Goal: Task Accomplishment & Management: Use online tool/utility

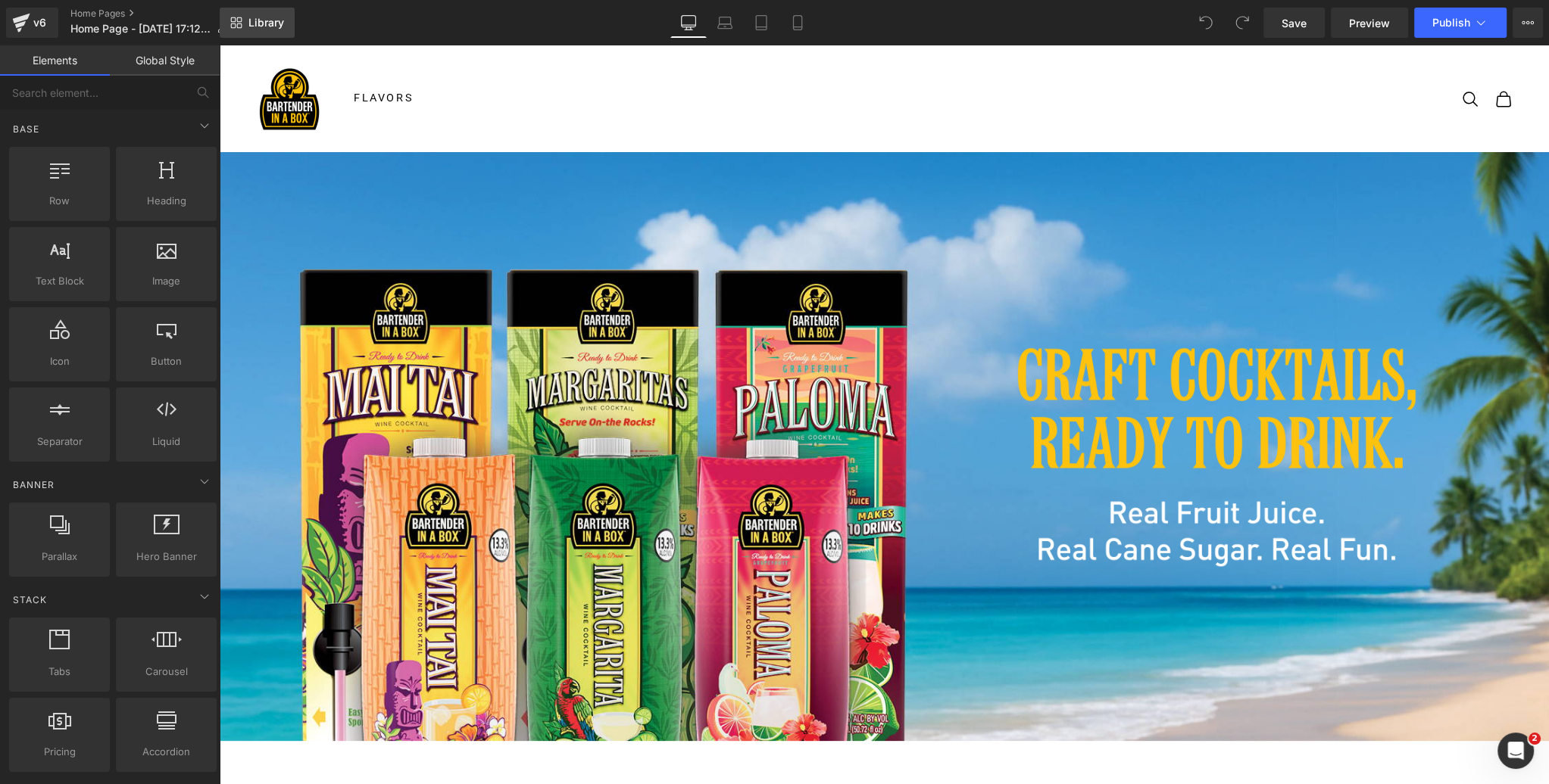
click at [268, 19] on span "Library" at bounding box center [266, 22] width 35 height 14
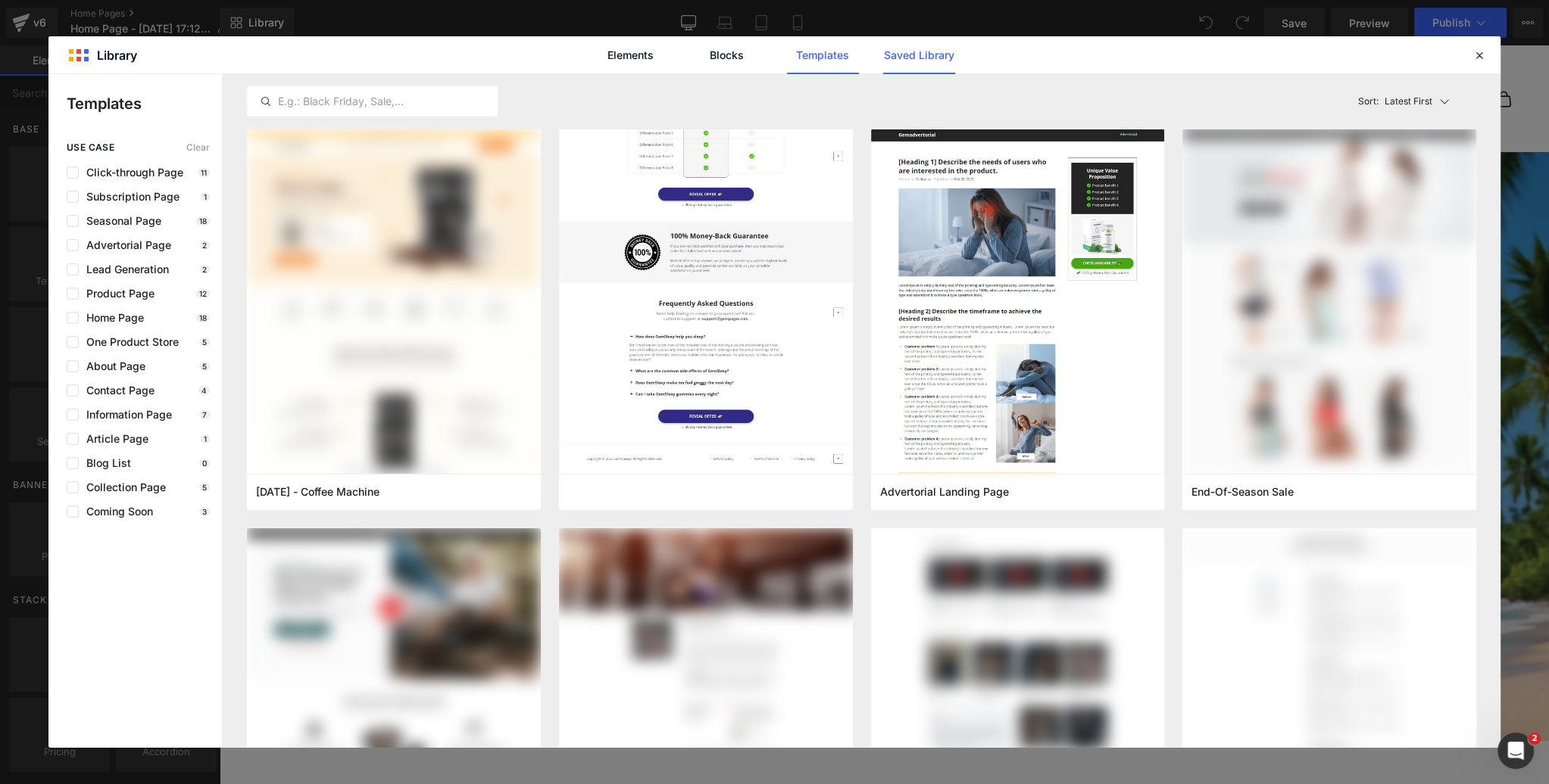
click at [929, 56] on link "Saved Library" at bounding box center [918, 55] width 72 height 38
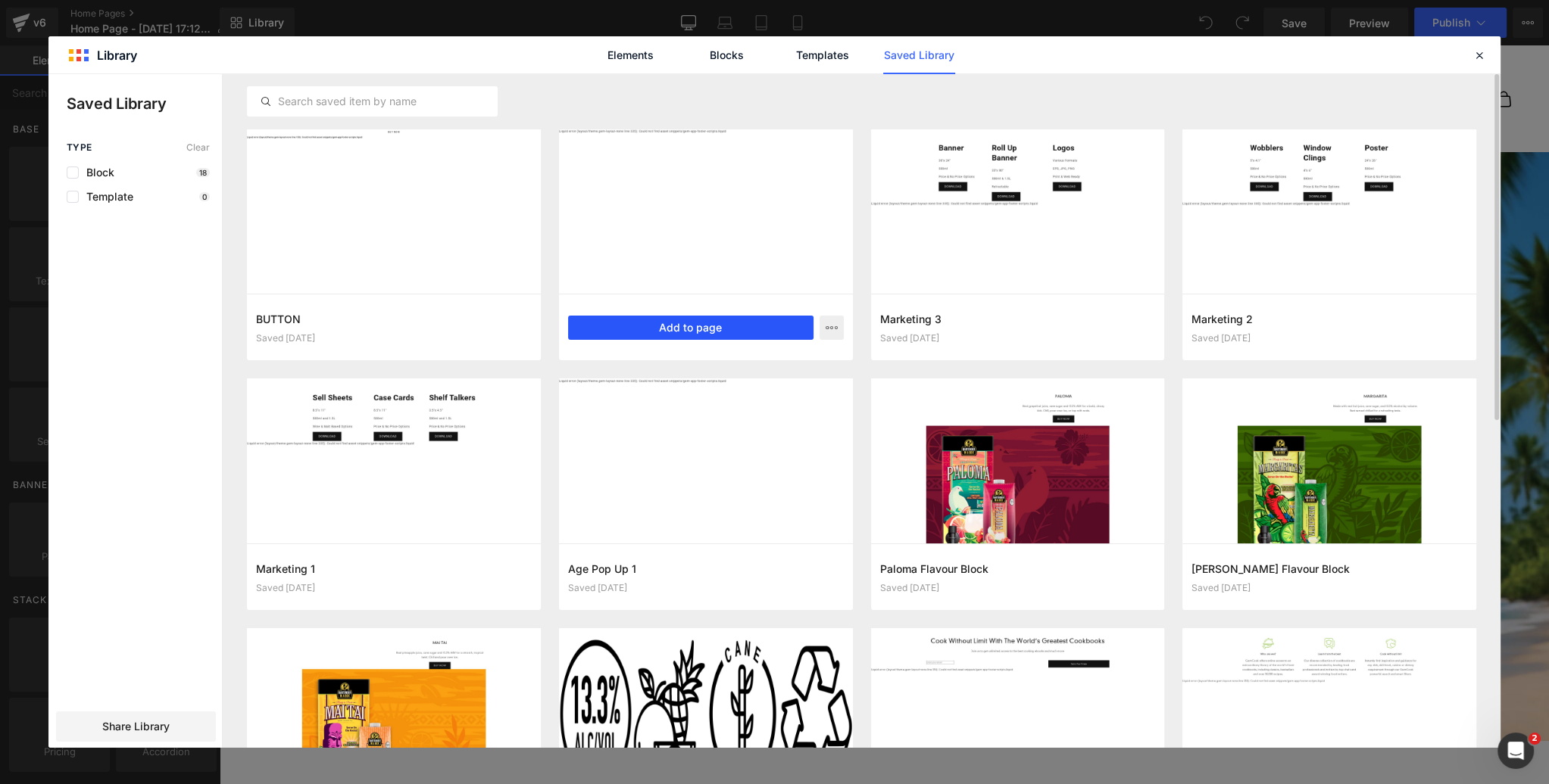
click at [677, 328] on button "Add to page" at bounding box center [690, 328] width 245 height 24
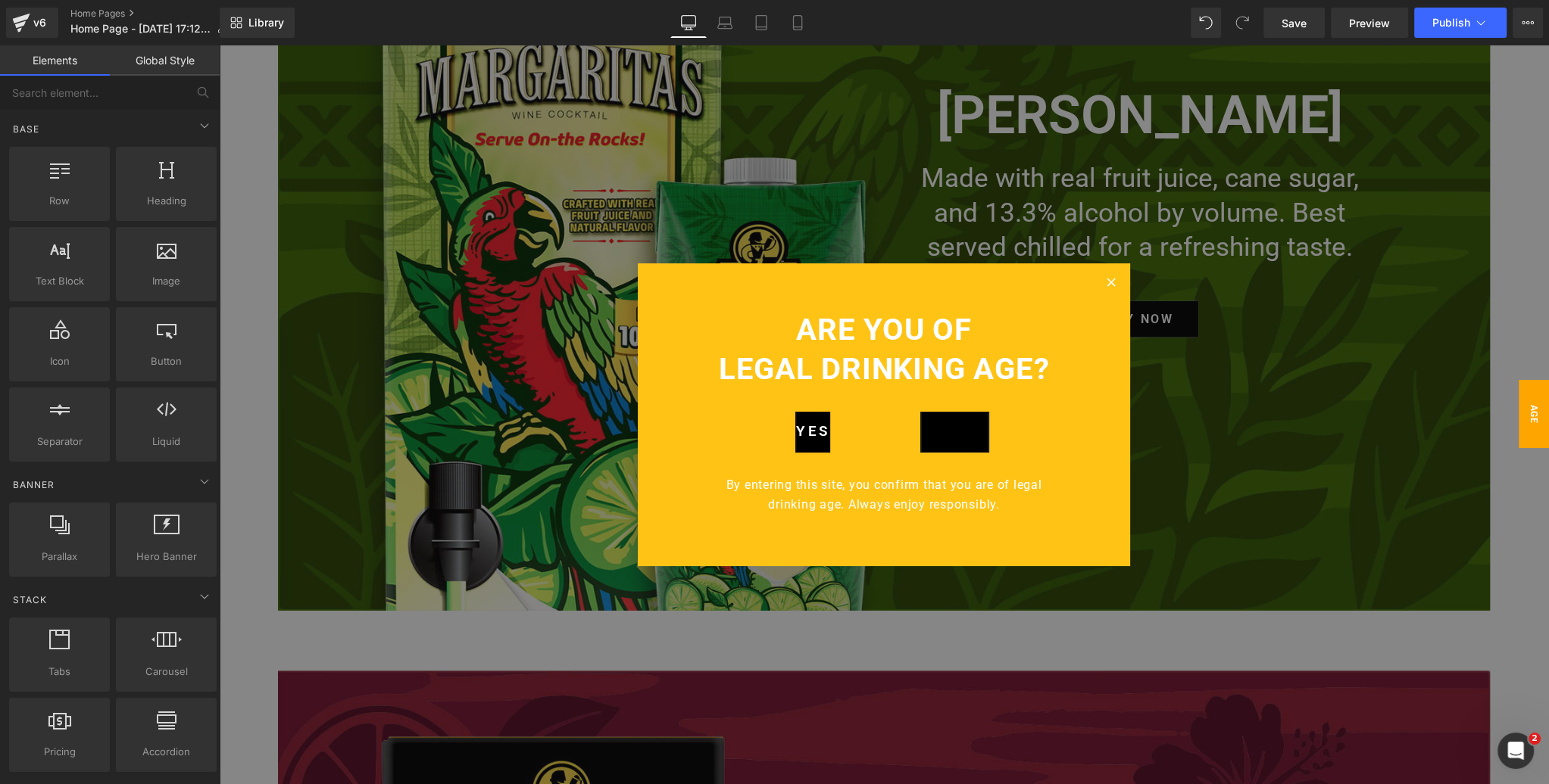
scroll to position [4467, 0]
click at [717, 312] on span "Row" at bounding box center [720, 313] width 29 height 22
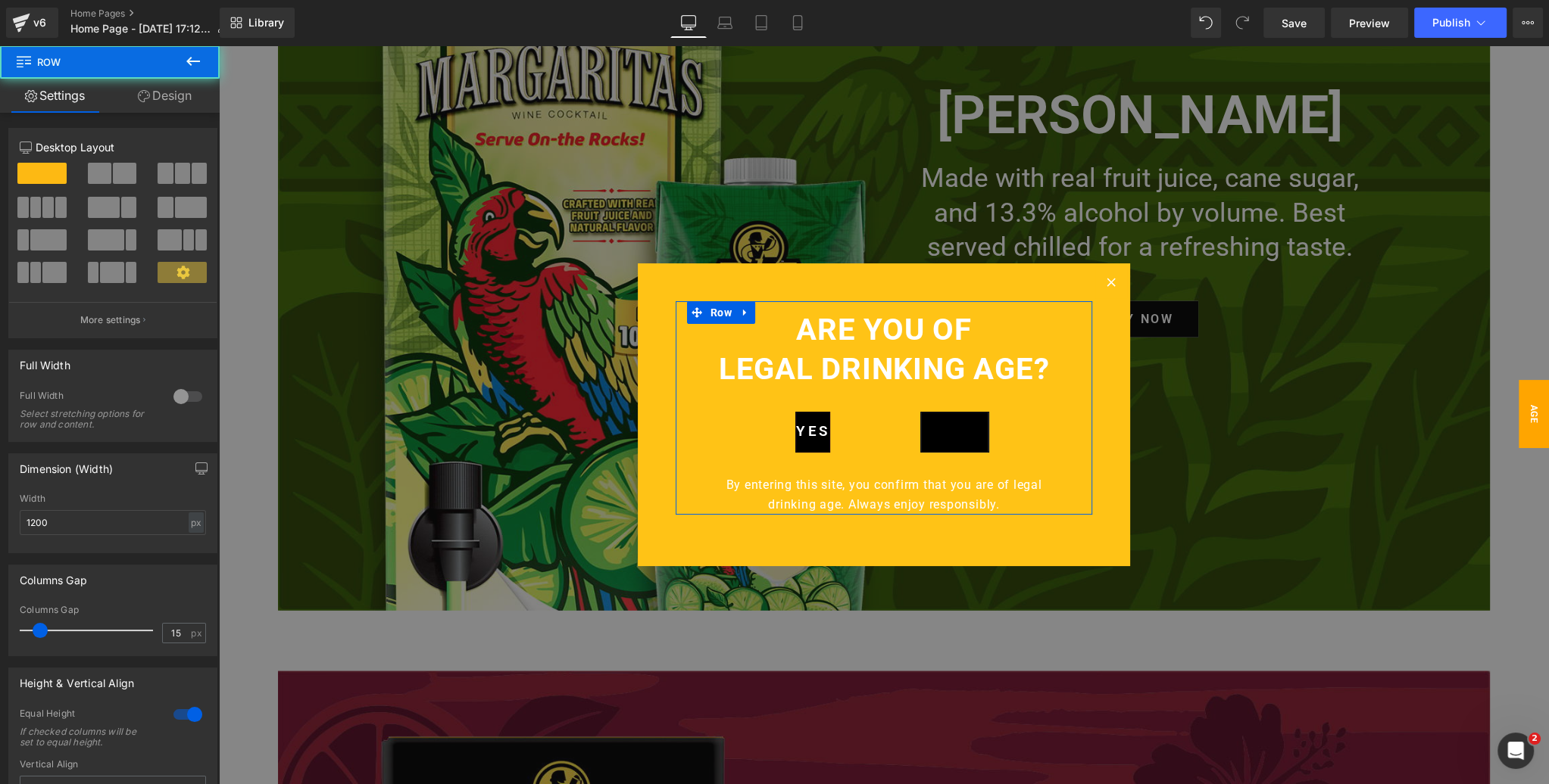
click at [185, 89] on link "Design" at bounding box center [164, 96] width 110 height 34
click at [0, 0] on div "Spacing" at bounding box center [0, 0] width 0 height 0
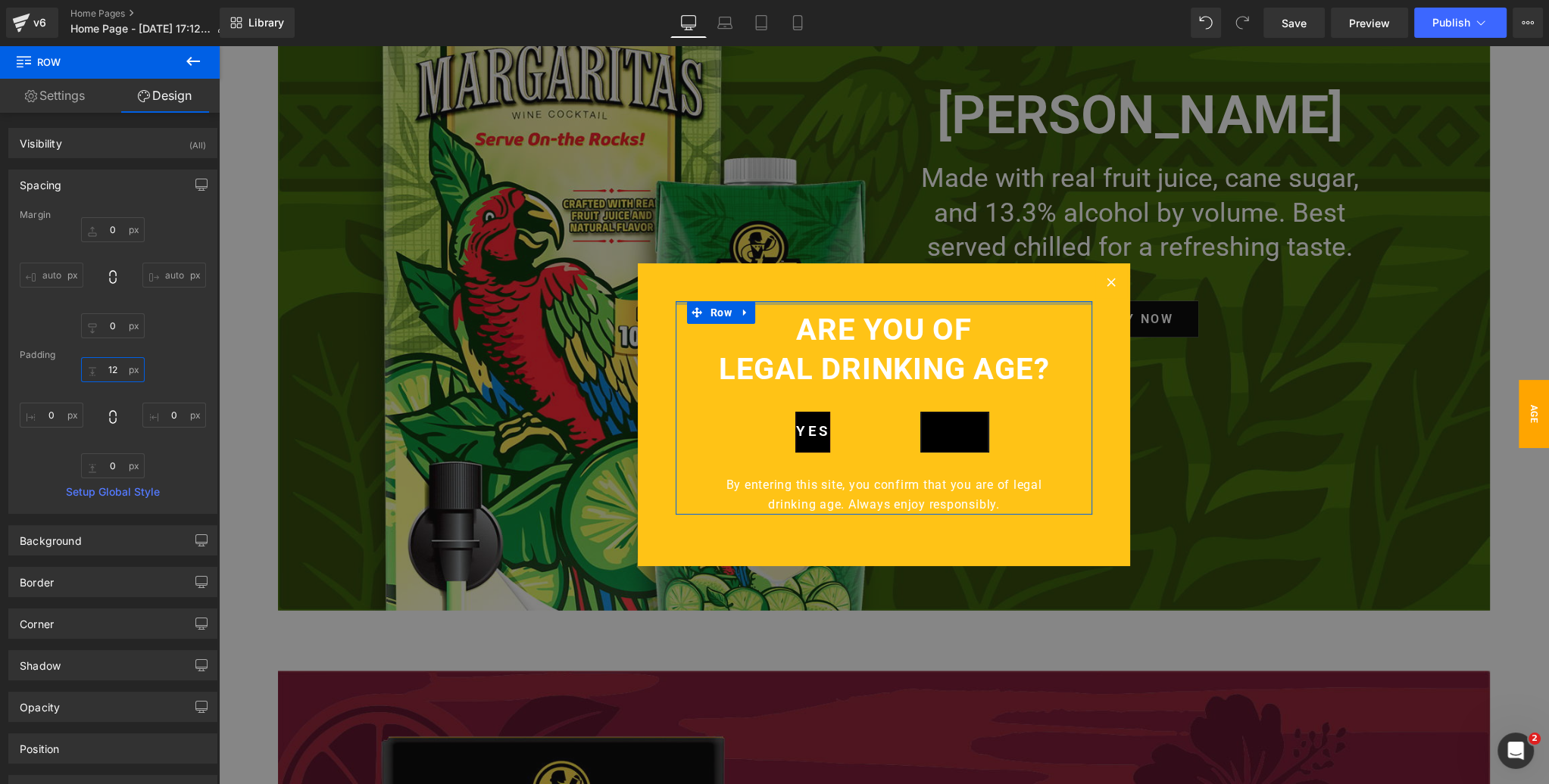
click at [118, 369] on input "text" at bounding box center [112, 370] width 63 height 25
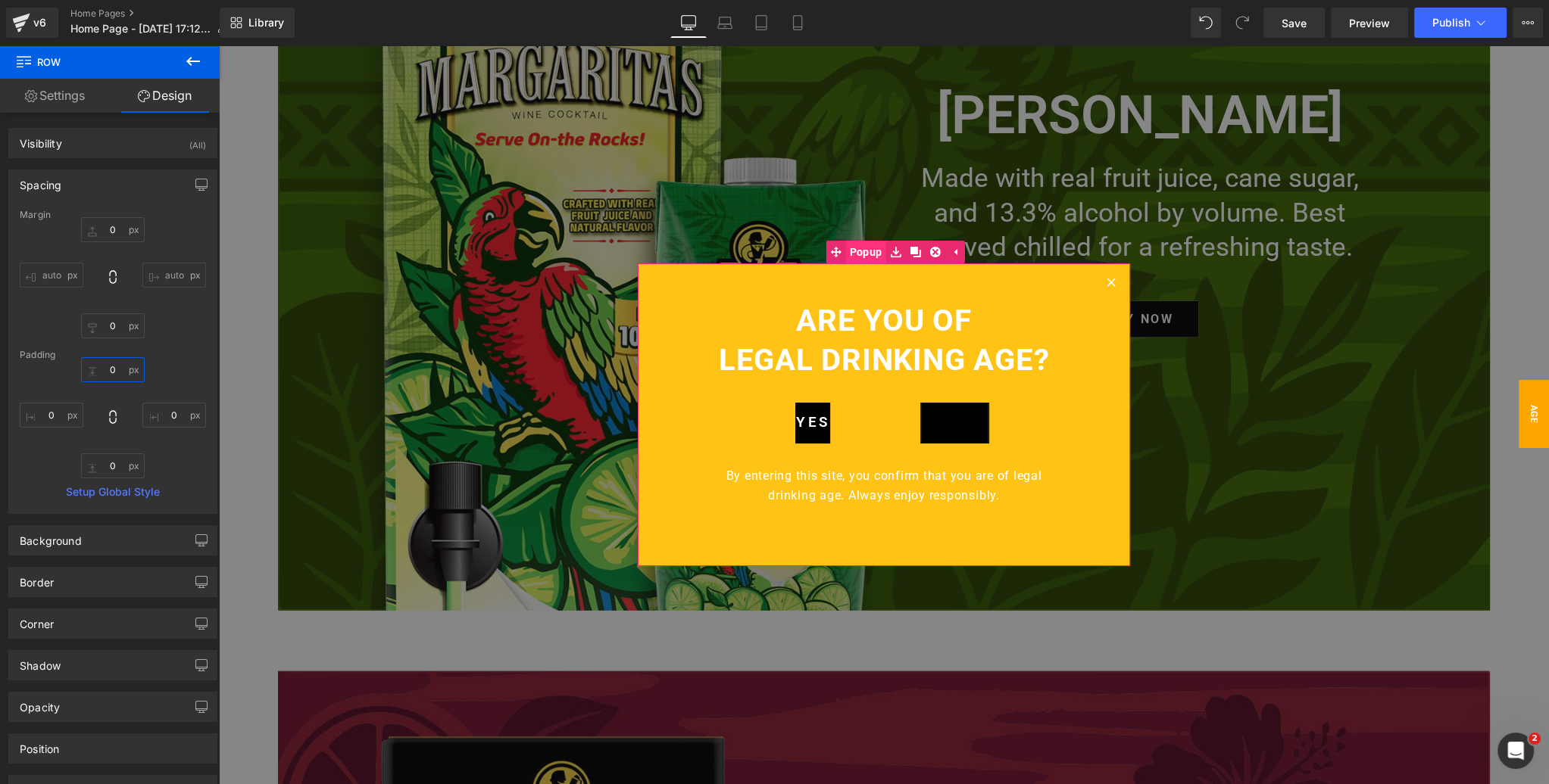
type input "0"
click at [869, 254] on span "Popup" at bounding box center [865, 253] width 40 height 22
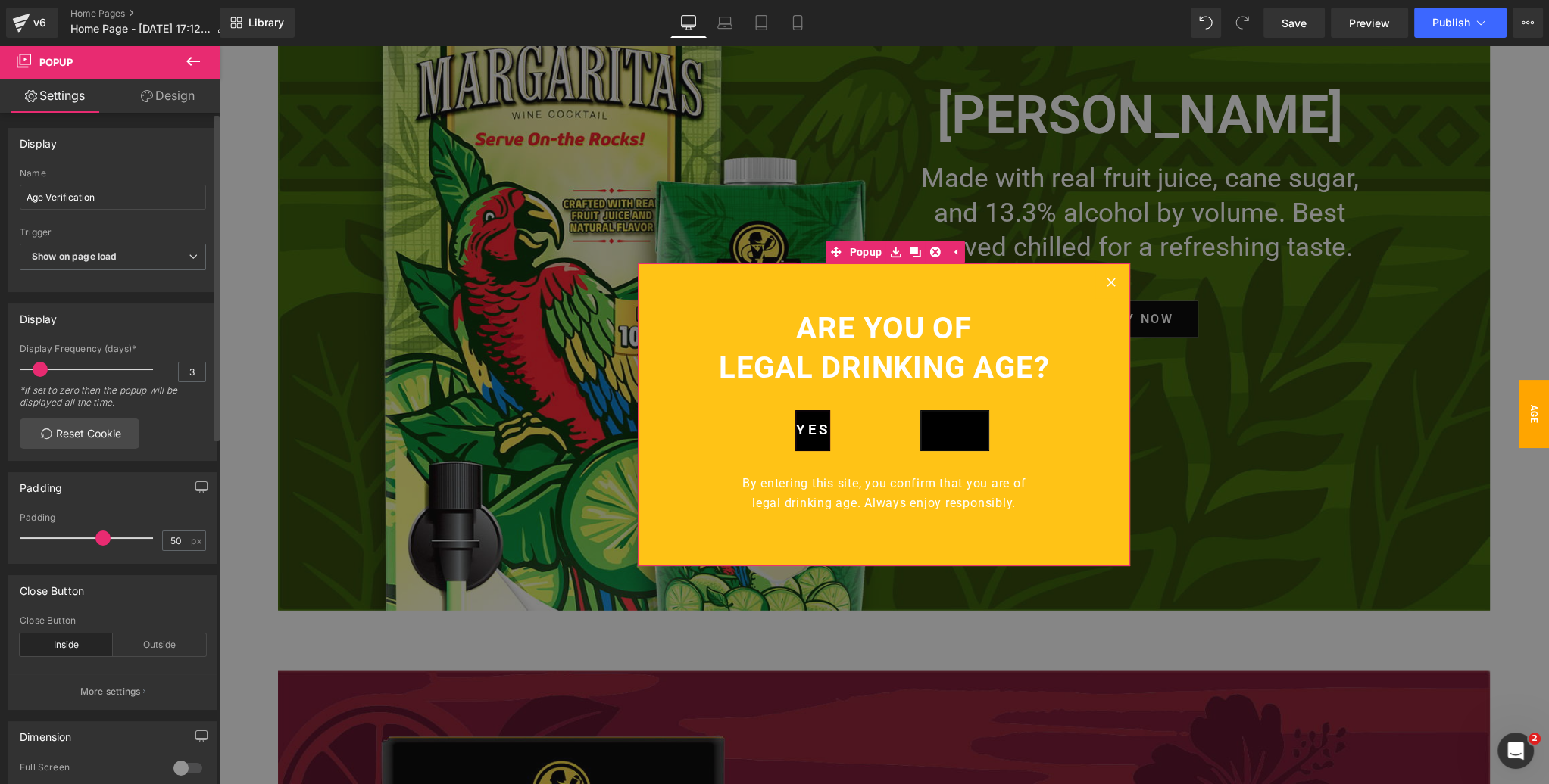
drag, startPoint x: 88, startPoint y: 537, endPoint x: 100, endPoint y: 535, distance: 12.2
click at [100, 535] on span at bounding box center [103, 538] width 15 height 15
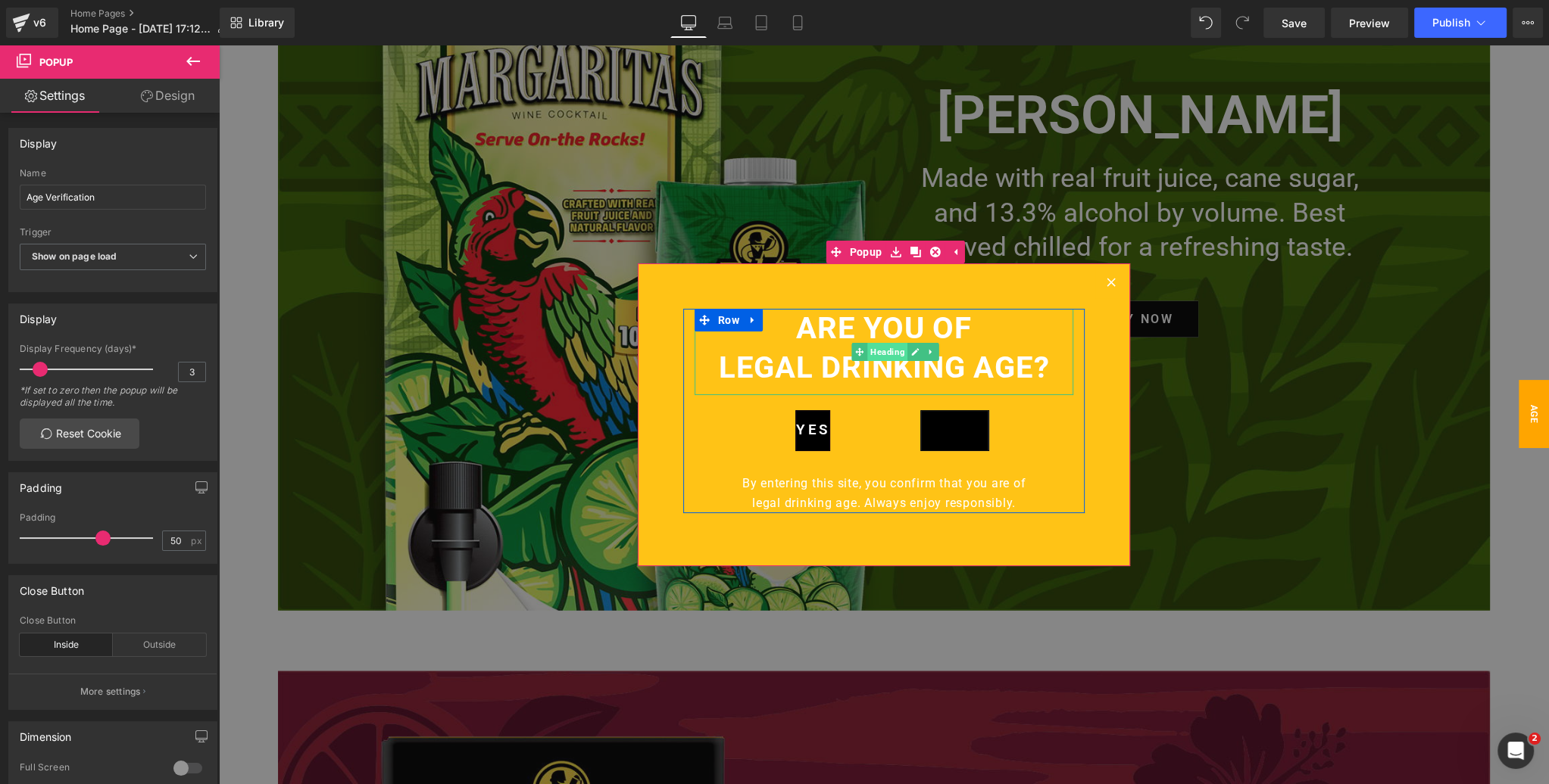
click at [883, 354] on span "Heading" at bounding box center [886, 352] width 40 height 19
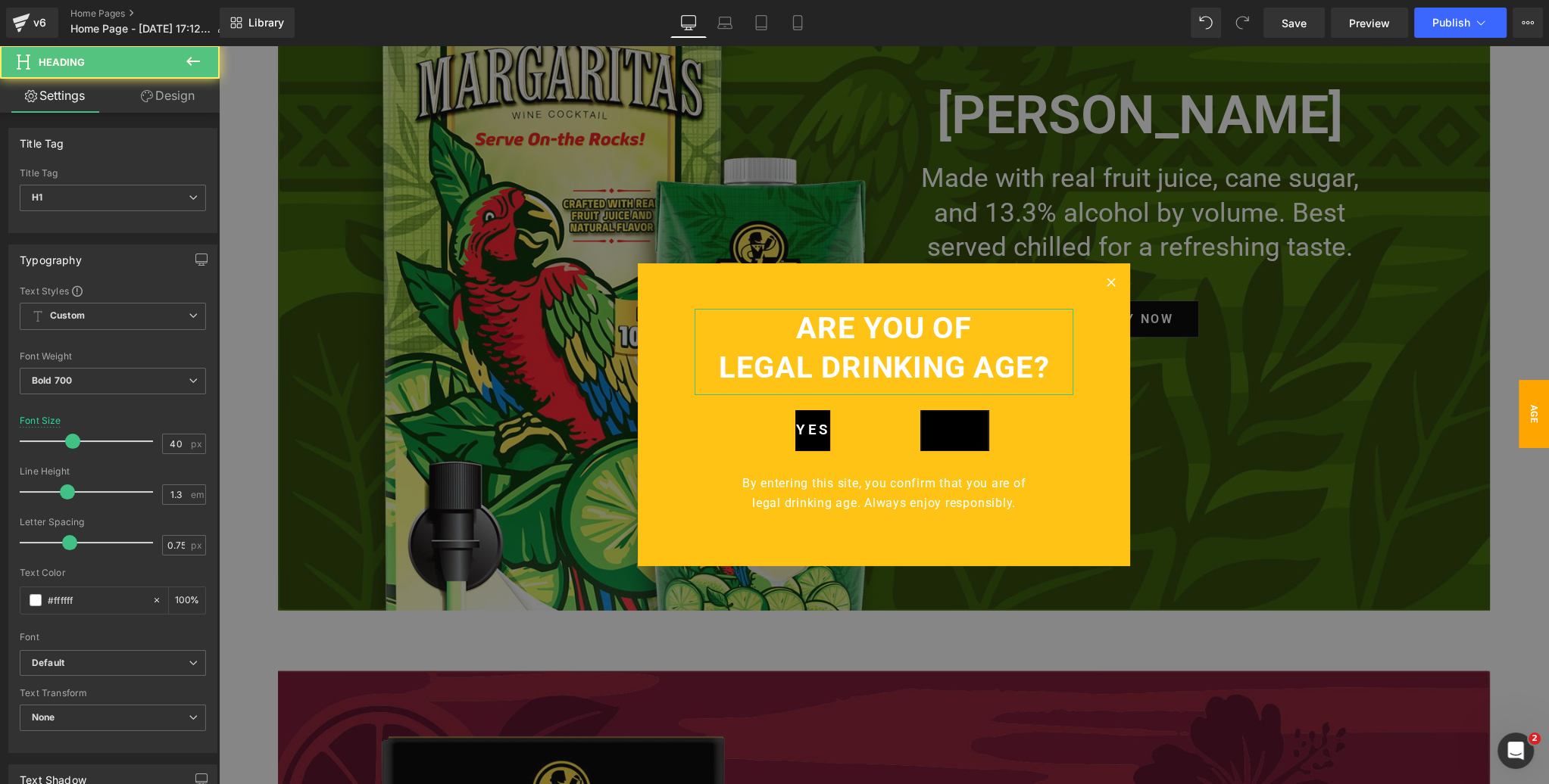
click at [186, 97] on link "Design" at bounding box center [167, 96] width 110 height 34
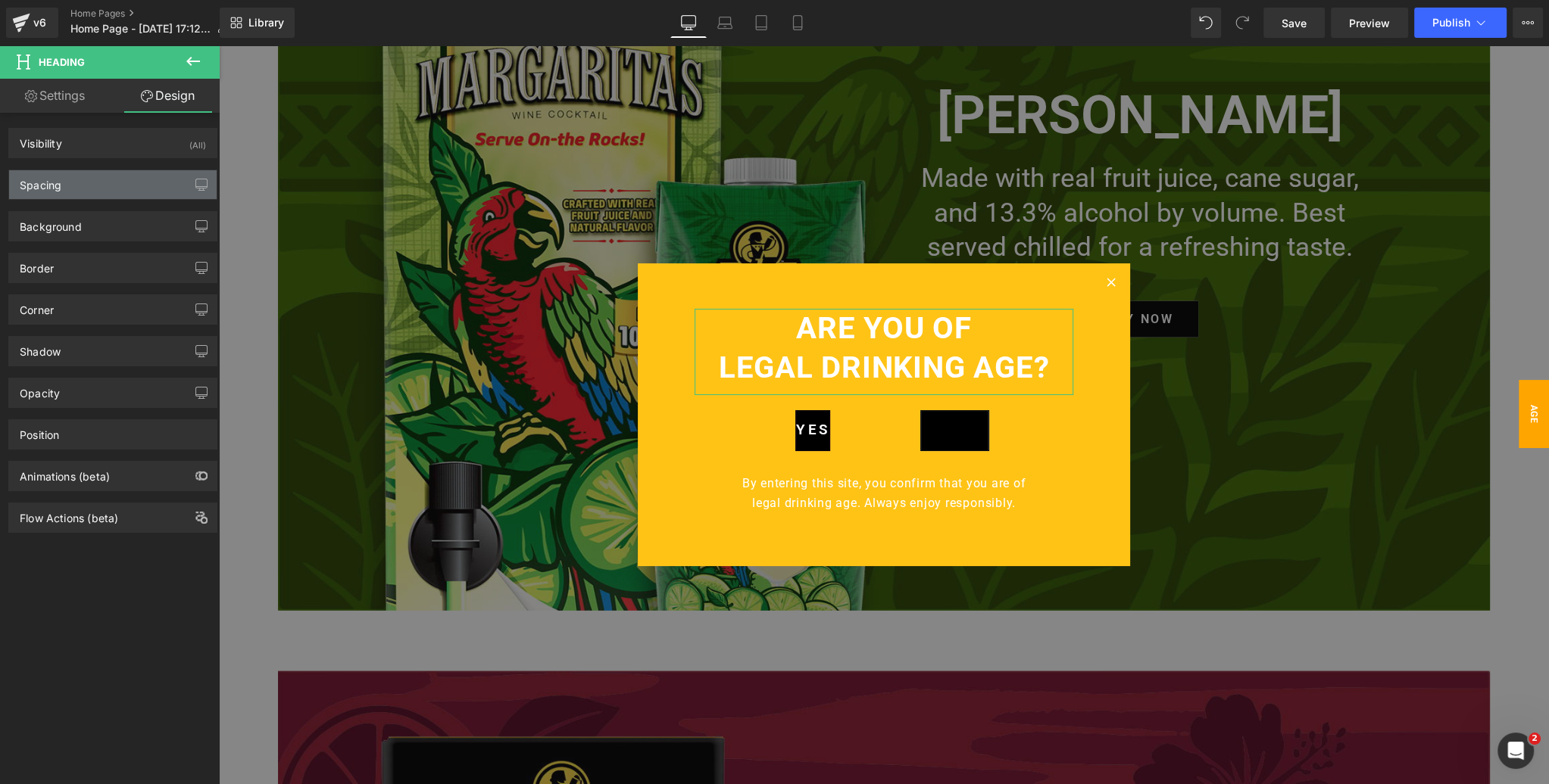
click at [112, 182] on div "Spacing" at bounding box center [112, 184] width 207 height 29
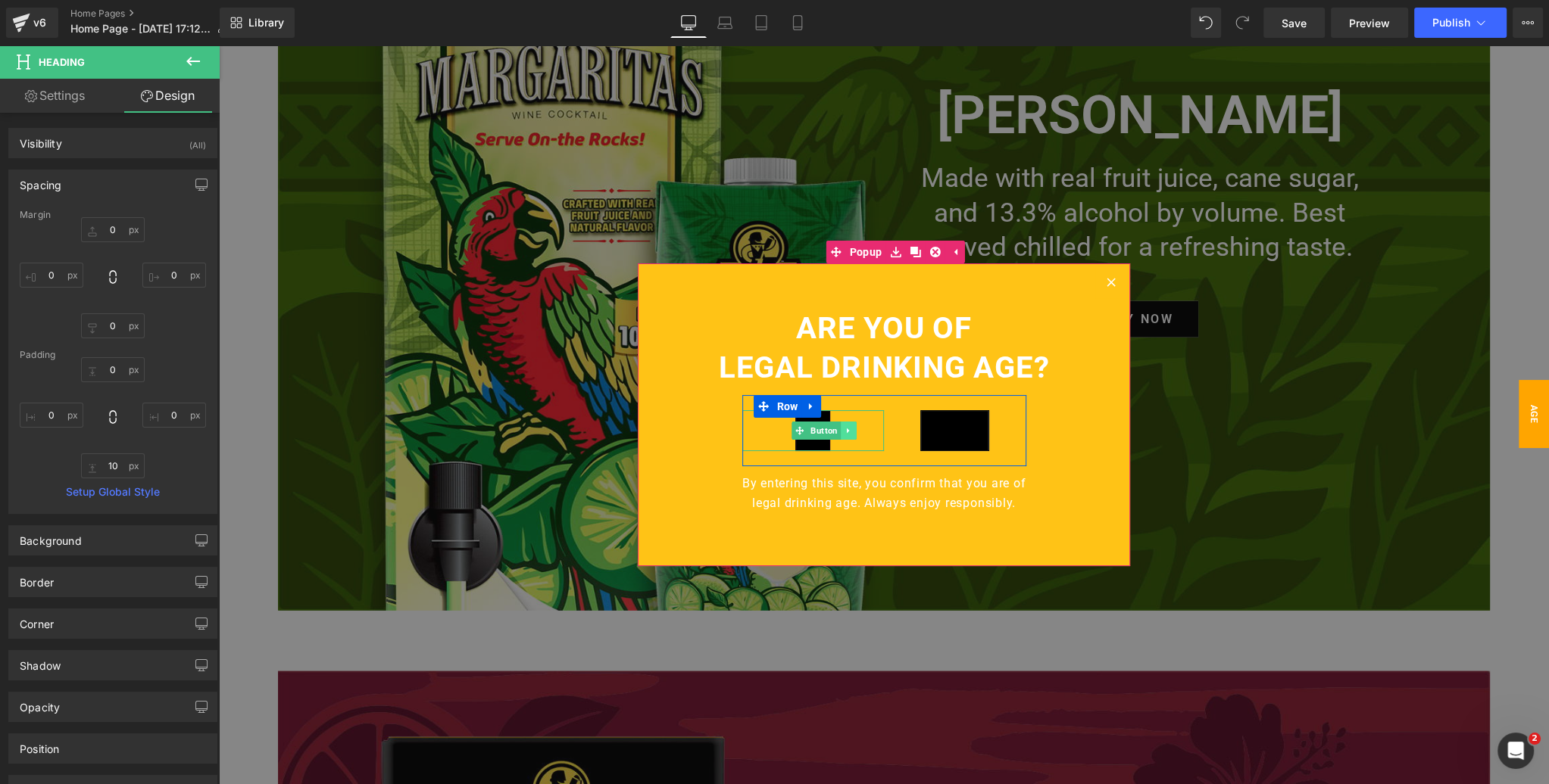
click at [845, 431] on icon at bounding box center [848, 431] width 8 height 9
click at [858, 428] on icon at bounding box center [856, 430] width 8 height 8
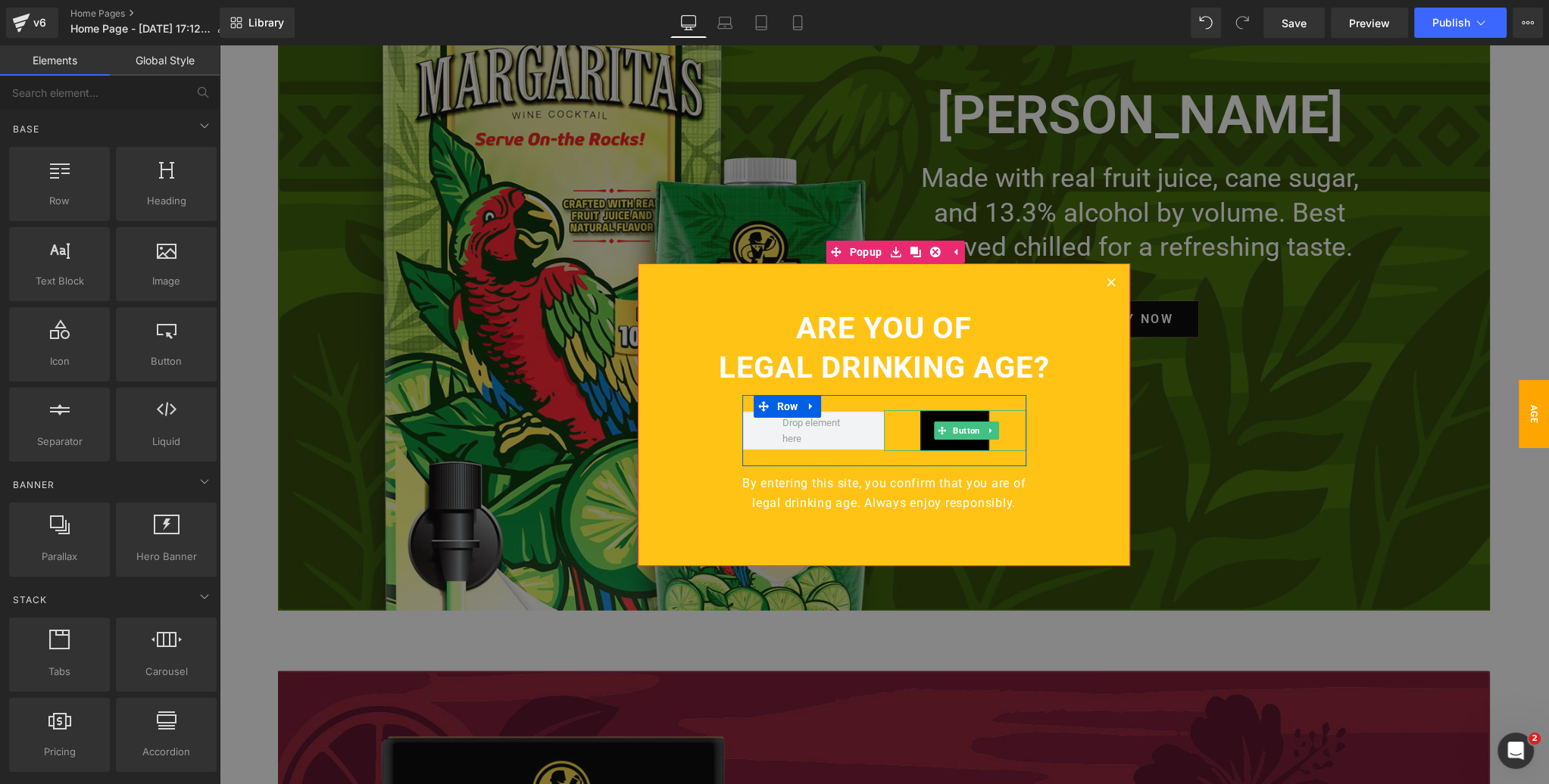
click at [991, 432] on icon at bounding box center [990, 431] width 8 height 9
click at [999, 432] on icon at bounding box center [998, 430] width 8 height 8
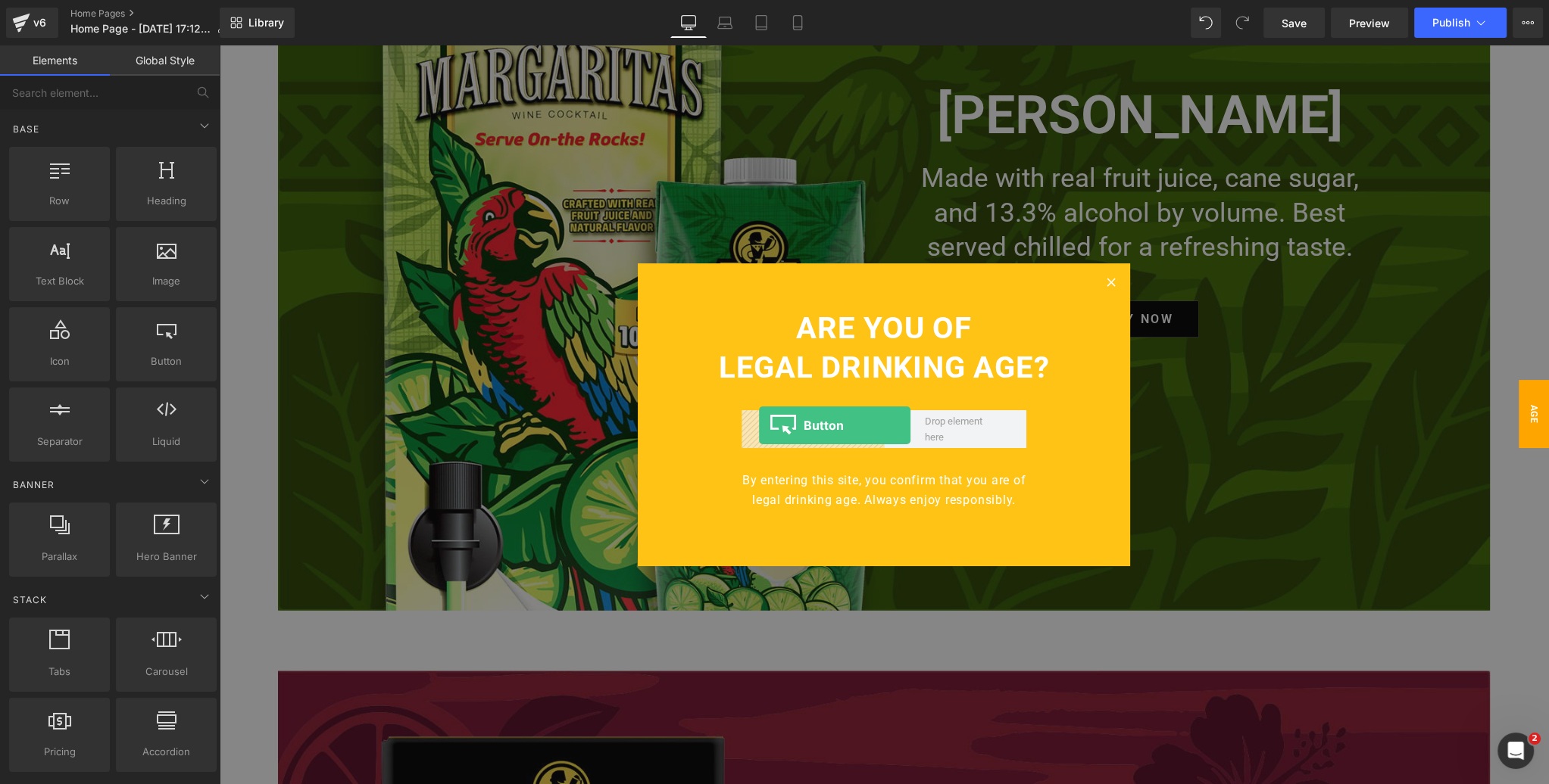
drag, startPoint x: 363, startPoint y: 387, endPoint x: 759, endPoint y: 425, distance: 397.8
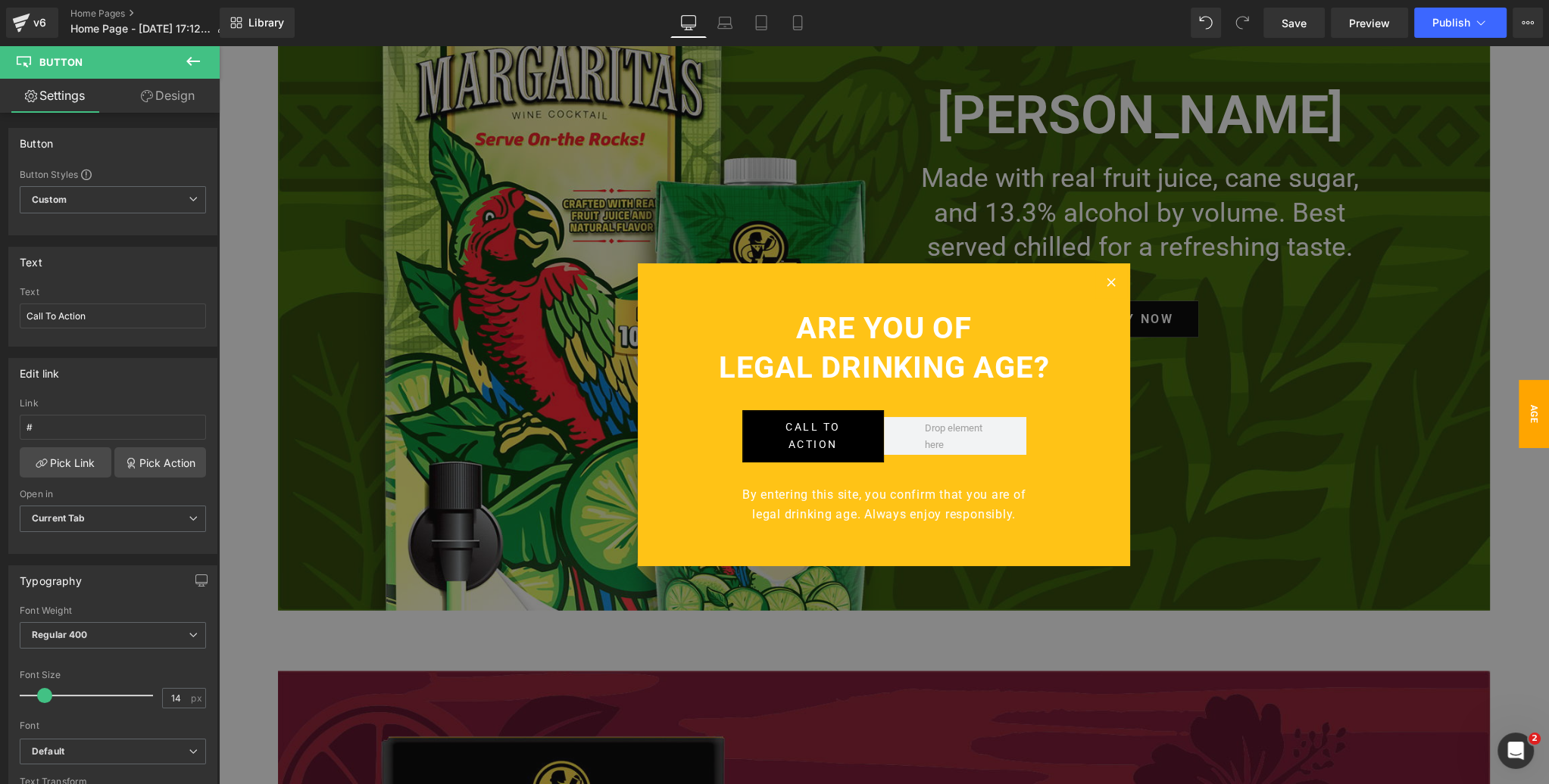
click at [188, 55] on icon at bounding box center [193, 61] width 19 height 19
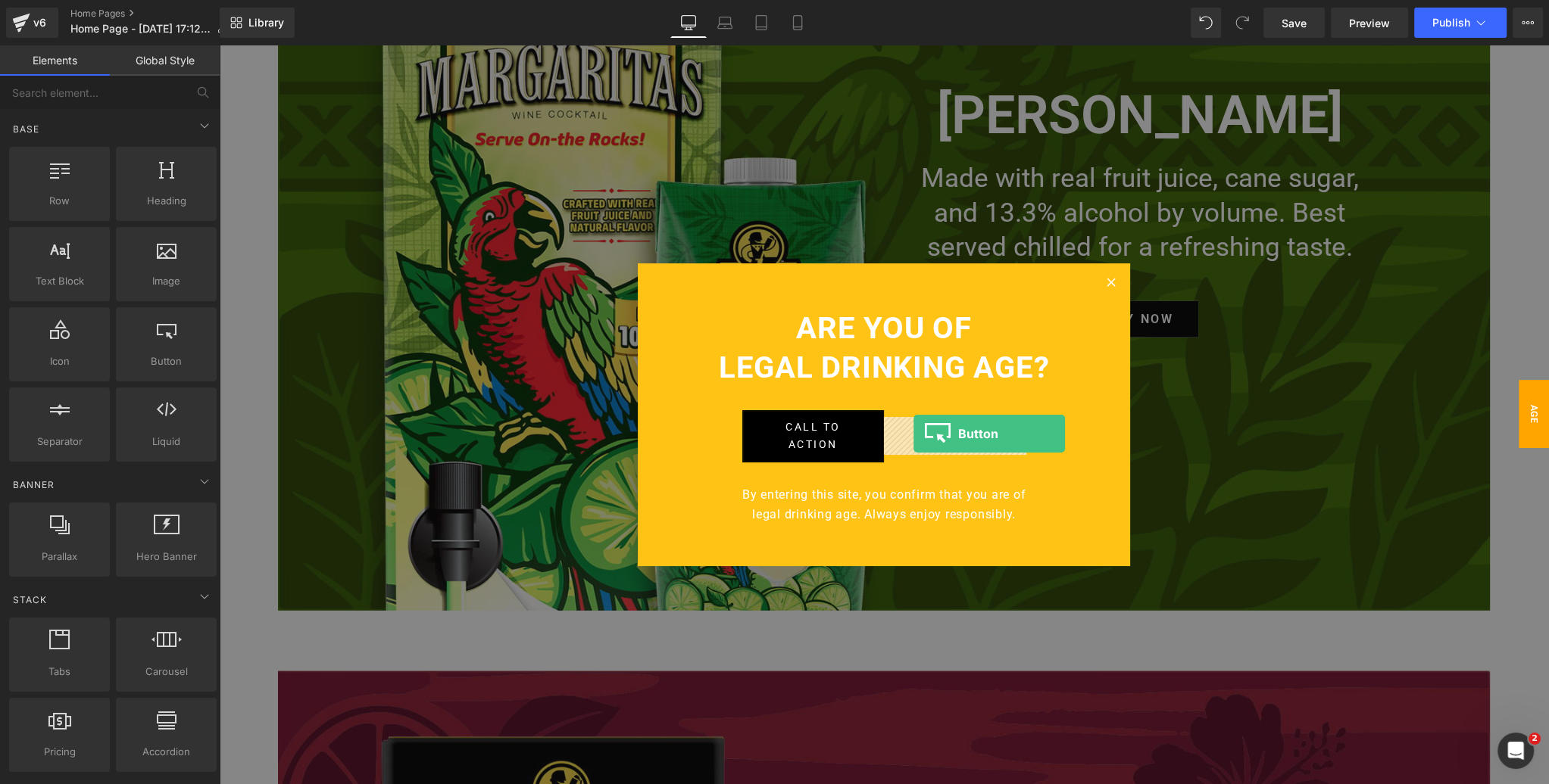
drag, startPoint x: 406, startPoint y: 368, endPoint x: 913, endPoint y: 434, distance: 511.3
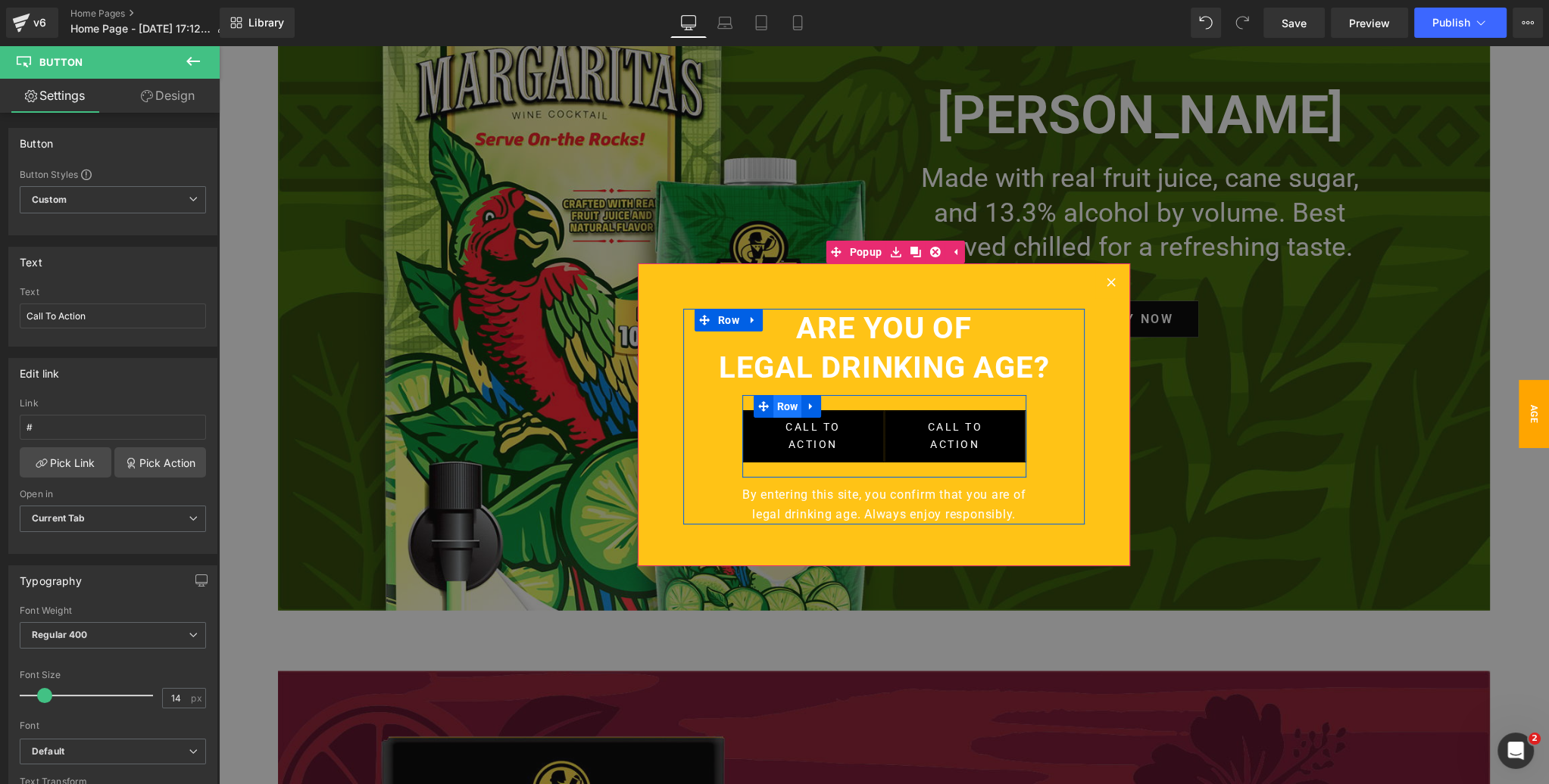
click at [786, 403] on span "Row" at bounding box center [787, 406] width 29 height 22
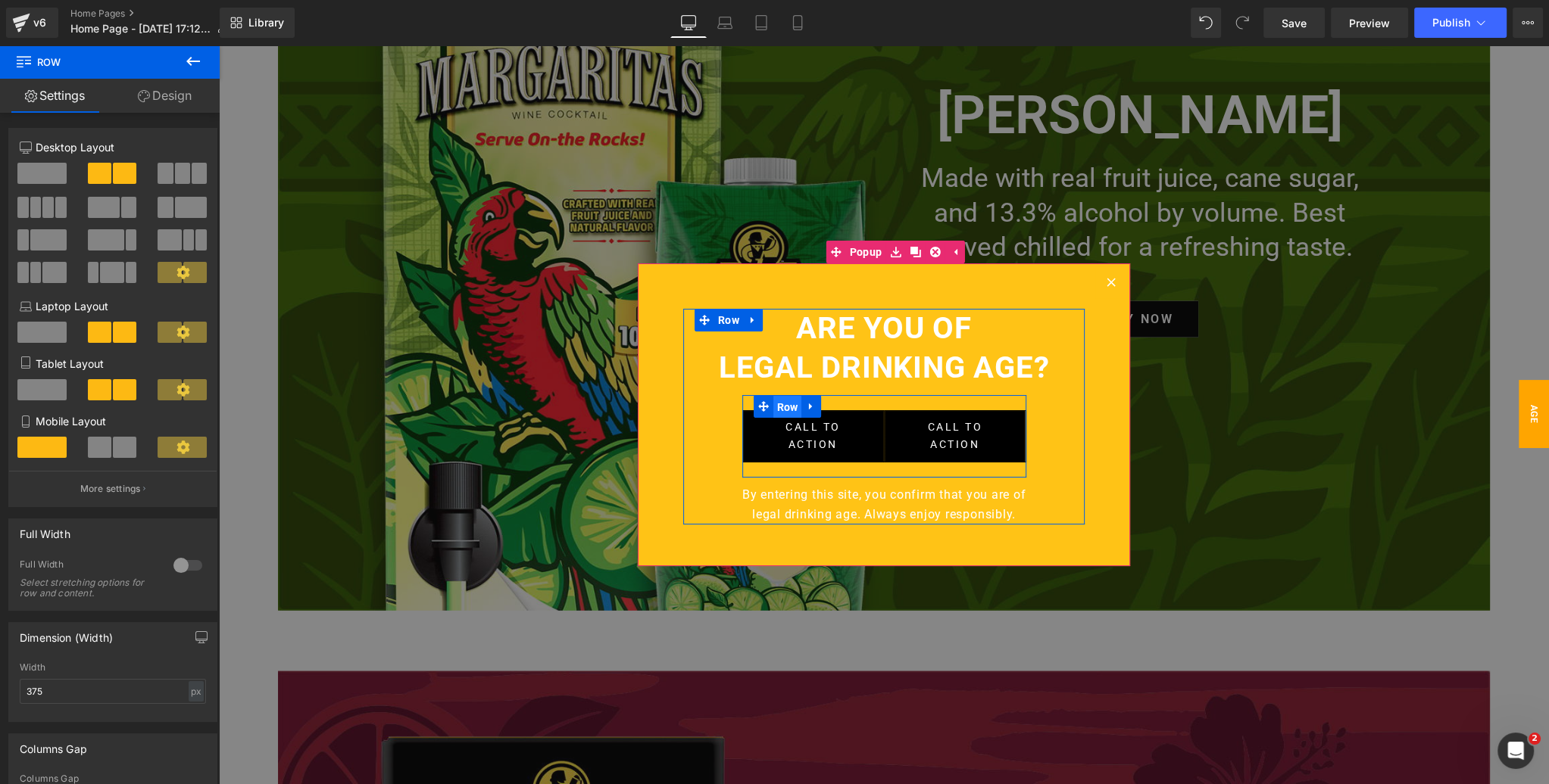
click at [784, 405] on span "Row" at bounding box center [787, 407] width 29 height 22
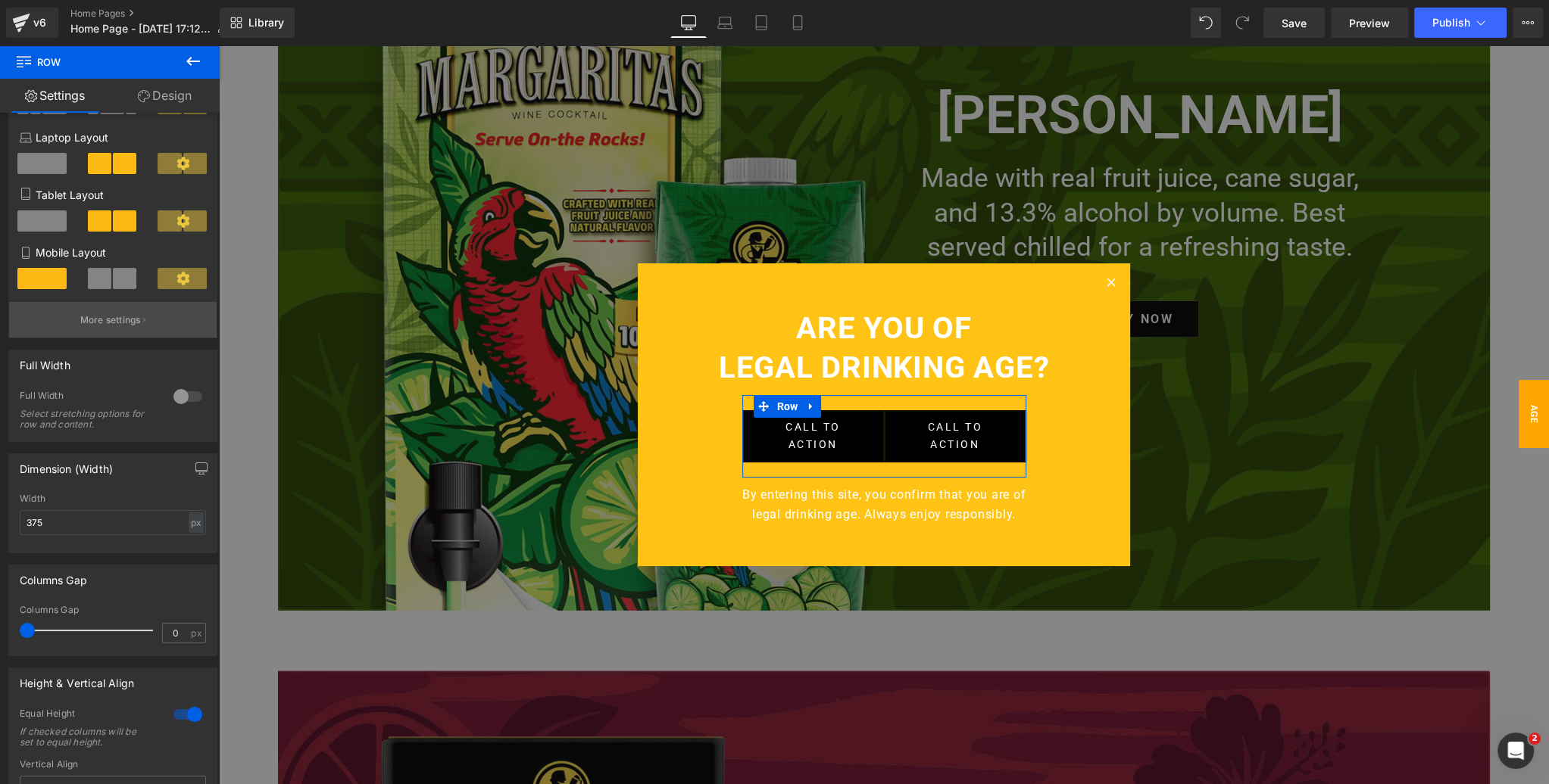
scroll to position [226, 0]
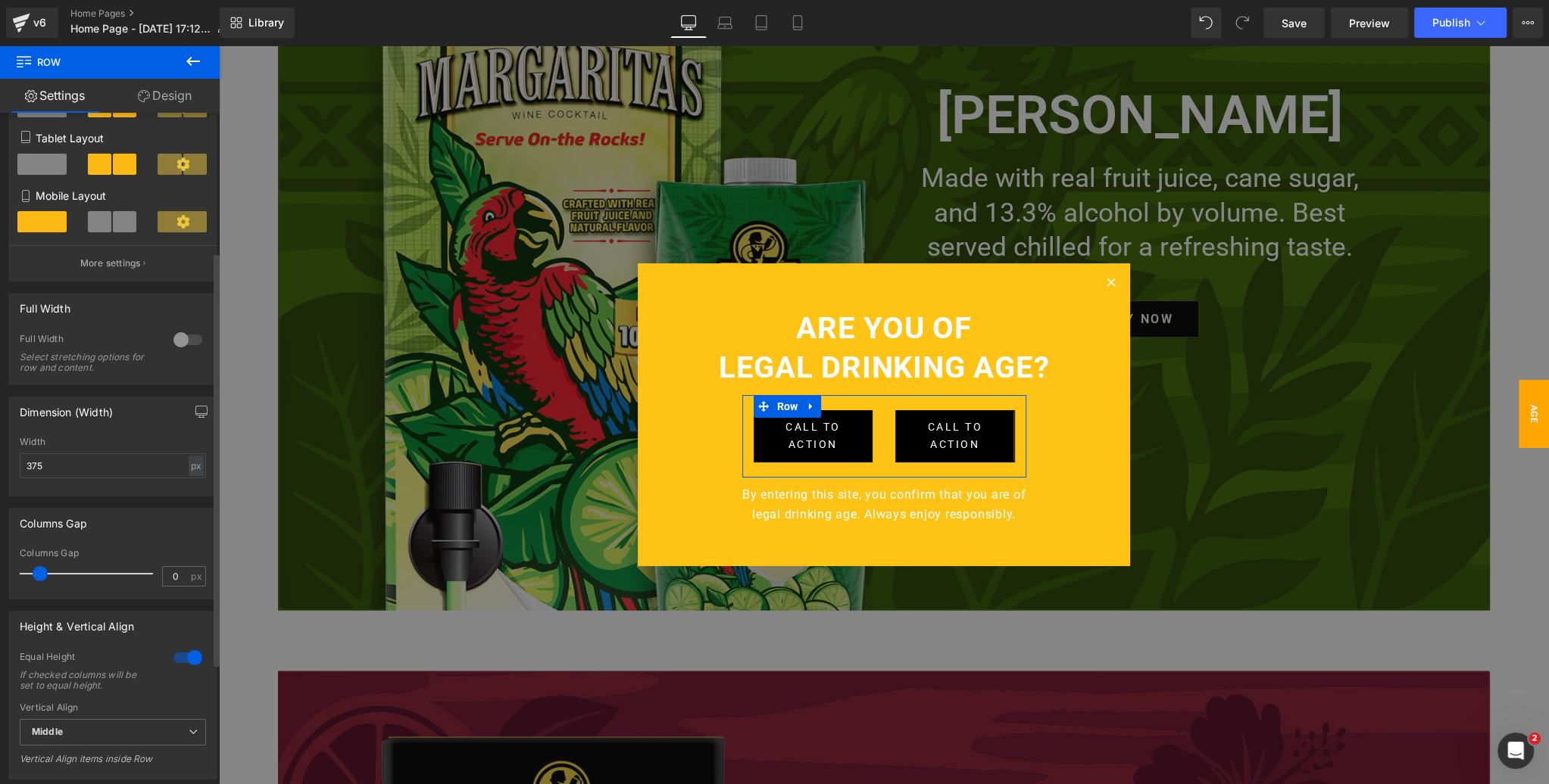
drag, startPoint x: 25, startPoint y: 576, endPoint x: 37, endPoint y: 575, distance: 12.0
click at [37, 575] on span at bounding box center [40, 574] width 15 height 15
click at [818, 438] on span "Button" at bounding box center [824, 437] width 33 height 19
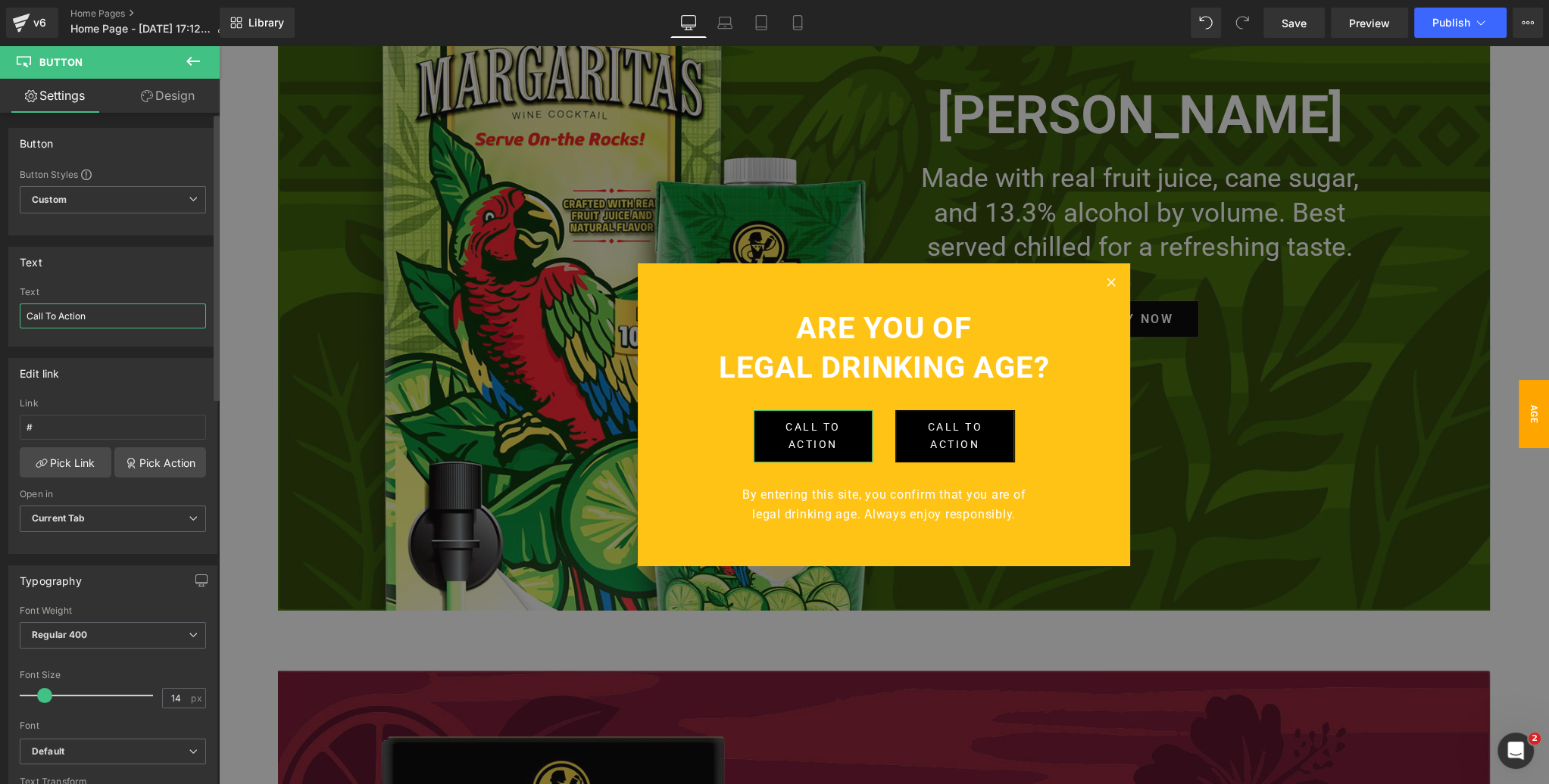
drag, startPoint x: 90, startPoint y: 313, endPoint x: 16, endPoint y: 313, distance: 74.0
click at [16, 313] on div "Call To Action Text Call To Action" at bounding box center [112, 317] width 207 height 59
type input "YES"
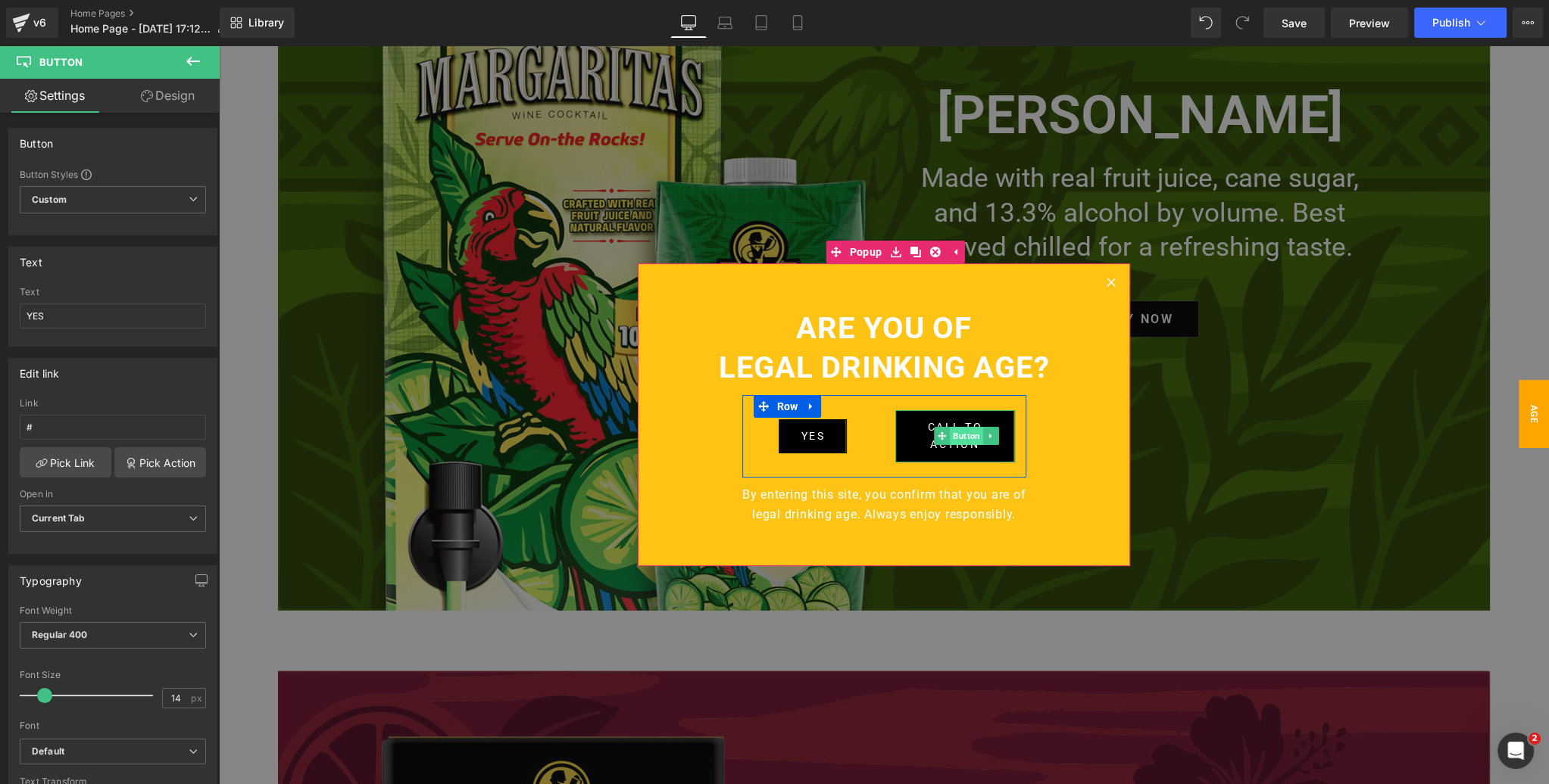
click at [964, 438] on span "Button" at bounding box center [966, 437] width 33 height 19
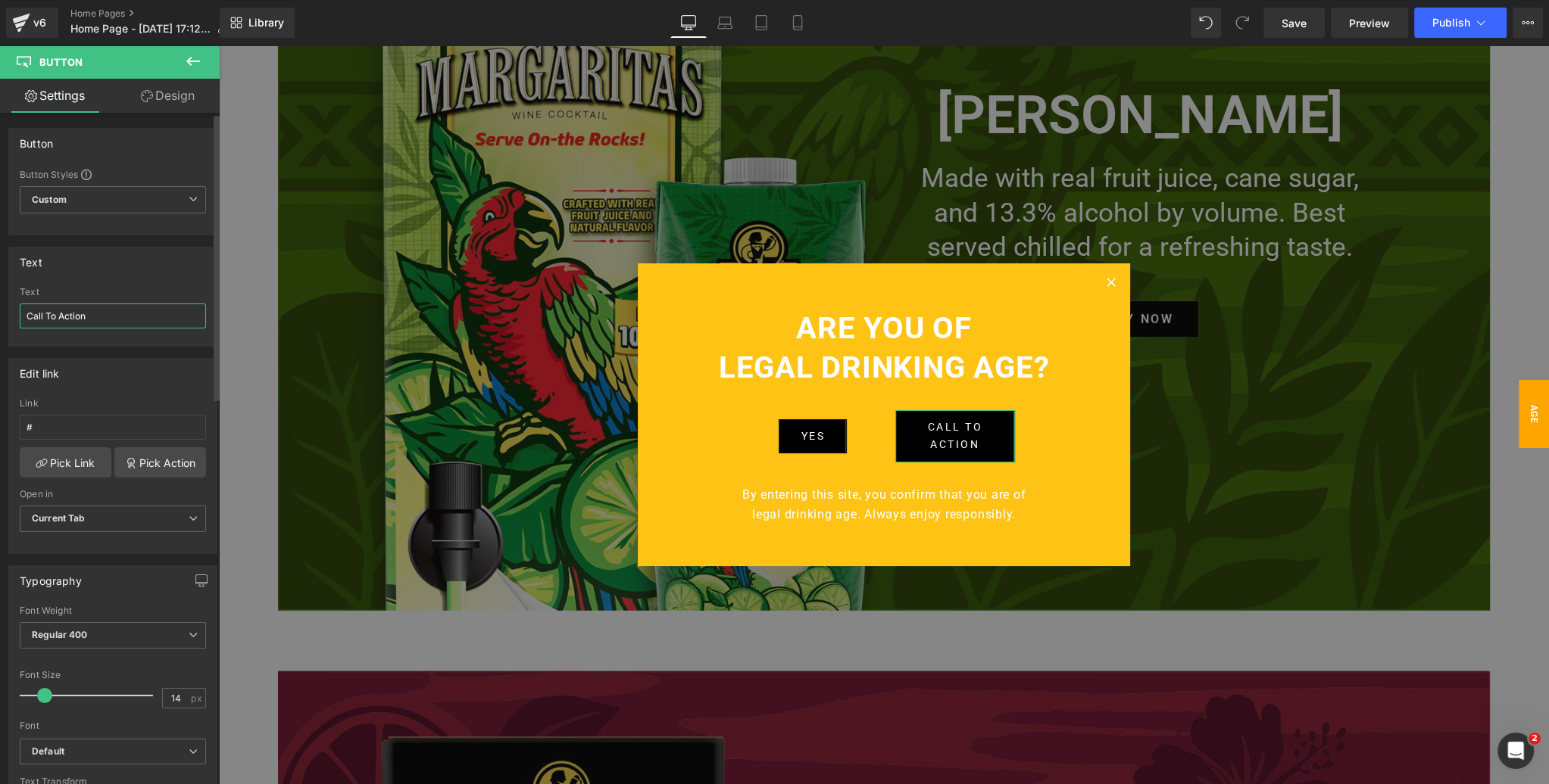
drag, startPoint x: 105, startPoint y: 317, endPoint x: 15, endPoint y: 316, distance: 90.0
click at [15, 316] on div "Call To Action Text Call To Action" at bounding box center [112, 317] width 207 height 59
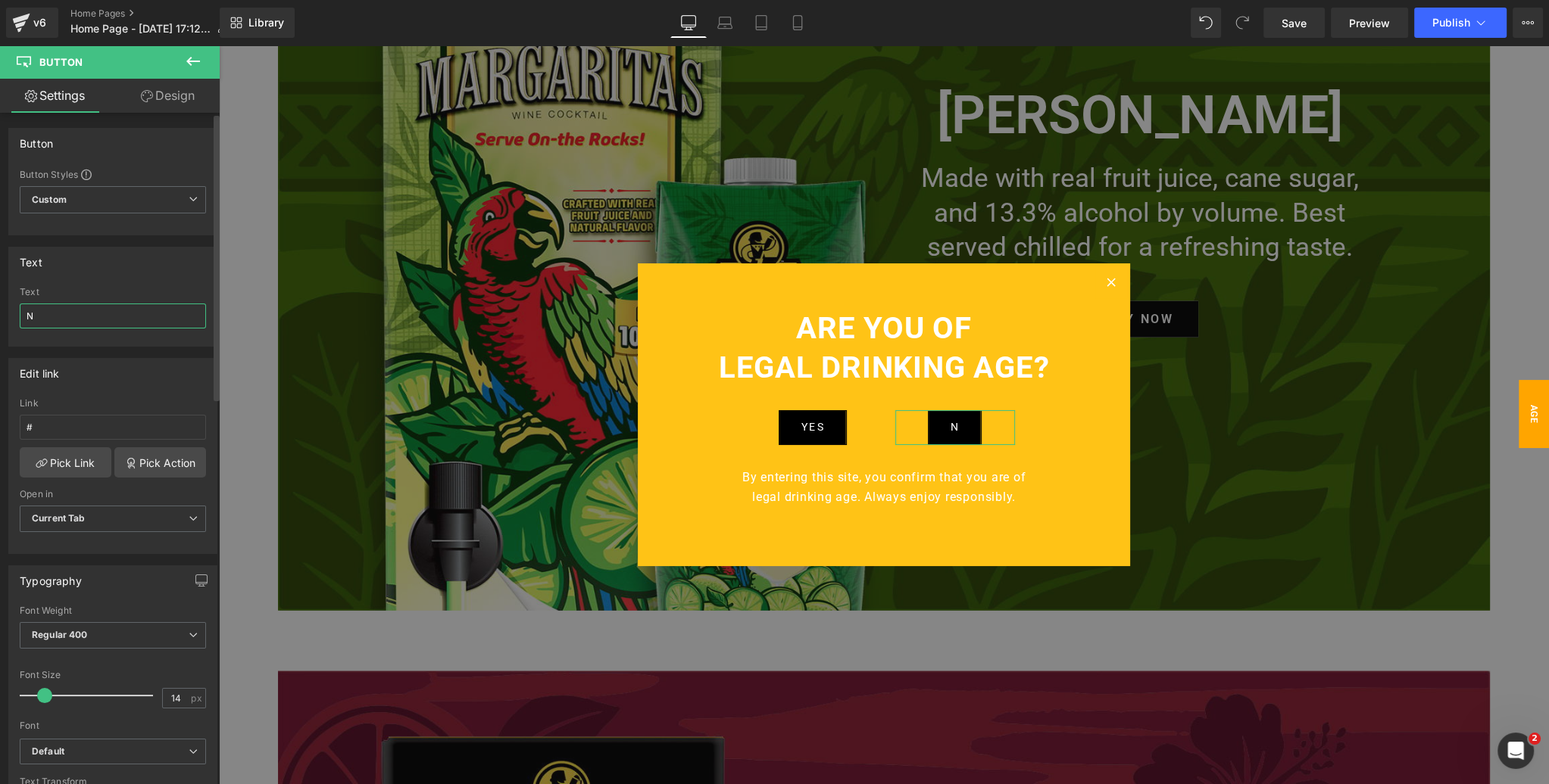
type input "NO"
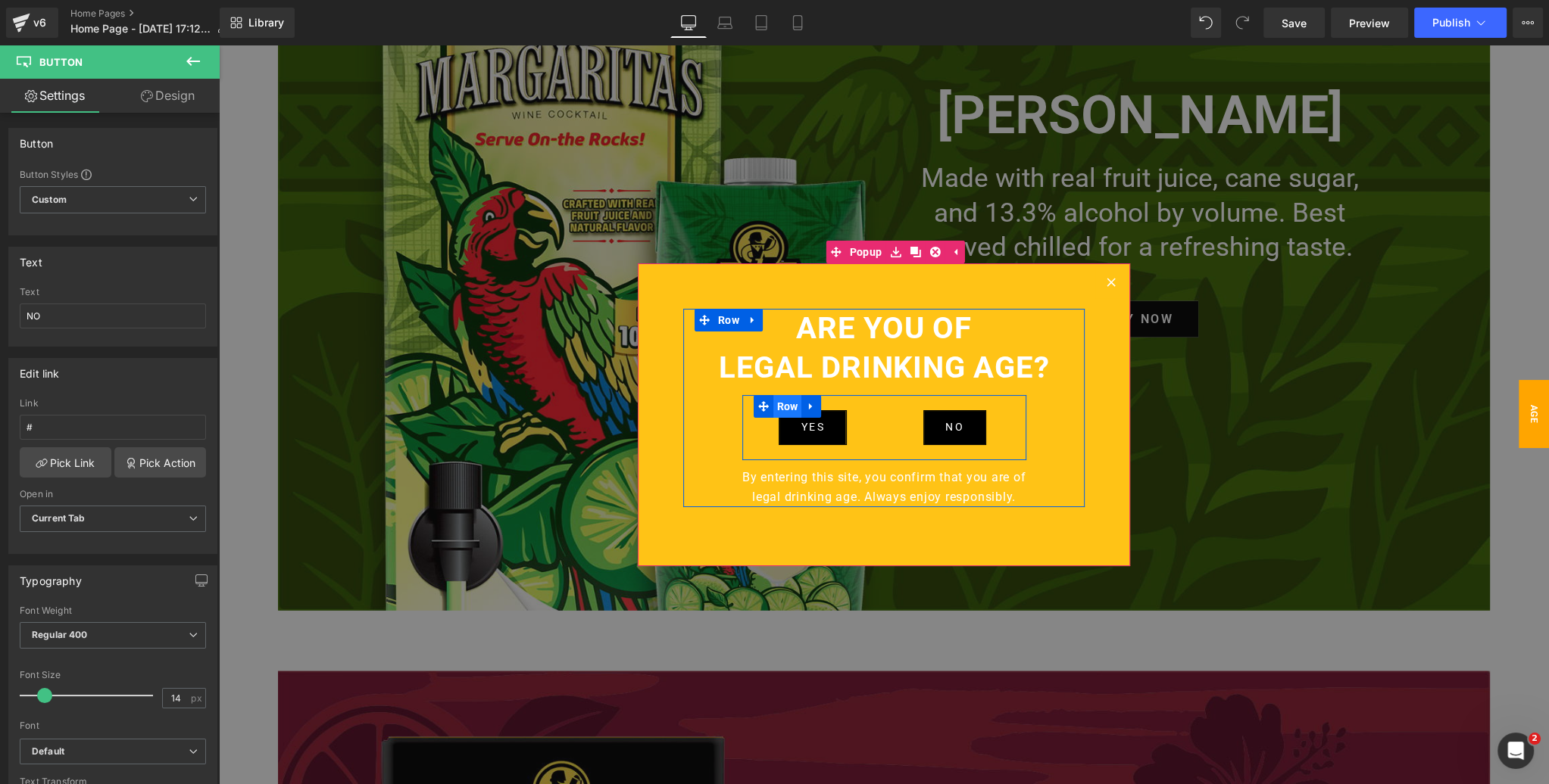
click at [791, 412] on span "Row" at bounding box center [787, 406] width 29 height 22
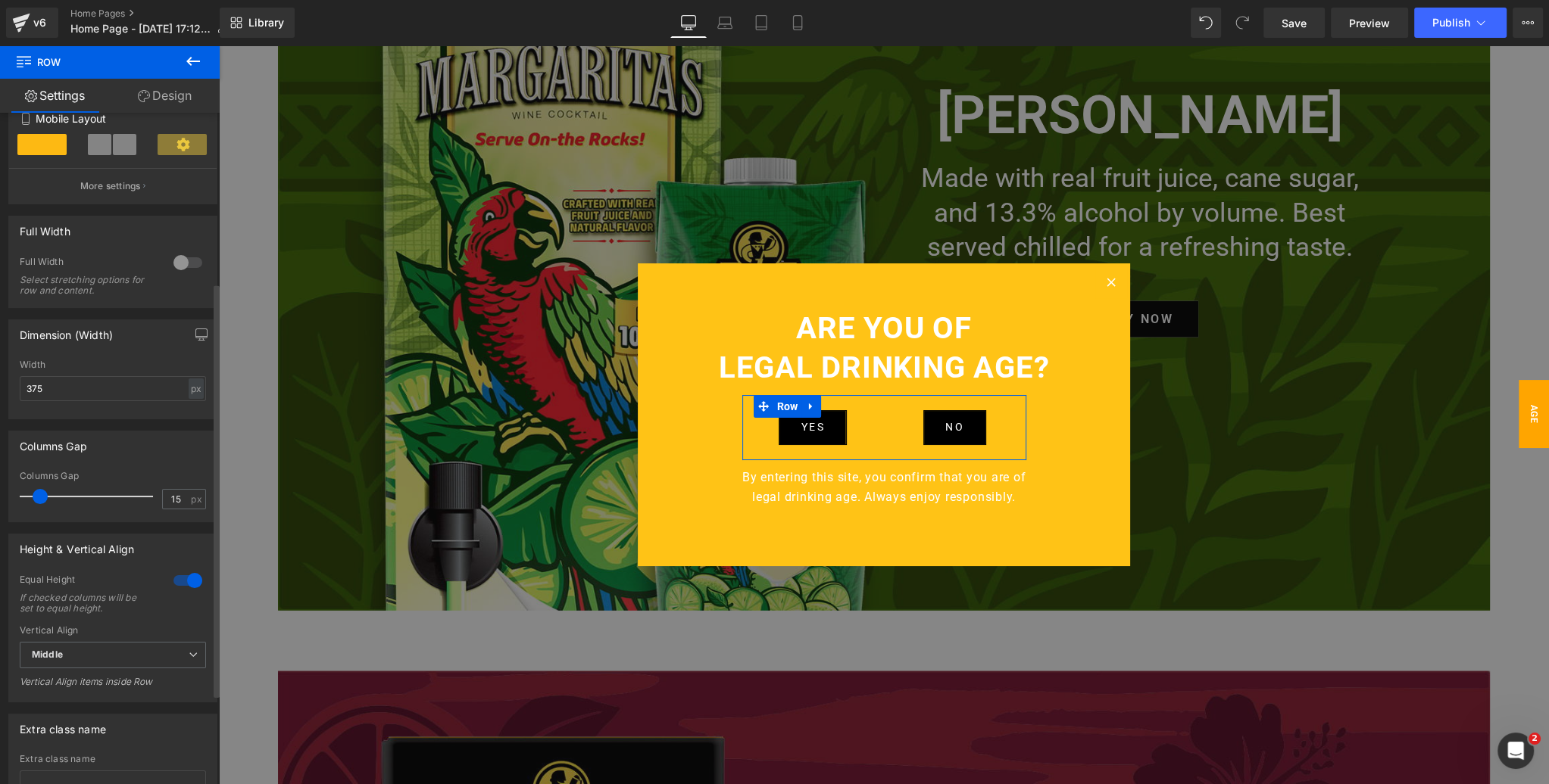
scroll to position [313, 0]
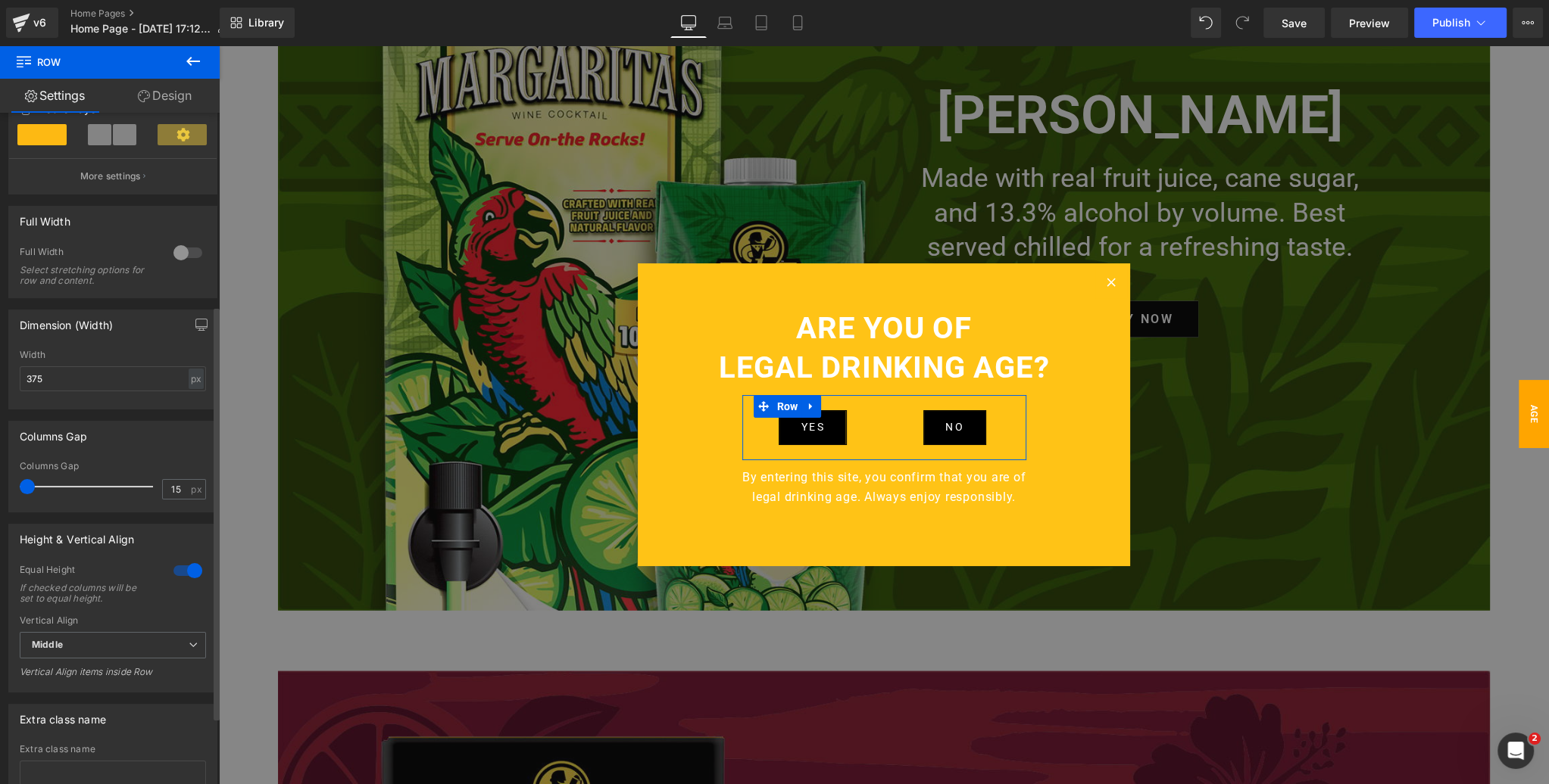
drag, startPoint x: 39, startPoint y: 491, endPoint x: 23, endPoint y: 492, distance: 16.0
click at [23, 492] on span at bounding box center [27, 487] width 15 height 15
click at [27, 492] on span at bounding box center [27, 487] width 15 height 15
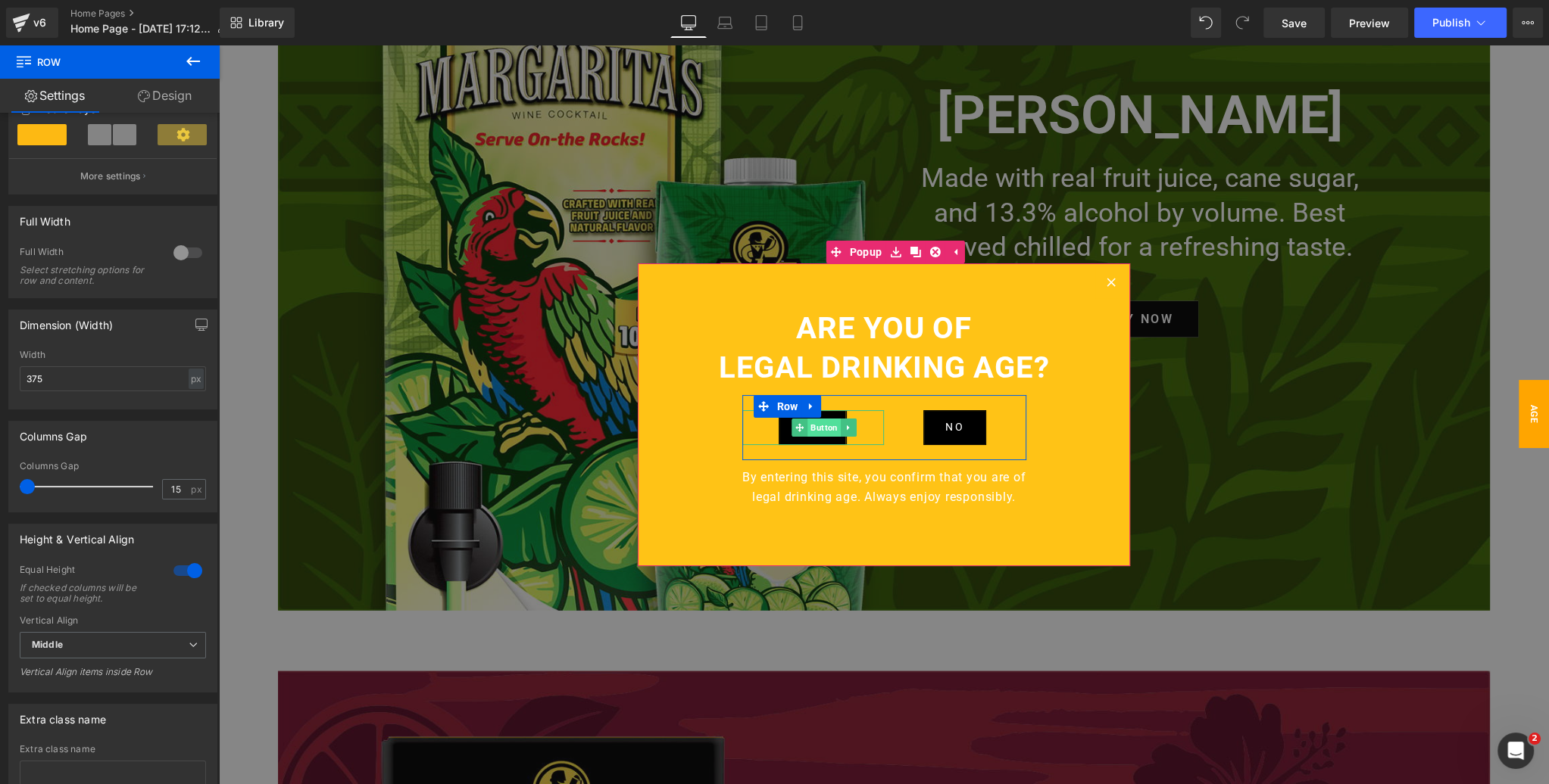
click at [827, 427] on span "Button" at bounding box center [824, 428] width 33 height 19
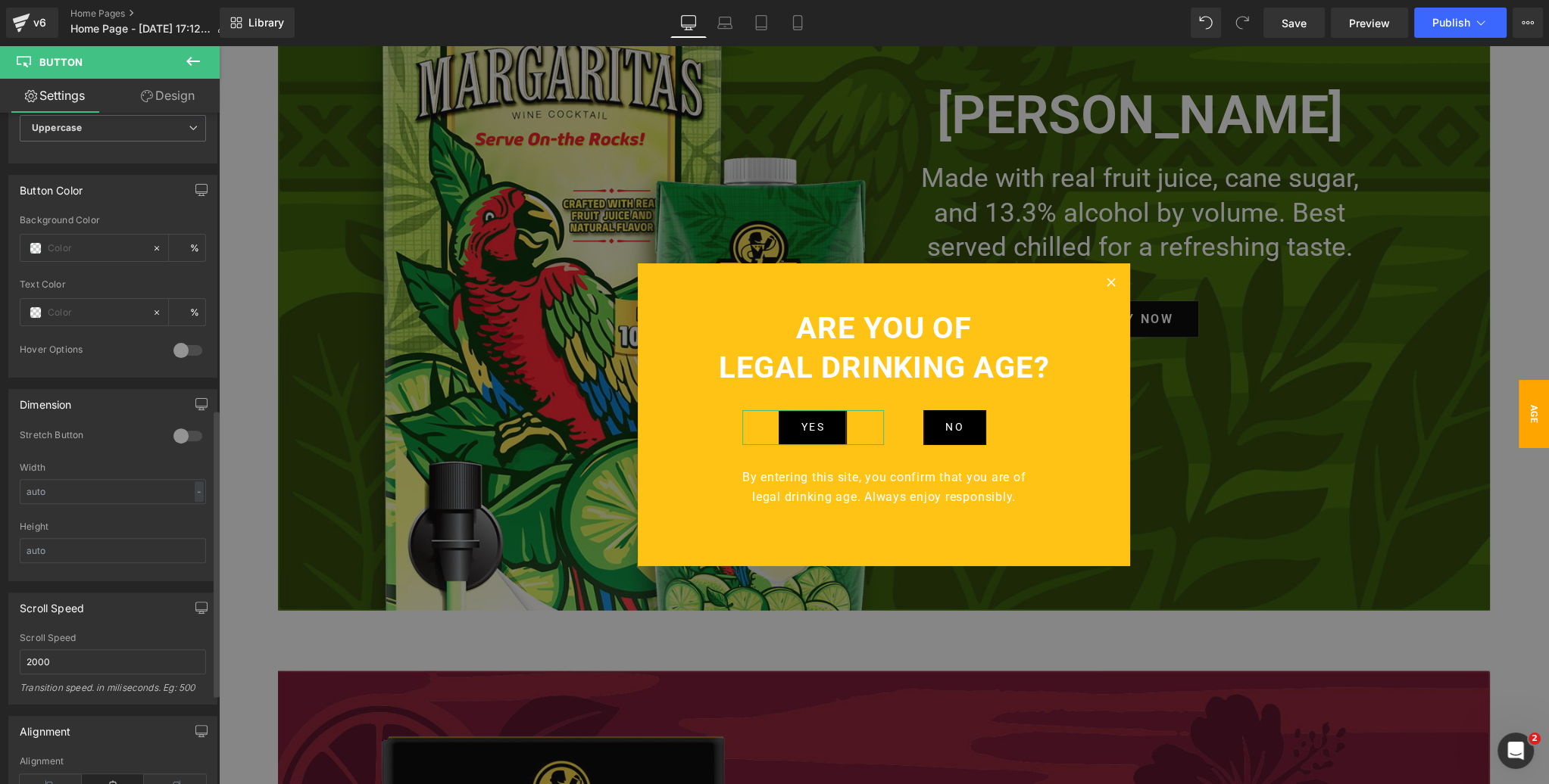
scroll to position [702, 0]
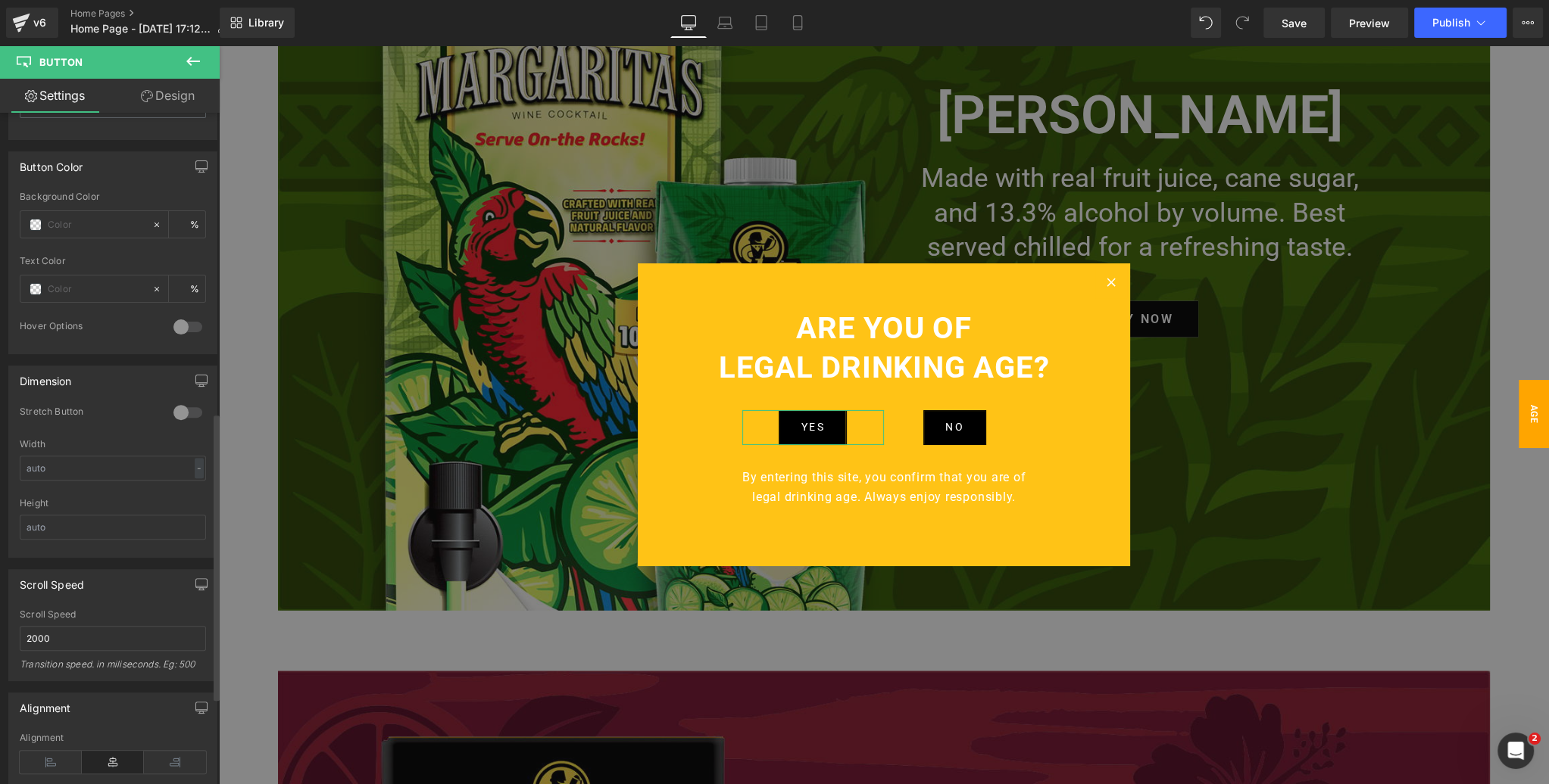
click at [182, 409] on div at bounding box center [188, 412] width 36 height 24
click at [194, 463] on div "-" at bounding box center [199, 468] width 9 height 20
click at [189, 512] on li "px" at bounding box center [195, 514] width 19 height 22
drag, startPoint x: 54, startPoint y: 464, endPoint x: 17, endPoint y: 464, distance: 37.0
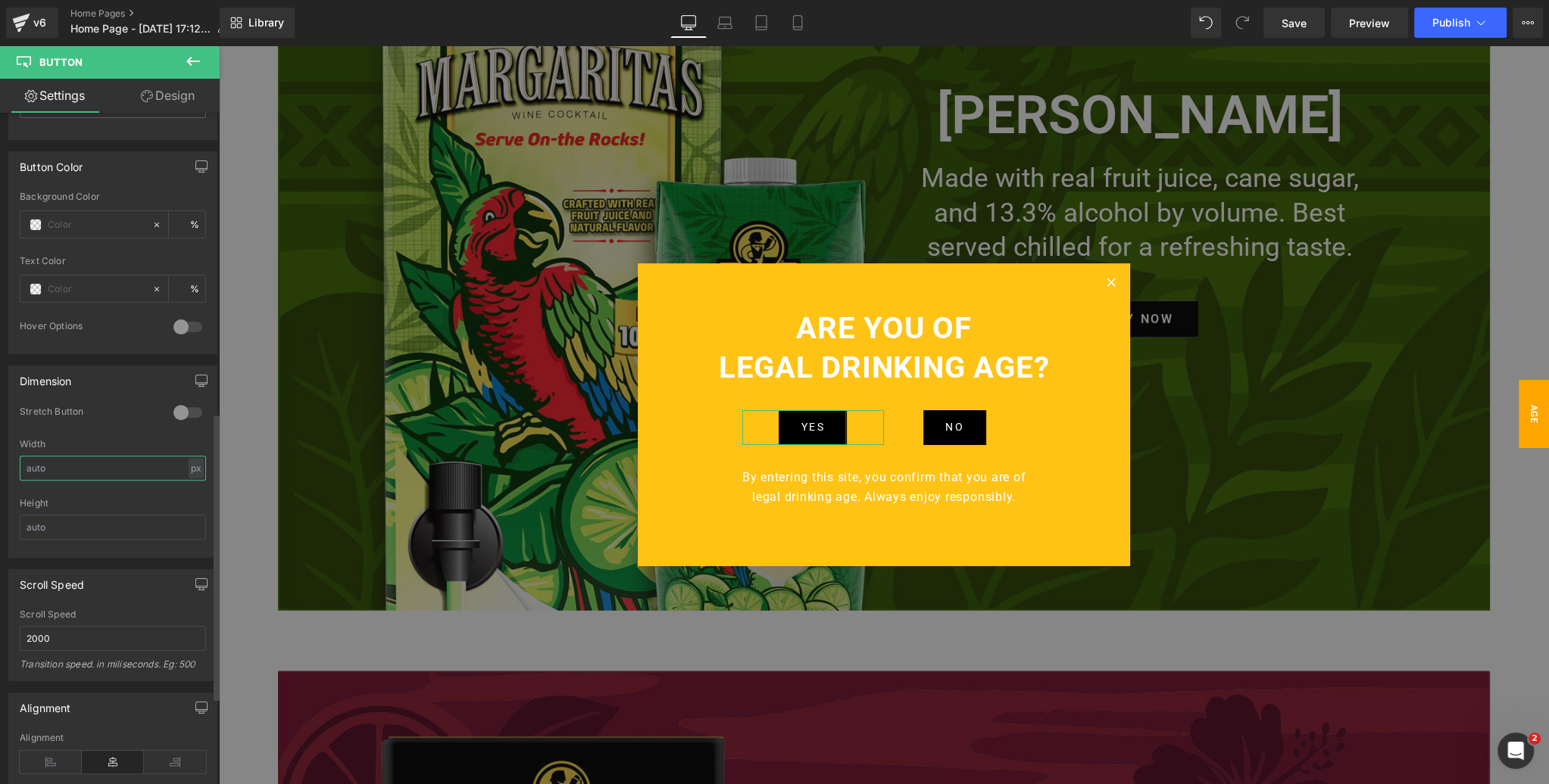
click at [17, 464] on div "0 Stretch Button Width px % px Height" at bounding box center [112, 481] width 207 height 151
drag, startPoint x: 55, startPoint y: 465, endPoint x: 104, endPoint y: 465, distance: 49.0
click at [15, 464] on div "0 Stretch Button Width 200 px % px Height" at bounding box center [112, 481] width 207 height 151
type input "175"
click at [59, 522] on input "text" at bounding box center [112, 527] width 186 height 25
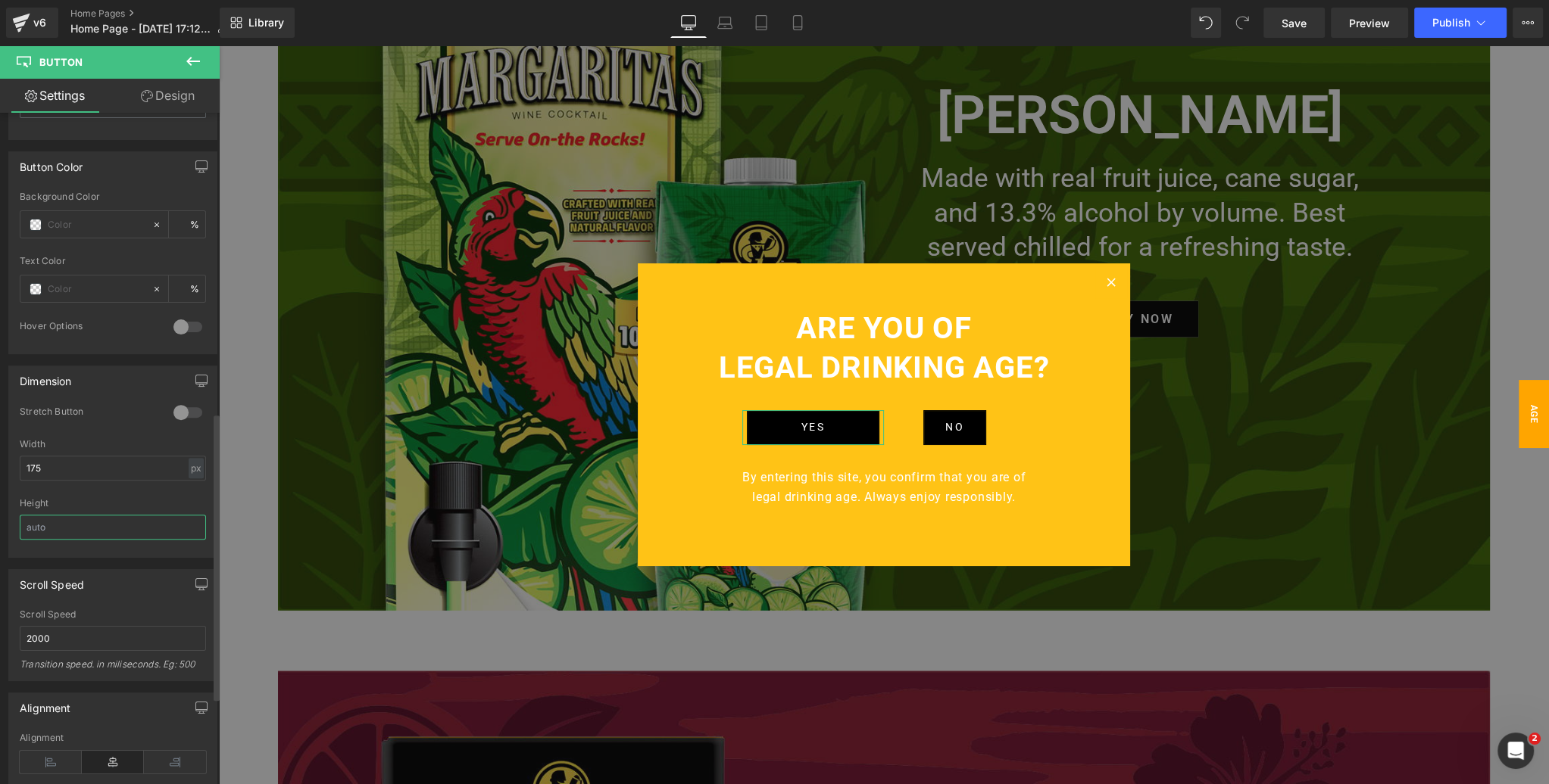
drag, startPoint x: 59, startPoint y: 522, endPoint x: 22, endPoint y: 521, distance: 37.0
click at [22, 521] on input "text" at bounding box center [112, 527] width 186 height 25
click at [269, 24] on span "Library" at bounding box center [266, 22] width 35 height 14
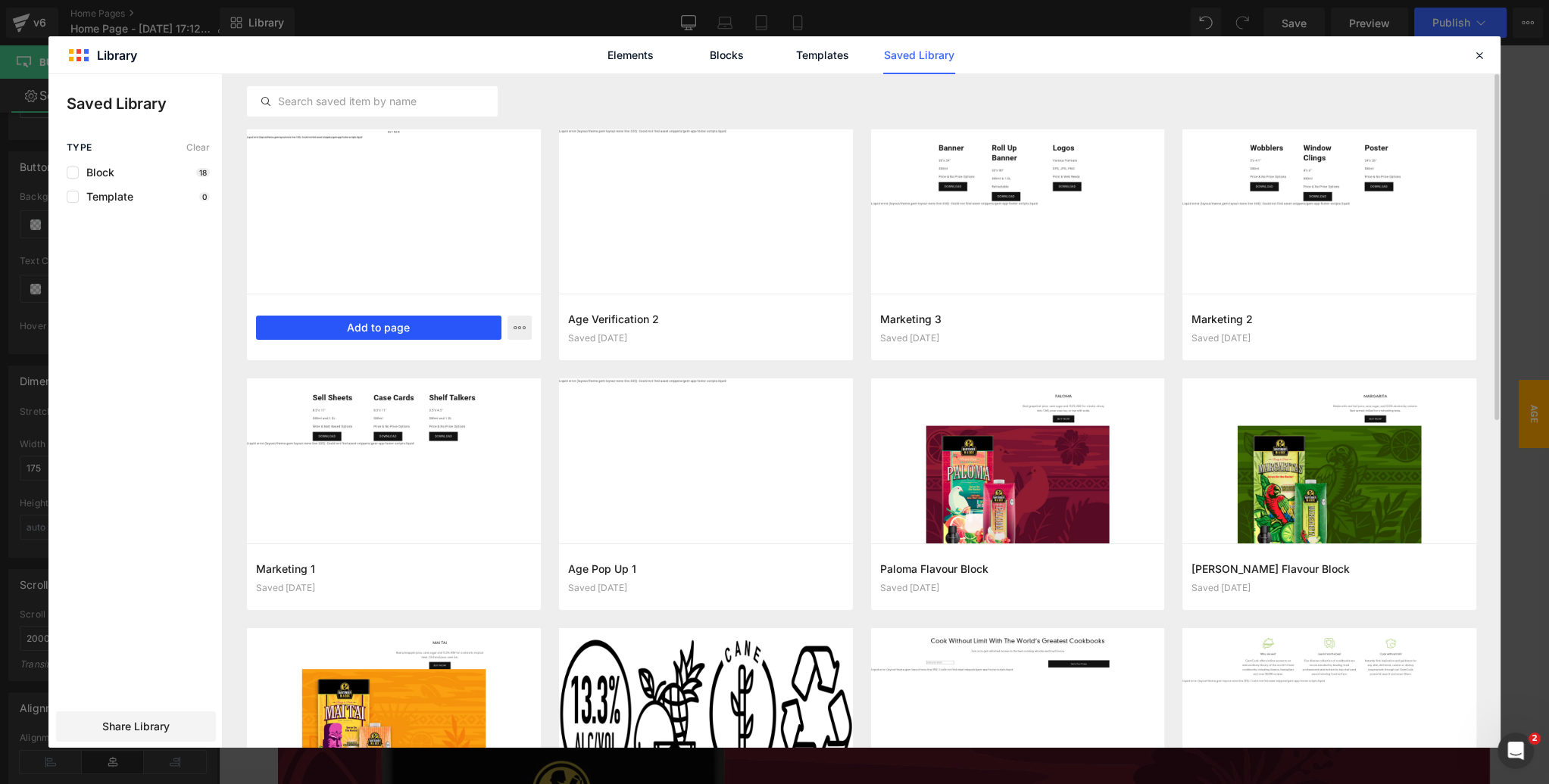
click at [384, 328] on button "Add to page" at bounding box center [378, 328] width 245 height 24
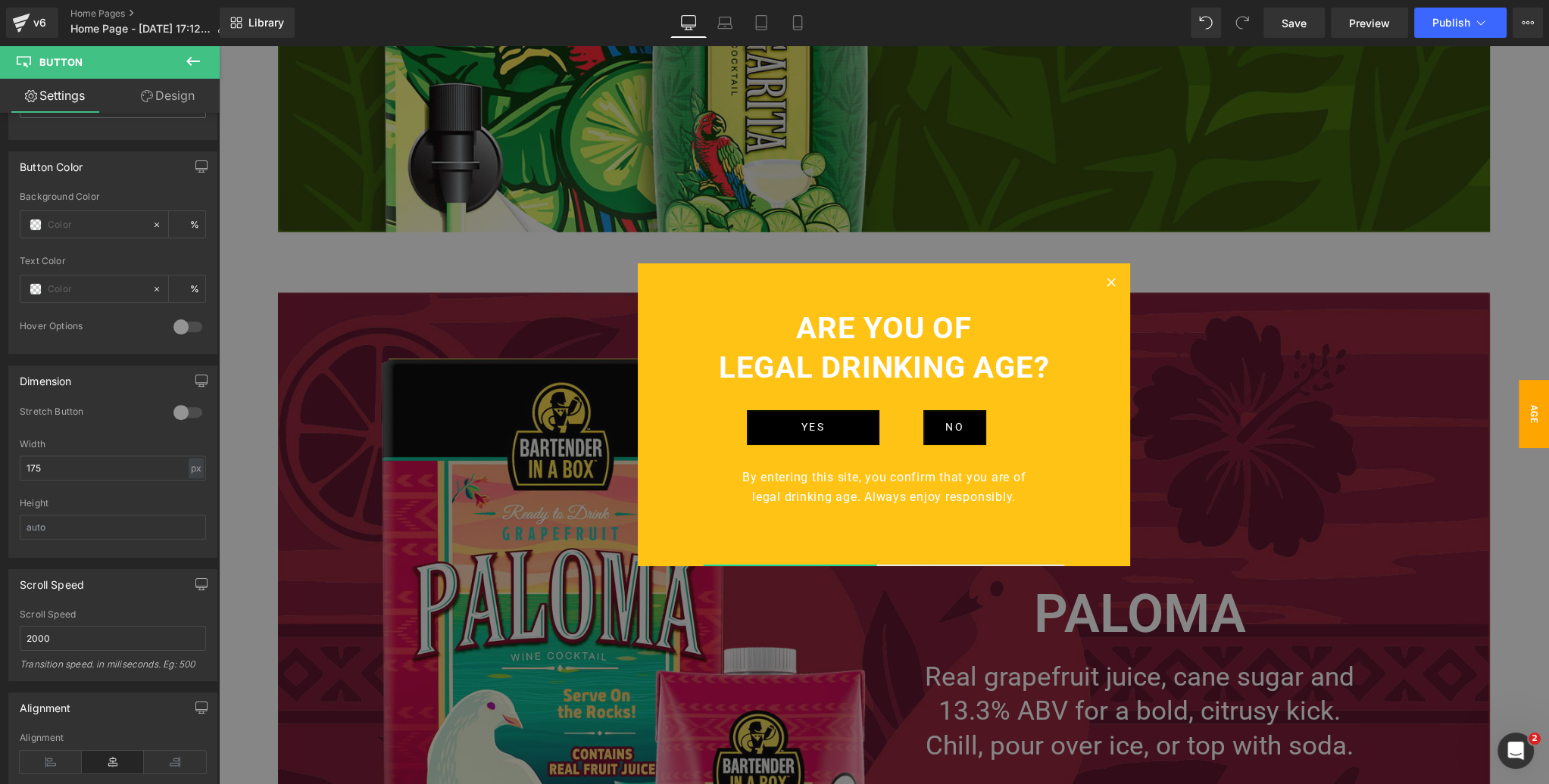
scroll to position [4853, 0]
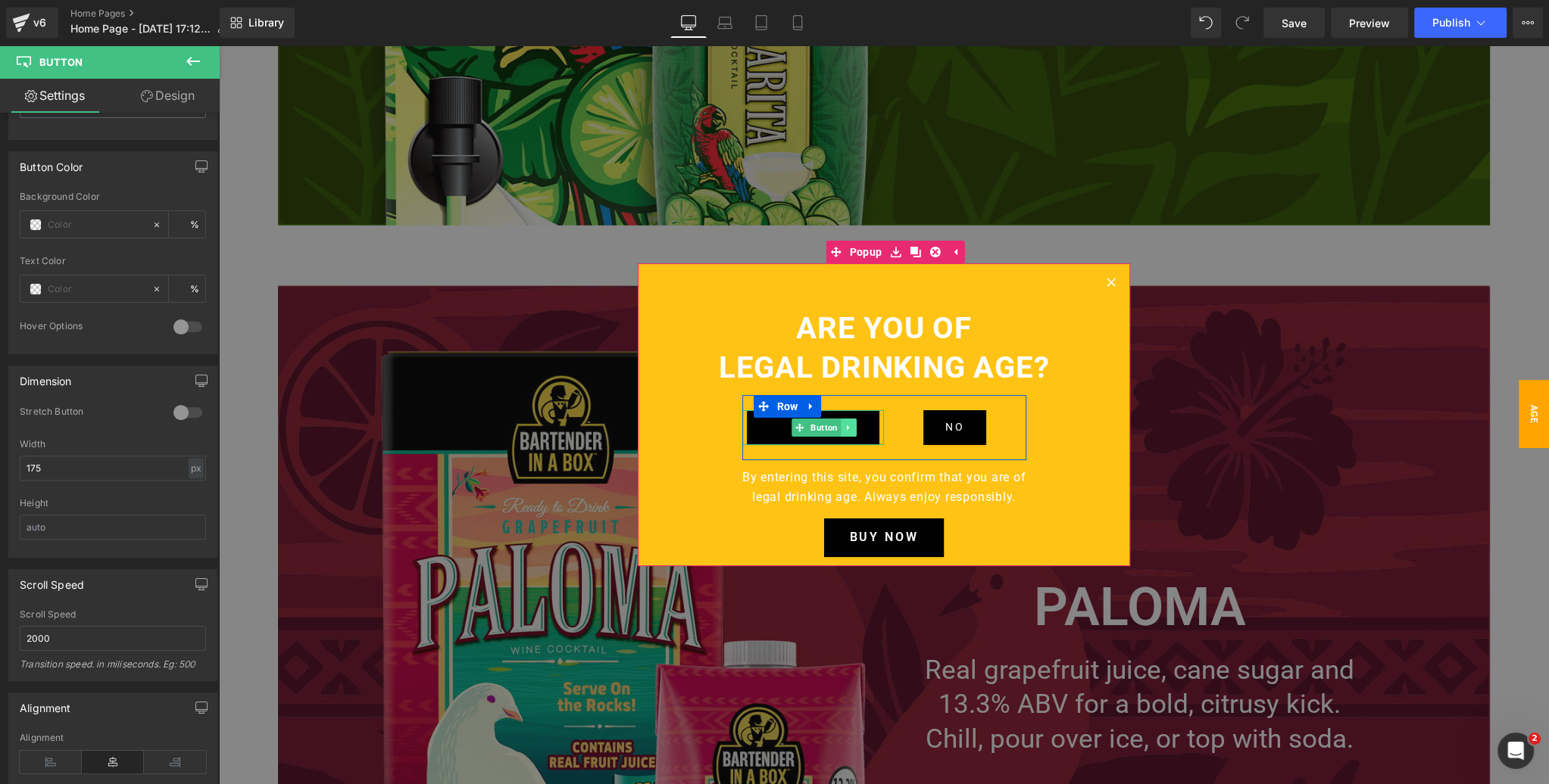
click at [849, 427] on icon at bounding box center [848, 428] width 8 height 9
click at [857, 427] on icon at bounding box center [856, 427] width 8 height 8
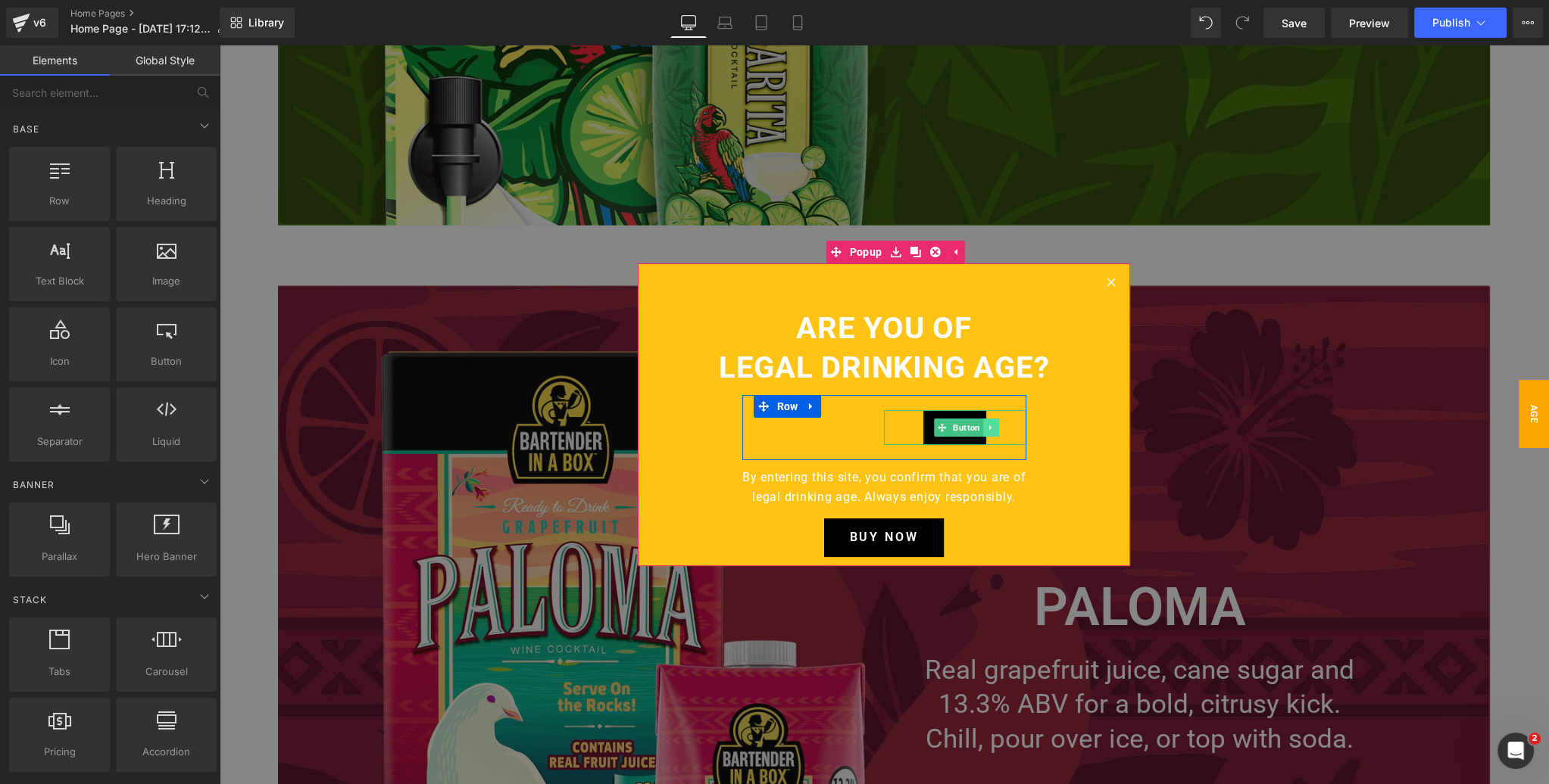
click at [991, 429] on icon at bounding box center [990, 428] width 8 height 9
click at [1000, 429] on icon at bounding box center [998, 427] width 8 height 8
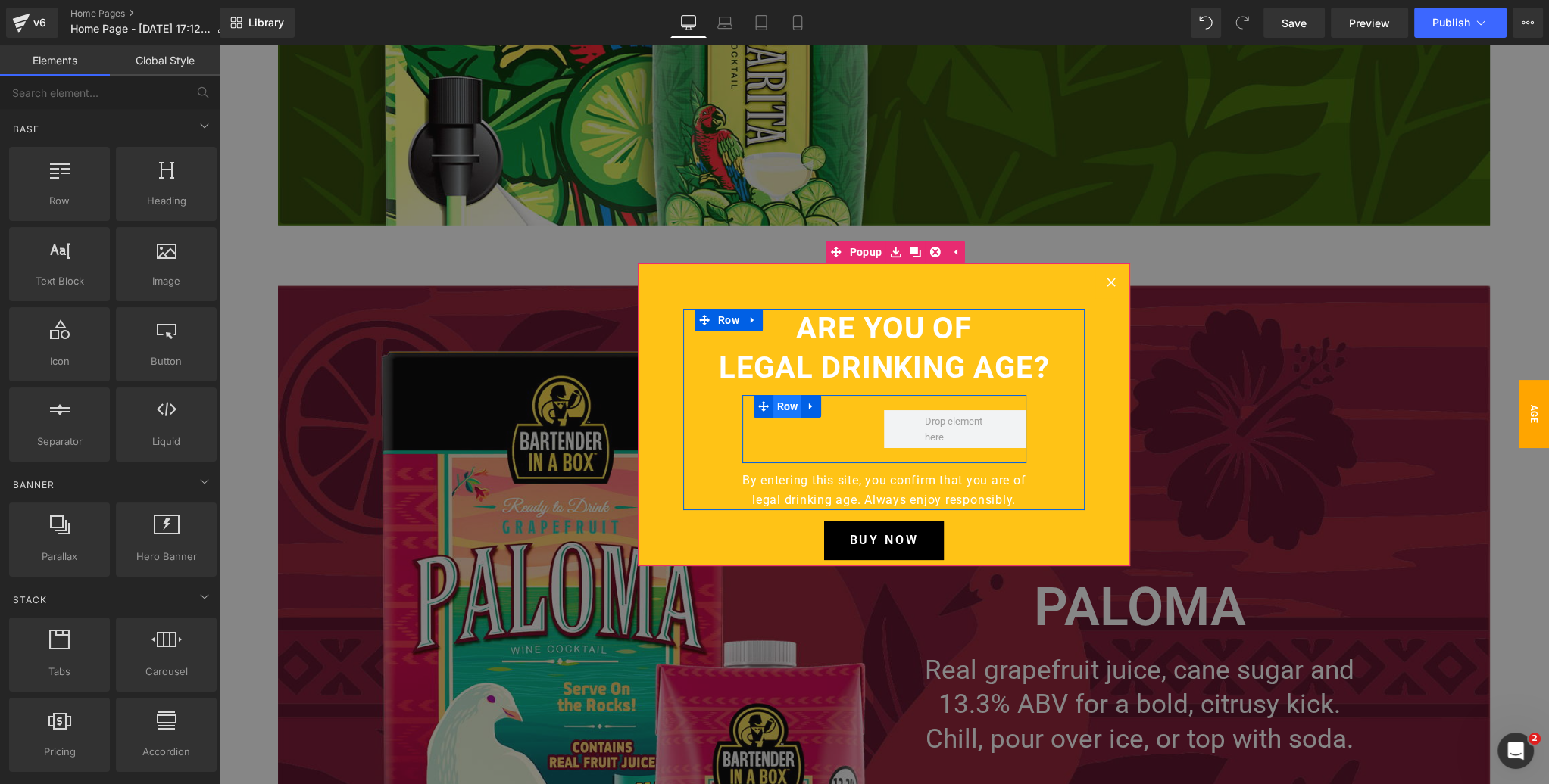
click at [787, 406] on span "Row" at bounding box center [787, 406] width 29 height 22
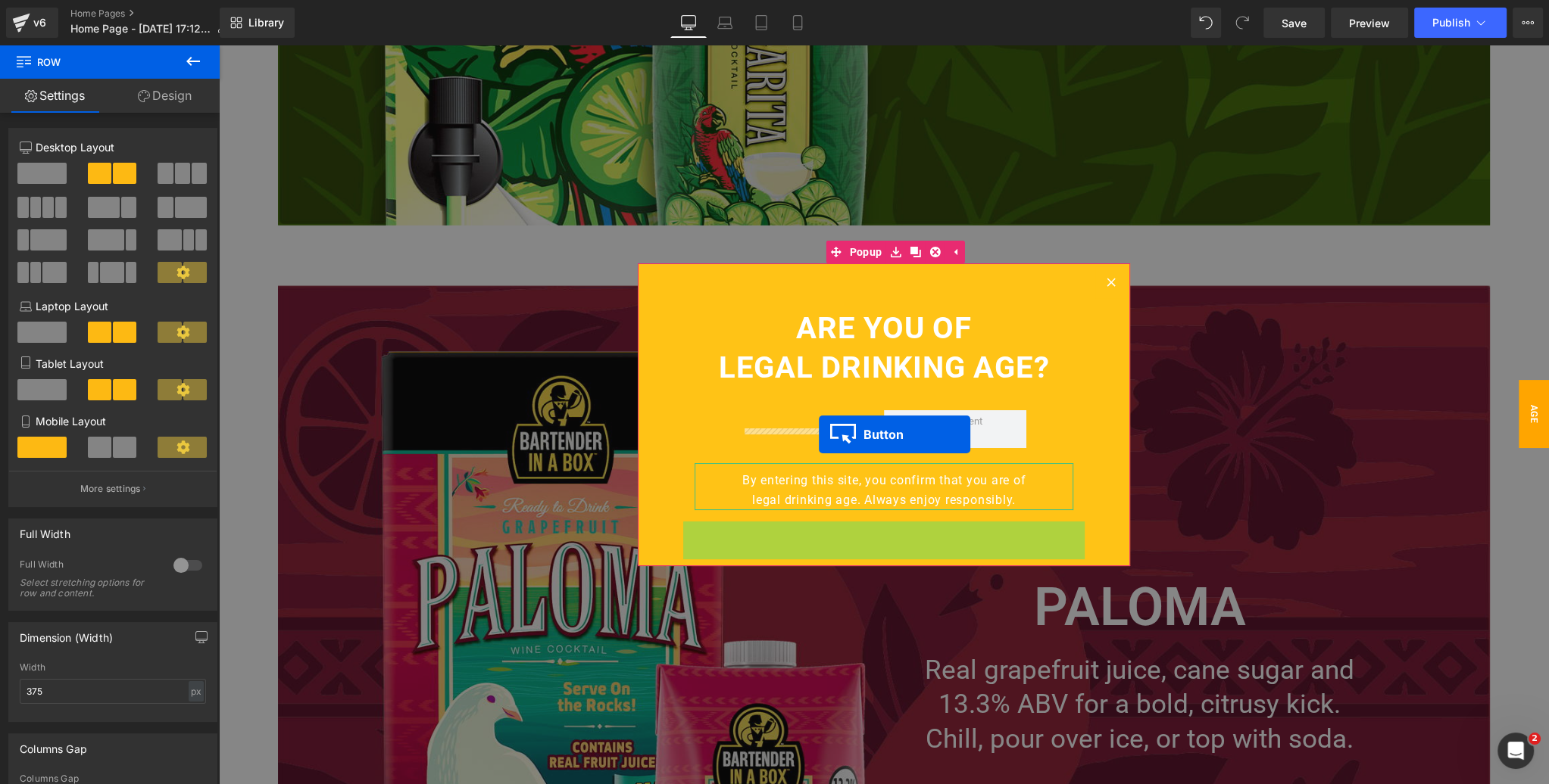
drag, startPoint x: 869, startPoint y: 536, endPoint x: 819, endPoint y: 435, distance: 112.7
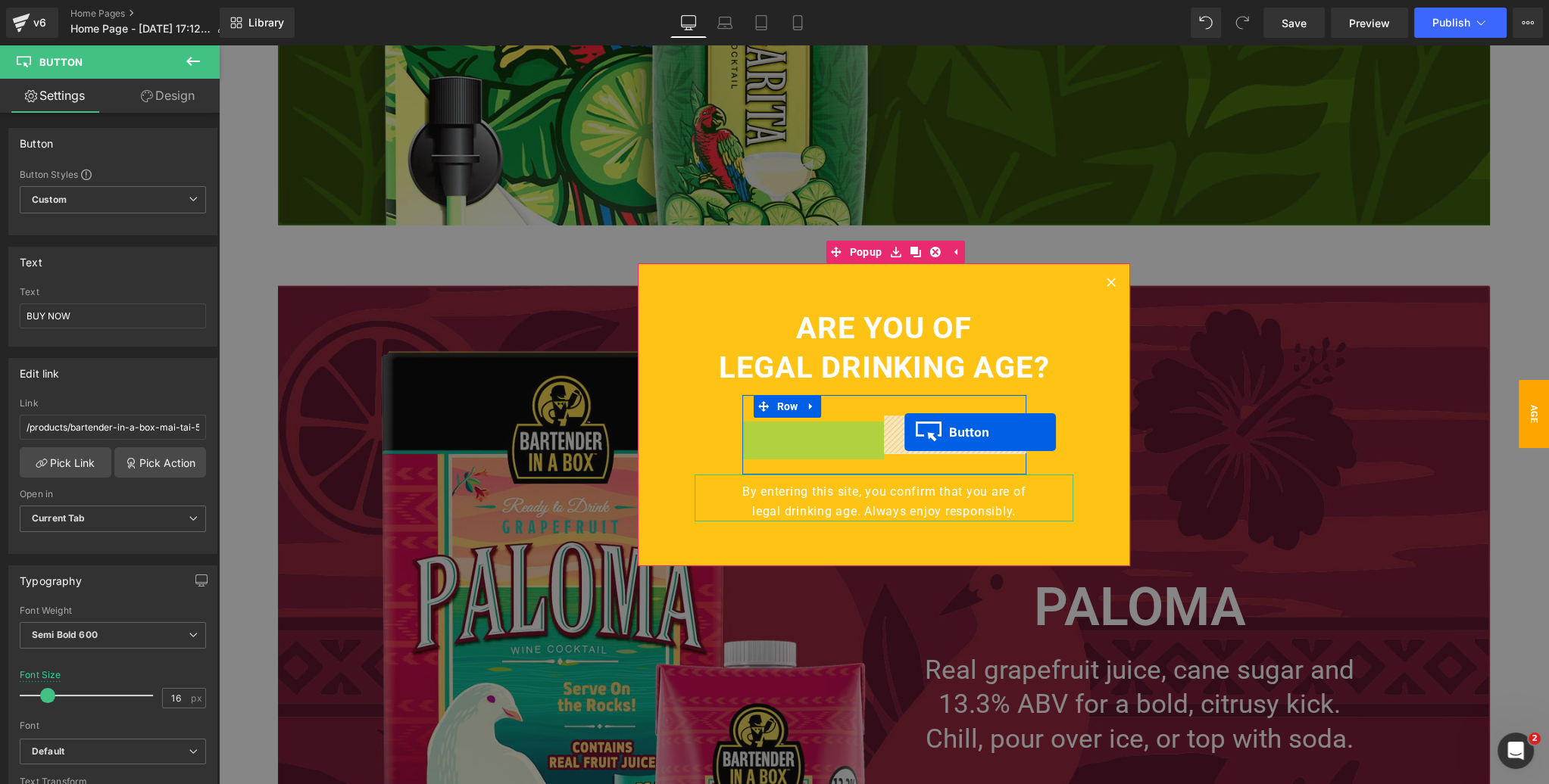
drag, startPoint x: 798, startPoint y: 439, endPoint x: 904, endPoint y: 432, distance: 106.2
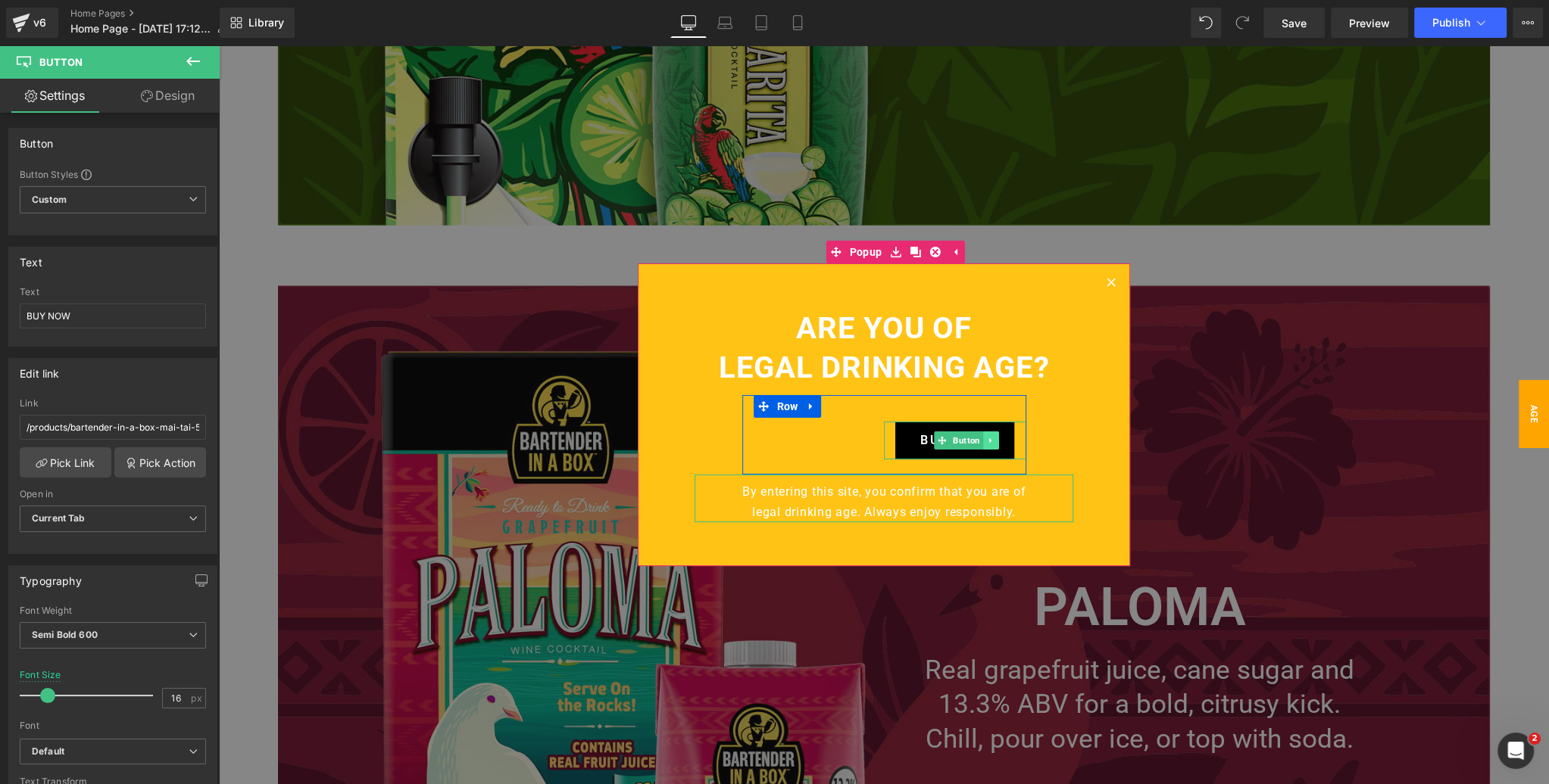
click at [991, 442] on icon at bounding box center [990, 440] width 8 height 9
click at [983, 443] on icon at bounding box center [982, 440] width 8 height 9
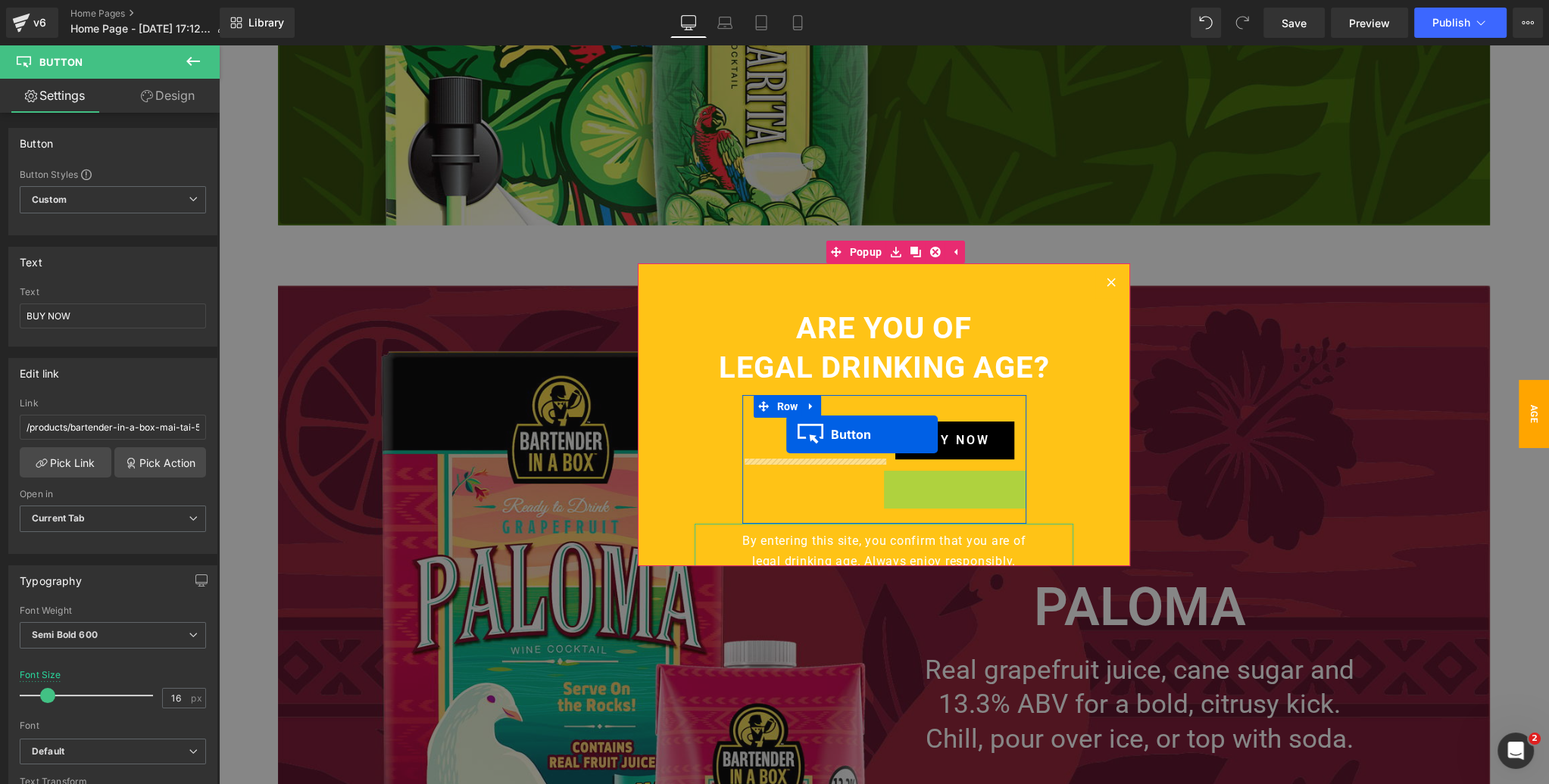
drag, startPoint x: 937, startPoint y: 489, endPoint x: 786, endPoint y: 435, distance: 160.4
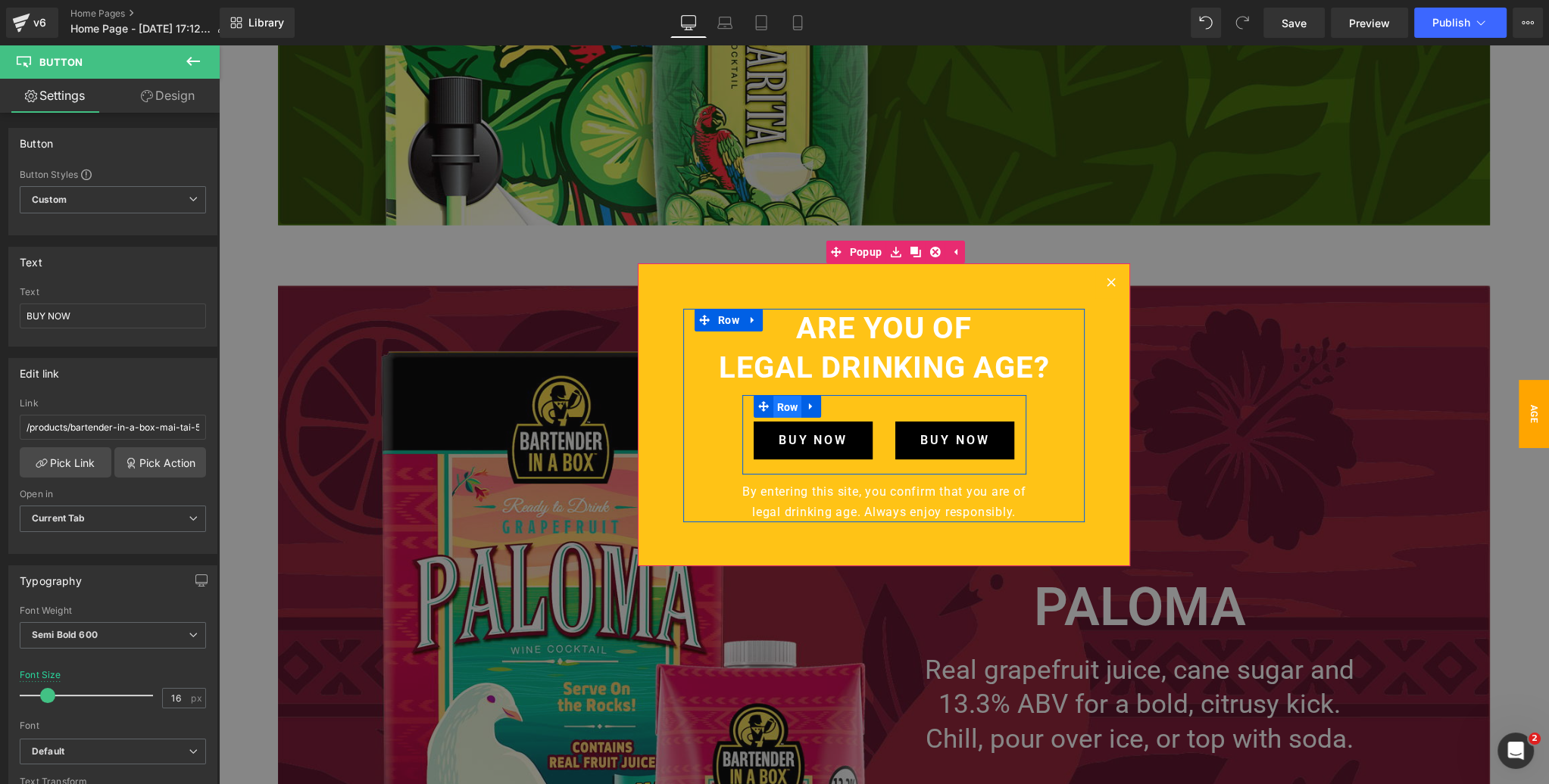
click at [787, 404] on span "Row" at bounding box center [787, 407] width 29 height 22
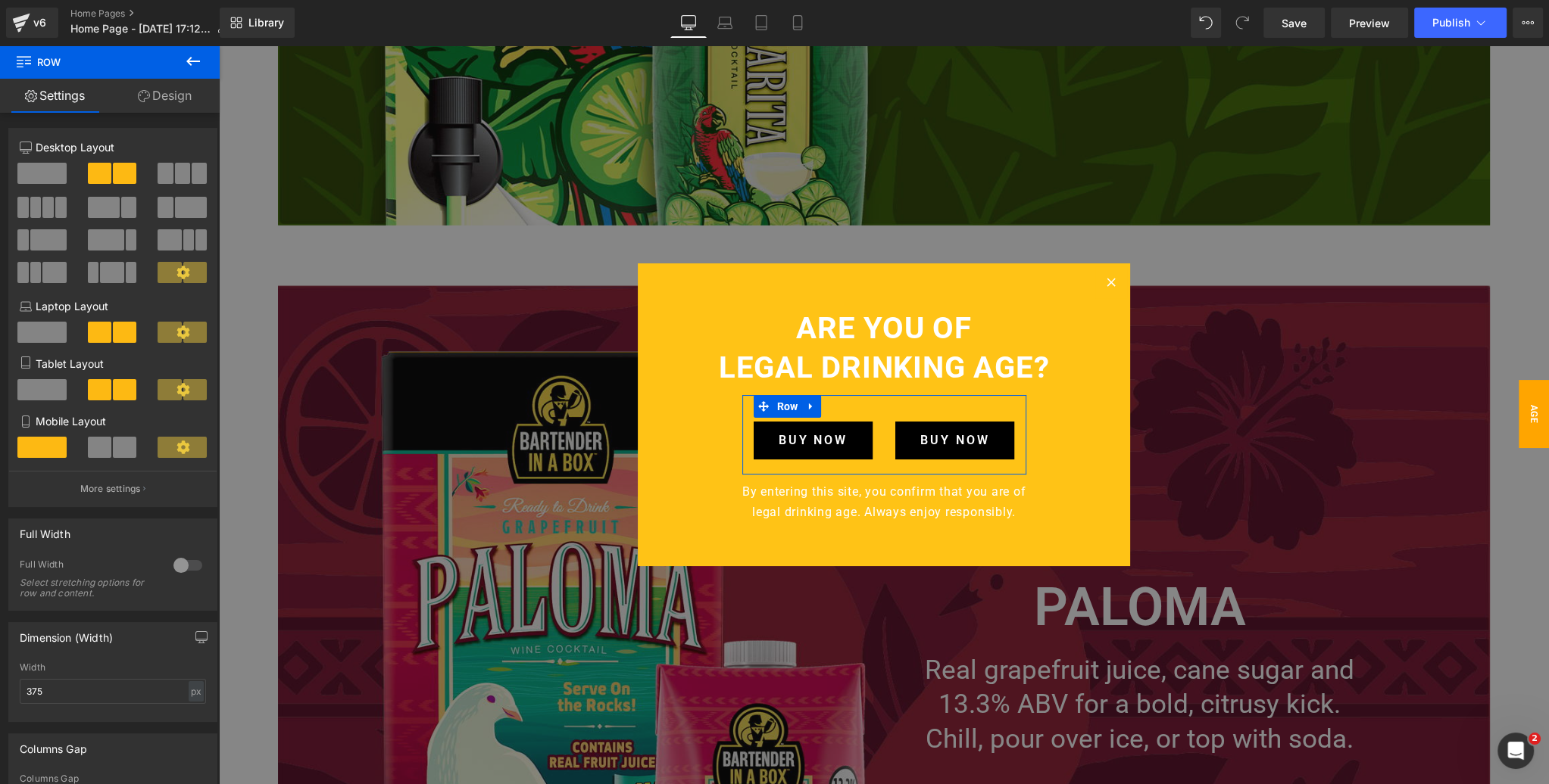
click at [175, 94] on link "Design" at bounding box center [164, 96] width 110 height 34
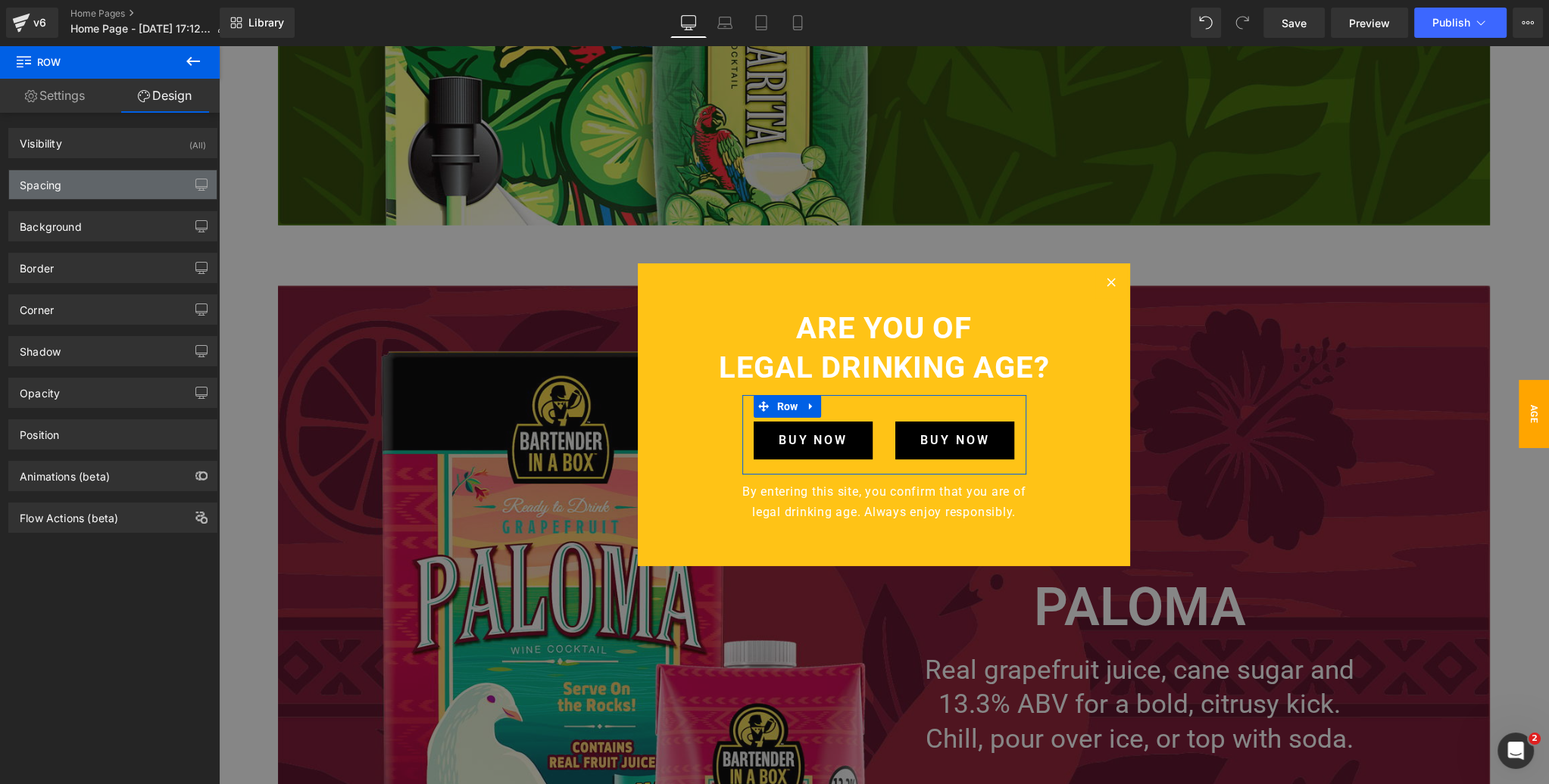
click at [122, 182] on div "Spacing" at bounding box center [112, 184] width 207 height 29
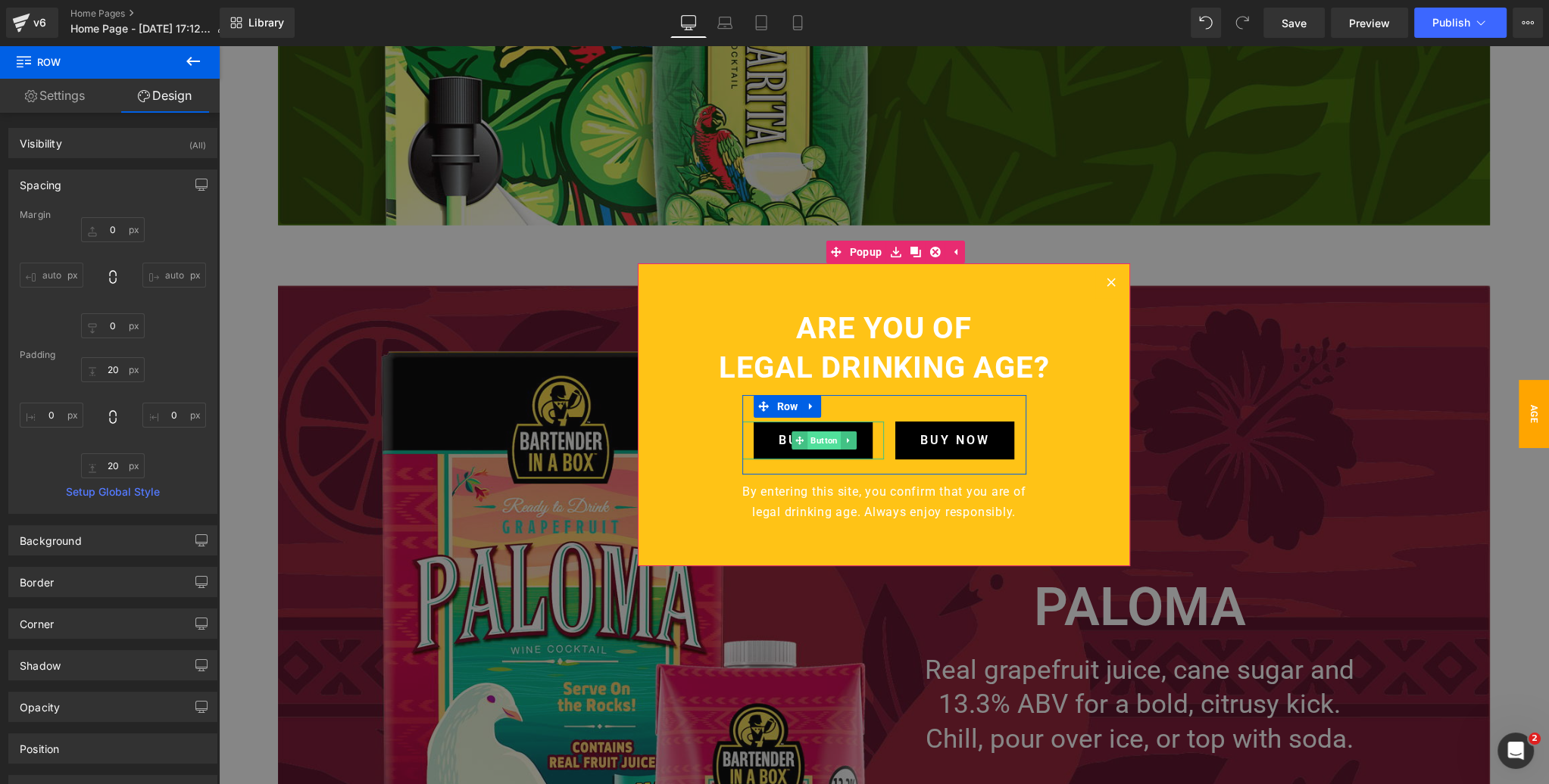
click at [825, 440] on span "Button" at bounding box center [824, 441] width 33 height 19
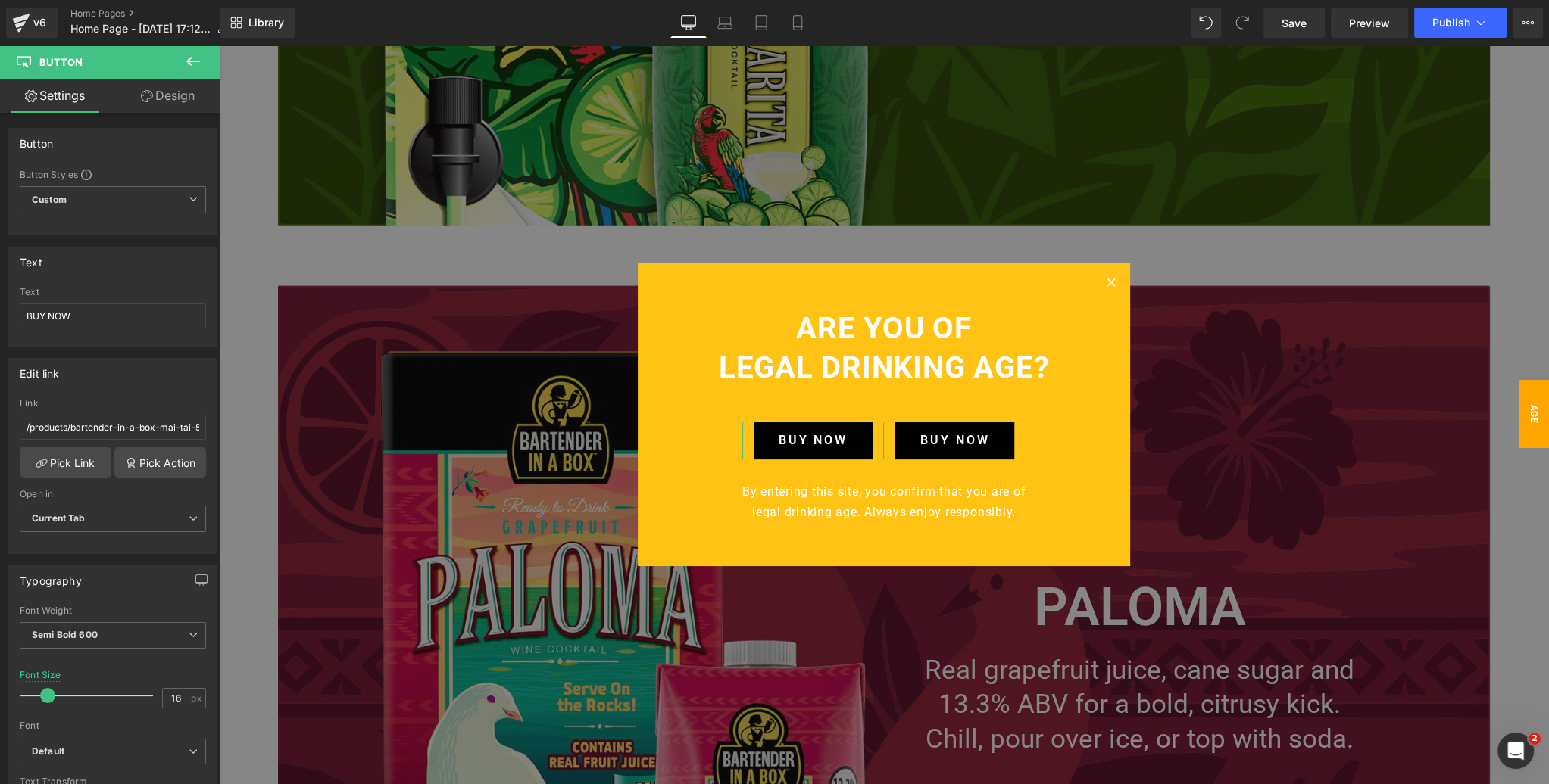
click at [182, 96] on link "Design" at bounding box center [167, 96] width 110 height 34
click at [0, 0] on div "Spacing" at bounding box center [0, 0] width 0 height 0
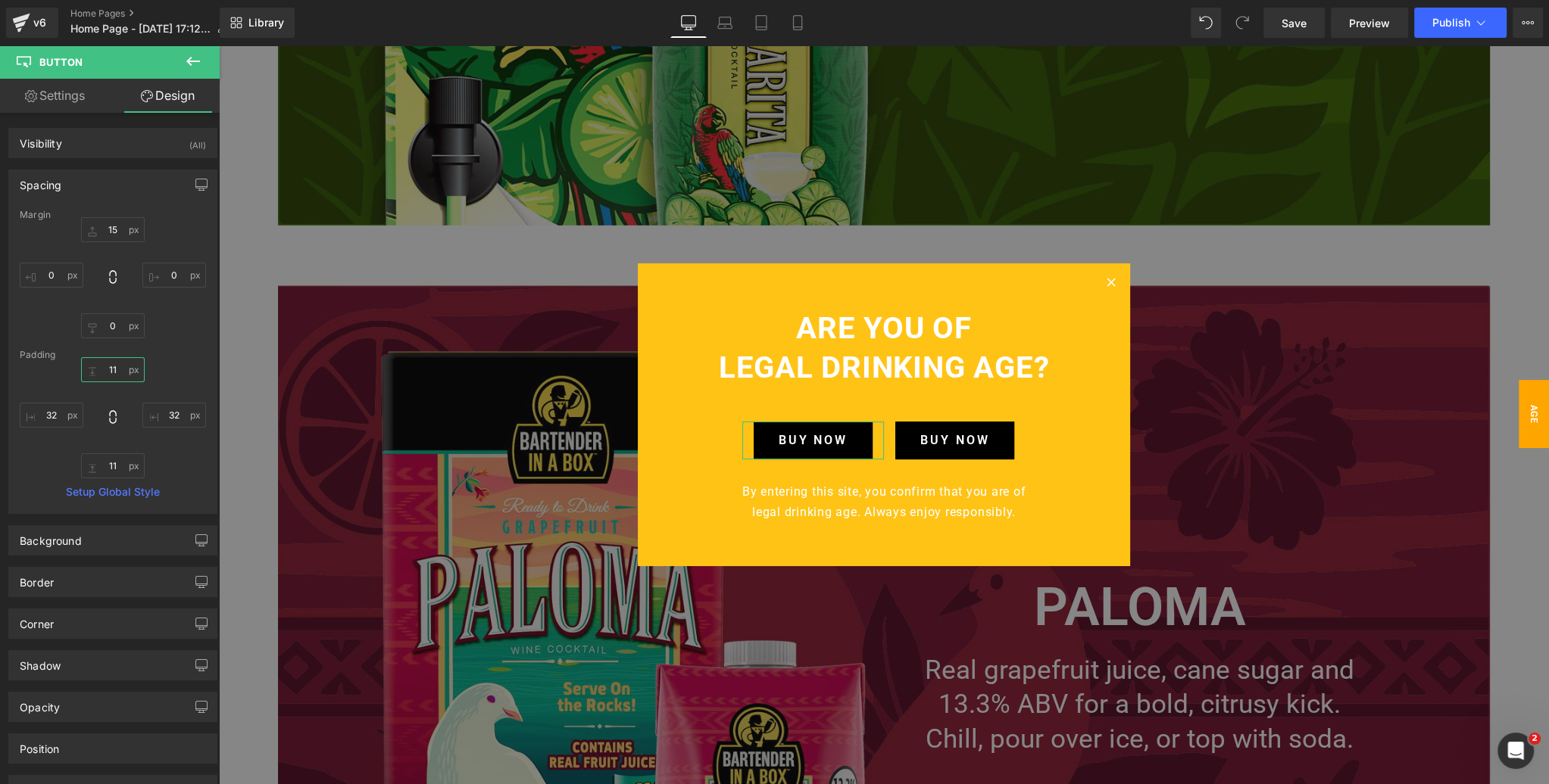
click at [115, 366] on input "text" at bounding box center [112, 370] width 63 height 25
click at [111, 229] on input "text" at bounding box center [112, 229] width 63 height 25
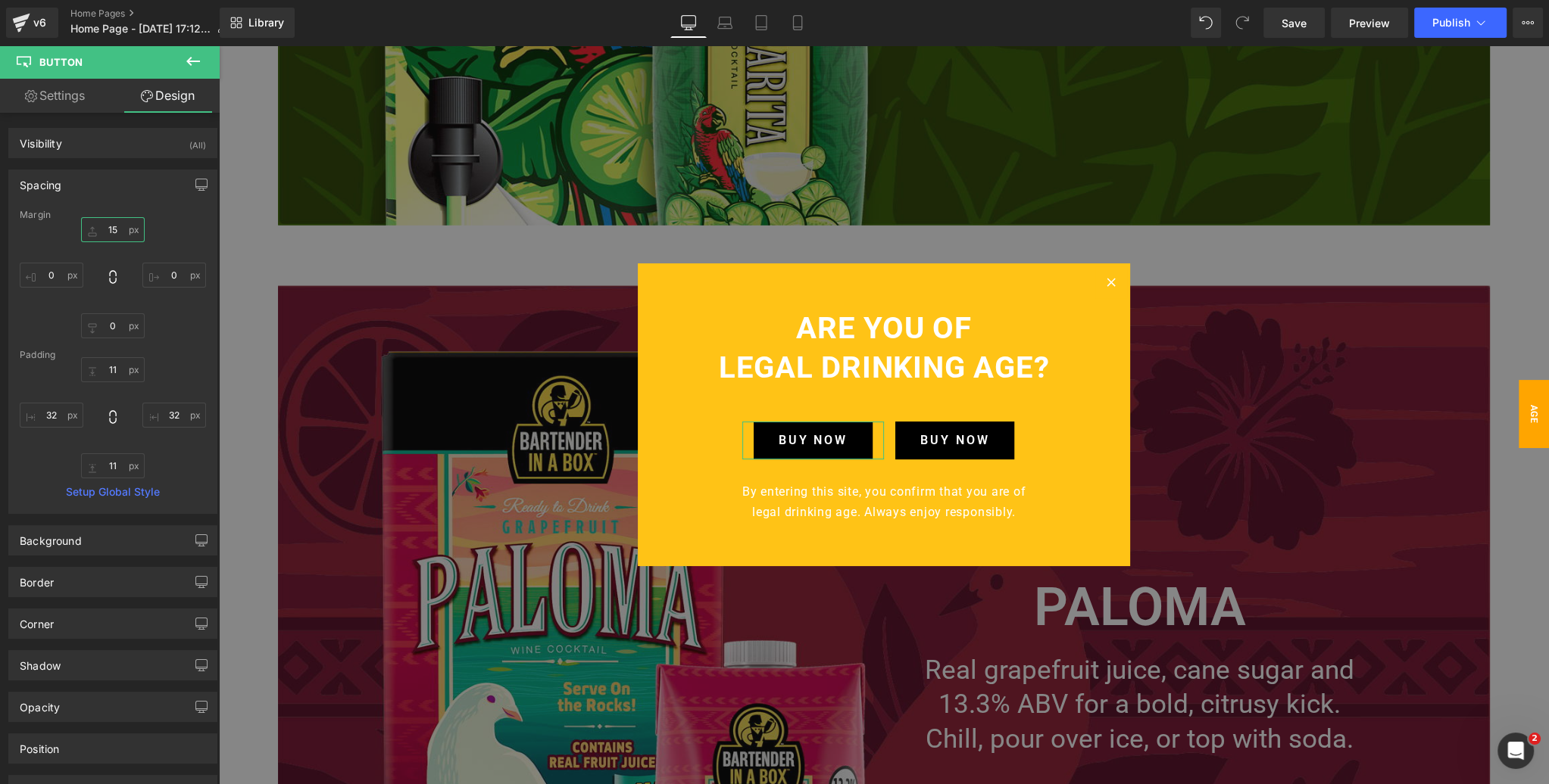
click at [111, 229] on input "text" at bounding box center [112, 229] width 63 height 25
type input "0"
click at [112, 371] on input "text" at bounding box center [112, 370] width 63 height 25
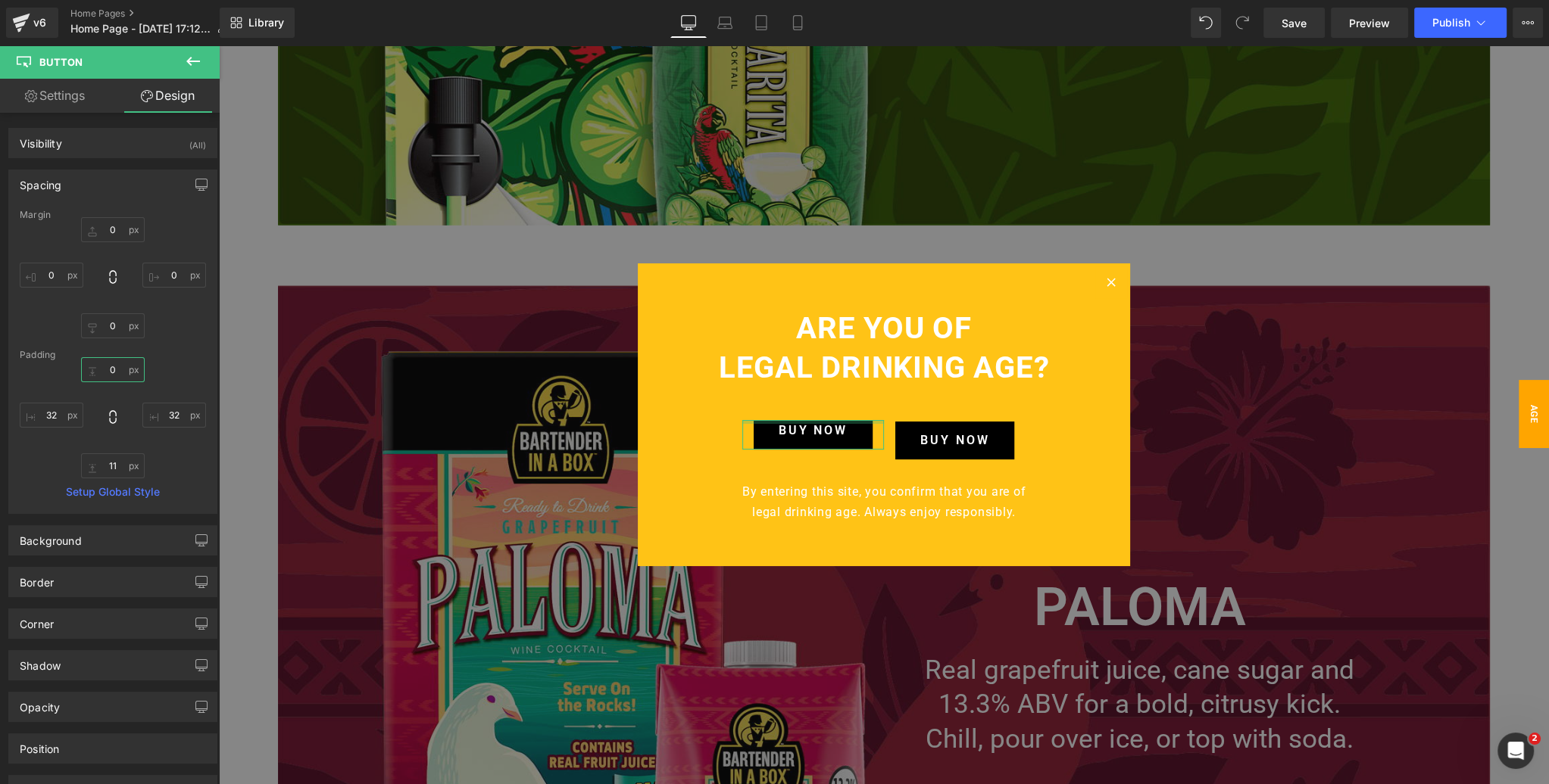
click at [120, 366] on input "0" at bounding box center [112, 370] width 63 height 25
click at [120, 366] on input "11" at bounding box center [112, 370] width 63 height 25
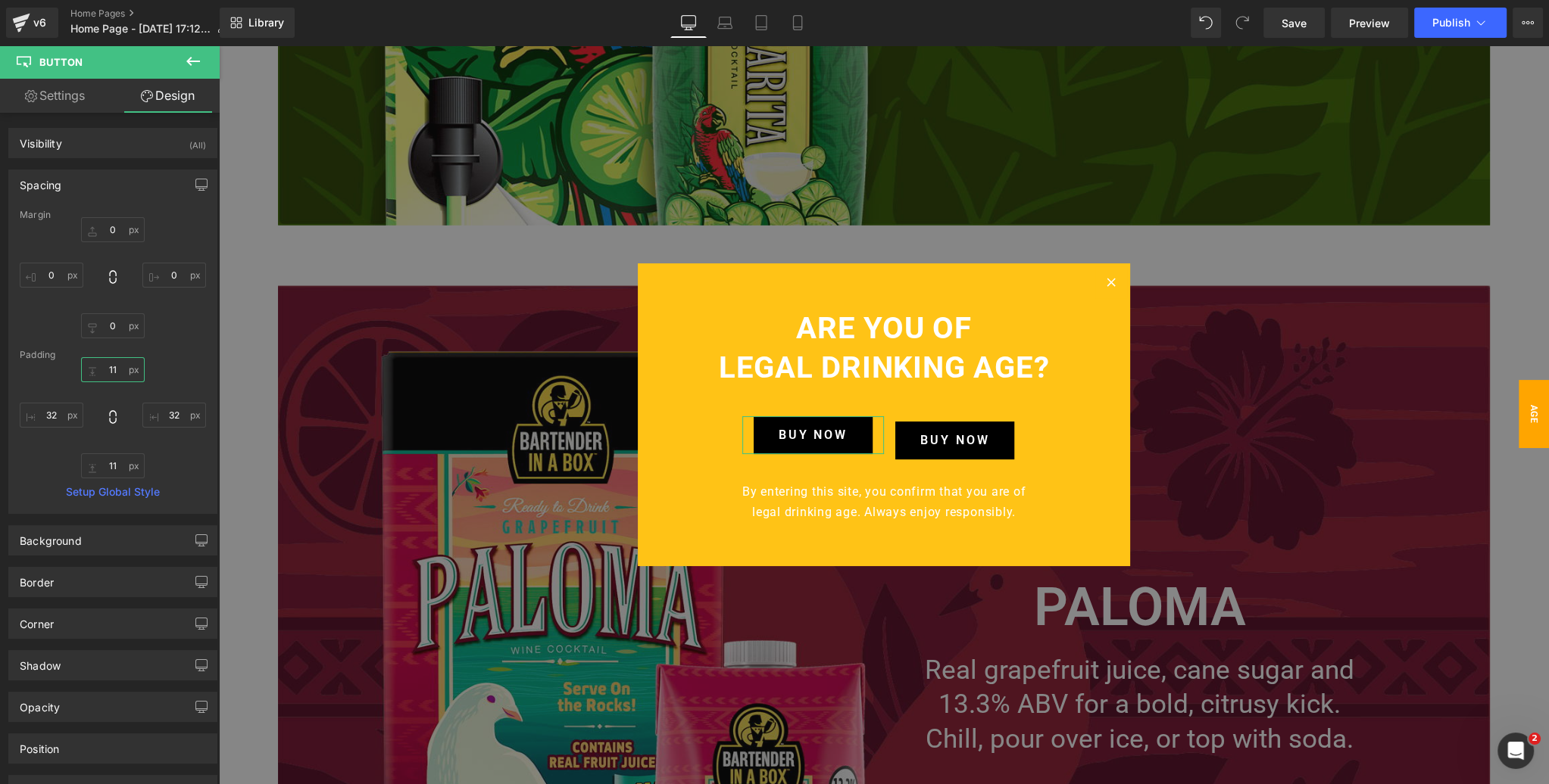
click at [120, 366] on input "11" at bounding box center [112, 370] width 63 height 25
type input "20"
click at [112, 461] on input "text" at bounding box center [112, 465] width 63 height 25
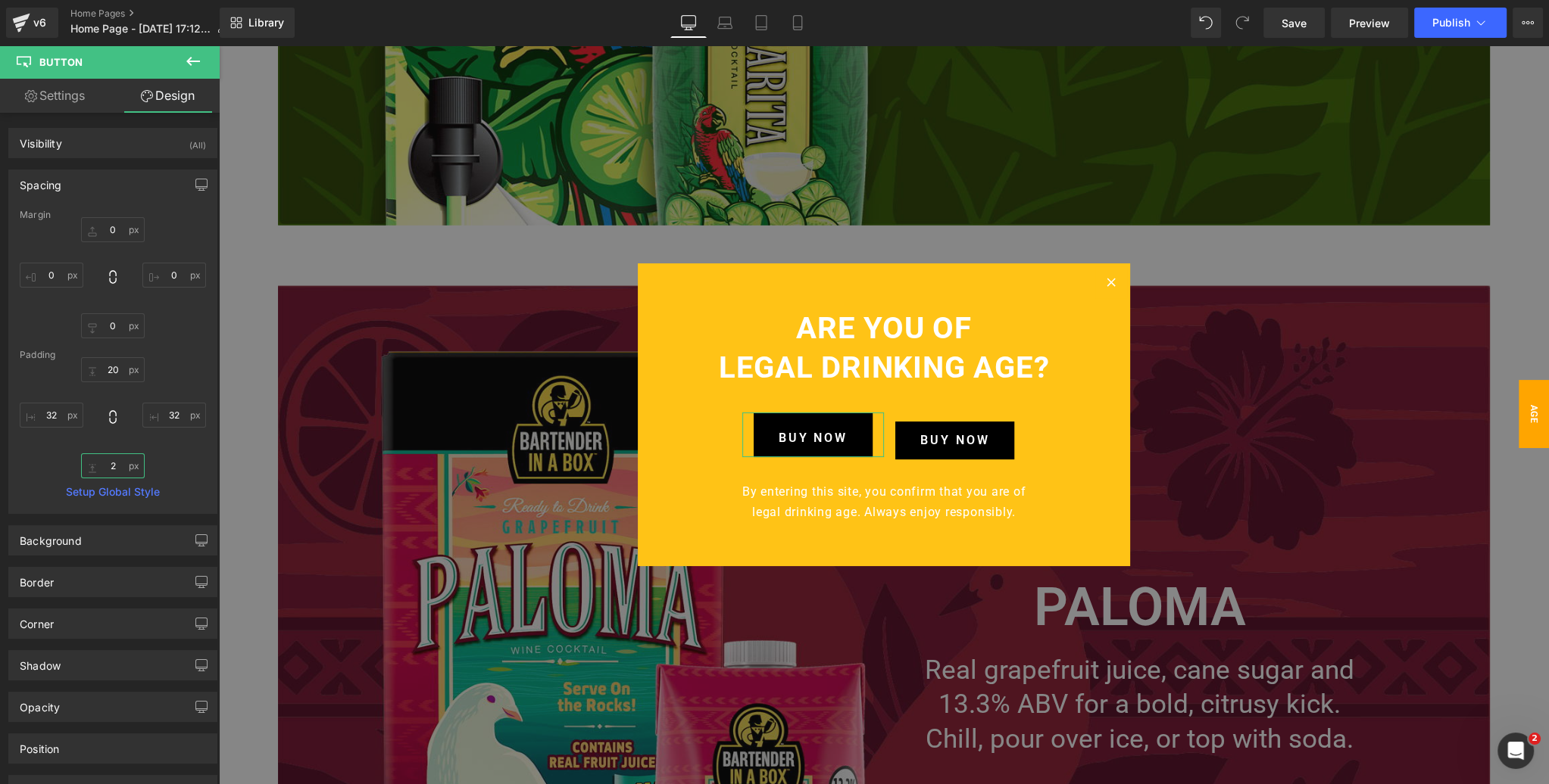
type input "20"
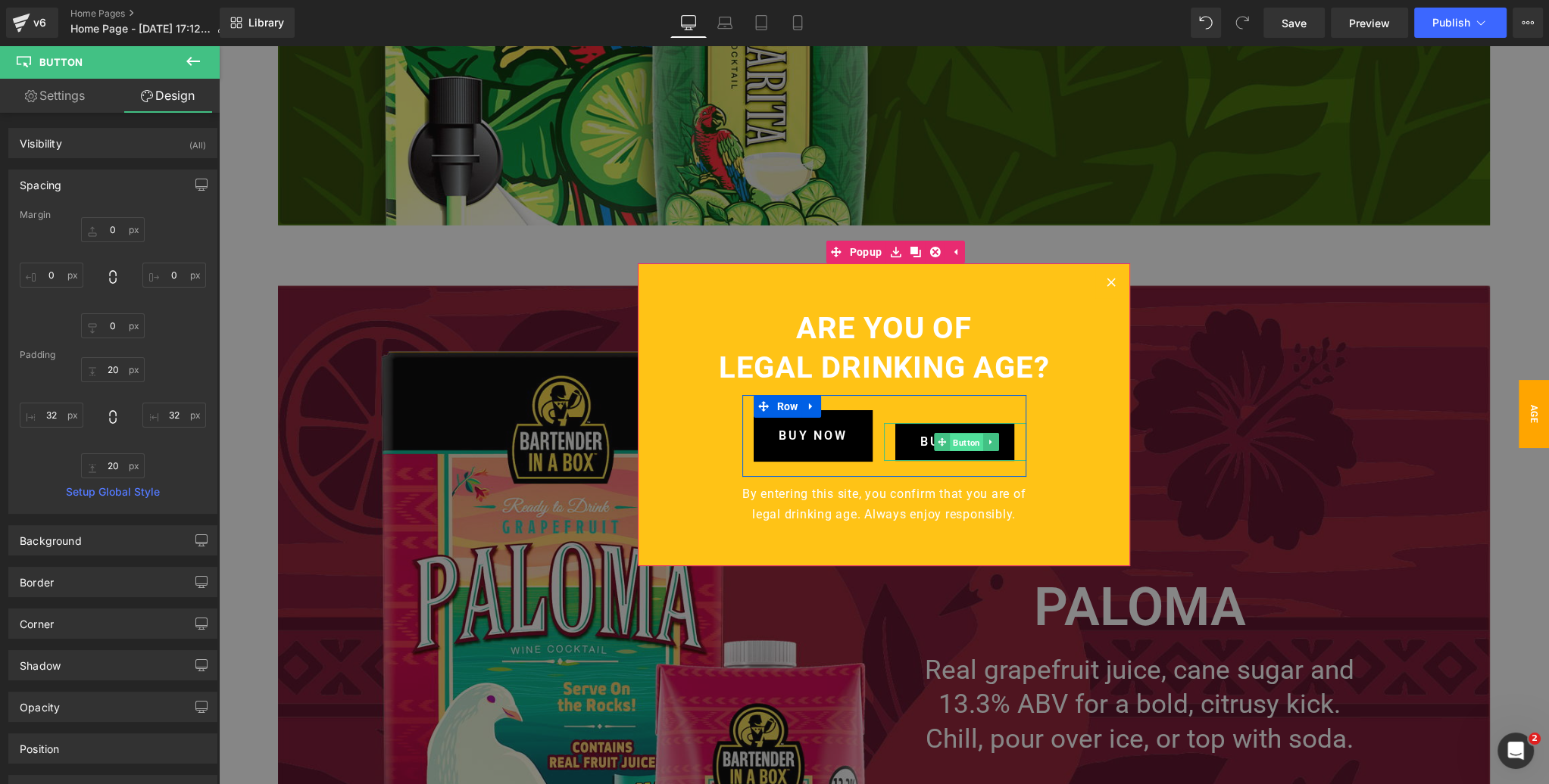
click at [948, 440] on link "Button" at bounding box center [958, 442] width 49 height 19
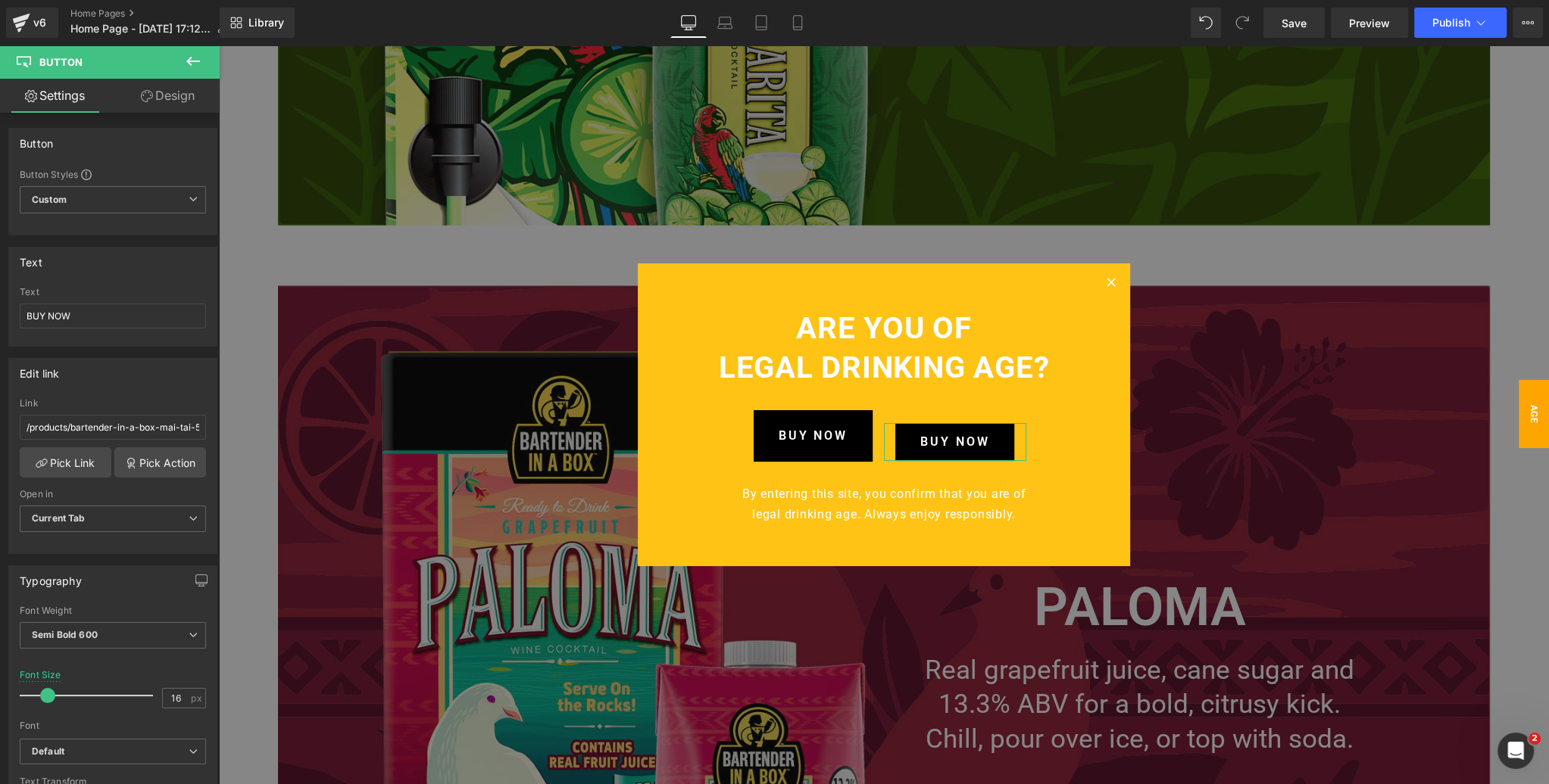
click at [188, 92] on link "Design" at bounding box center [167, 96] width 110 height 34
click at [0, 0] on div "Spacing" at bounding box center [0, 0] width 0 height 0
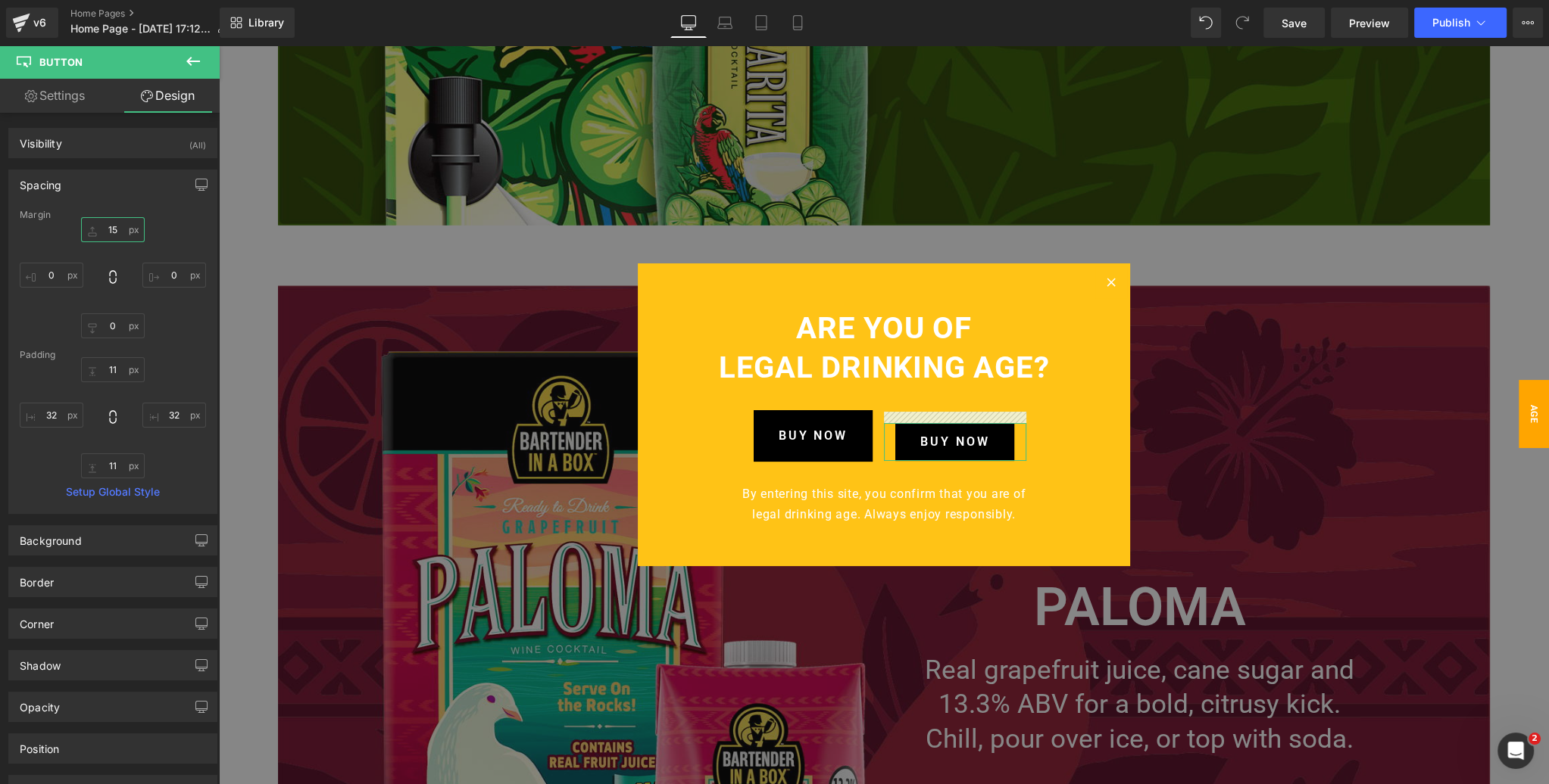
click at [115, 231] on input "text" at bounding box center [112, 229] width 63 height 25
type input "0"
click at [114, 371] on input "text" at bounding box center [112, 370] width 63 height 25
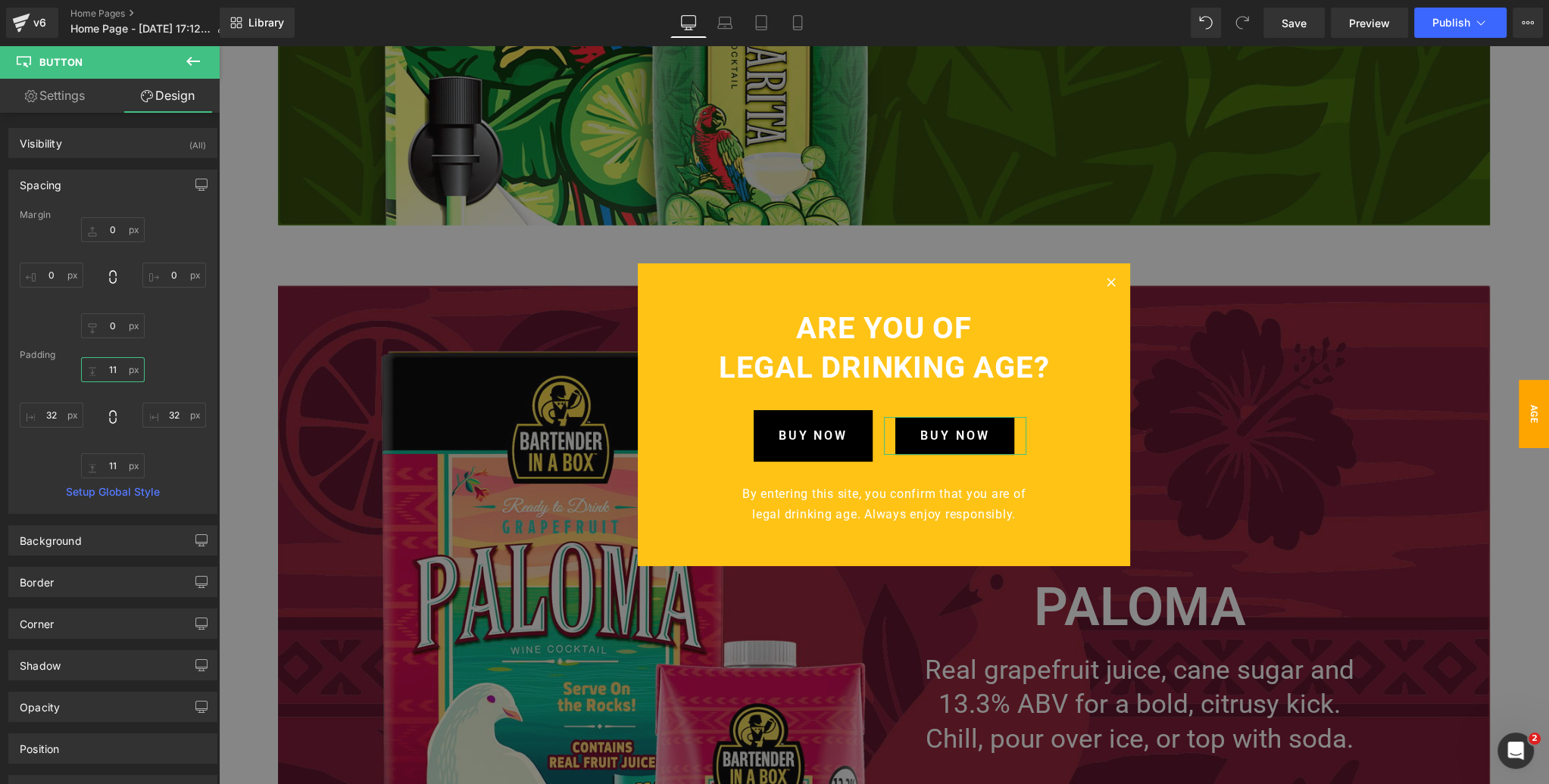
click at [114, 371] on input "text" at bounding box center [112, 370] width 63 height 25
type input "20"
click at [121, 462] on input "text" at bounding box center [112, 465] width 63 height 25
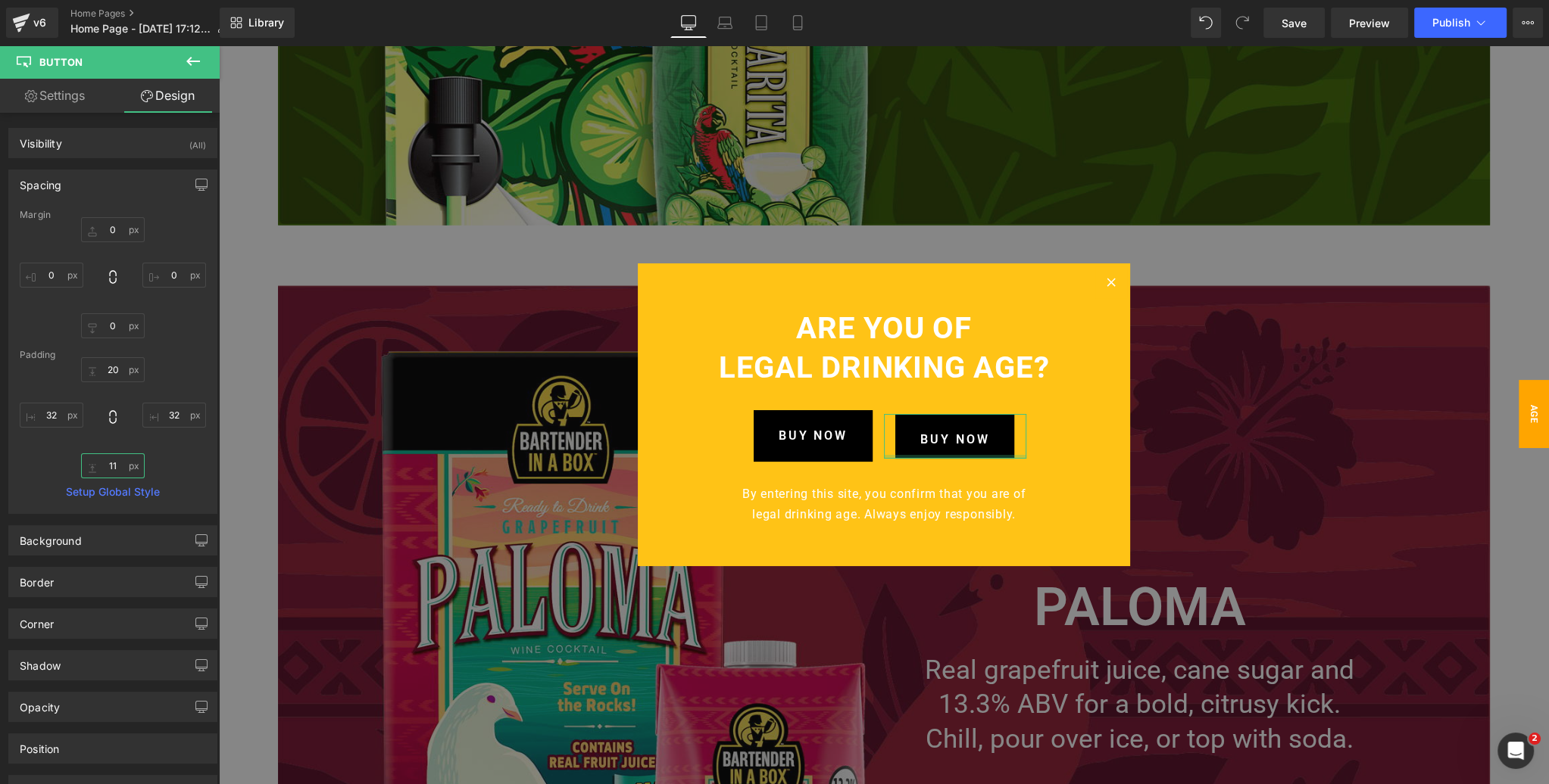
click at [121, 462] on input "text" at bounding box center [112, 465] width 63 height 25
type input "20"
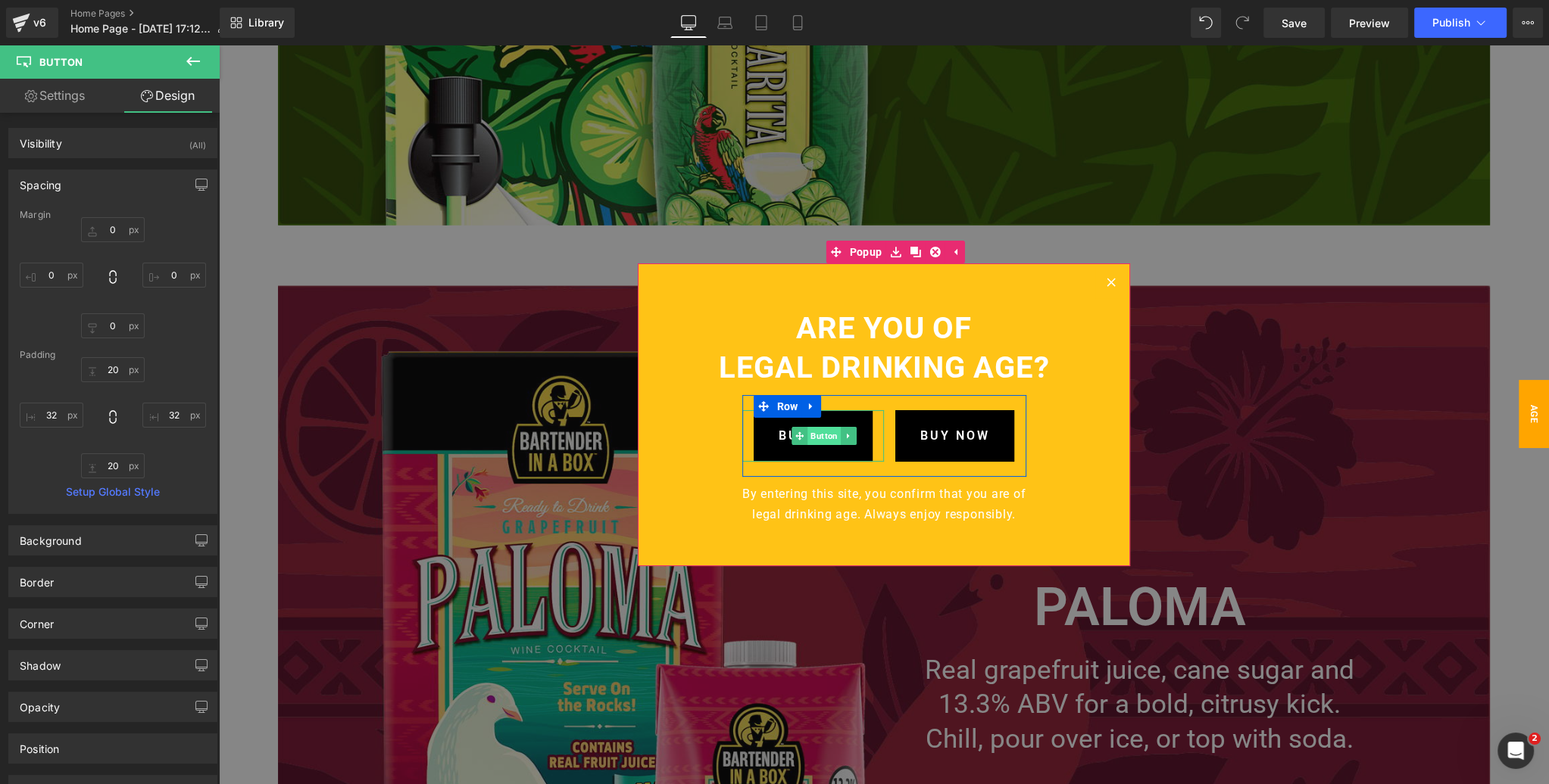
click at [820, 437] on span "Button" at bounding box center [824, 437] width 33 height 19
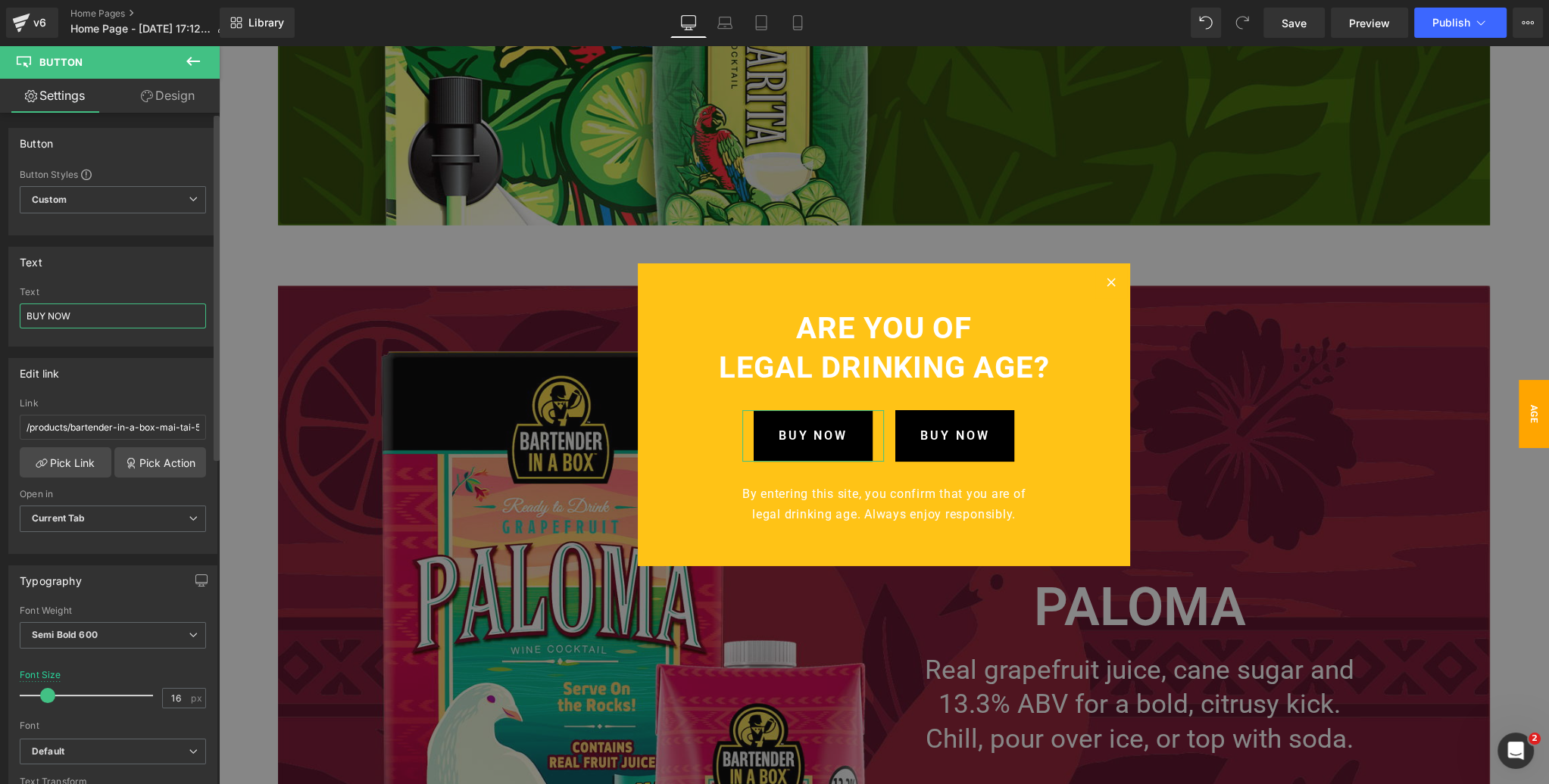
drag, startPoint x: 87, startPoint y: 315, endPoint x: 4, endPoint y: 314, distance: 83.0
click at [4, 314] on div "Text BUY NOW Text BUY NOW" at bounding box center [113, 291] width 227 height 111
type input "YES"
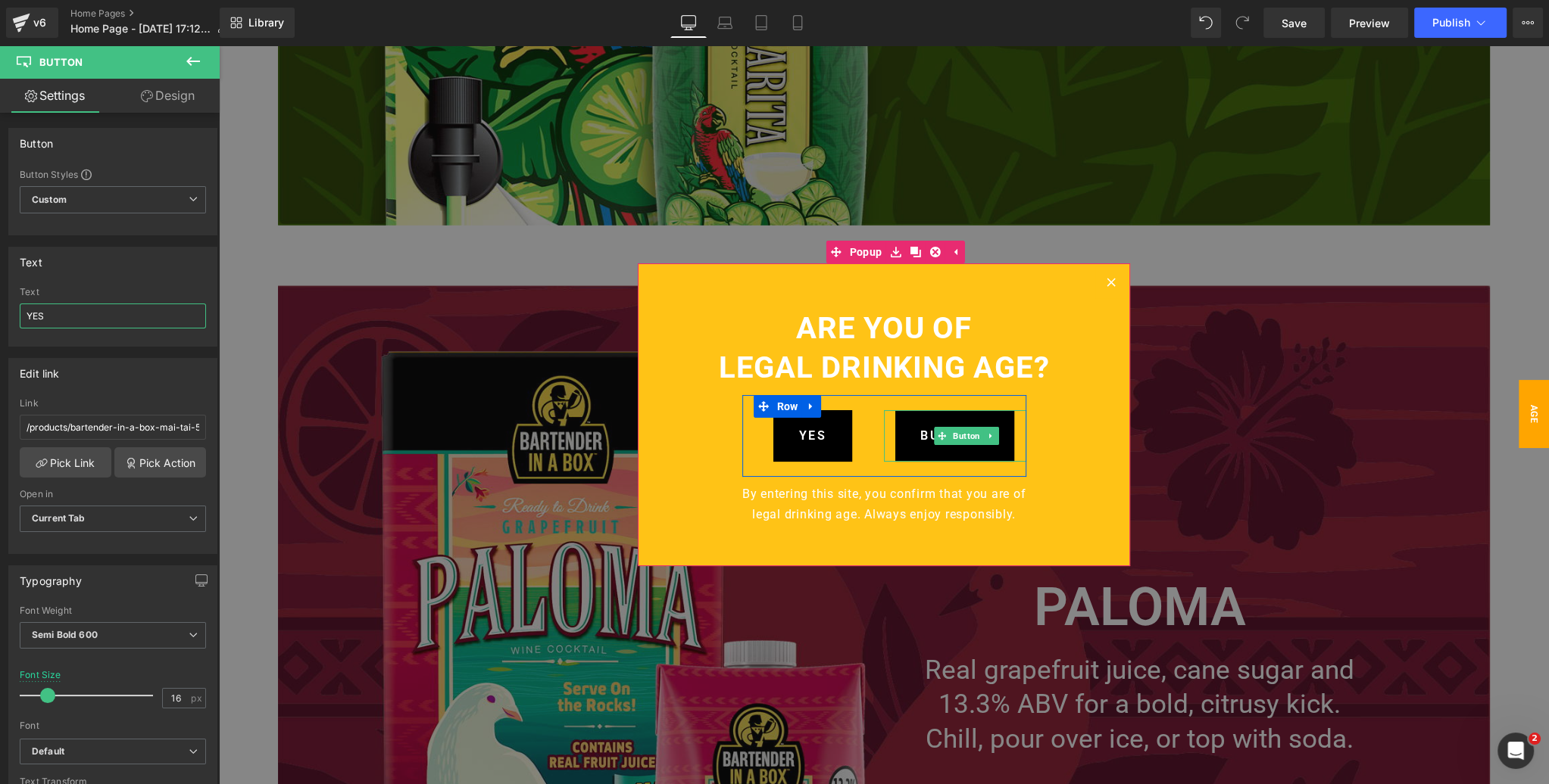
drag, startPoint x: 961, startPoint y: 437, endPoint x: 231, endPoint y: 316, distance: 740.0
click at [961, 437] on span "Button" at bounding box center [966, 437] width 33 height 19
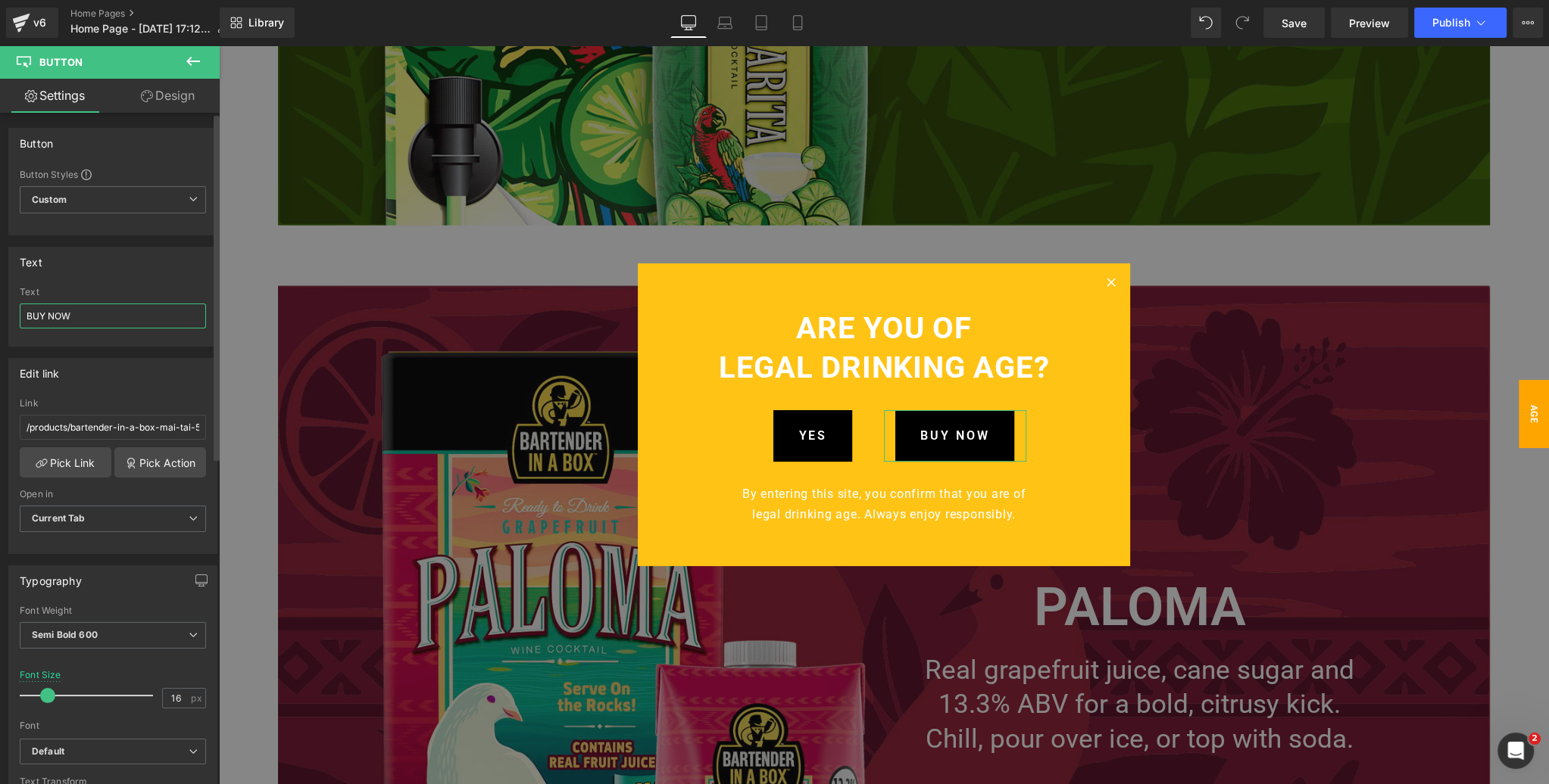
click at [18, 313] on div "BUY NOW Text BUY NOW" at bounding box center [112, 317] width 207 height 59
type input "NO"
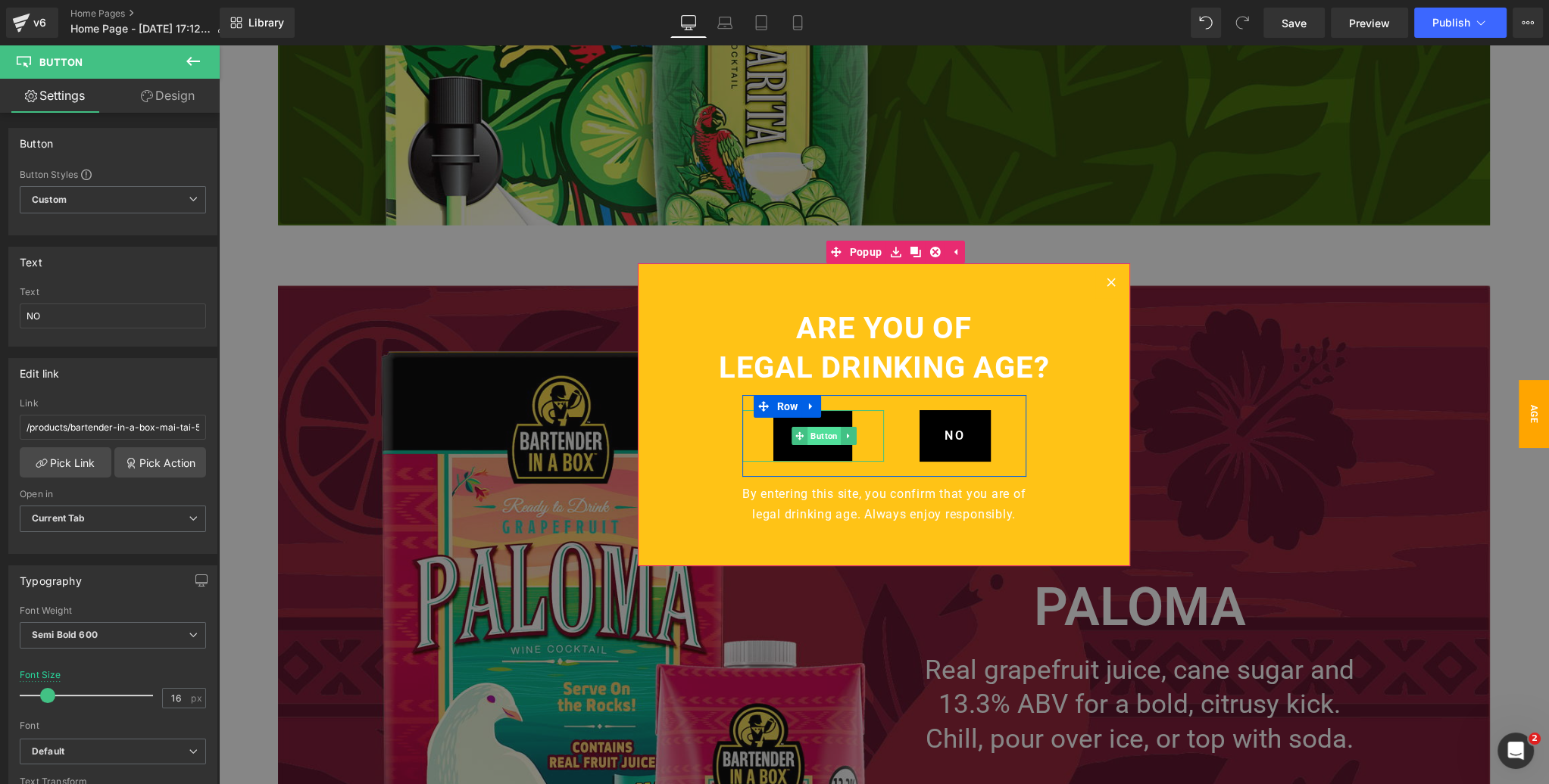
click at [820, 435] on span "Button" at bounding box center [824, 437] width 33 height 19
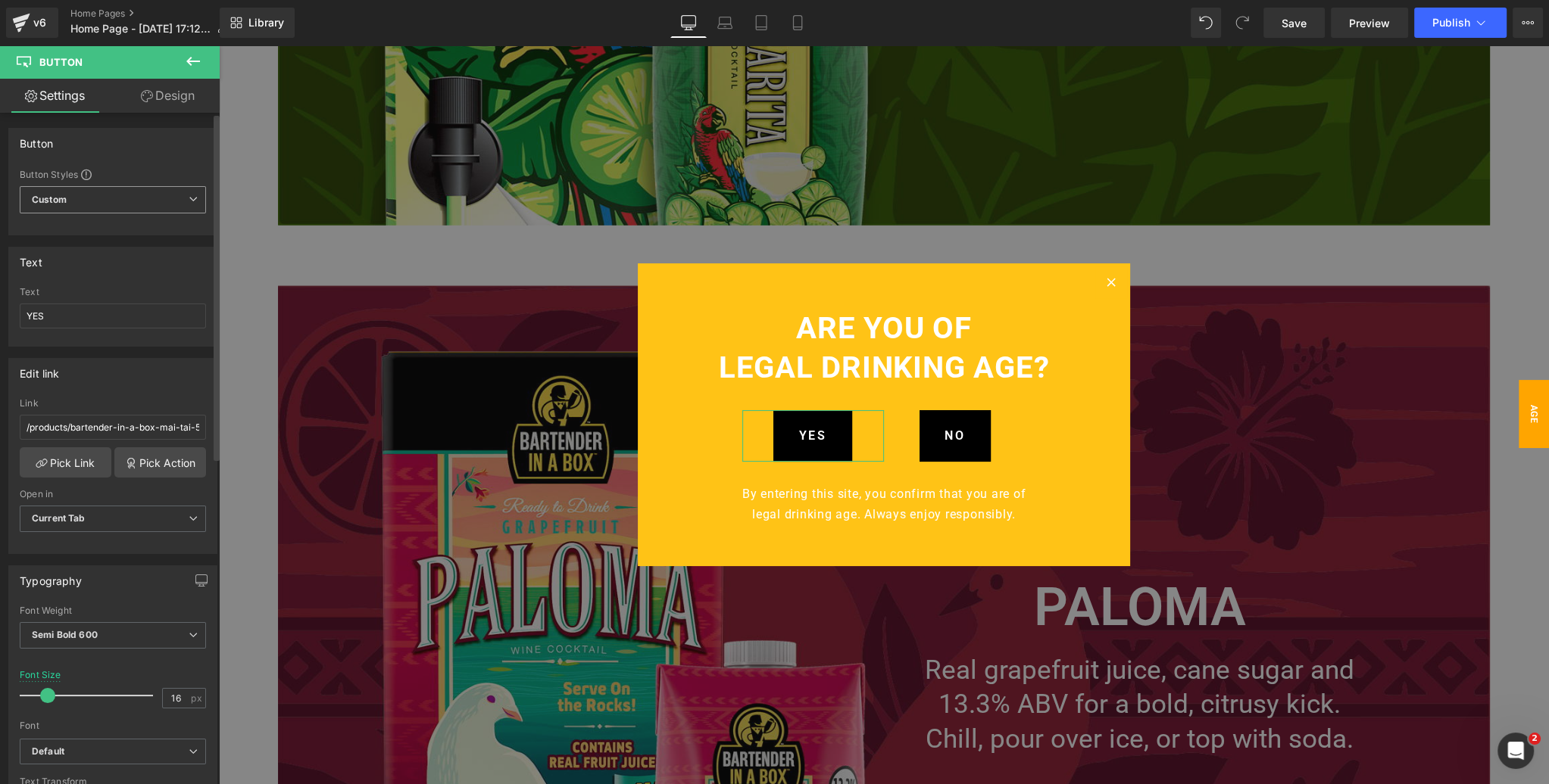
click at [153, 203] on span "Custom Setup Global Style" at bounding box center [112, 199] width 186 height 27
click at [167, 153] on div "Button" at bounding box center [110, 143] width 202 height 29
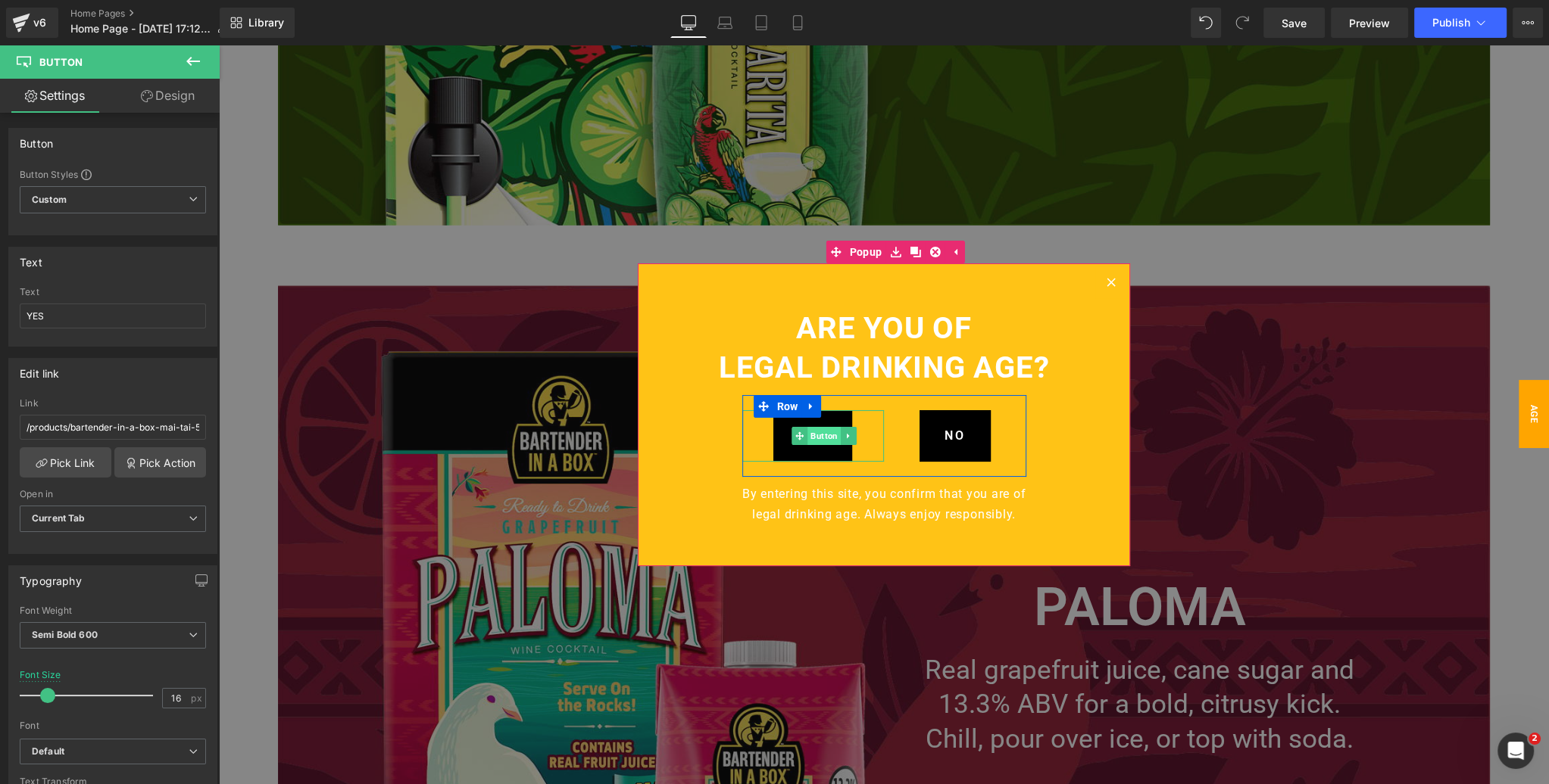
click at [813, 437] on span "Button" at bounding box center [824, 437] width 33 height 19
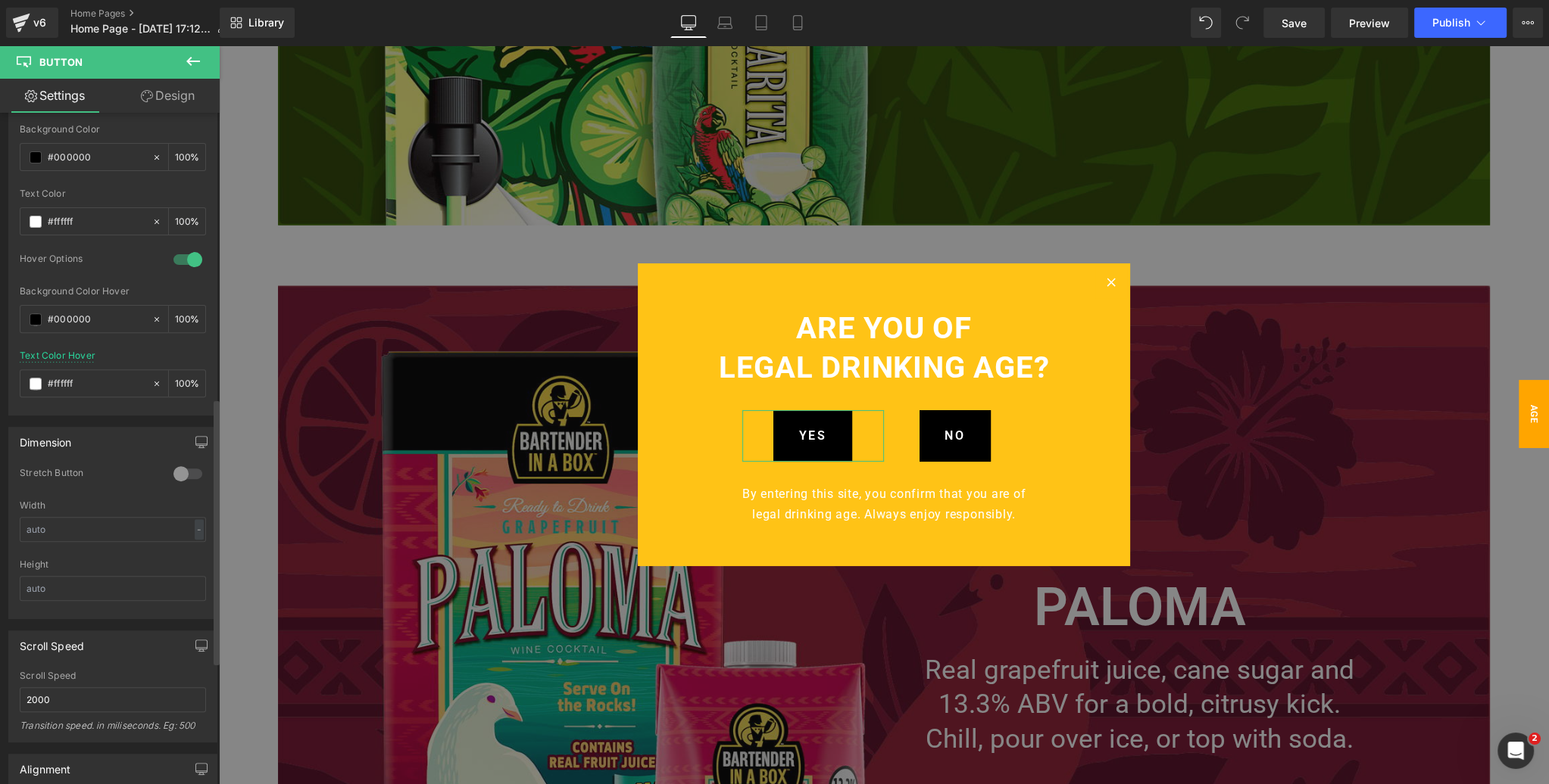
scroll to position [820, 0]
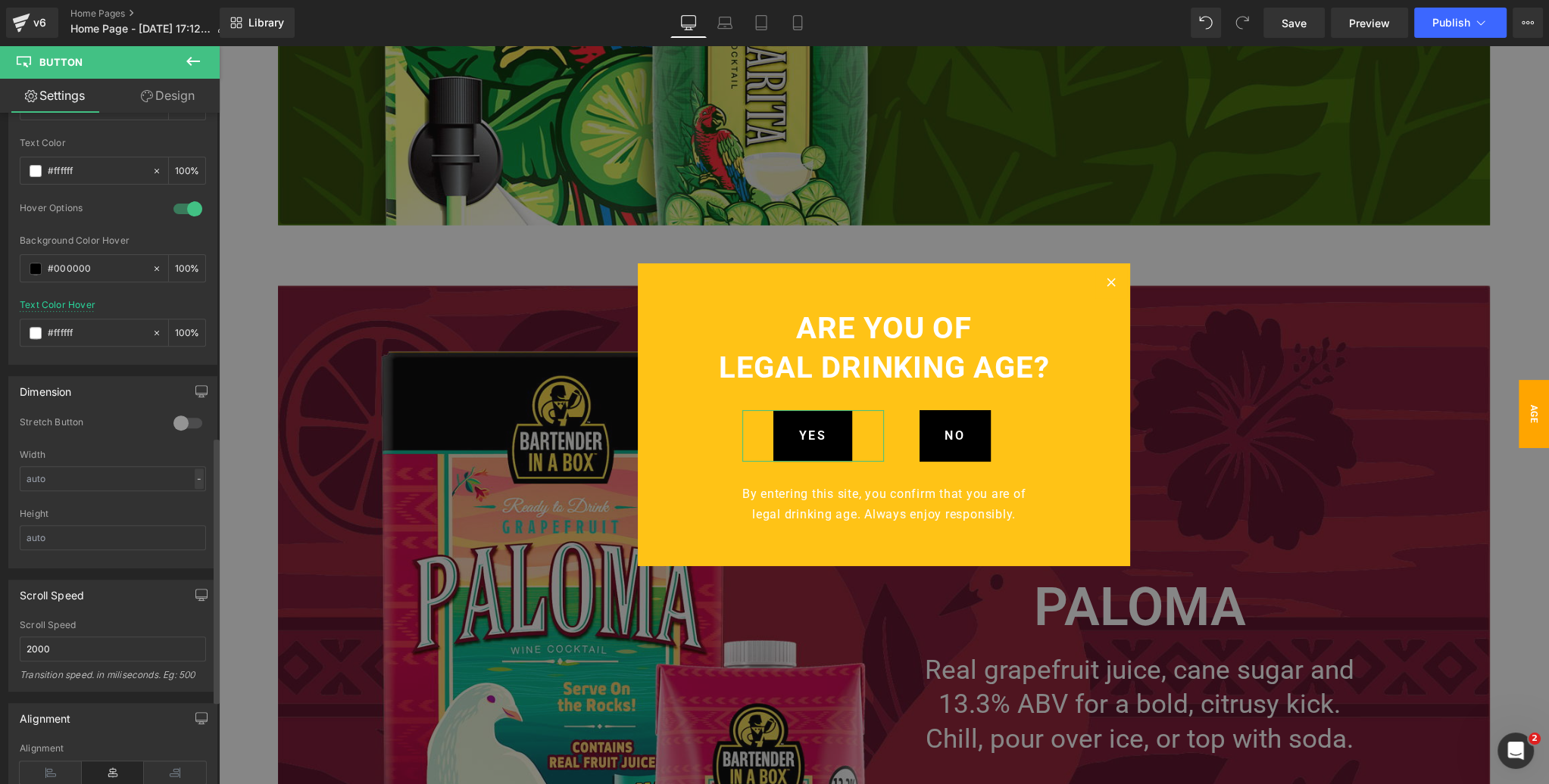
click at [194, 475] on div "-" at bounding box center [199, 479] width 9 height 20
click at [189, 522] on li "px" at bounding box center [195, 525] width 19 height 22
drag, startPoint x: 52, startPoint y: 474, endPoint x: 12, endPoint y: 473, distance: 40.0
click at [12, 473] on div "0 Stretch Button Width px % px Height" at bounding box center [112, 491] width 207 height 151
click at [20, 474] on input "175" at bounding box center [112, 478] width 186 height 25
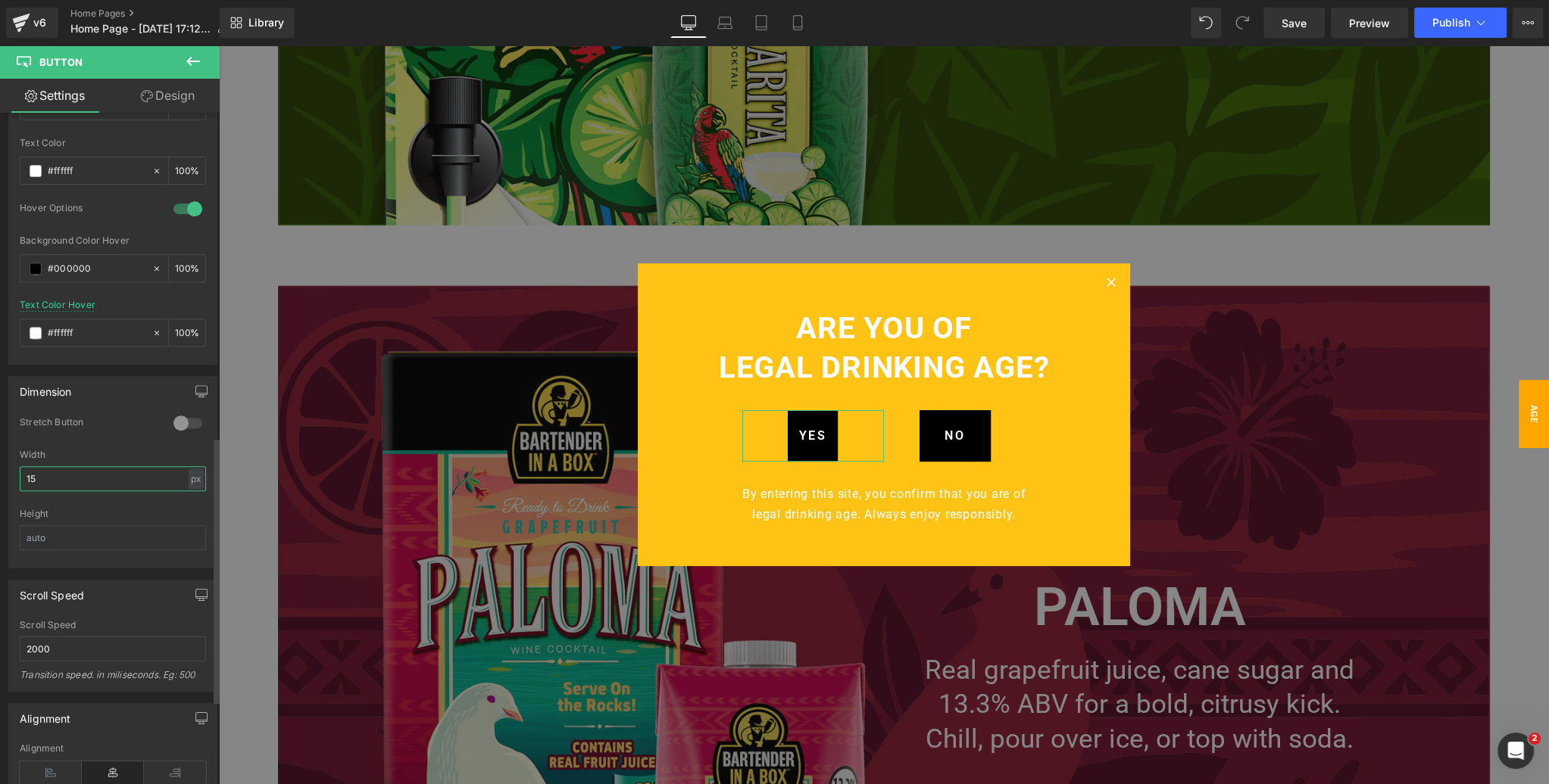
type input "150"
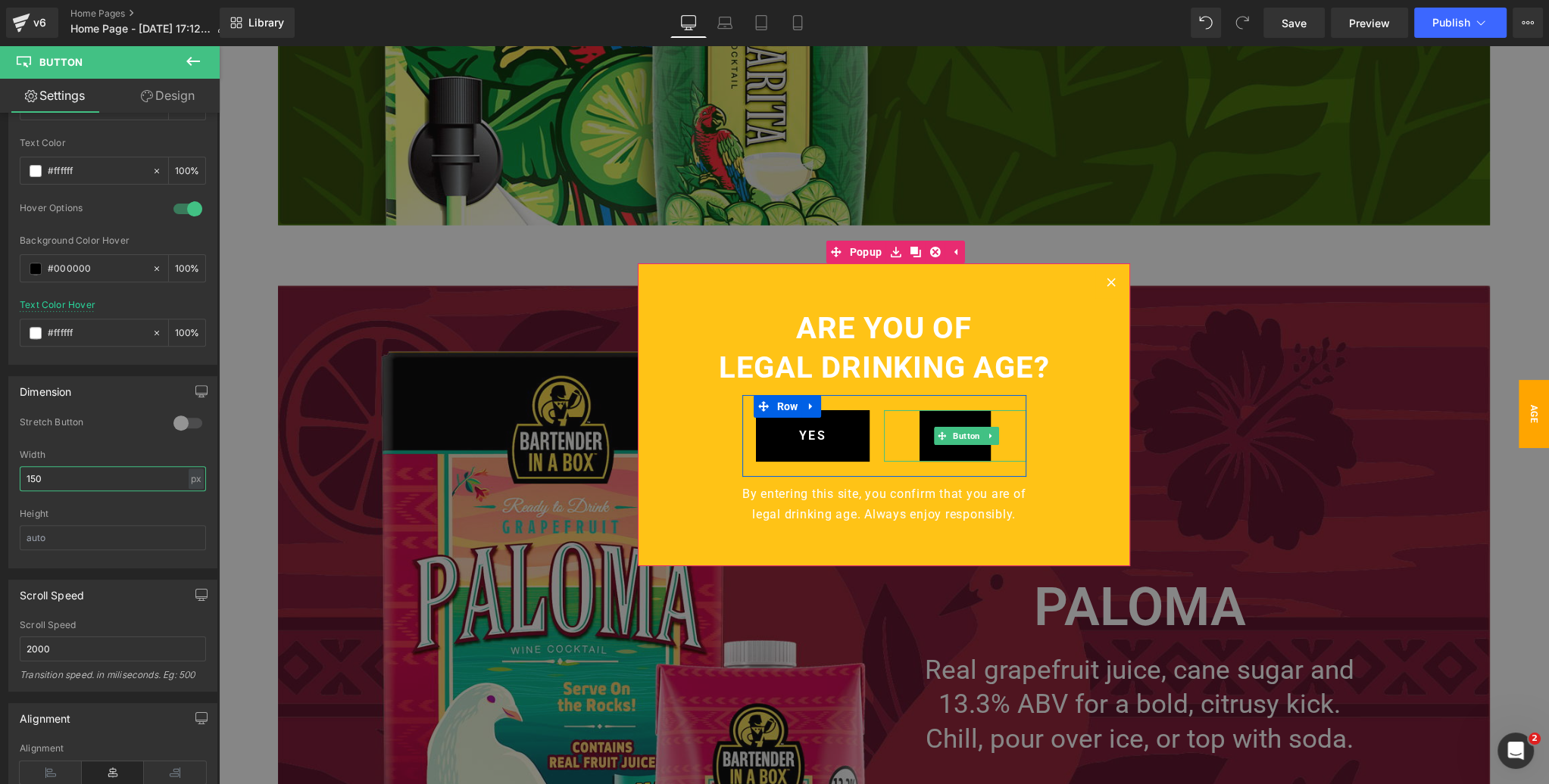
drag, startPoint x: 961, startPoint y: 438, endPoint x: 424, endPoint y: 472, distance: 538.1
click at [961, 438] on span "Button" at bounding box center [966, 437] width 33 height 19
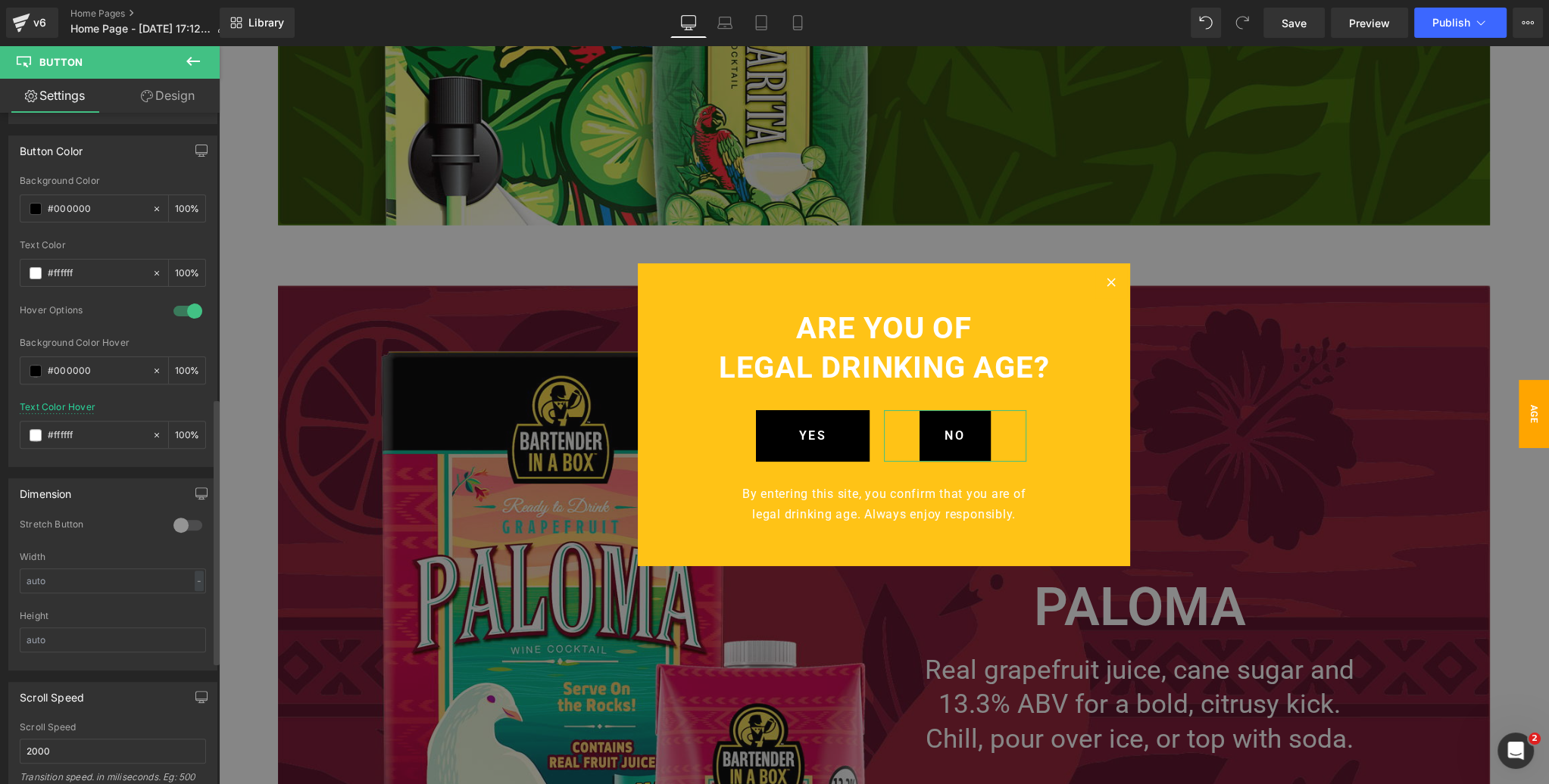
scroll to position [722, 0]
click at [194, 575] on div "-" at bounding box center [199, 577] width 9 height 20
click at [189, 616] on li "px" at bounding box center [195, 623] width 19 height 22
drag, startPoint x: 60, startPoint y: 575, endPoint x: 0, endPoint y: 575, distance: 60.0
click at [0, 575] on div "Dimension 0 Stretch Button Width px % px Height" at bounding box center [113, 565] width 227 height 203
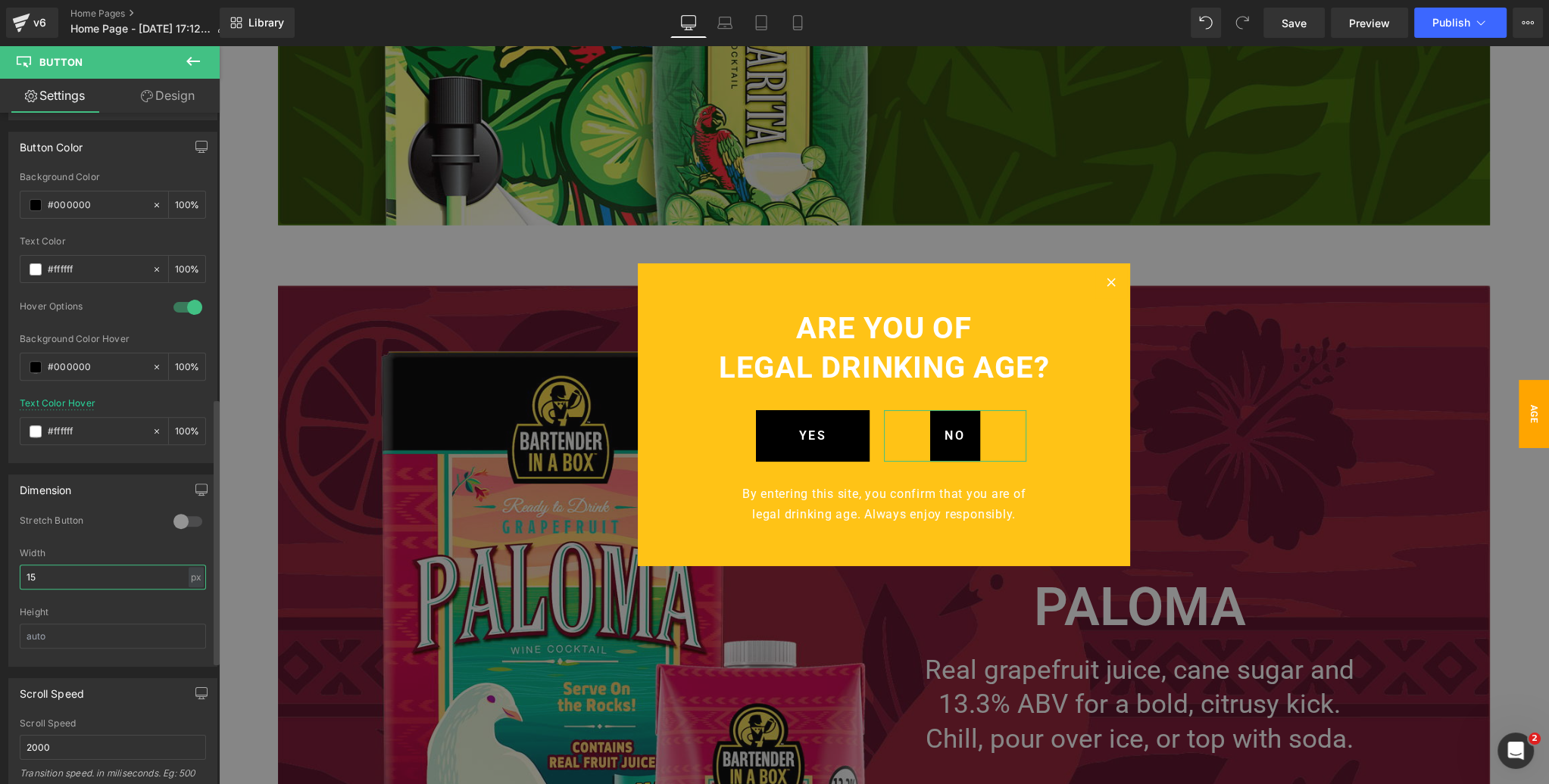
type input "150"
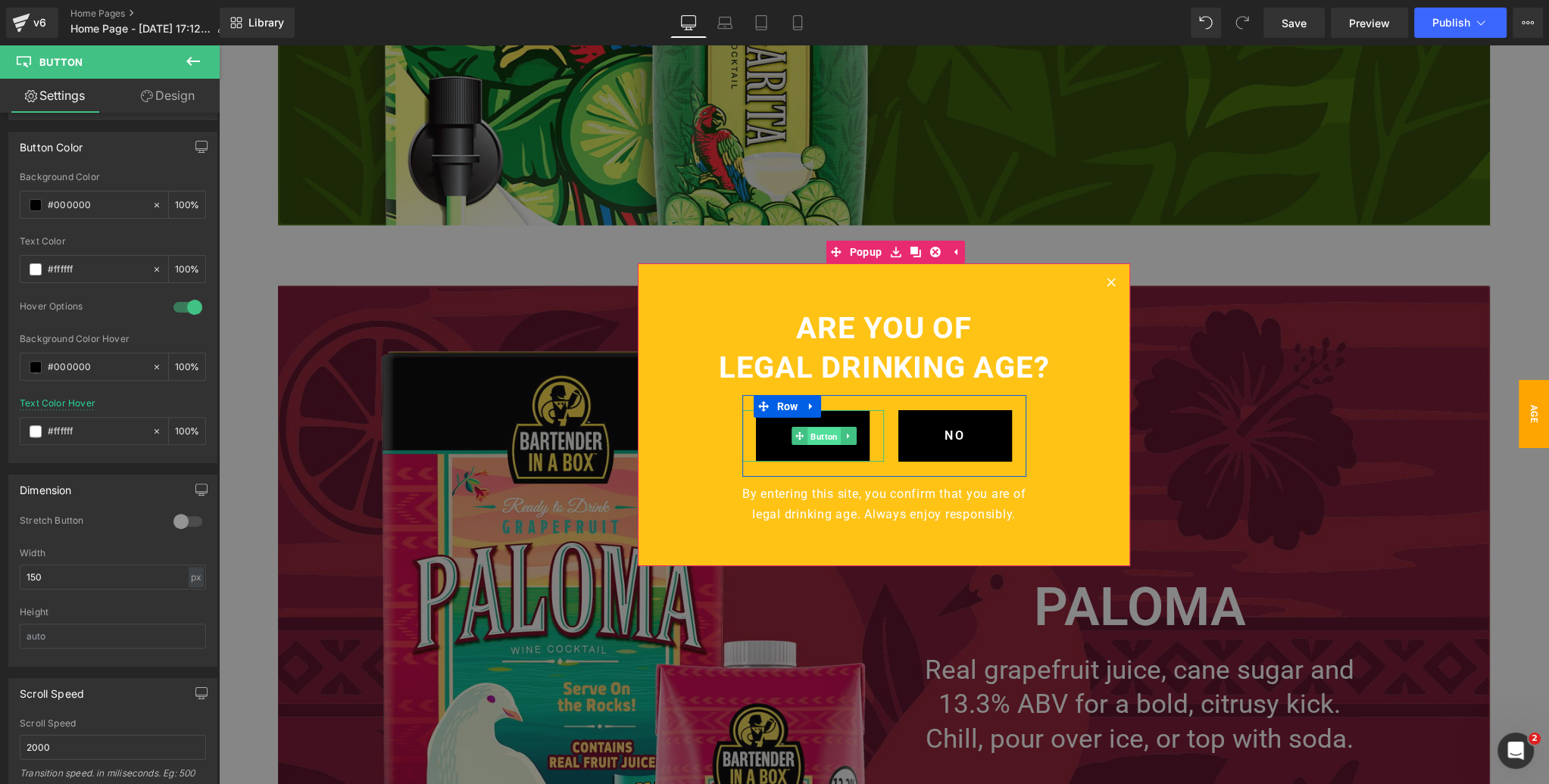
click at [820, 435] on span "Button" at bounding box center [824, 437] width 33 height 19
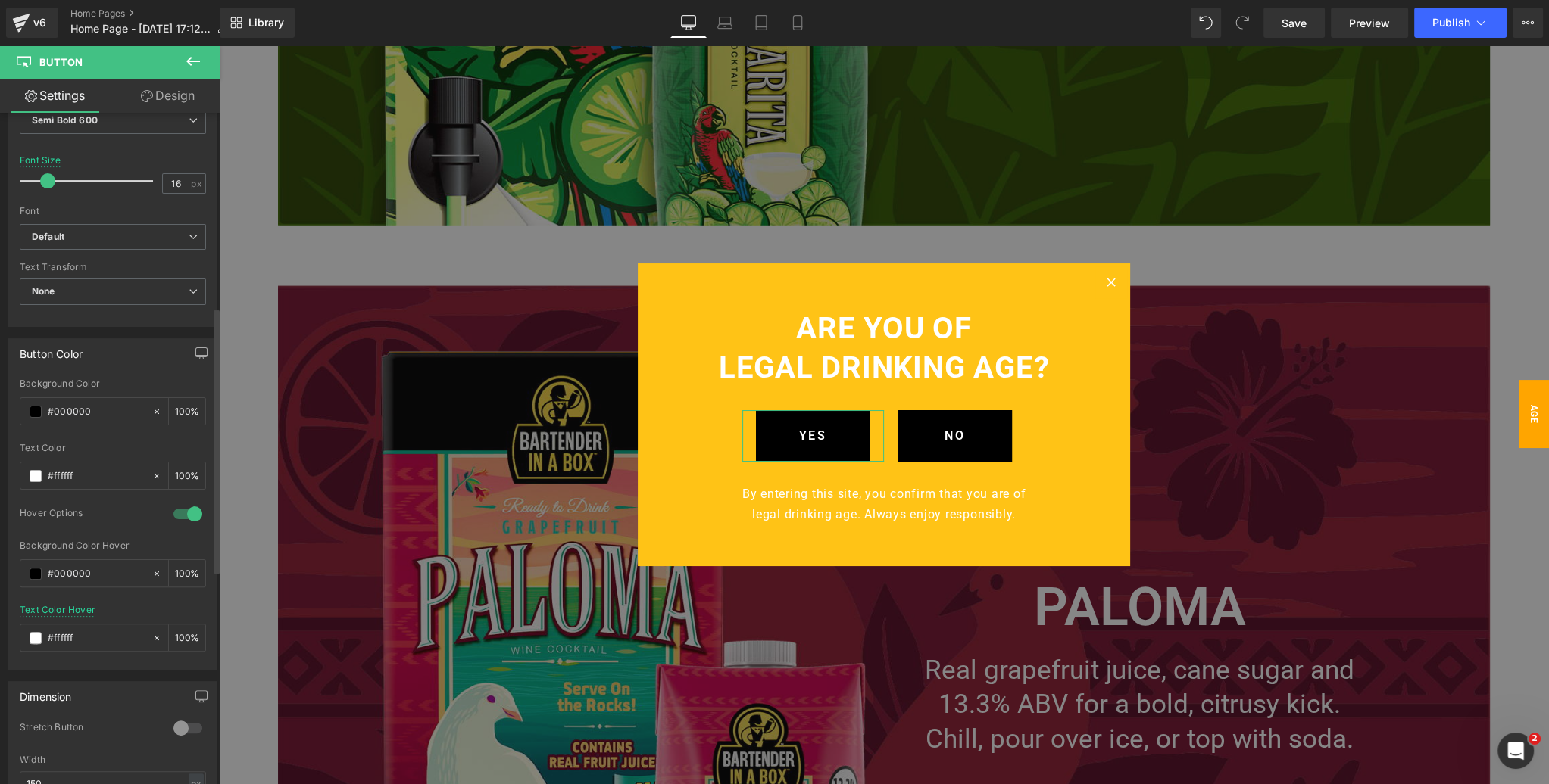
scroll to position [551, 0]
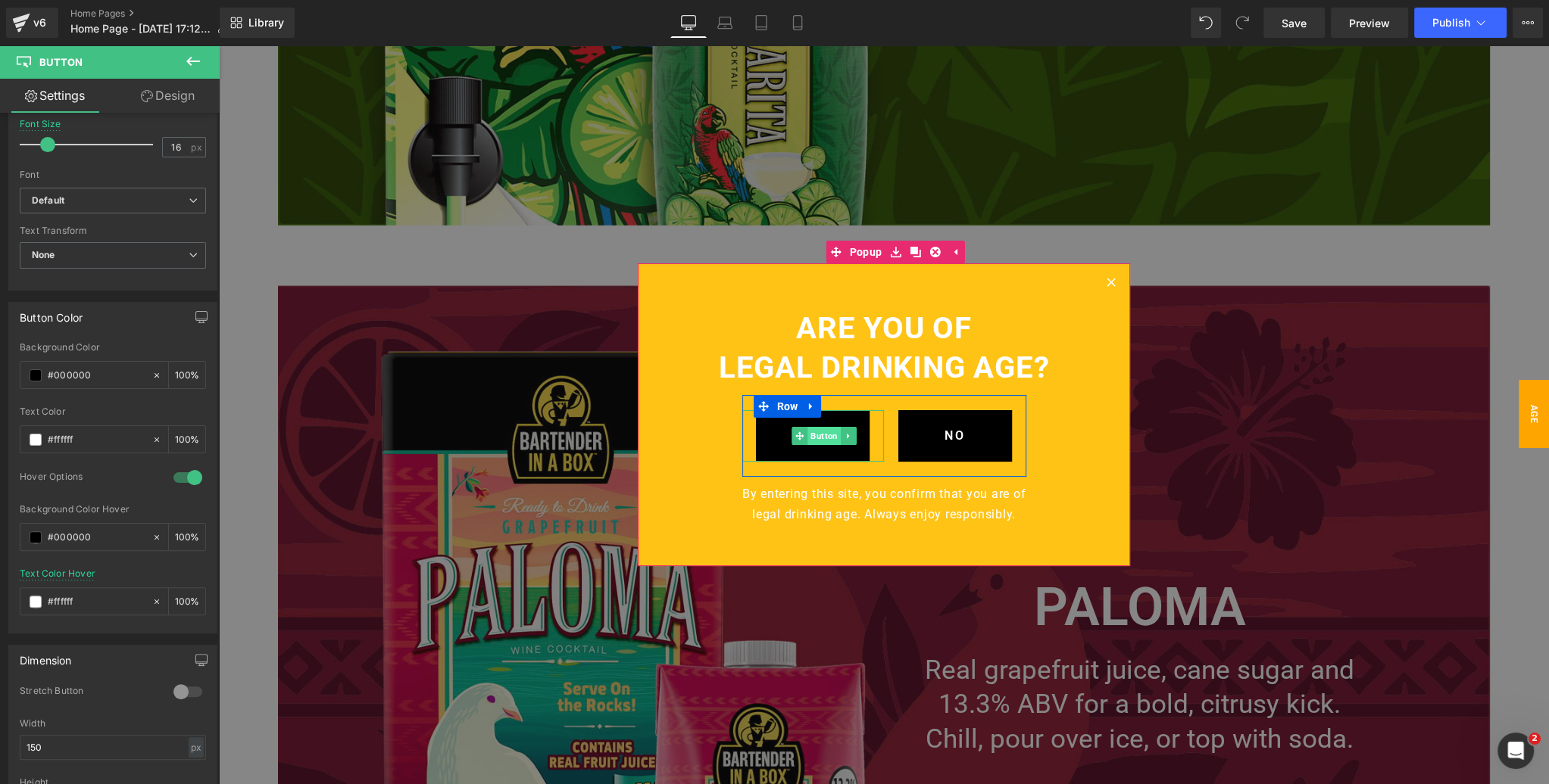
click at [817, 437] on span "Button" at bounding box center [824, 437] width 33 height 19
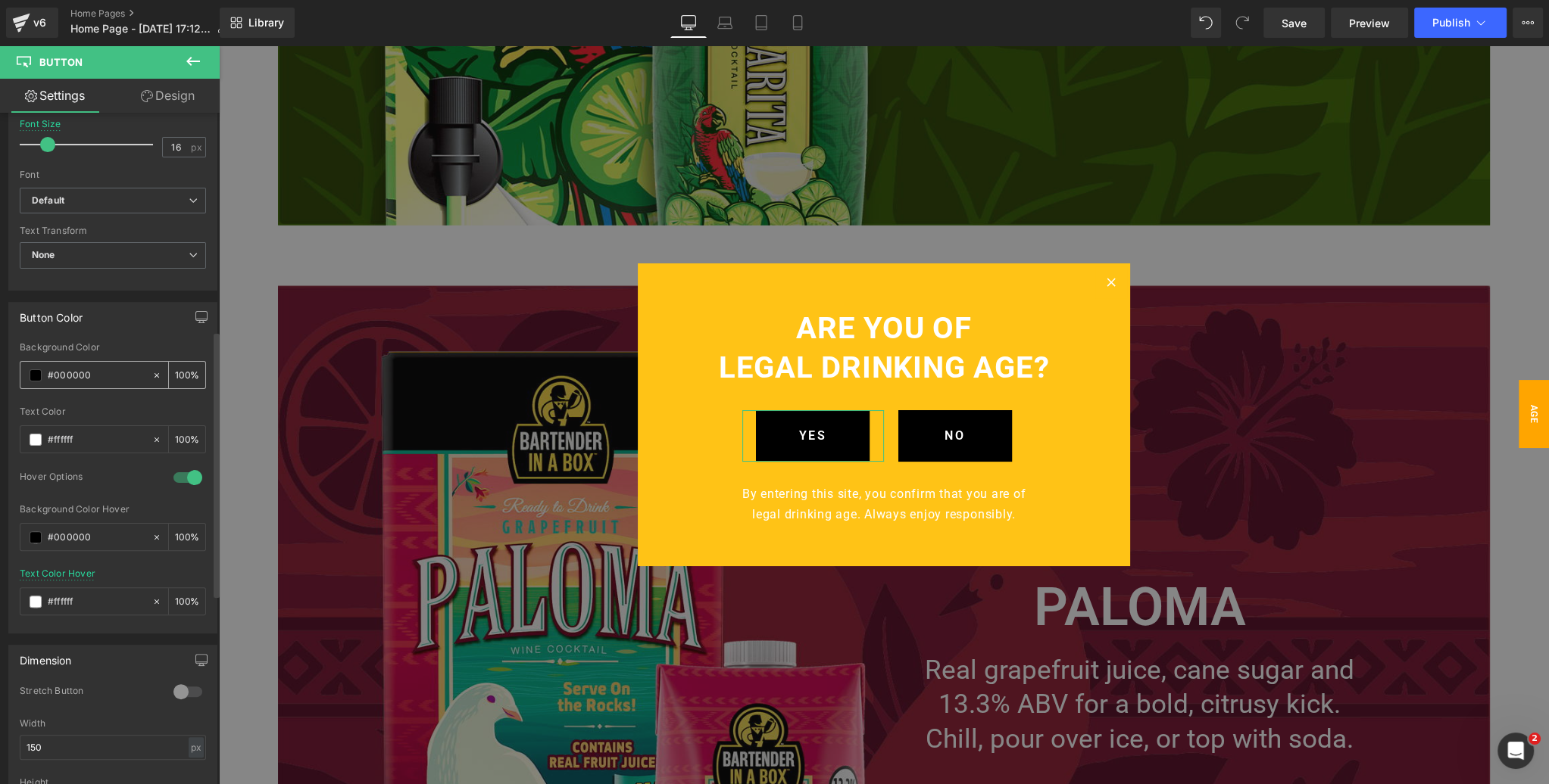
drag, startPoint x: 98, startPoint y: 367, endPoint x: 39, endPoint y: 368, distance: 59.0
click at [39, 368] on div "#000000" at bounding box center [85, 375] width 131 height 27
paste input "d21e53"
type input "d21e53"
click at [102, 531] on input "#000000" at bounding box center [96, 538] width 97 height 17
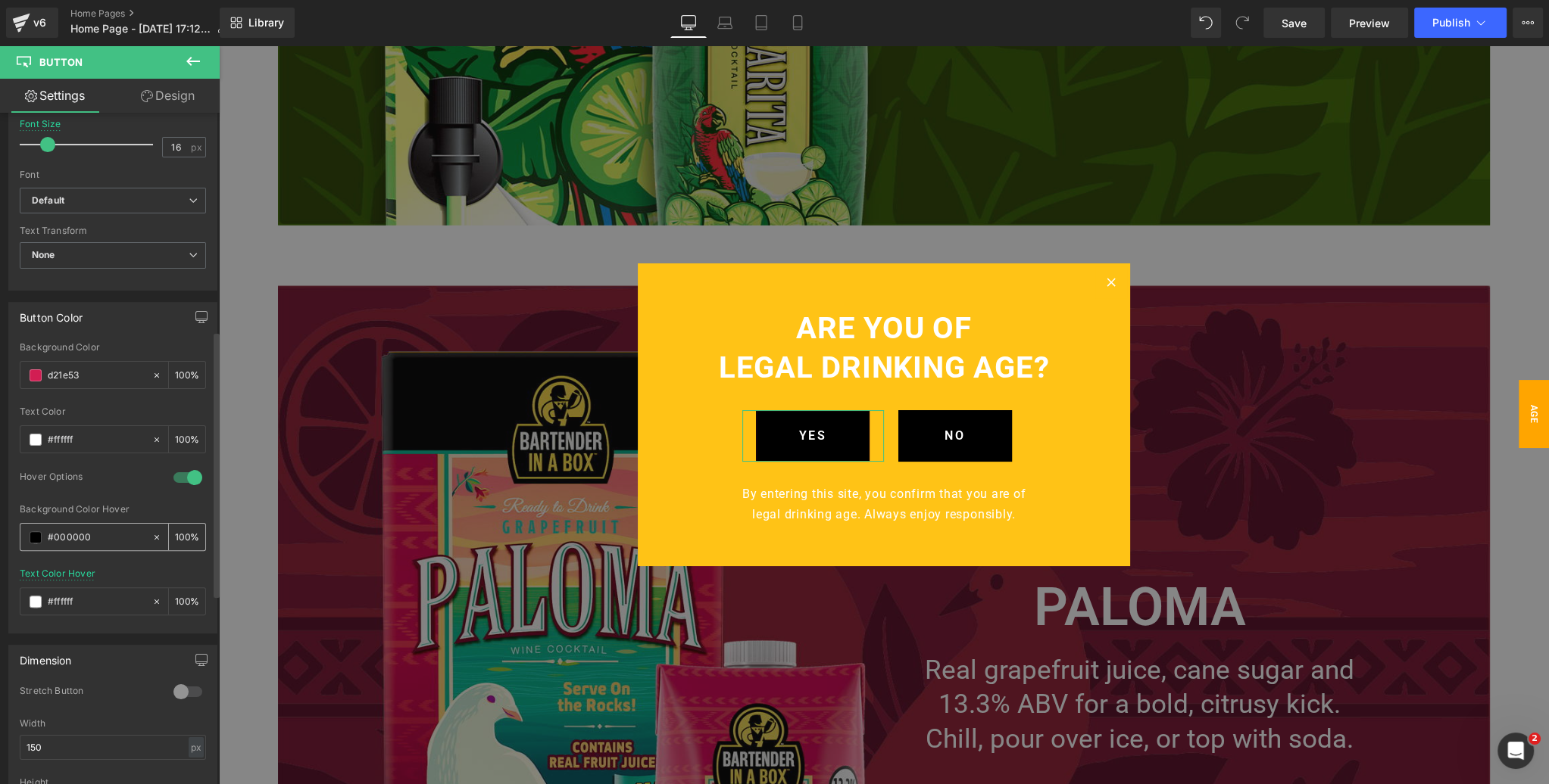
drag, startPoint x: 85, startPoint y: 531, endPoint x: 40, endPoint y: 531, distance: 45.0
click at [40, 531] on div "#000000" at bounding box center [85, 537] width 131 height 27
paste input "d21e53"
type input "d21e53"
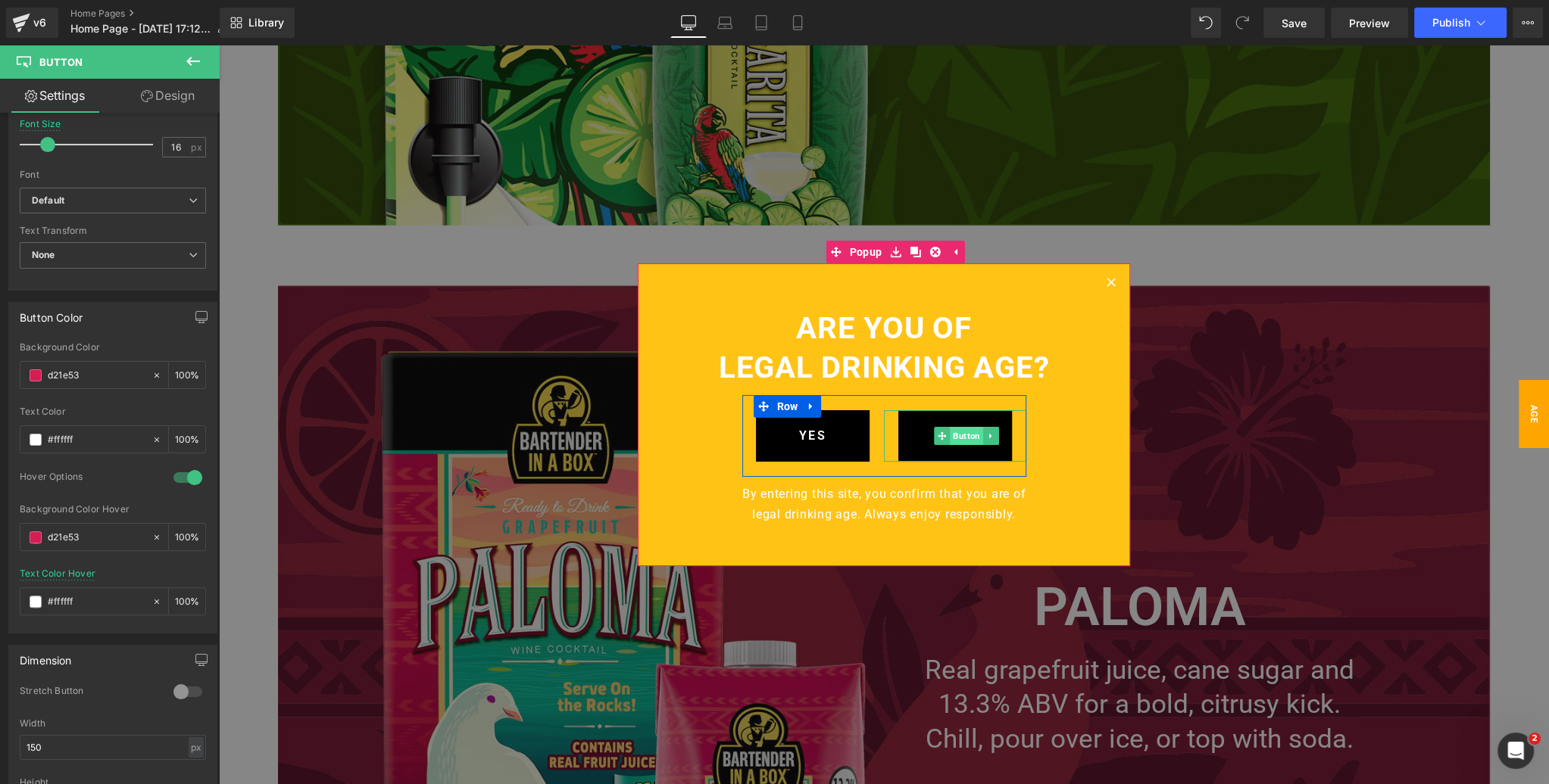
click at [964, 436] on span "Button" at bounding box center [966, 437] width 33 height 19
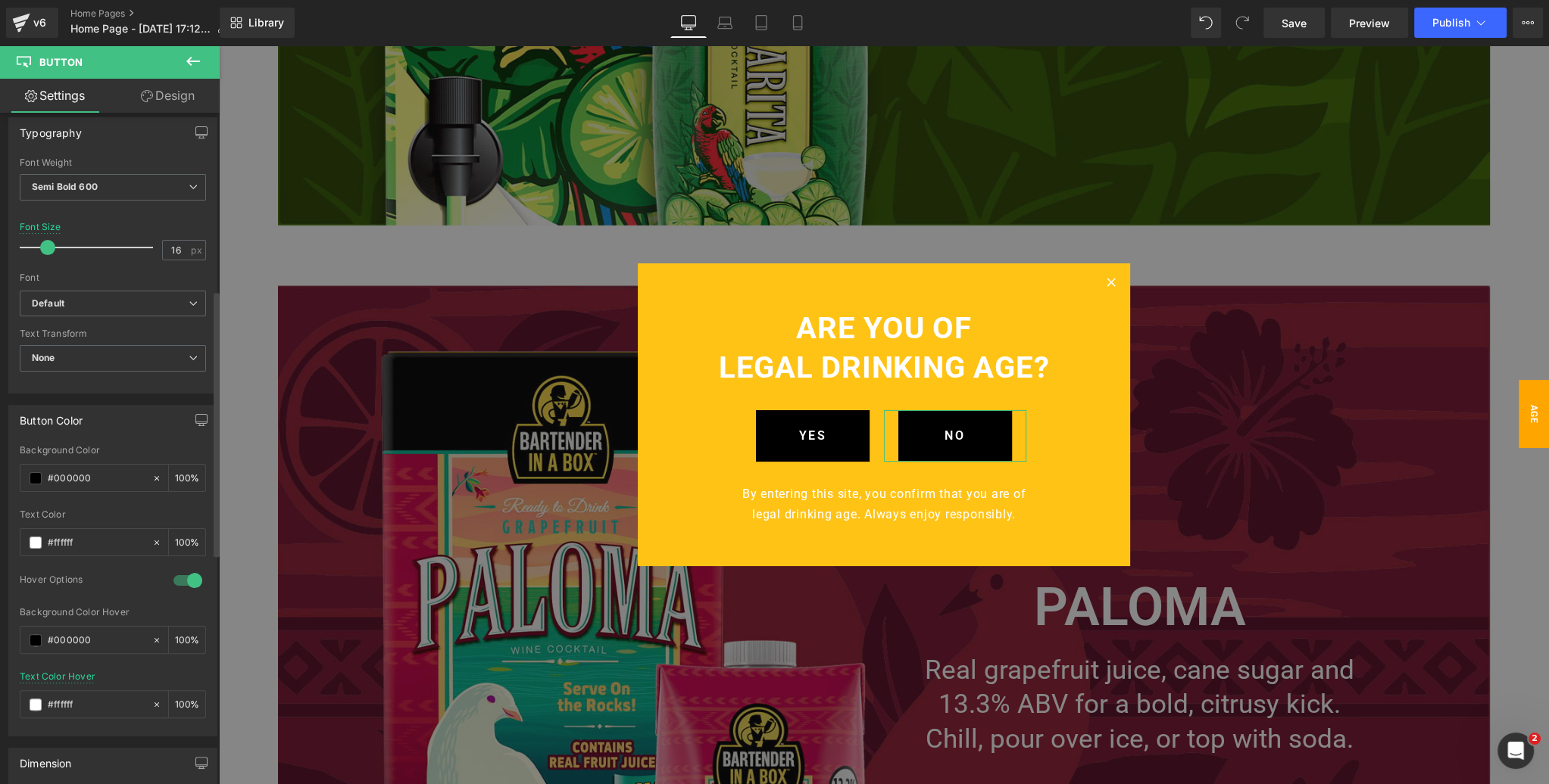
scroll to position [472, 0]
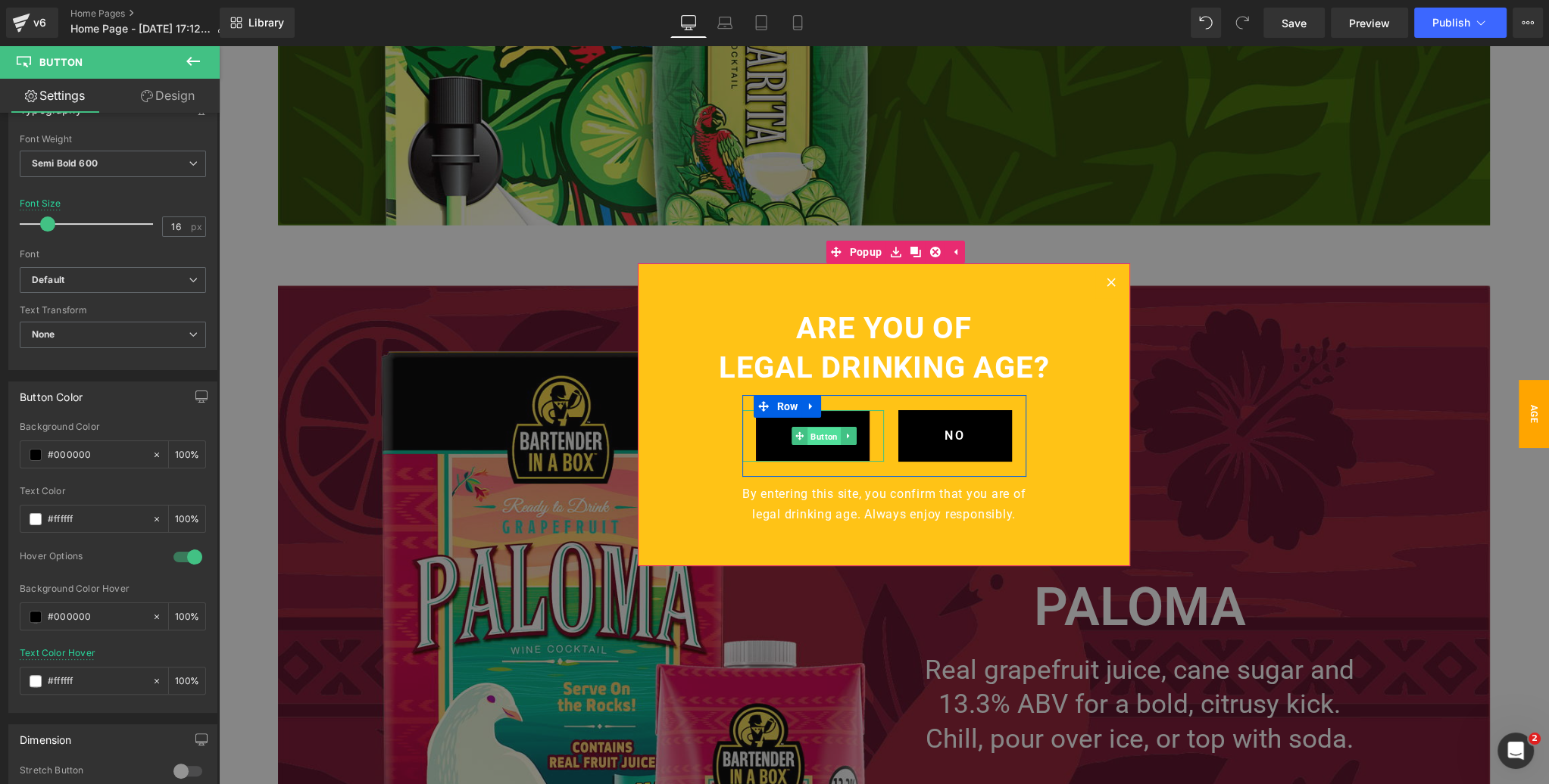
click at [824, 438] on span "Button" at bounding box center [824, 437] width 33 height 19
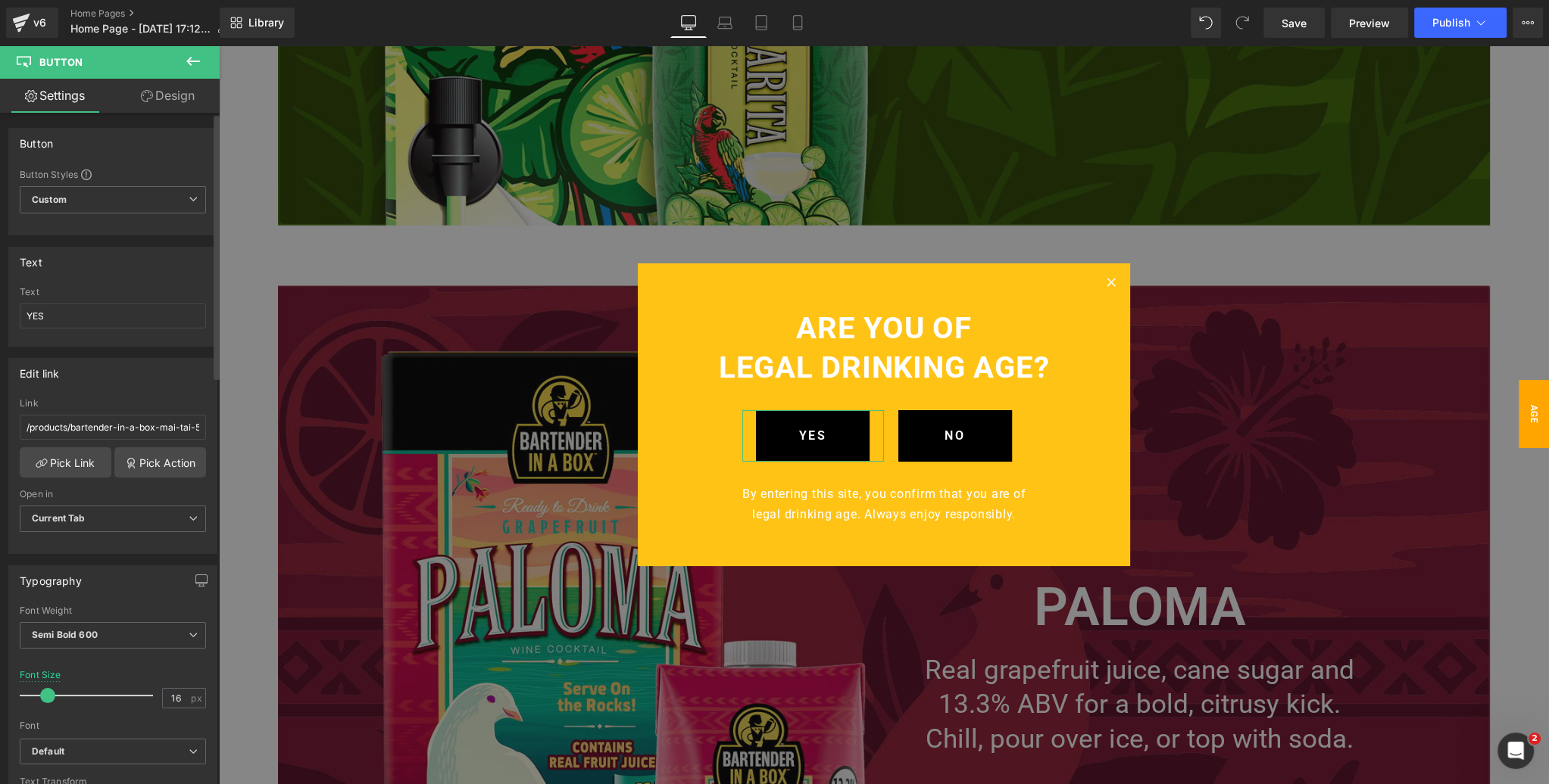
click at [86, 174] on span at bounding box center [85, 175] width 10 height 10
click at [112, 170] on div "Button Styles" at bounding box center [112, 174] width 186 height 12
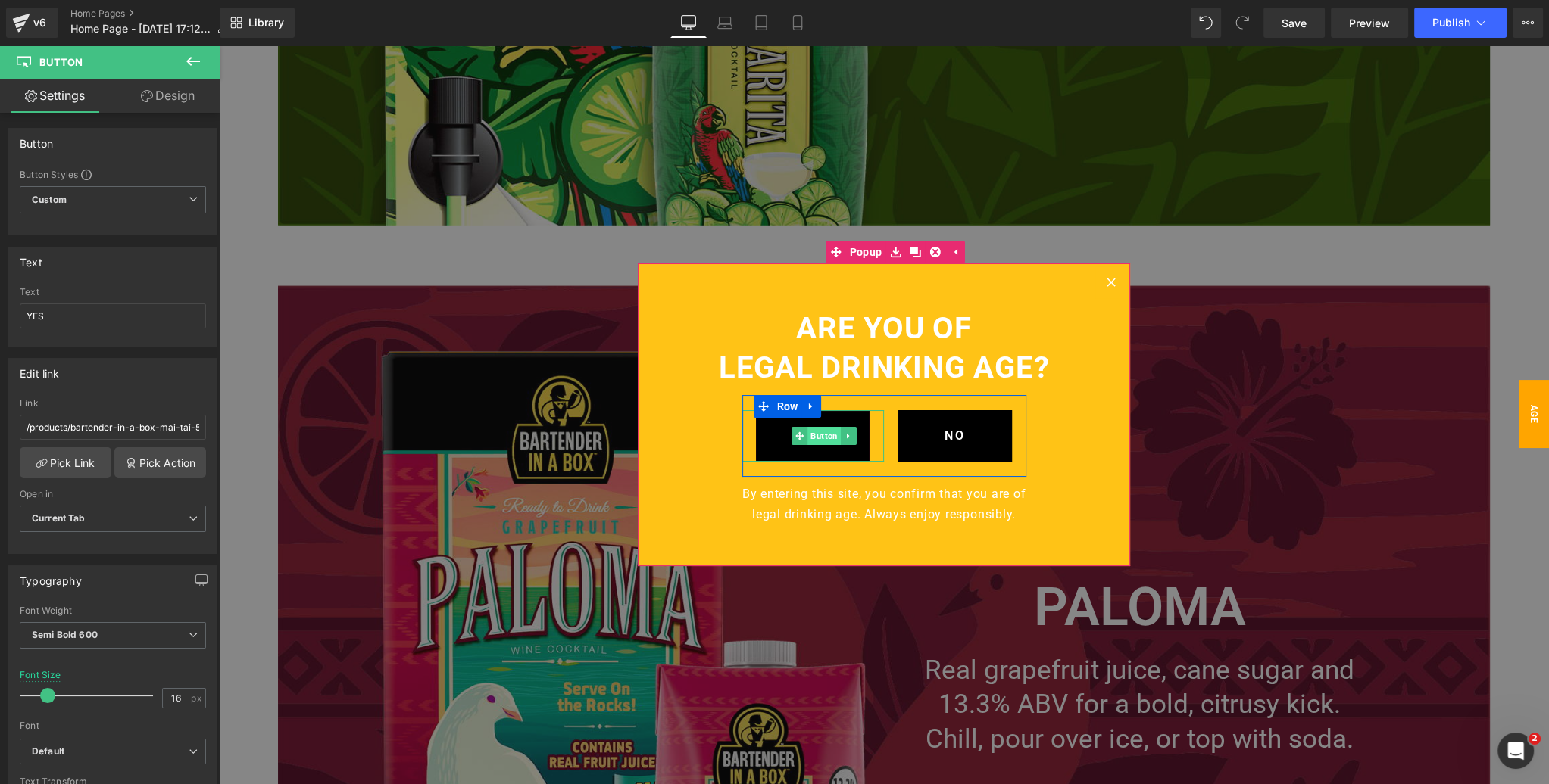
click at [814, 437] on span "Button" at bounding box center [824, 437] width 33 height 19
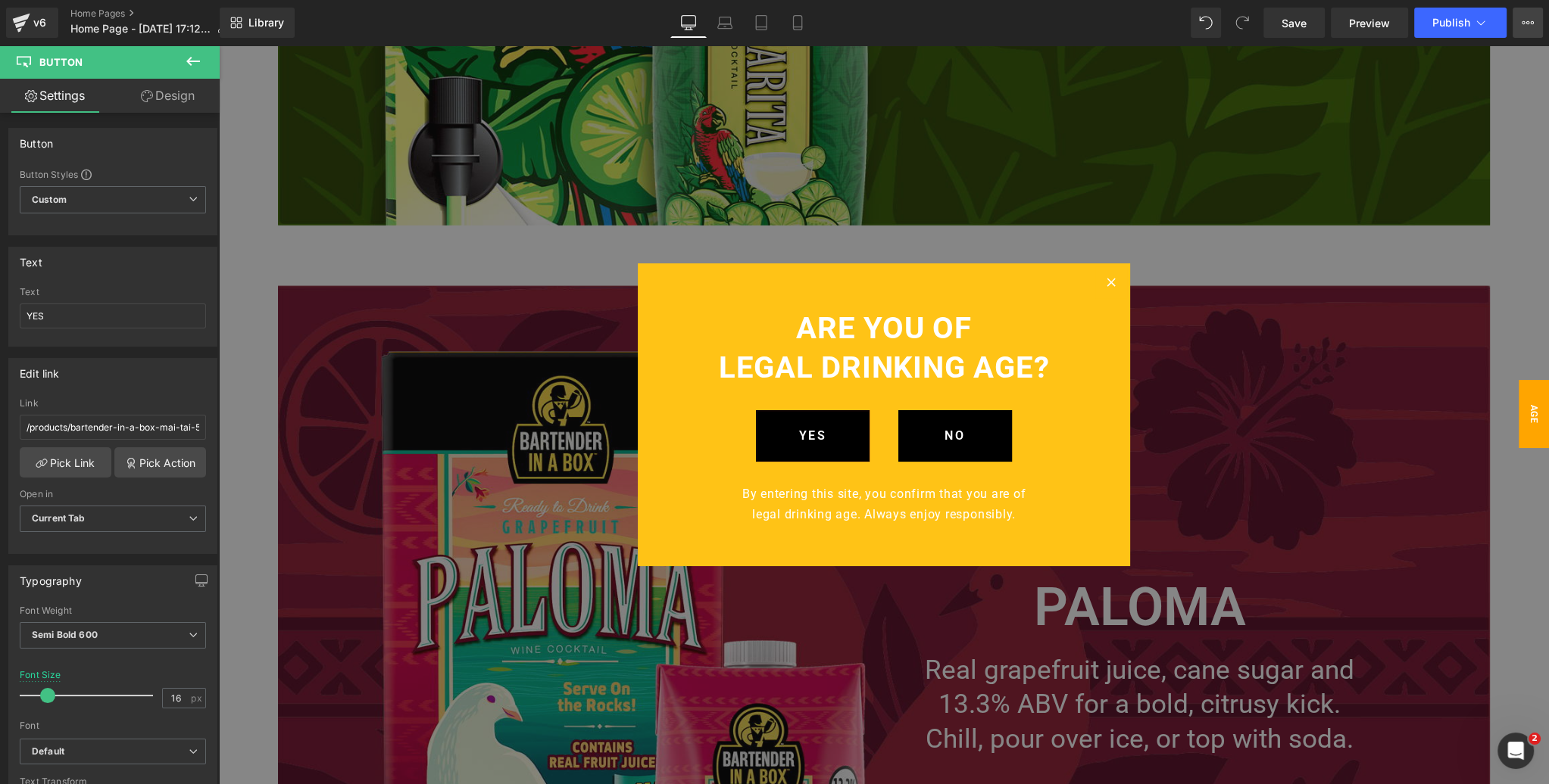
click at [1525, 23] on icon at bounding box center [1527, 22] width 12 height 12
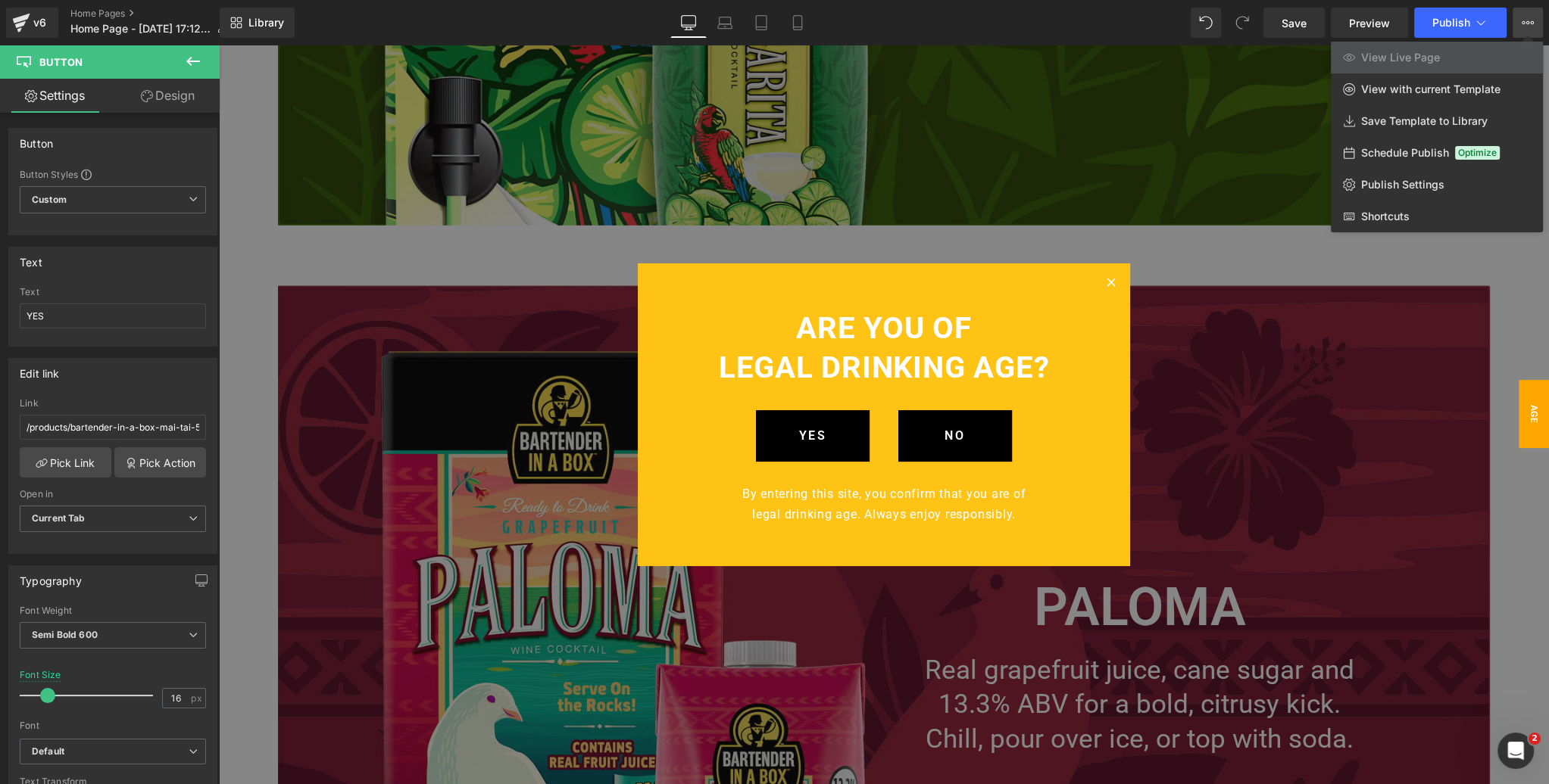
click at [1525, 23] on icon at bounding box center [1527, 22] width 12 height 12
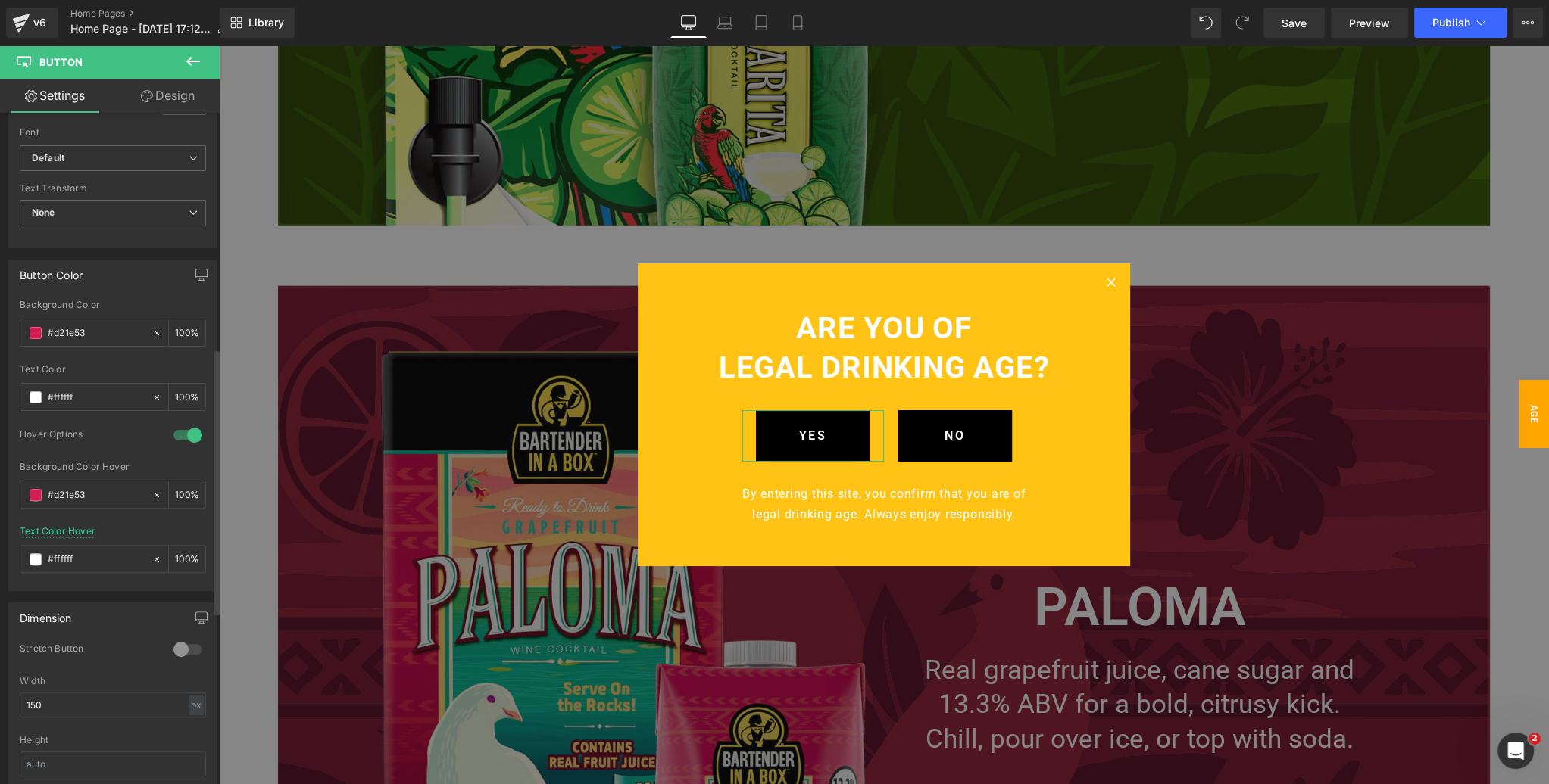
scroll to position [595, 0]
click at [174, 427] on div at bounding box center [188, 433] width 36 height 24
click at [184, 426] on div at bounding box center [188, 433] width 36 height 24
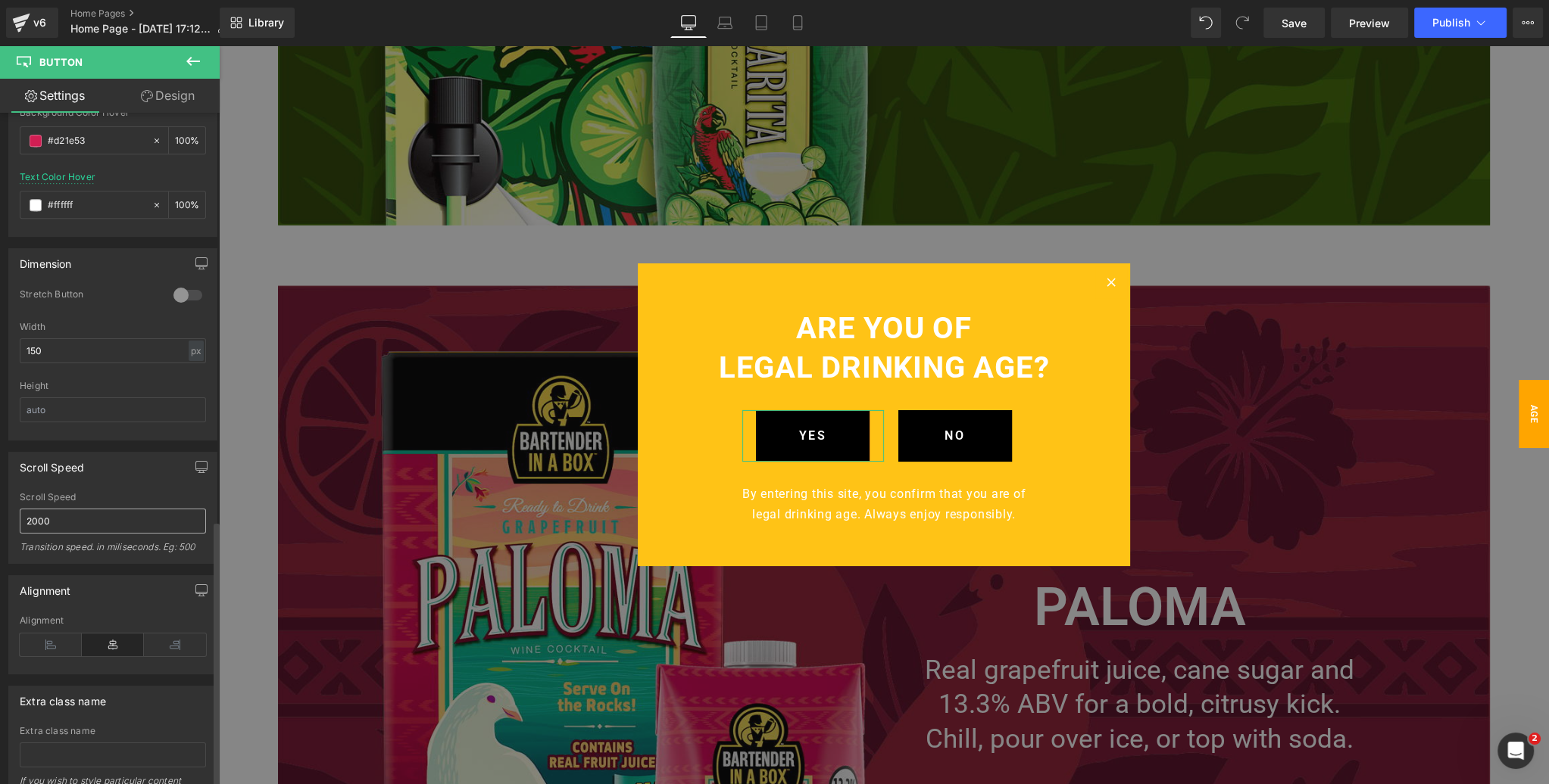
scroll to position [1033, 0]
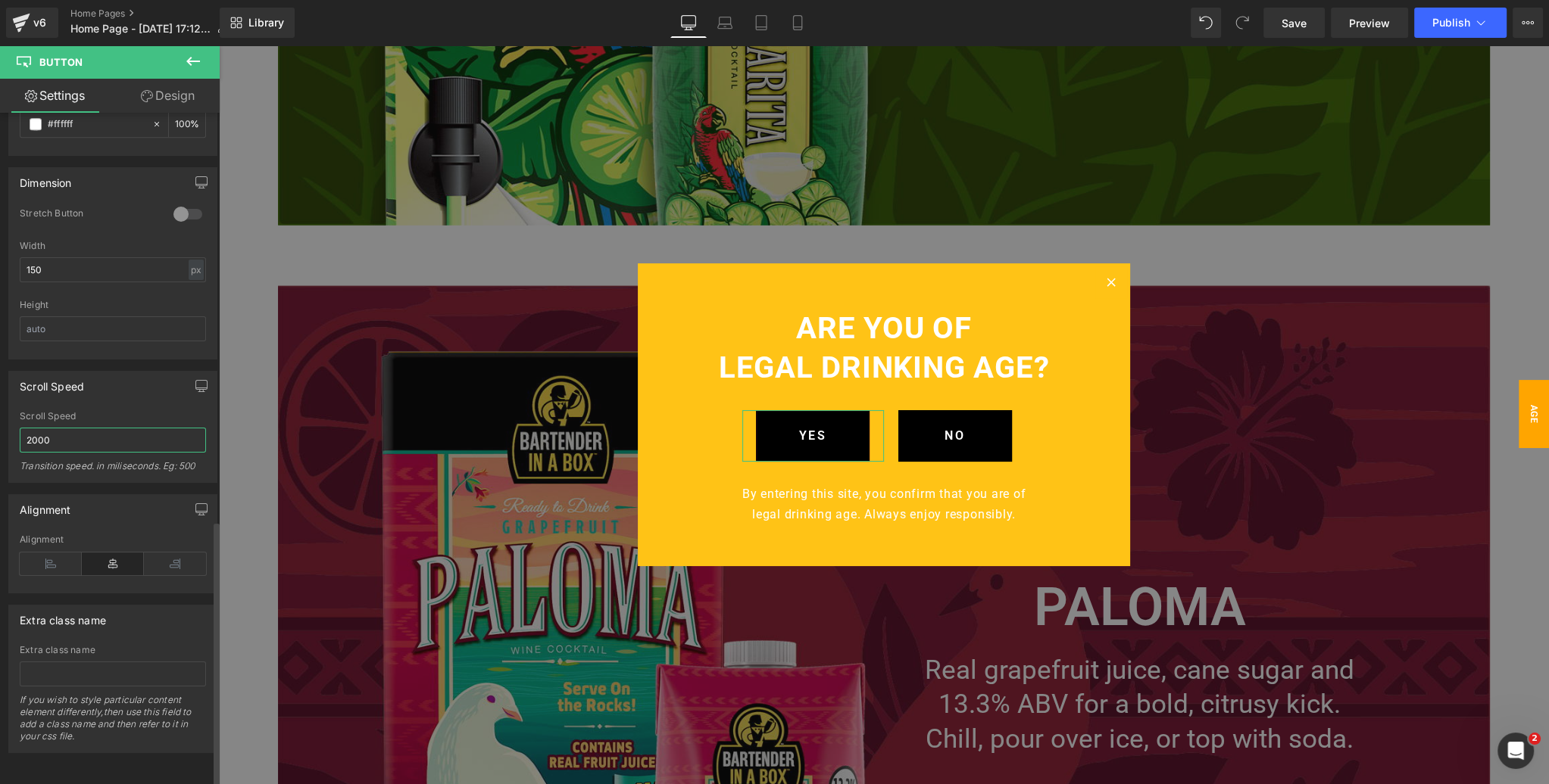
drag, startPoint x: 53, startPoint y: 431, endPoint x: 14, endPoint y: 430, distance: 39.0
click at [17, 430] on div "2000 Scroll Speed 2000 Transition speed. in miliseconds. Eg: 500" at bounding box center [112, 447] width 207 height 72
click at [121, 384] on div "Scroll Speed" at bounding box center [112, 385] width 207 height 29
drag, startPoint x: 59, startPoint y: 434, endPoint x: 15, endPoint y: 434, distance: 44.0
click at [15, 434] on div "2000 Scroll Speed 0 Transition speed. in miliseconds. Eg: 500" at bounding box center [112, 447] width 207 height 72
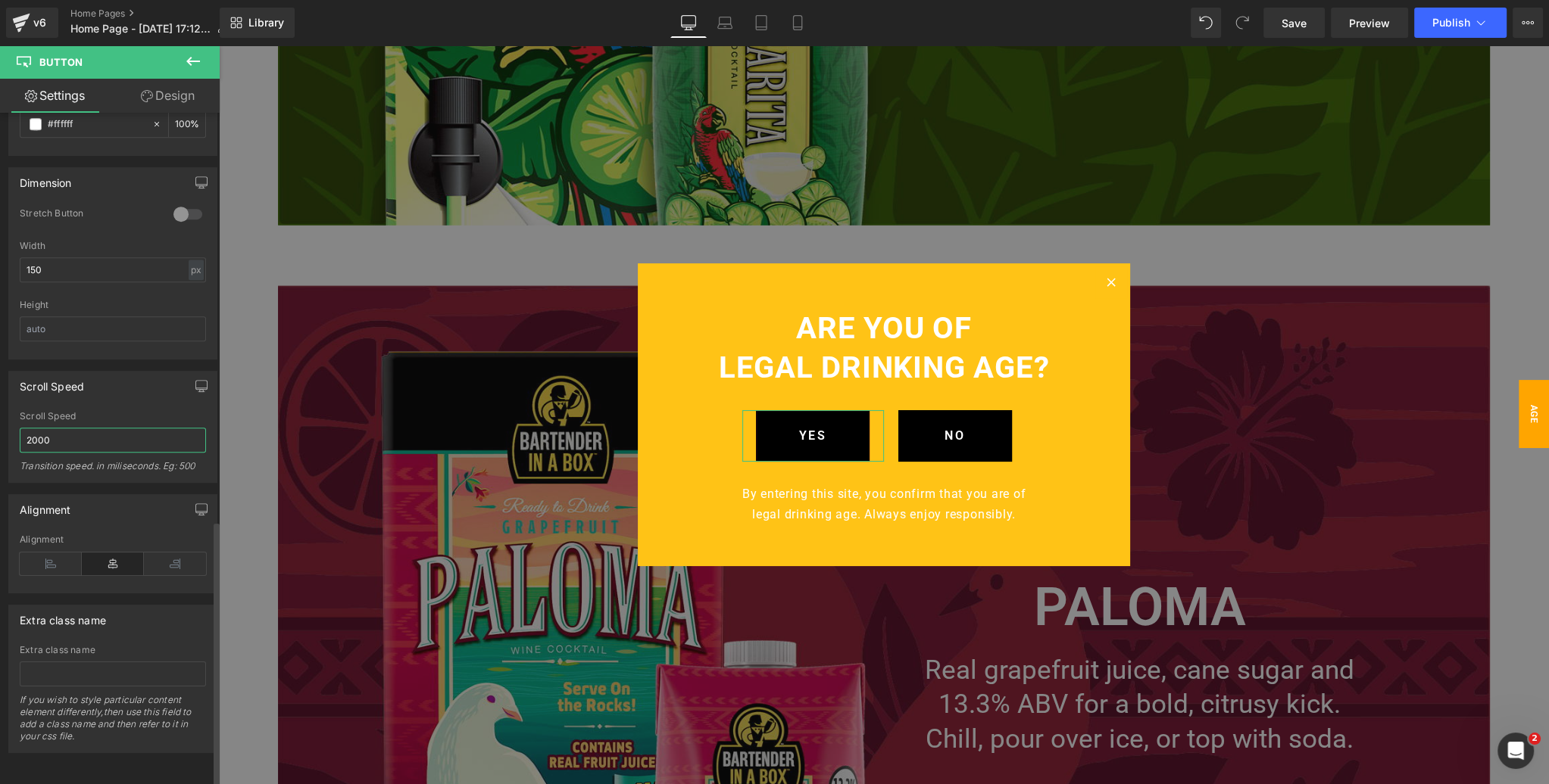
type input "2000"
click at [133, 379] on div "Scroll Speed" at bounding box center [112, 385] width 207 height 29
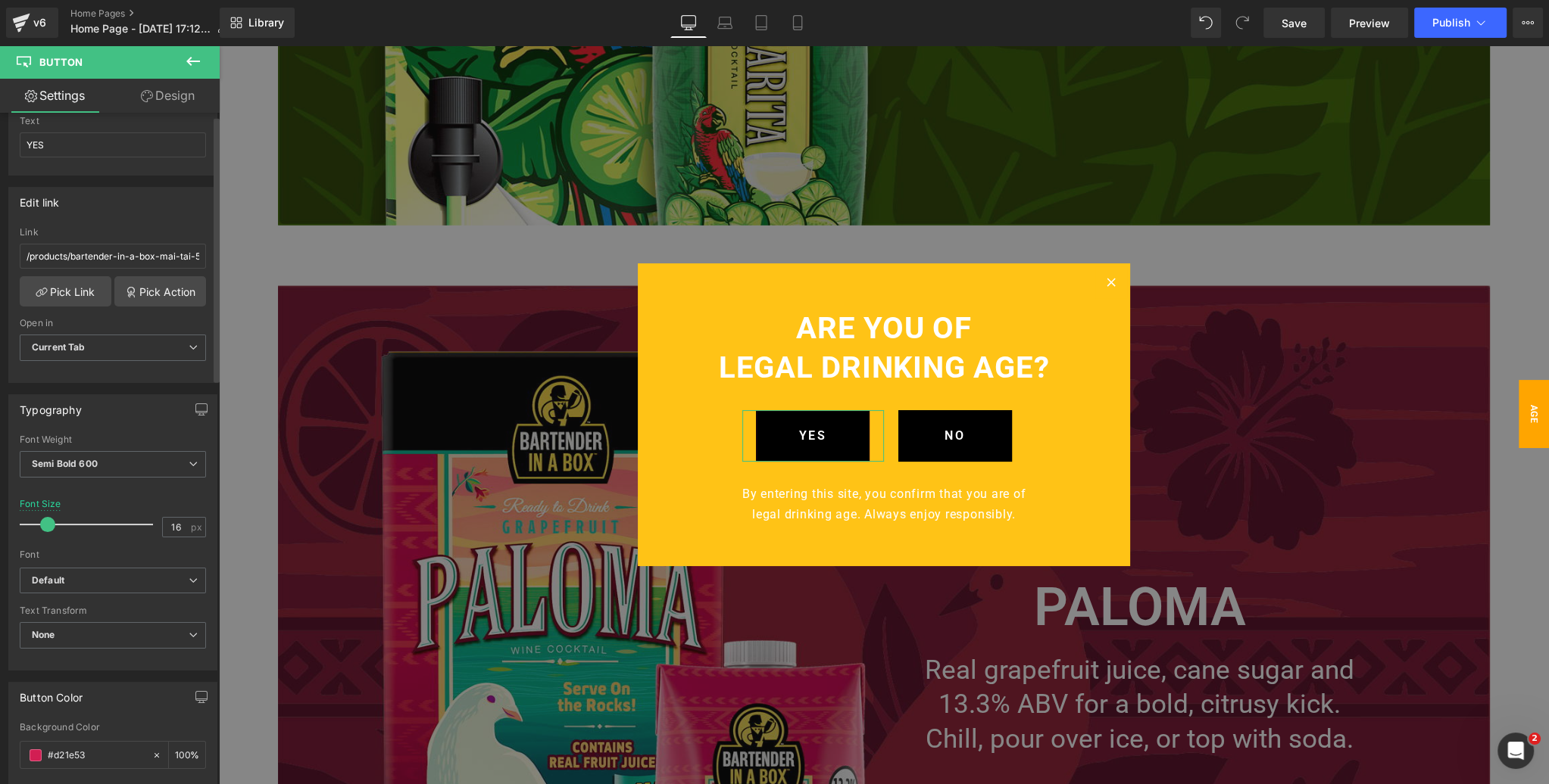
scroll to position [0, 0]
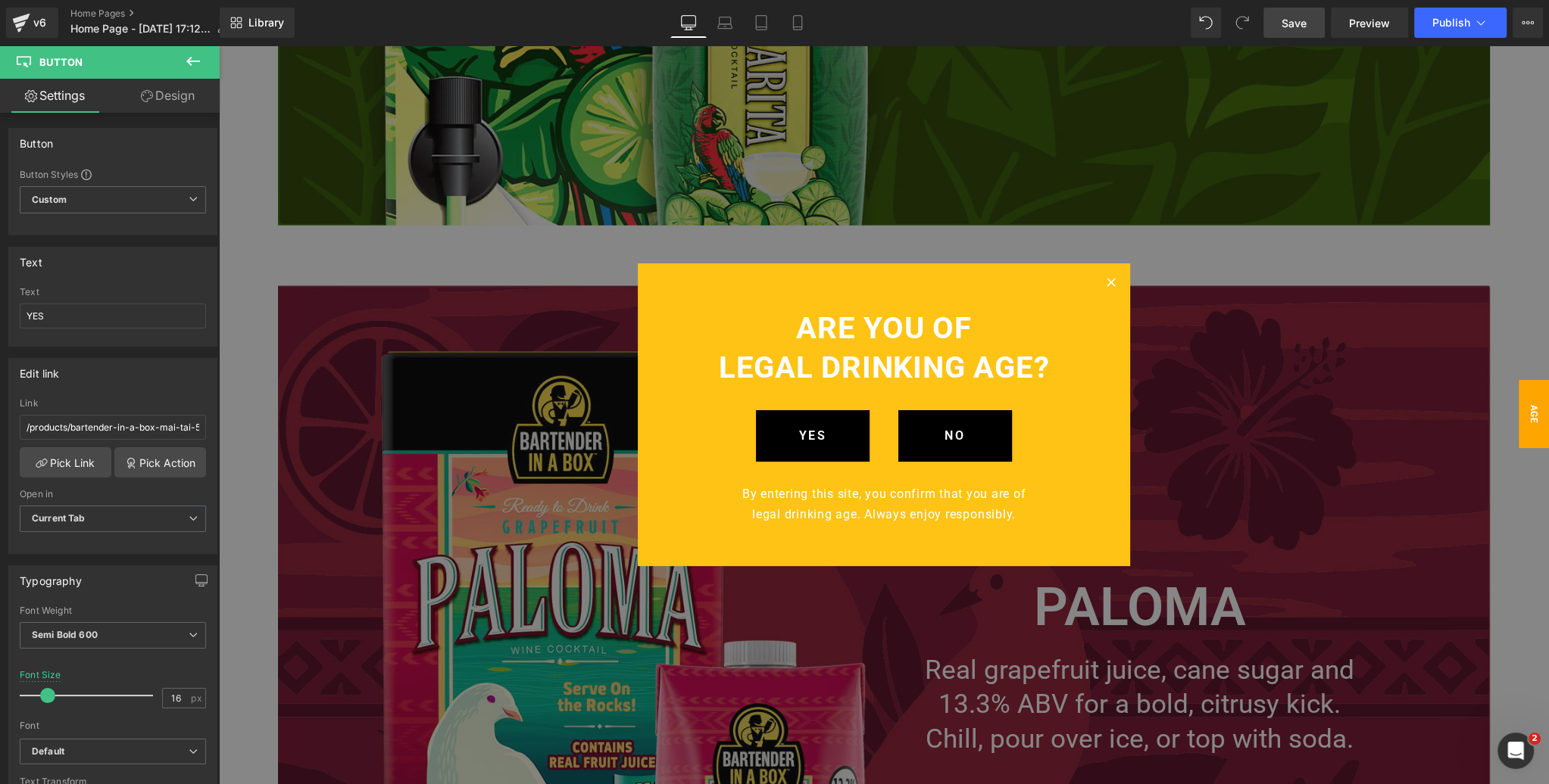
click at [1296, 26] on span "Save" at bounding box center [1293, 22] width 25 height 16
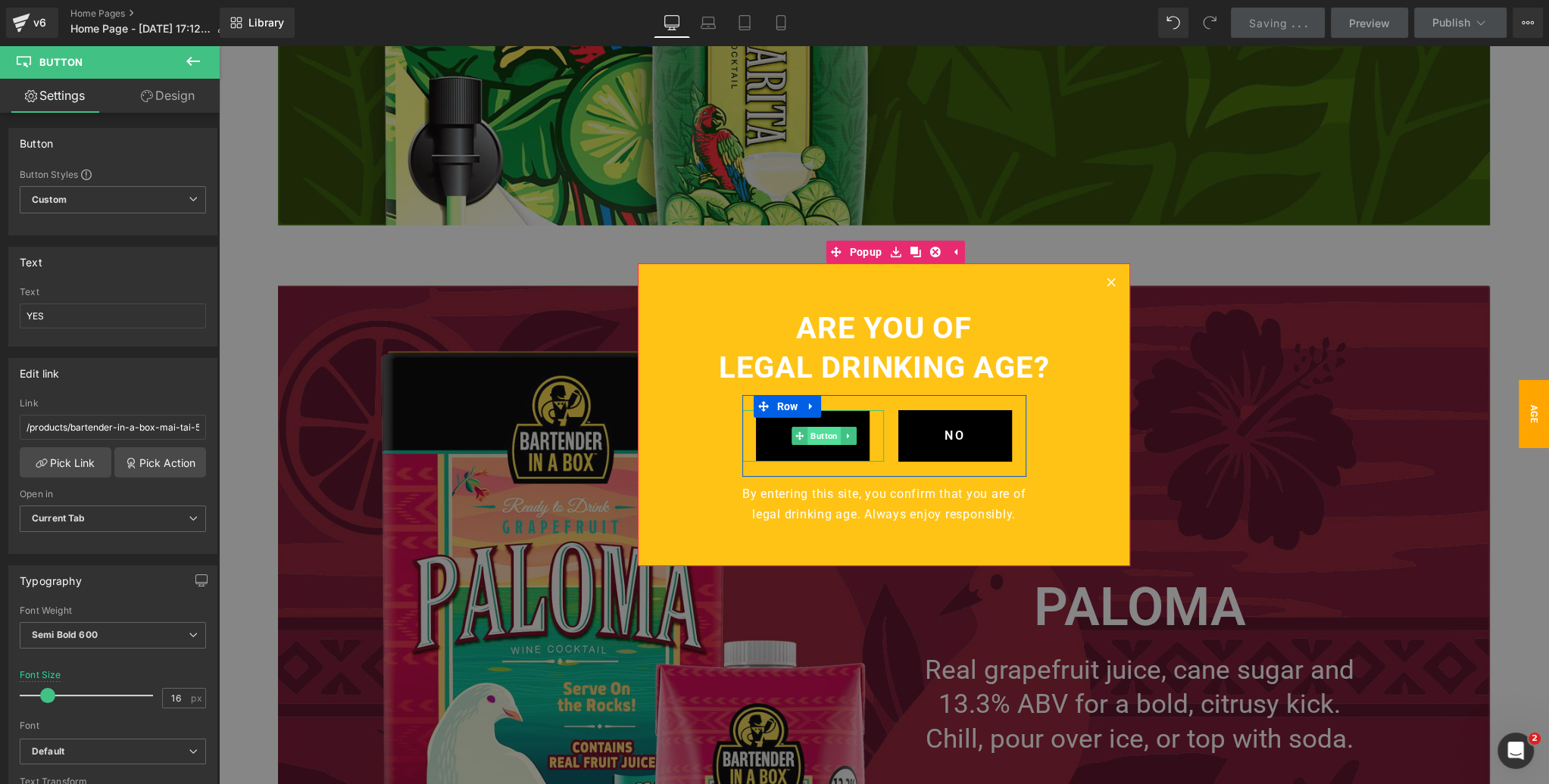
click at [815, 438] on span "Button" at bounding box center [824, 437] width 33 height 19
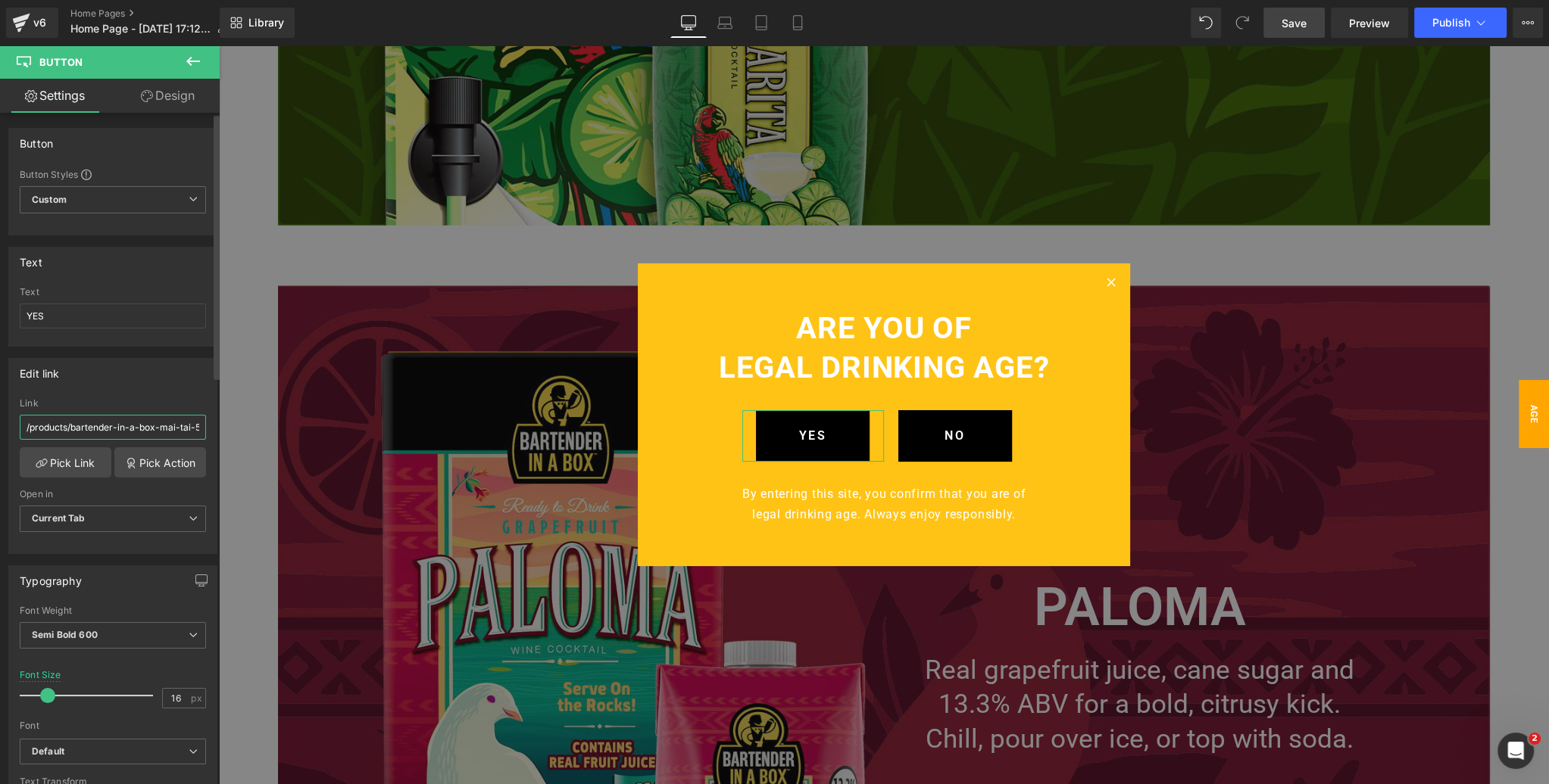
click at [112, 424] on input "/products/bartender-in-a-box-mai-tai-500-ml" at bounding box center [112, 427] width 186 height 25
click at [105, 391] on div "Edit link /products/bartender-in-a-box-mai-tai-500-ml Link Pick Link Pick Actio…" at bounding box center [112, 456] width 209 height 196
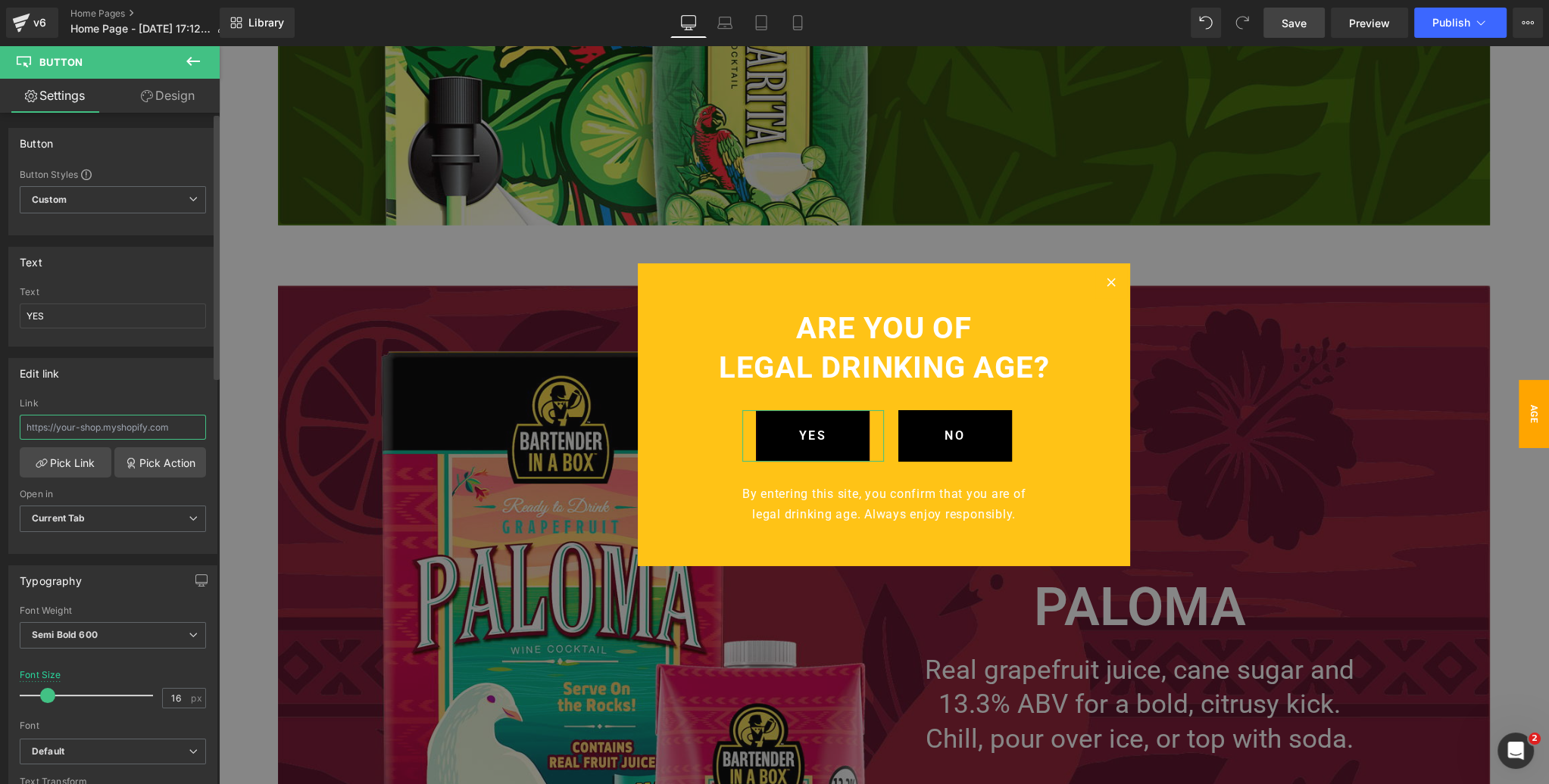
click at [81, 425] on input "text" at bounding box center [112, 427] width 186 height 25
click at [72, 455] on link "Pick Link" at bounding box center [65, 463] width 92 height 31
click at [147, 421] on input "text" at bounding box center [112, 427] width 186 height 25
paste input "[URL][DOMAIN_NAME]"
type input "[URL][DOMAIN_NAME]"
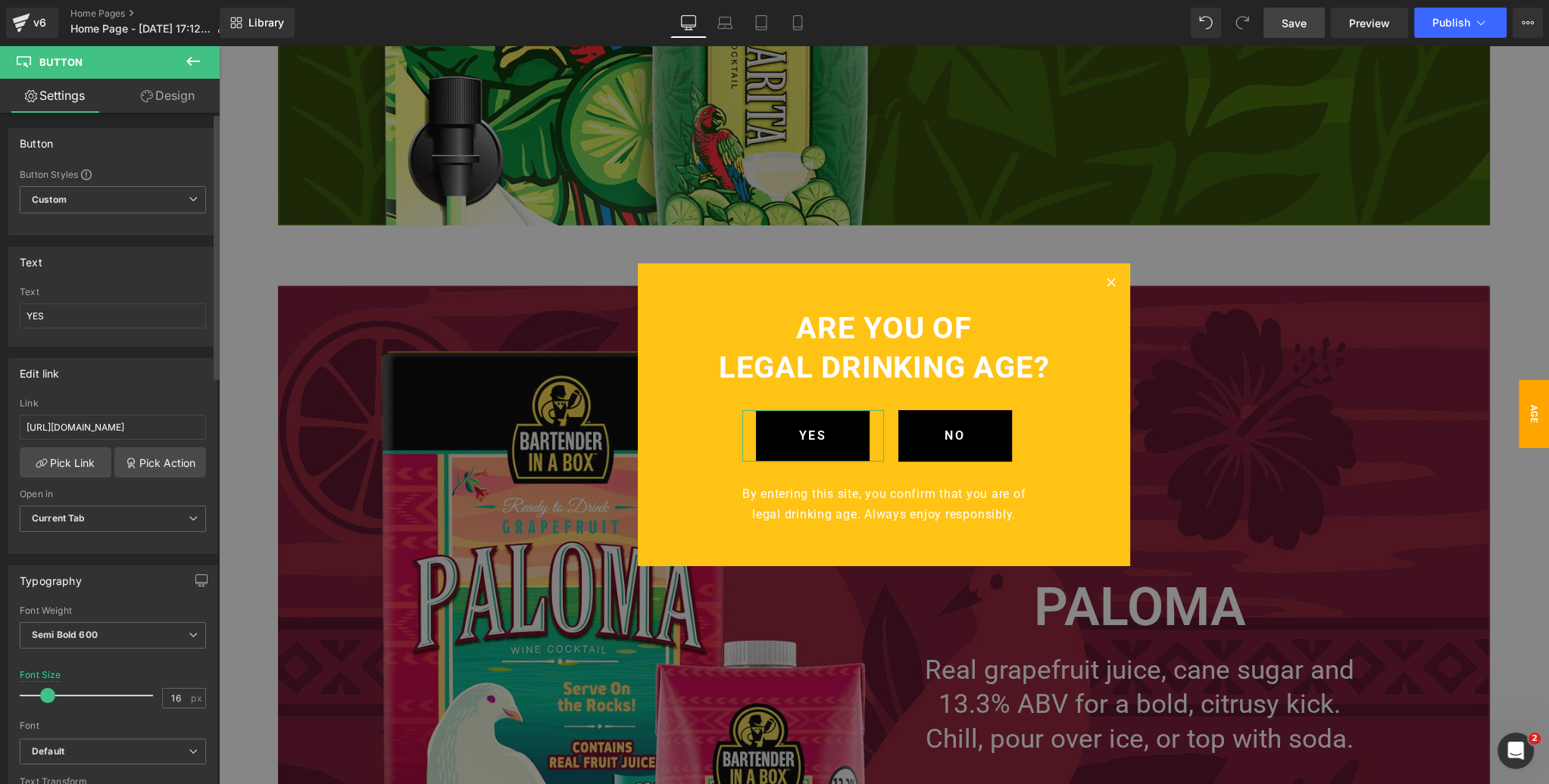
click at [149, 383] on div "Edit link" at bounding box center [112, 372] width 207 height 29
click at [1300, 27] on span "Save" at bounding box center [1293, 22] width 25 height 16
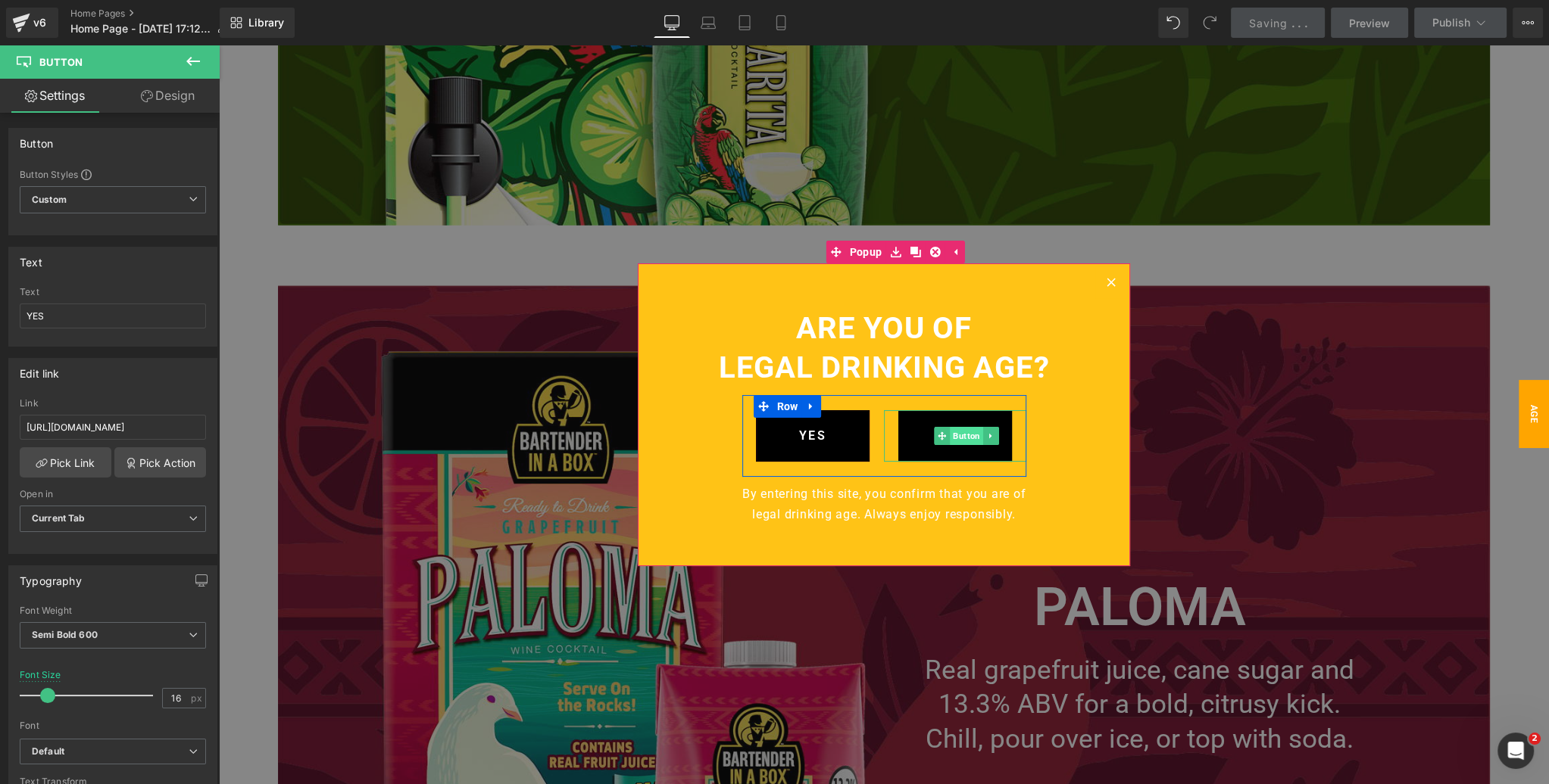
click at [968, 435] on span "Button" at bounding box center [966, 437] width 33 height 19
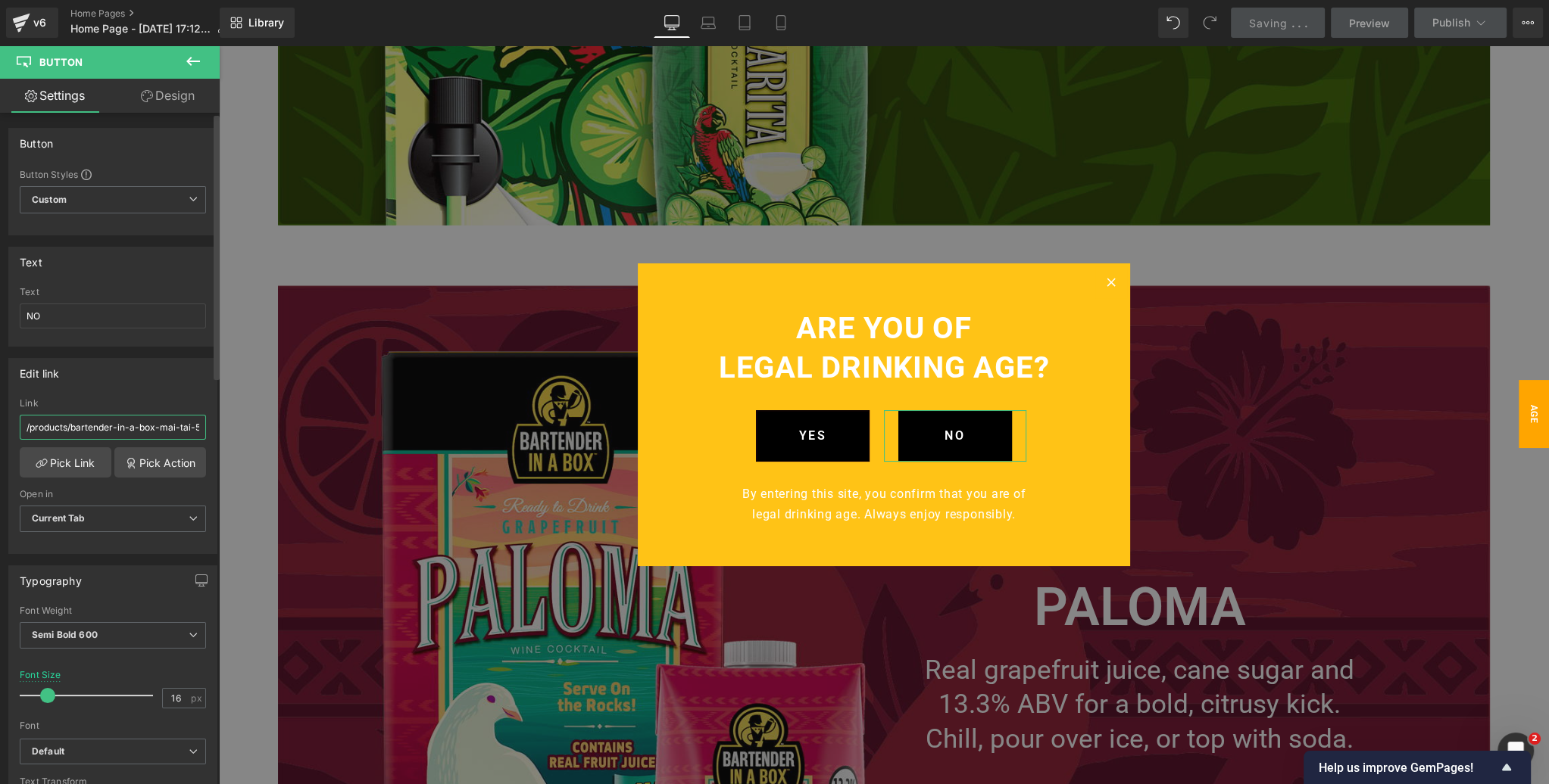
click at [96, 421] on input "/products/bartender-in-a-box-mai-tai-500-ml" at bounding box center [112, 427] width 186 height 25
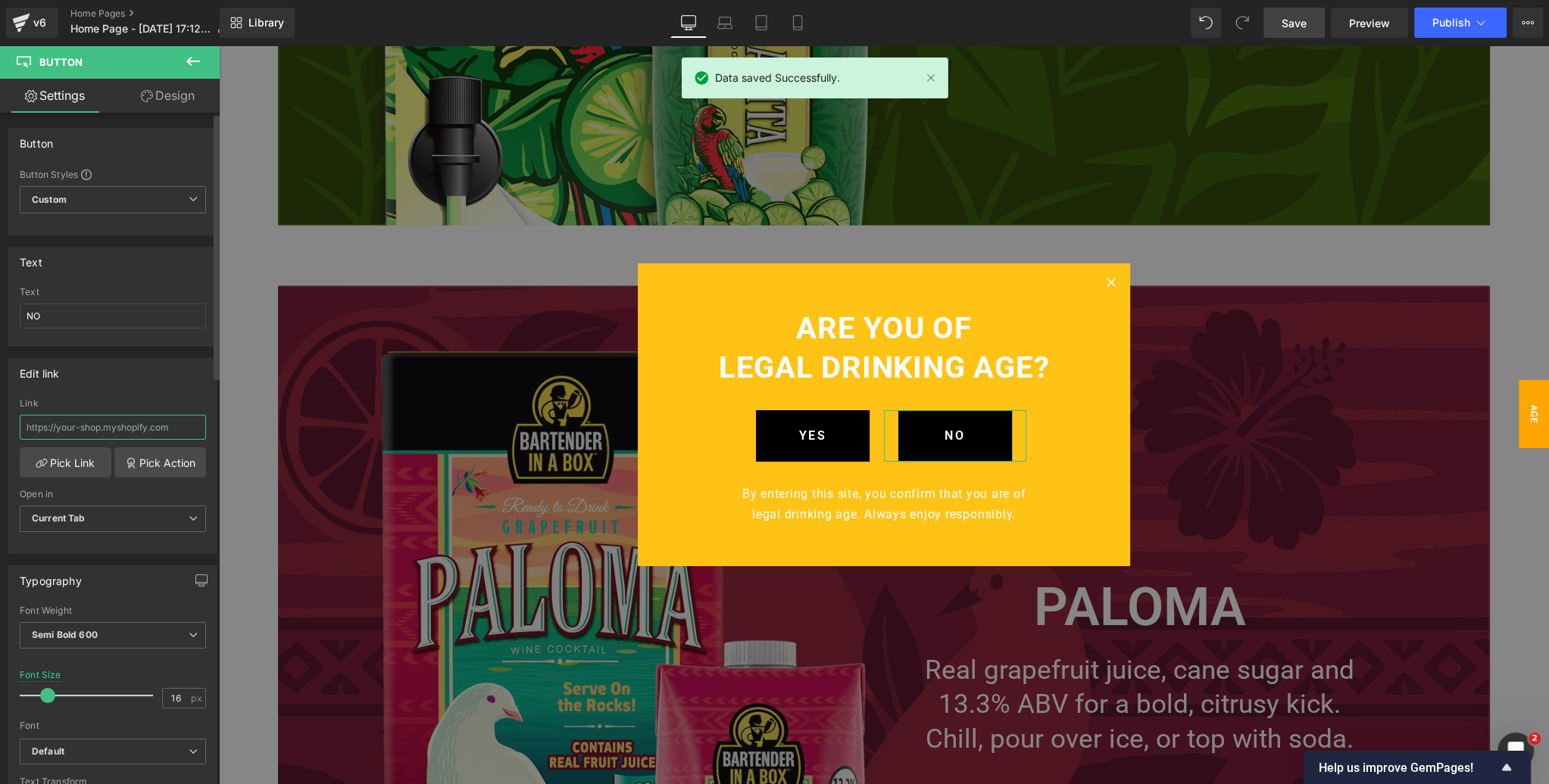
paste input "[URL][DOMAIN_NAME]"
drag, startPoint x: 128, startPoint y: 424, endPoint x: 63, endPoint y: 425, distance: 65.0
click at [63, 425] on input "[URL][DOMAIN_NAME]" at bounding box center [112, 427] width 186 height 25
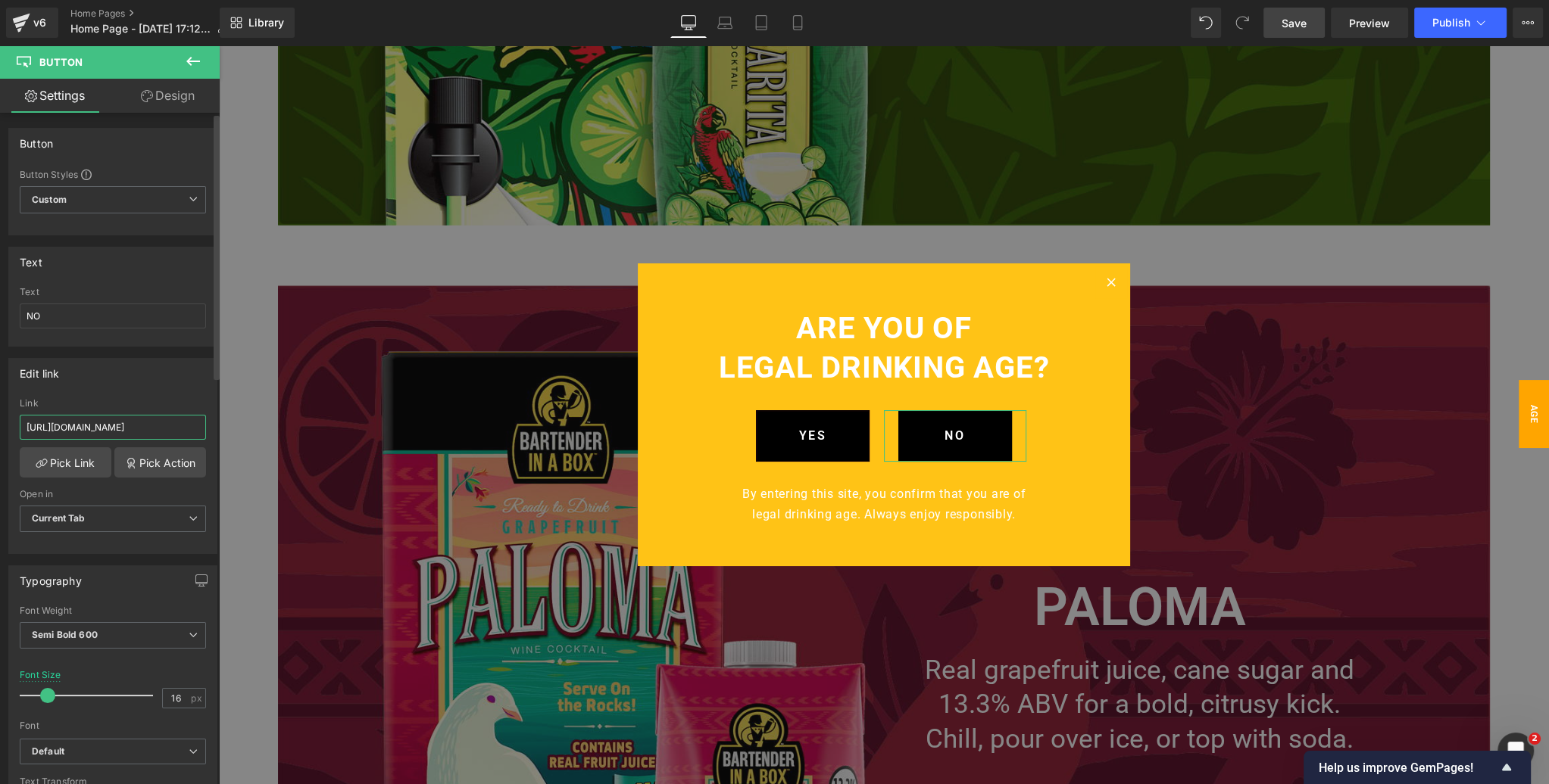
click at [123, 426] on input "[URL][DOMAIN_NAME]" at bounding box center [112, 427] width 186 height 25
type input "[URL][DOMAIN_NAME]"
click at [147, 395] on div "Edit link /products/bartender-in-a-box-mai-tai-500-ml Link [URL][DOMAIN_NAME] P…" at bounding box center [112, 456] width 209 height 196
drag, startPoint x: 1285, startPoint y: 22, endPoint x: 1139, endPoint y: 141, distance: 188.4
click at [1285, 22] on span "Save" at bounding box center [1293, 22] width 25 height 16
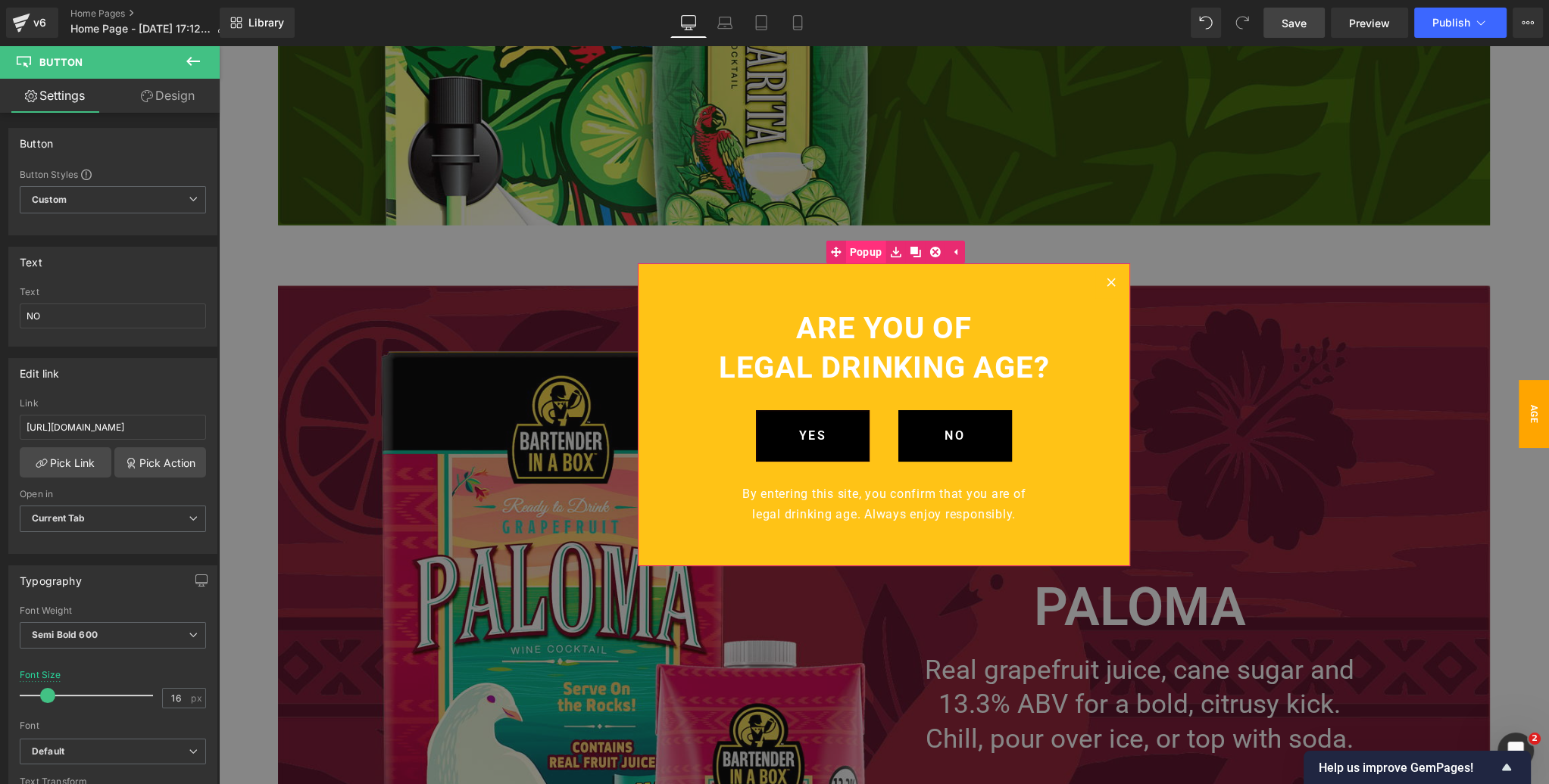
click at [869, 252] on span "Popup" at bounding box center [865, 252] width 40 height 22
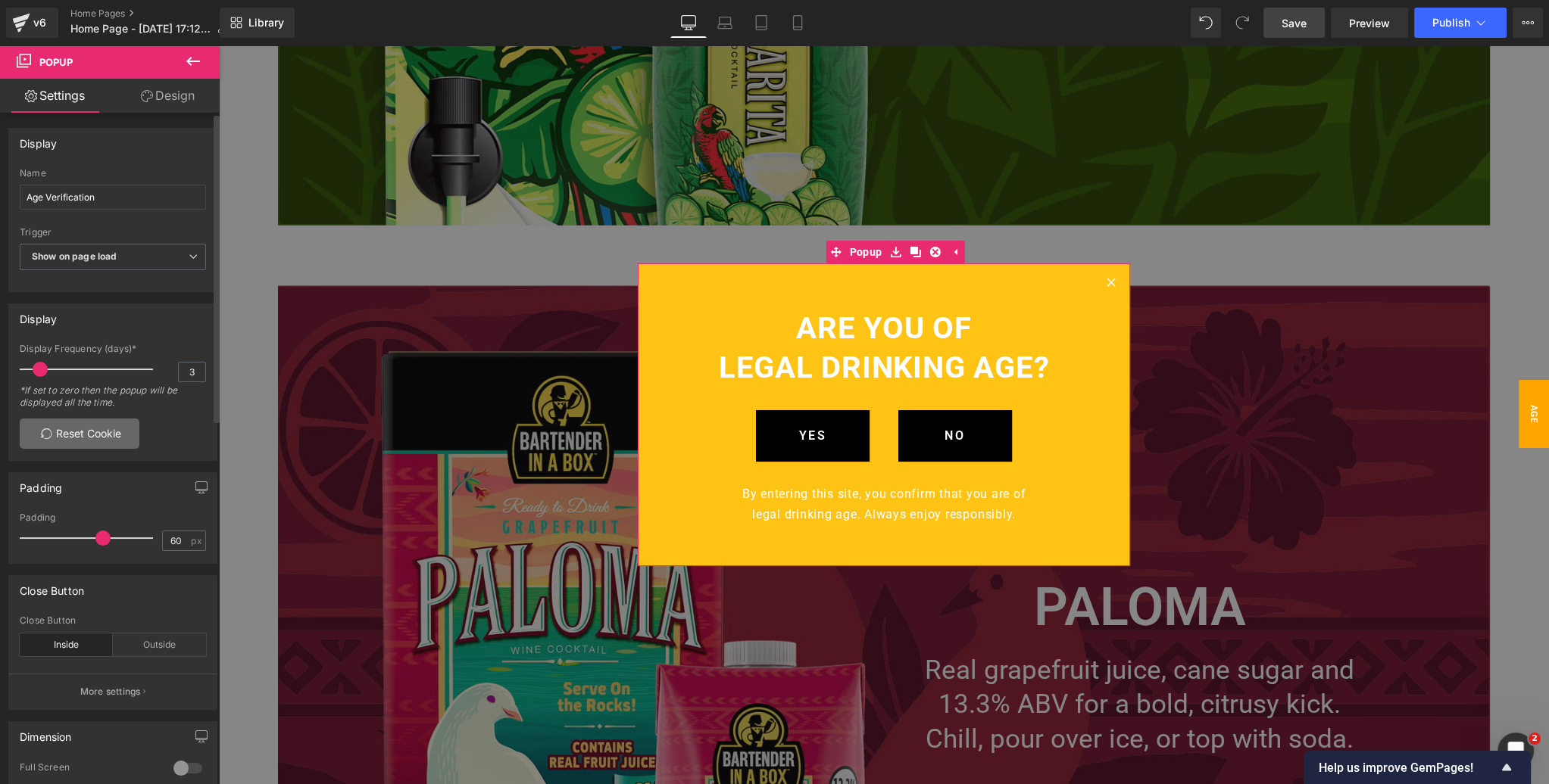
click at [89, 436] on link "Reset Cookie" at bounding box center [79, 434] width 120 height 31
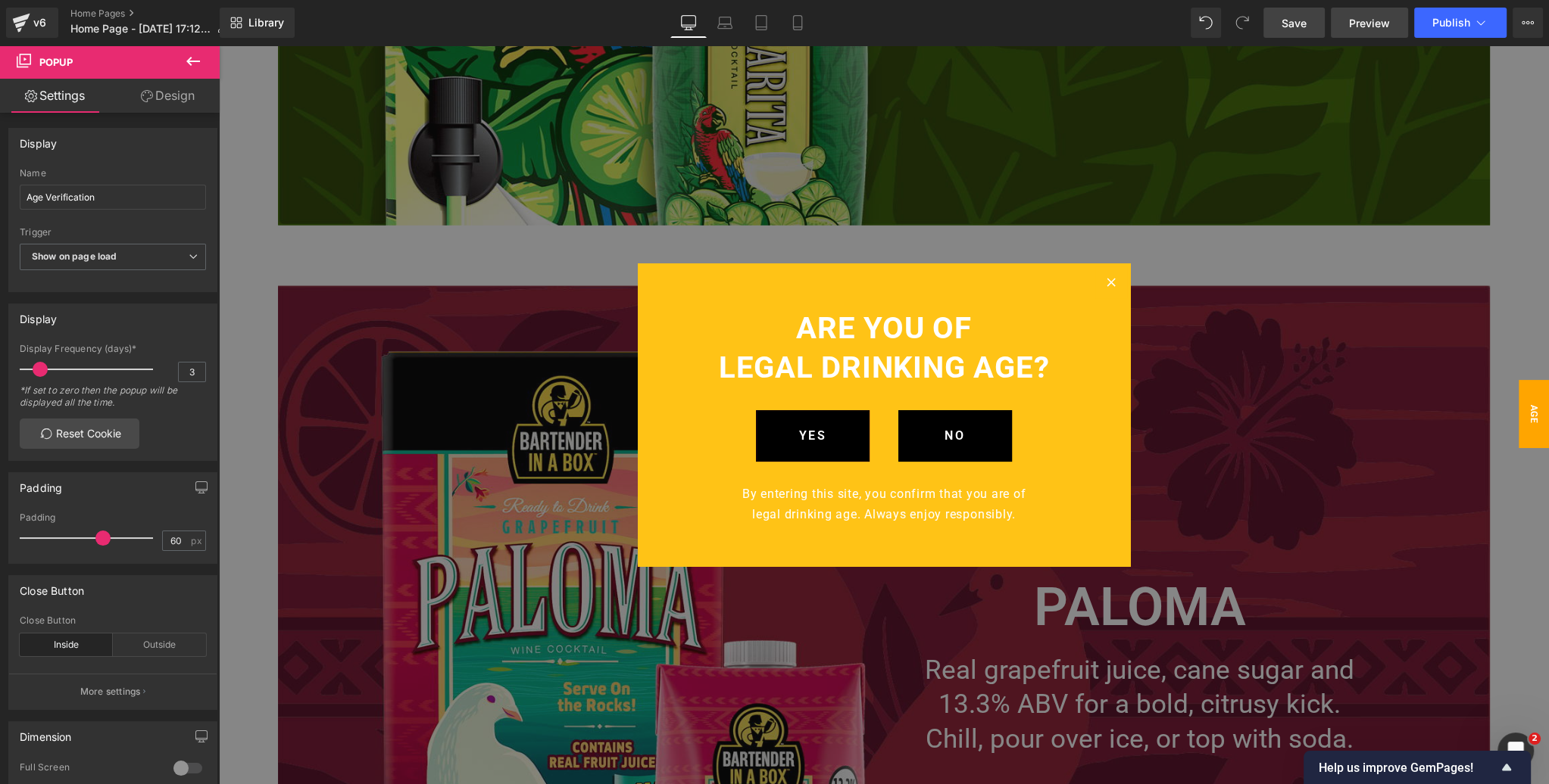
click at [1377, 24] on span "Preview" at bounding box center [1370, 22] width 41 height 16
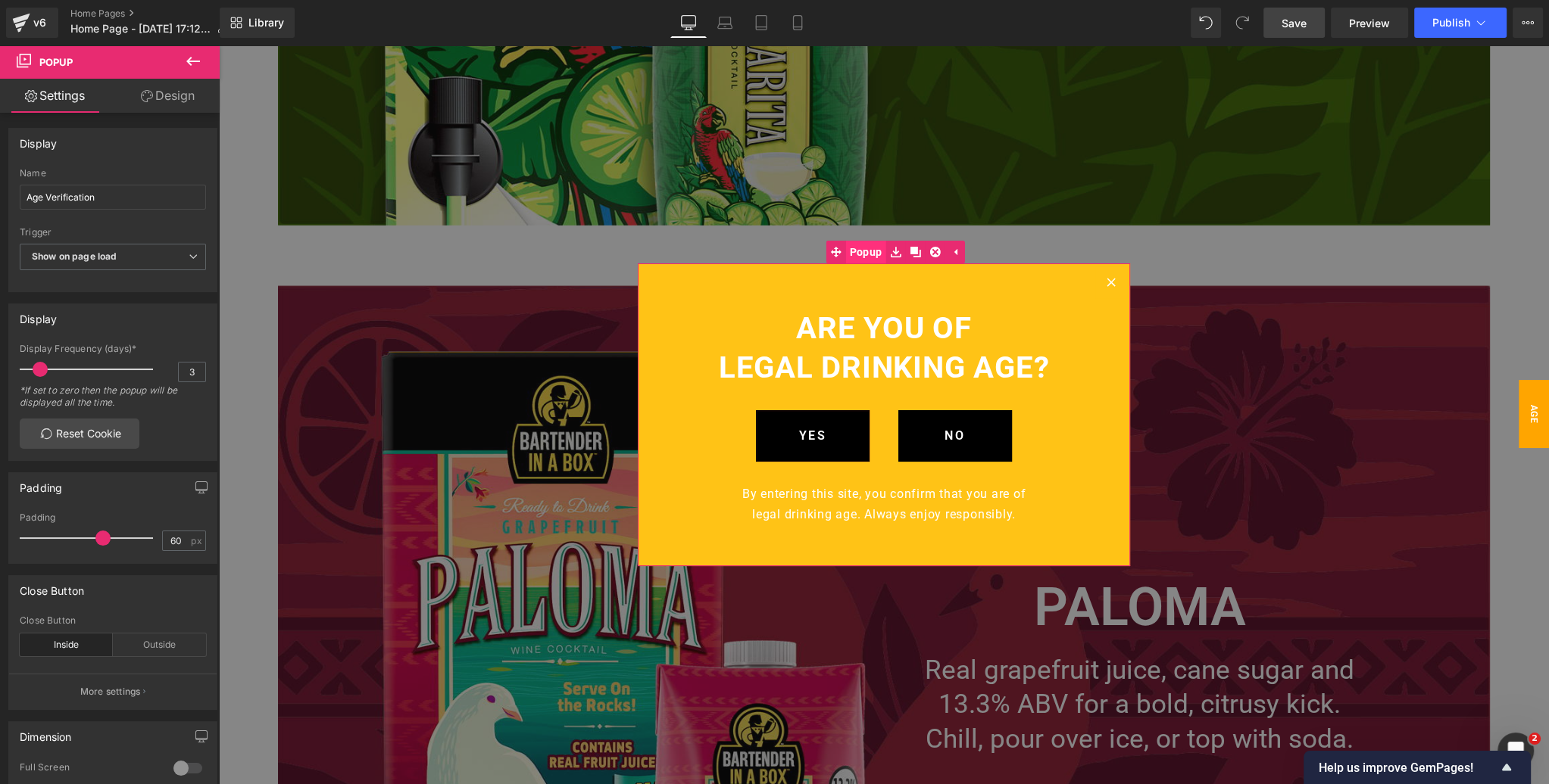
click at [874, 254] on span "Popup" at bounding box center [865, 252] width 40 height 22
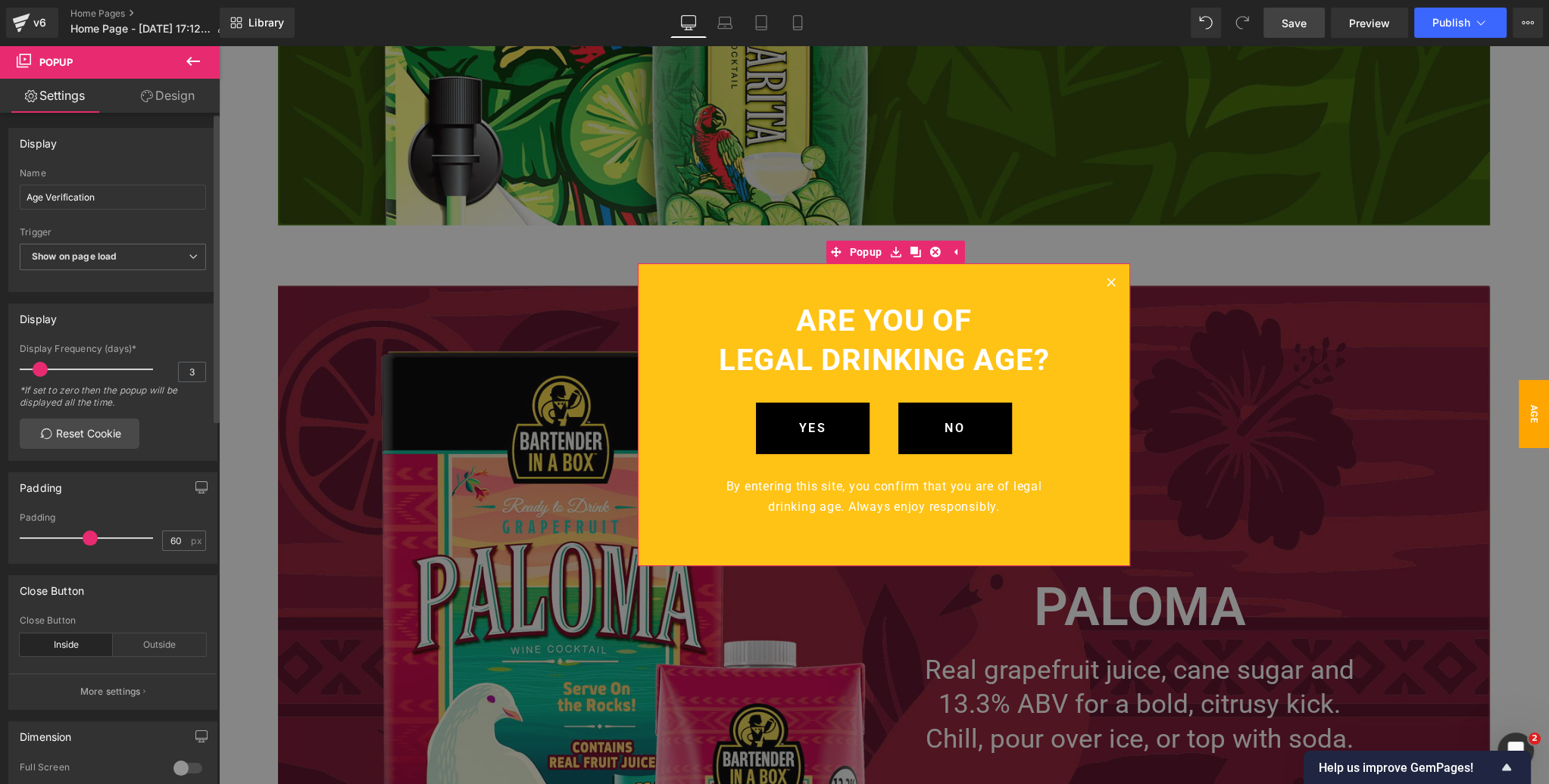
drag, startPoint x: 99, startPoint y: 538, endPoint x: 87, endPoint y: 538, distance: 12.0
click at [87, 538] on span at bounding box center [90, 538] width 15 height 15
click at [1279, 25] on link "Save" at bounding box center [1293, 22] width 61 height 31
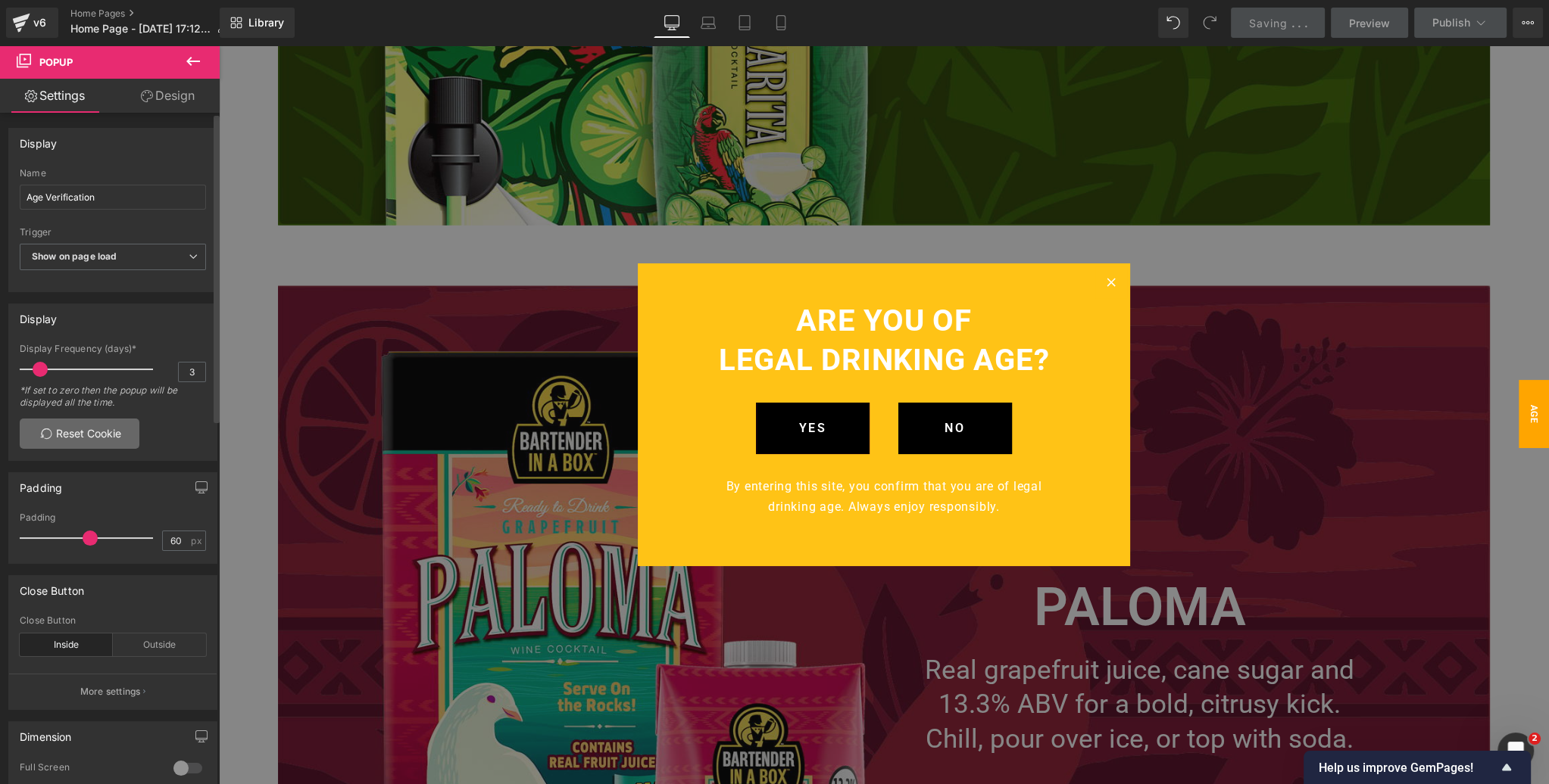
click at [80, 433] on link "Reset Cookie" at bounding box center [79, 434] width 120 height 31
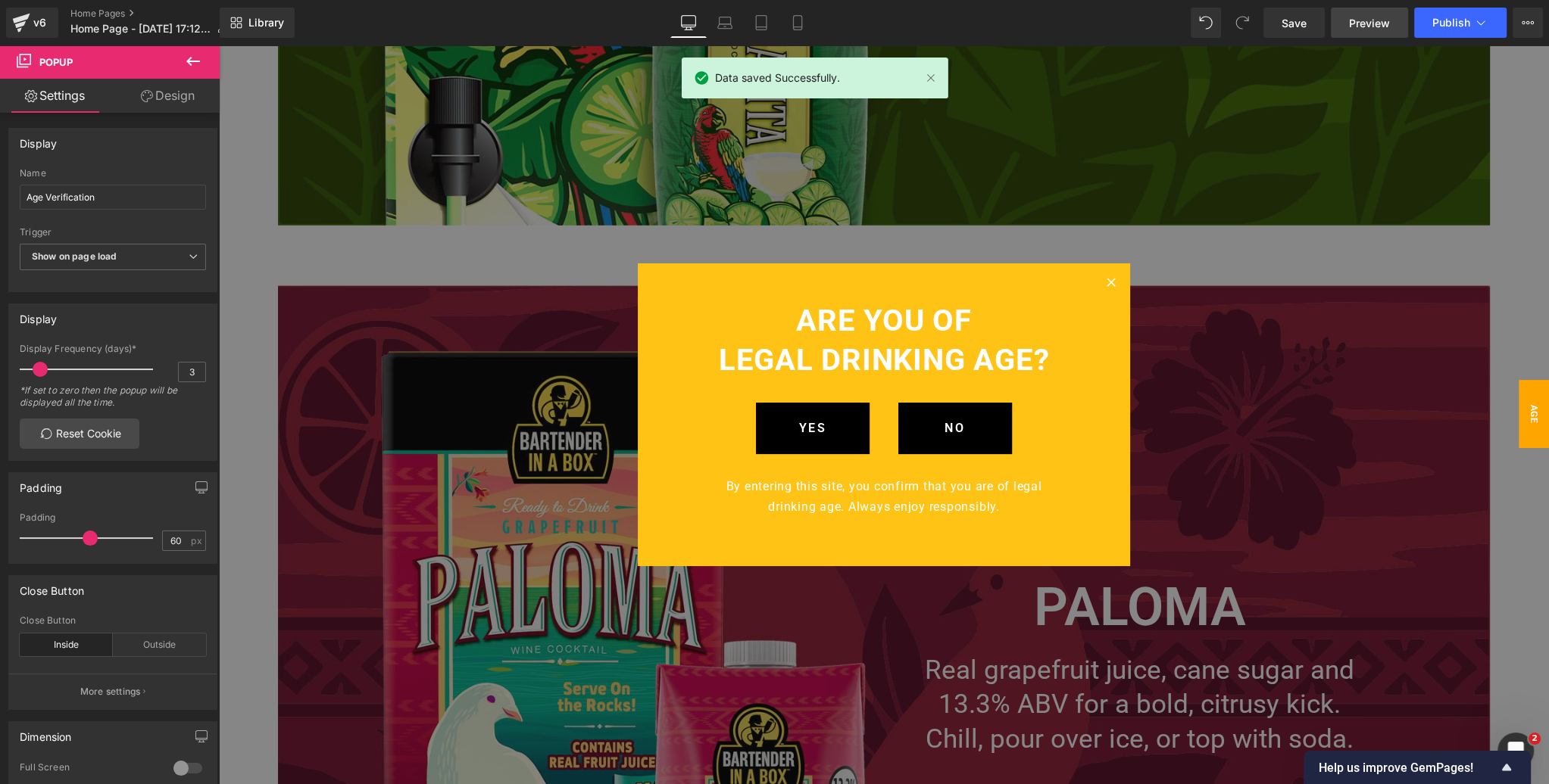
click at [1369, 22] on span "Preview" at bounding box center [1370, 22] width 41 height 16
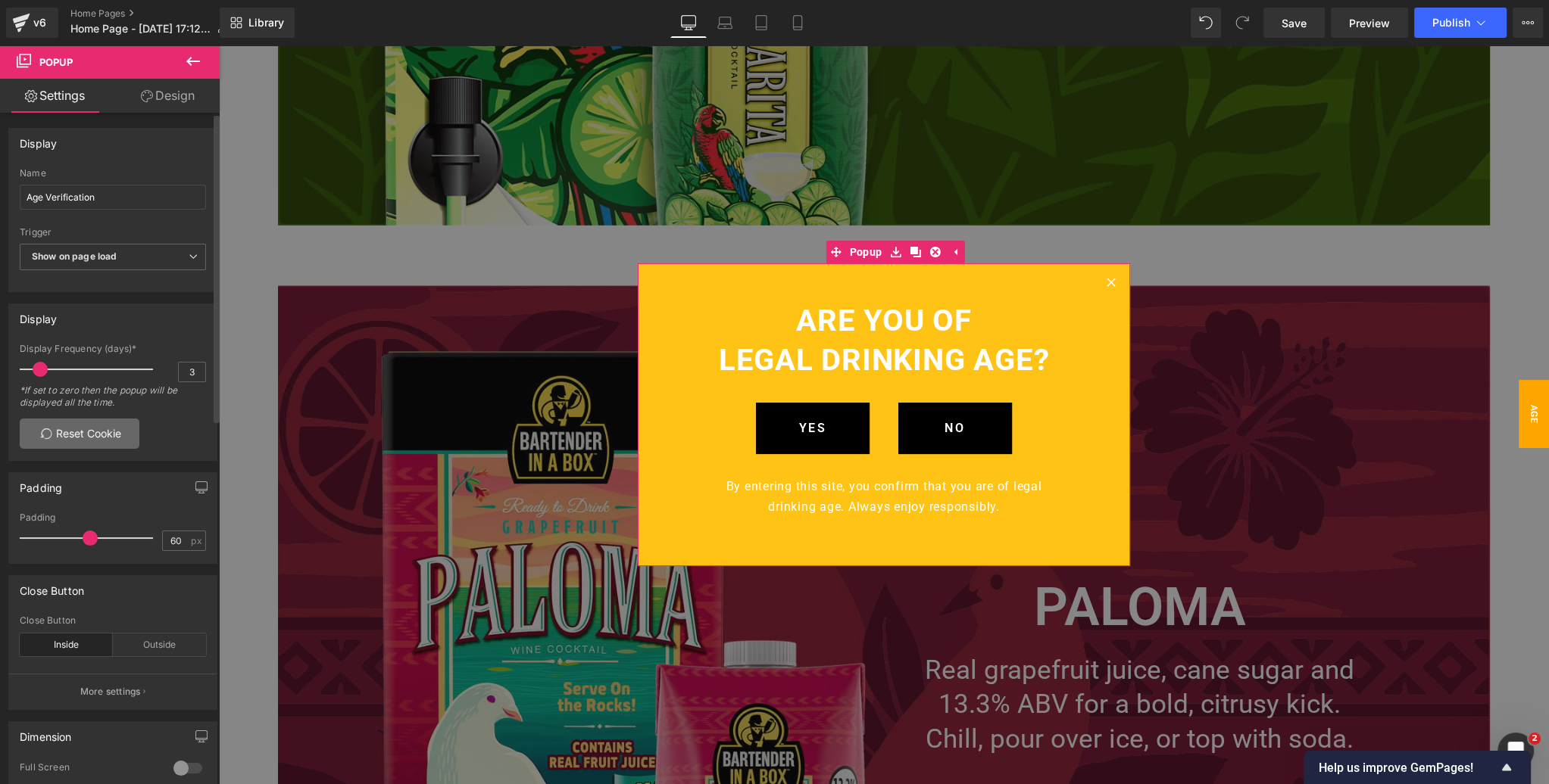
click at [79, 436] on link "Reset Cookie" at bounding box center [79, 434] width 120 height 31
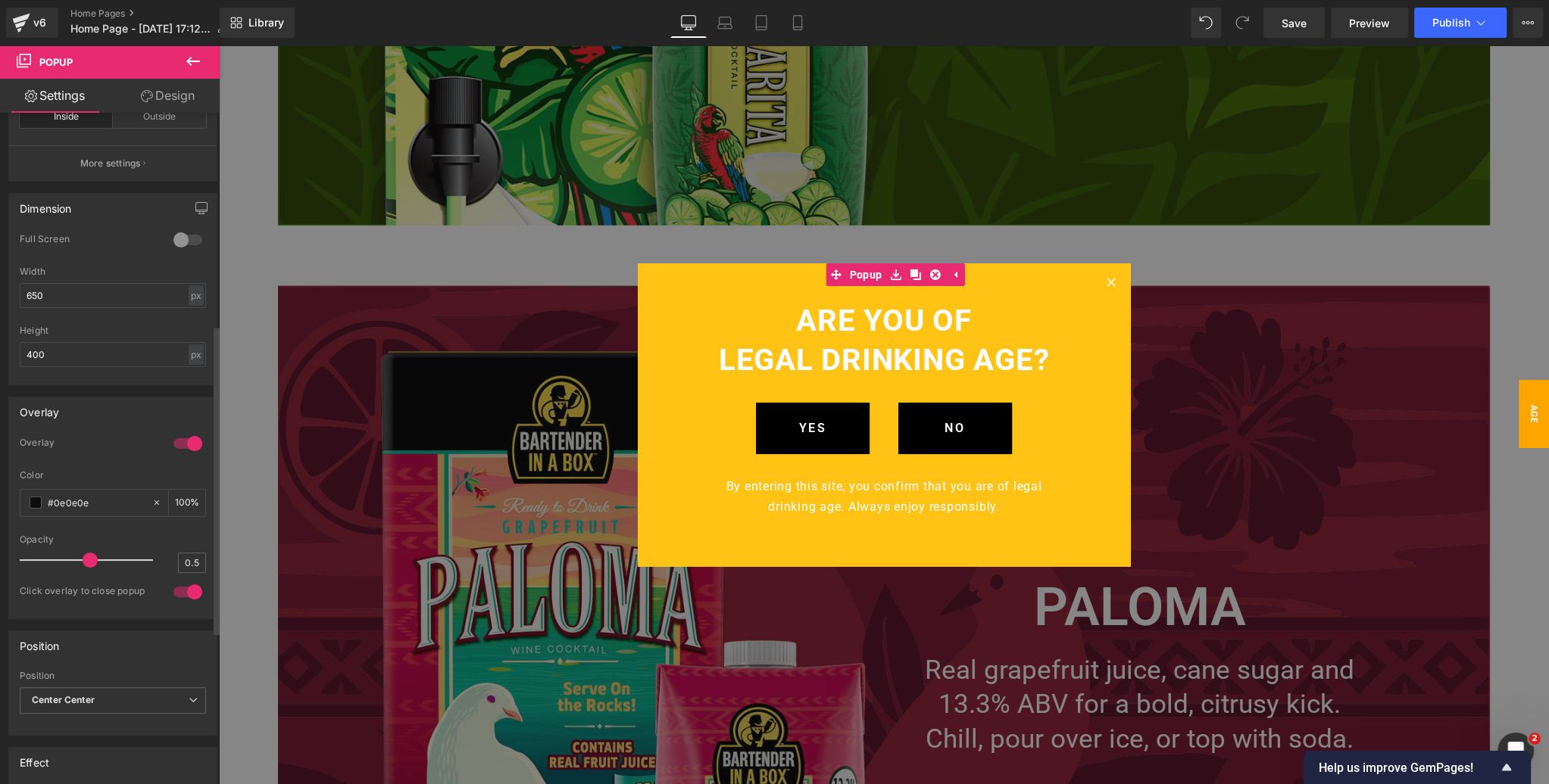
scroll to position [581, 0]
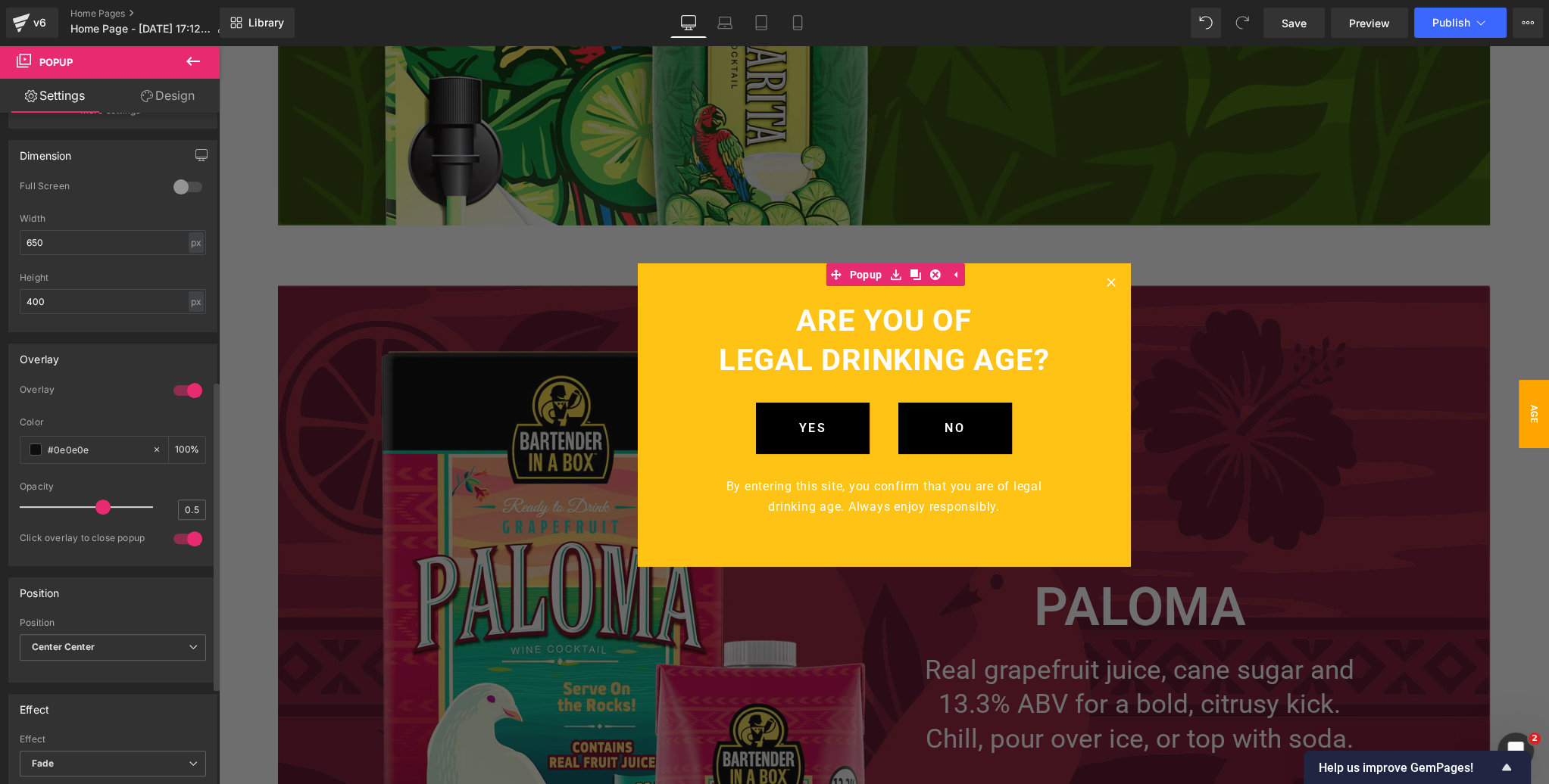
drag, startPoint x: 89, startPoint y: 502, endPoint x: 99, endPoint y: 502, distance: 10.0
click at [99, 502] on span at bounding box center [103, 507] width 15 height 15
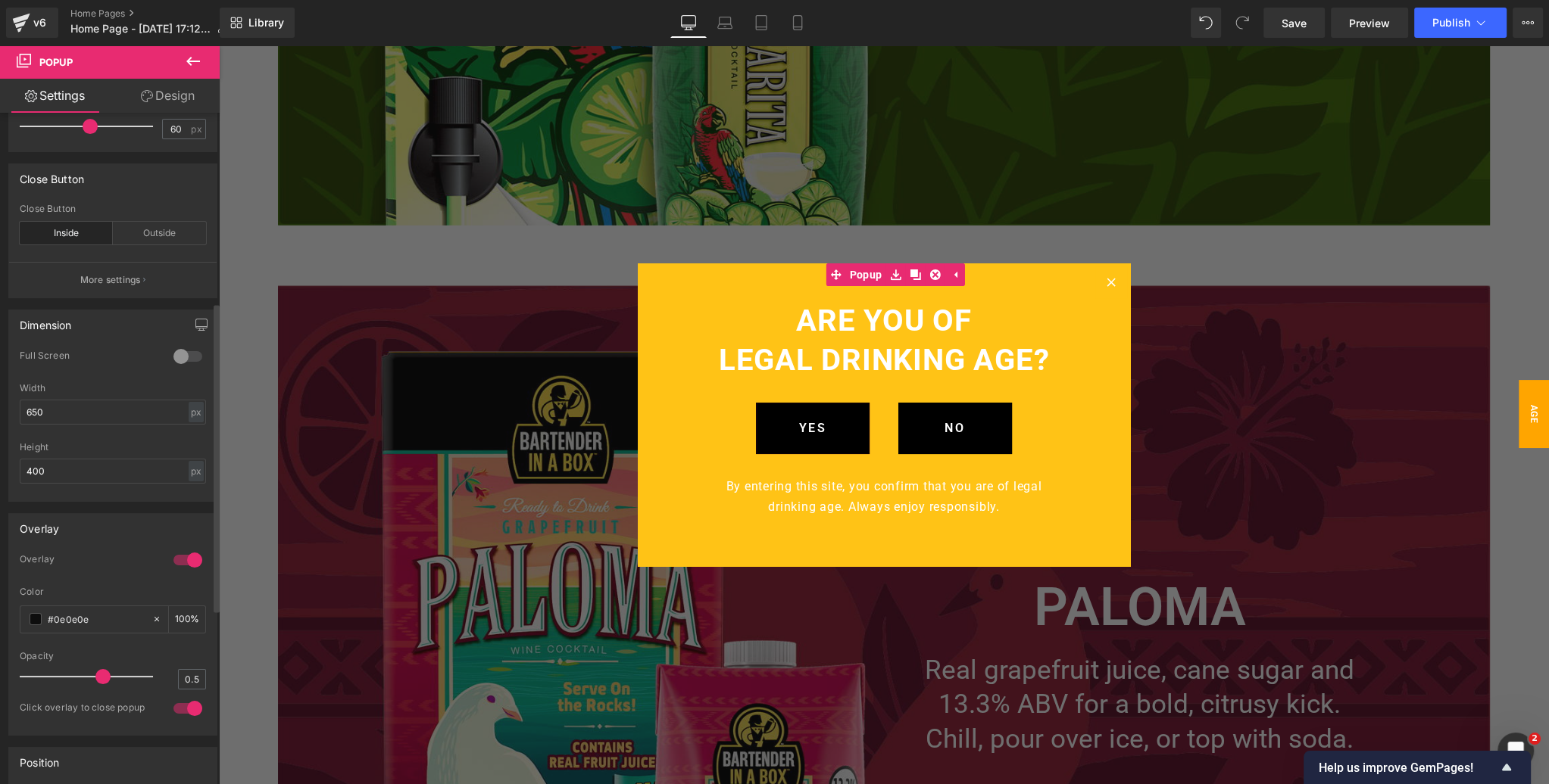
scroll to position [0, 0]
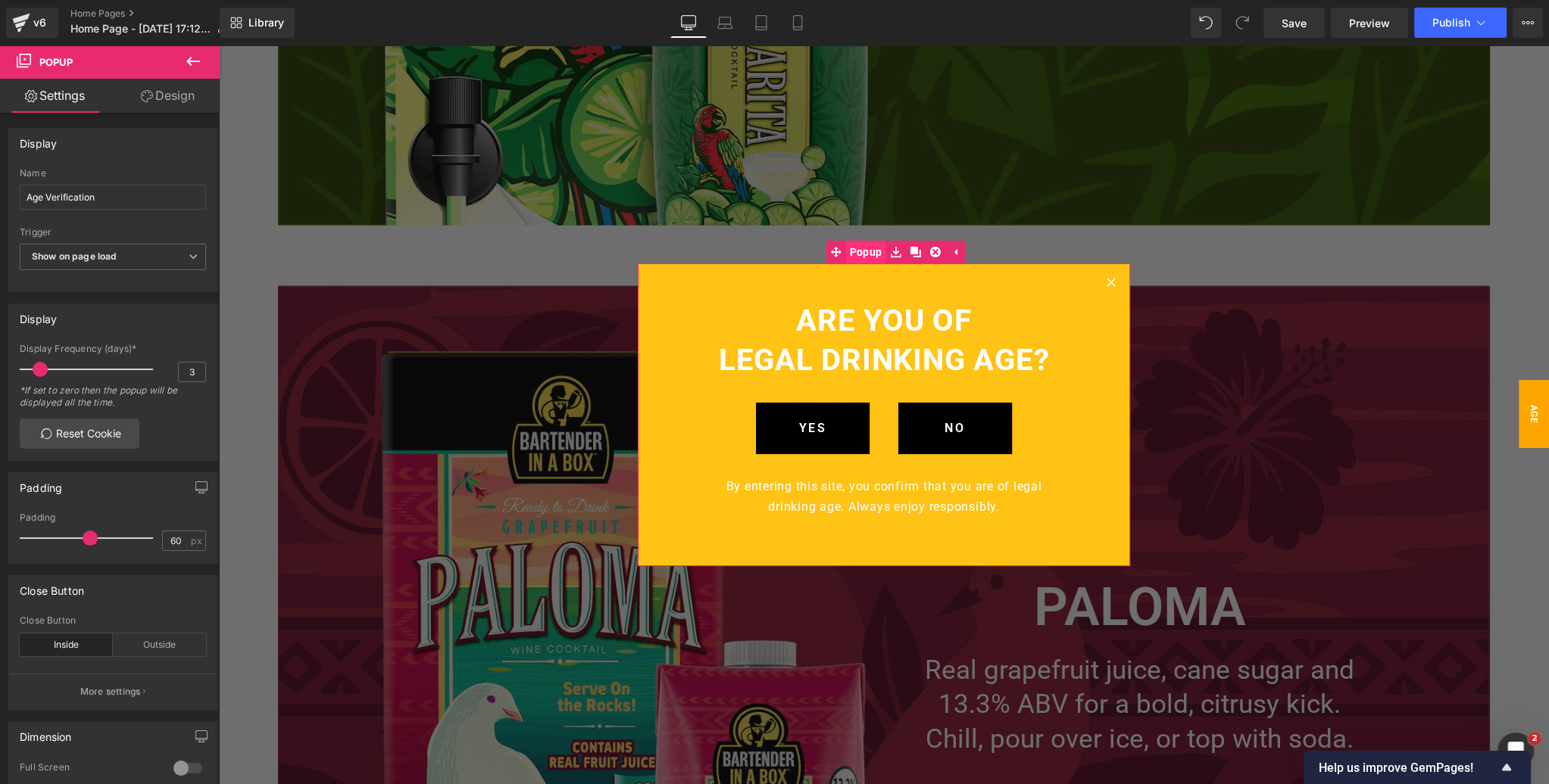
click at [871, 255] on span "Popup" at bounding box center [865, 252] width 40 height 22
click at [725, 20] on icon at bounding box center [725, 22] width 15 height 15
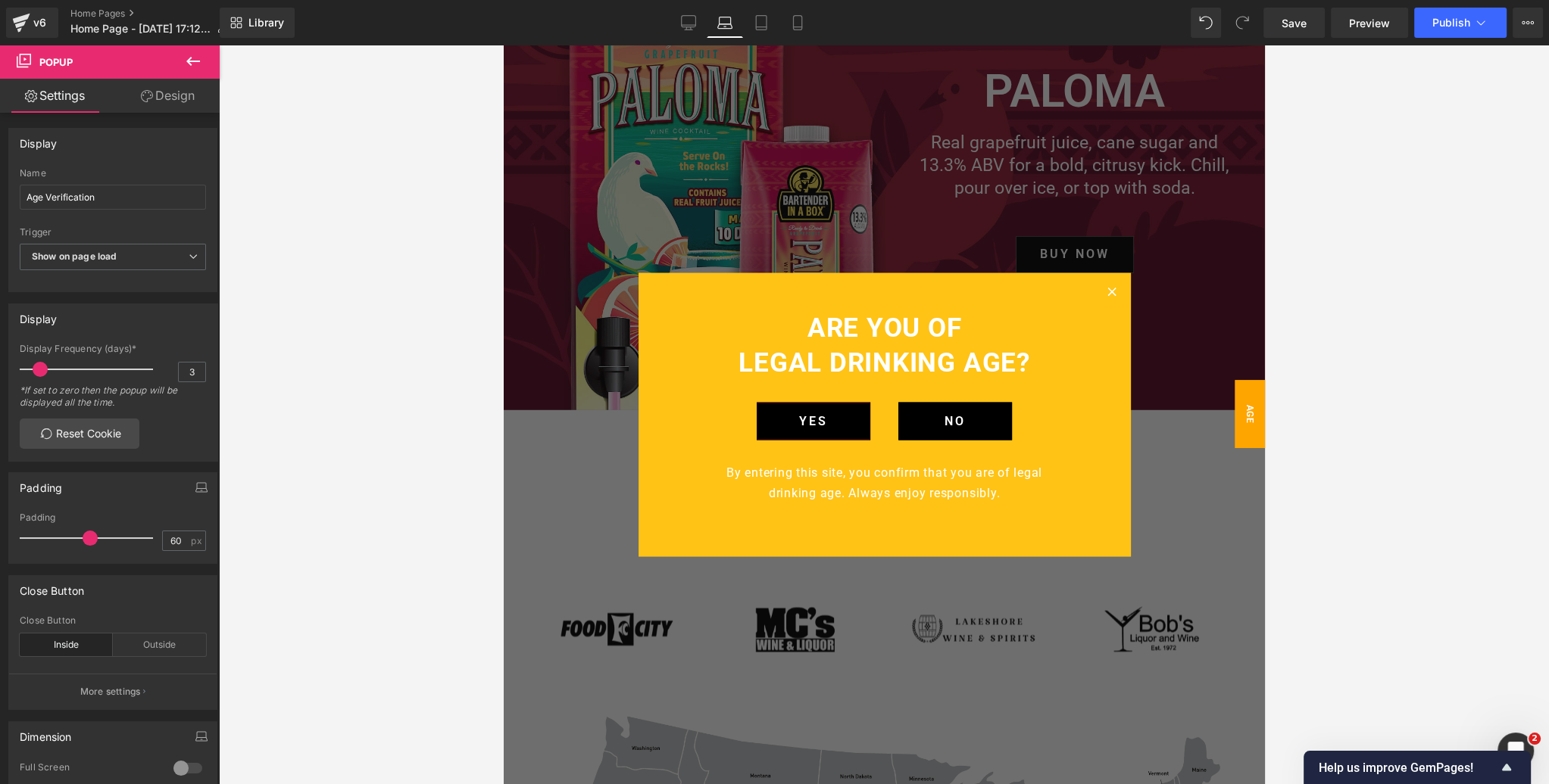
scroll to position [3446, 0]
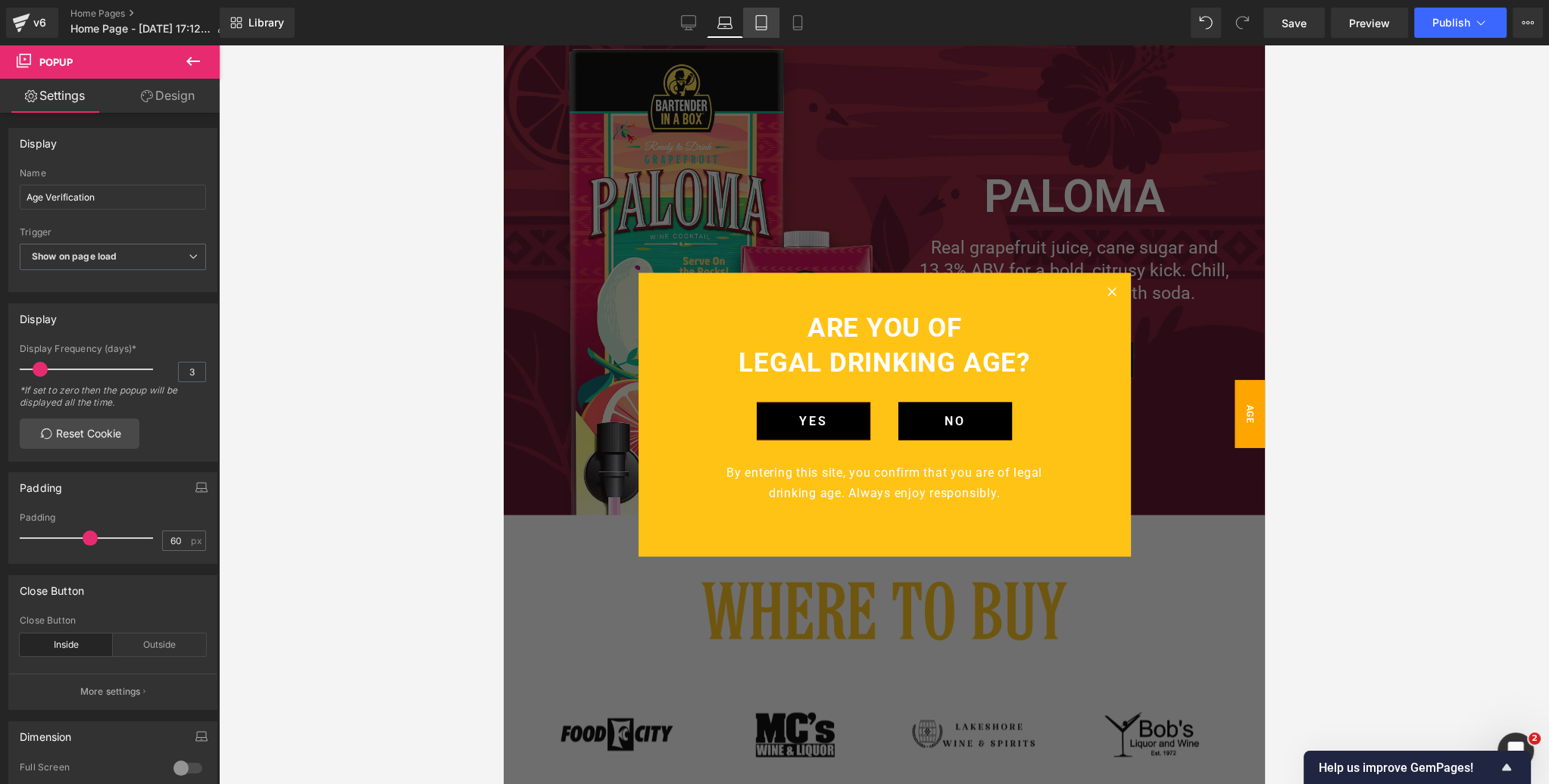
click at [763, 20] on icon at bounding box center [761, 22] width 15 height 15
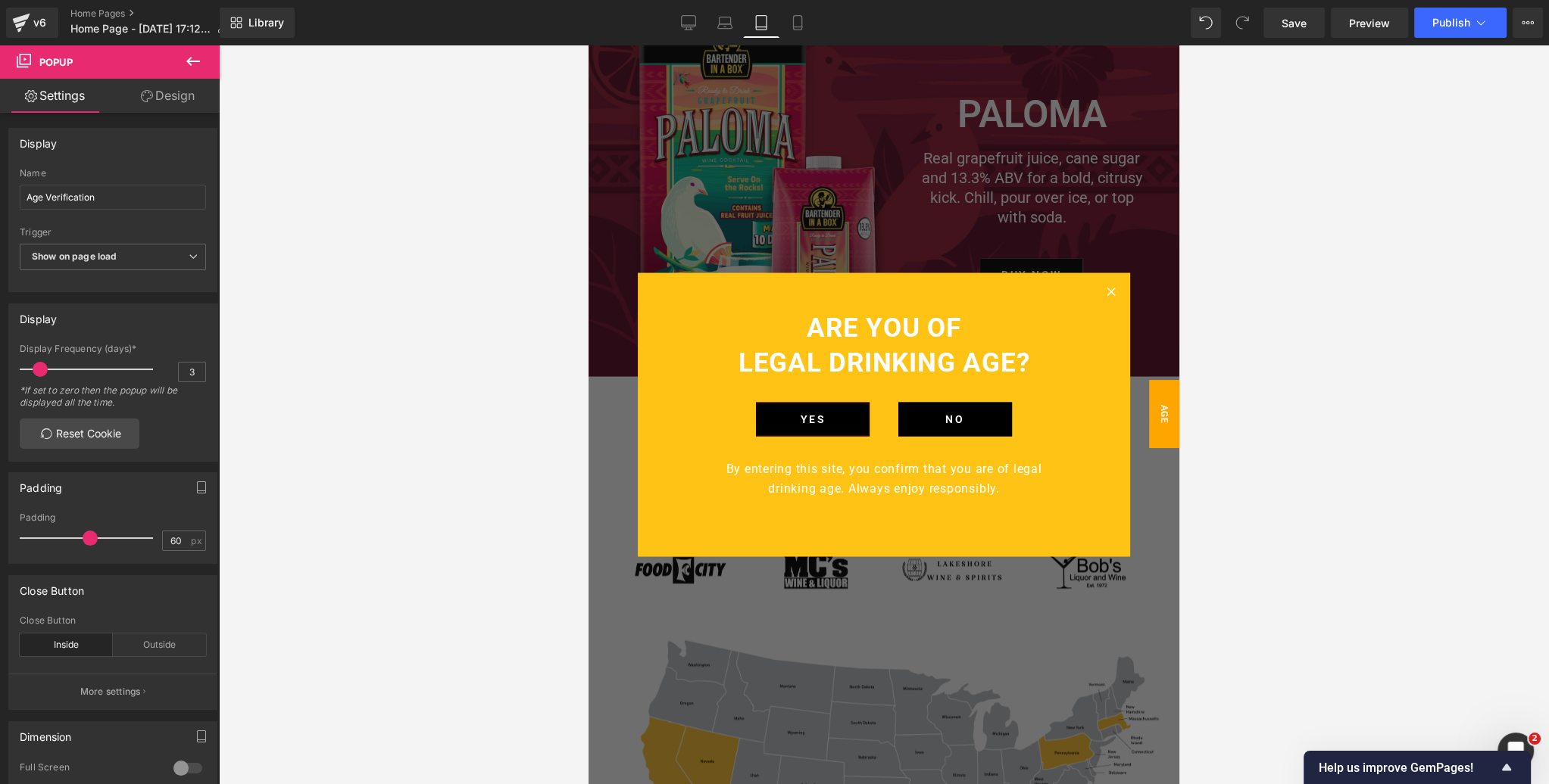
scroll to position [2762, 0]
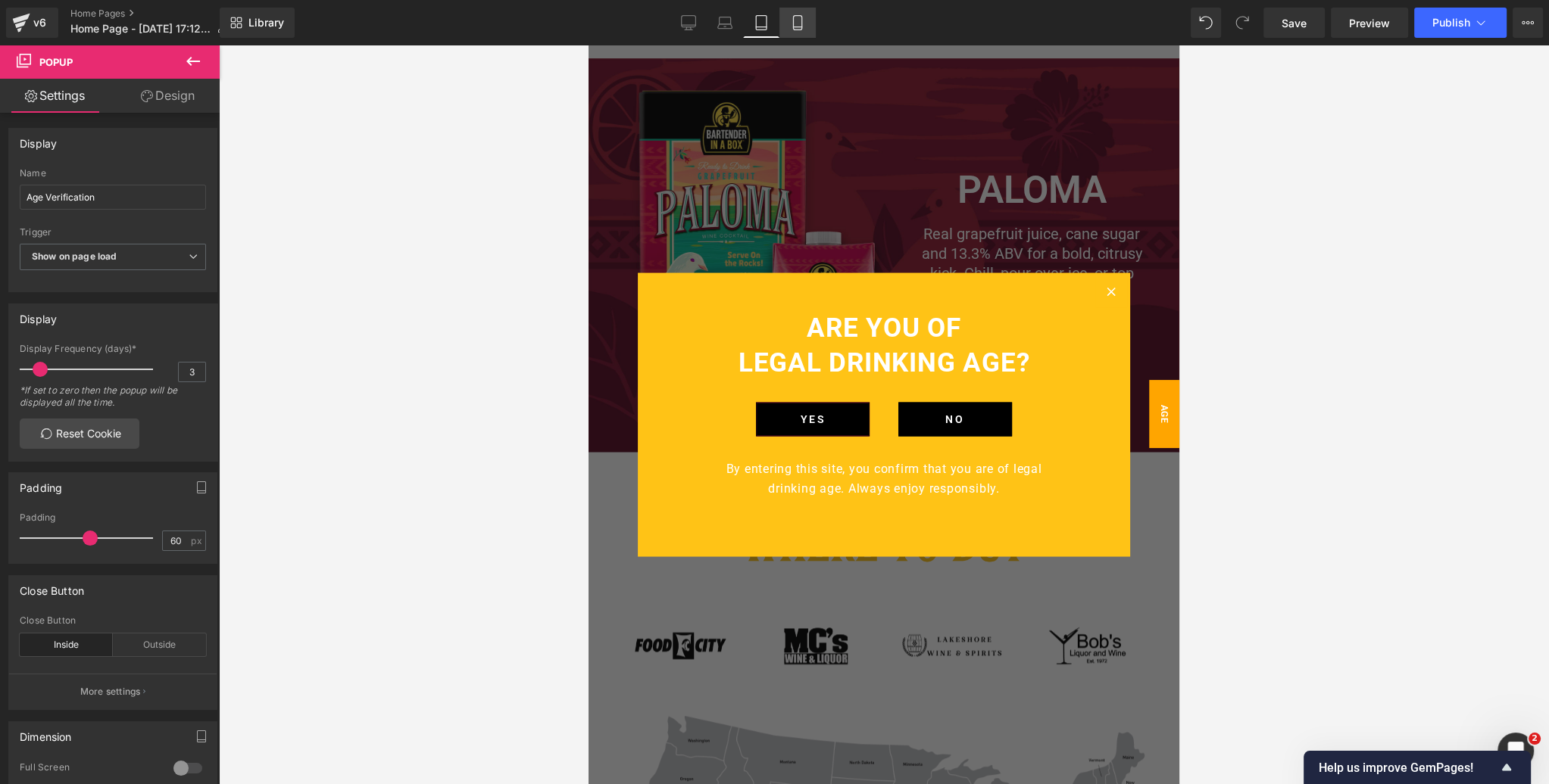
click at [796, 21] on icon at bounding box center [797, 22] width 15 height 15
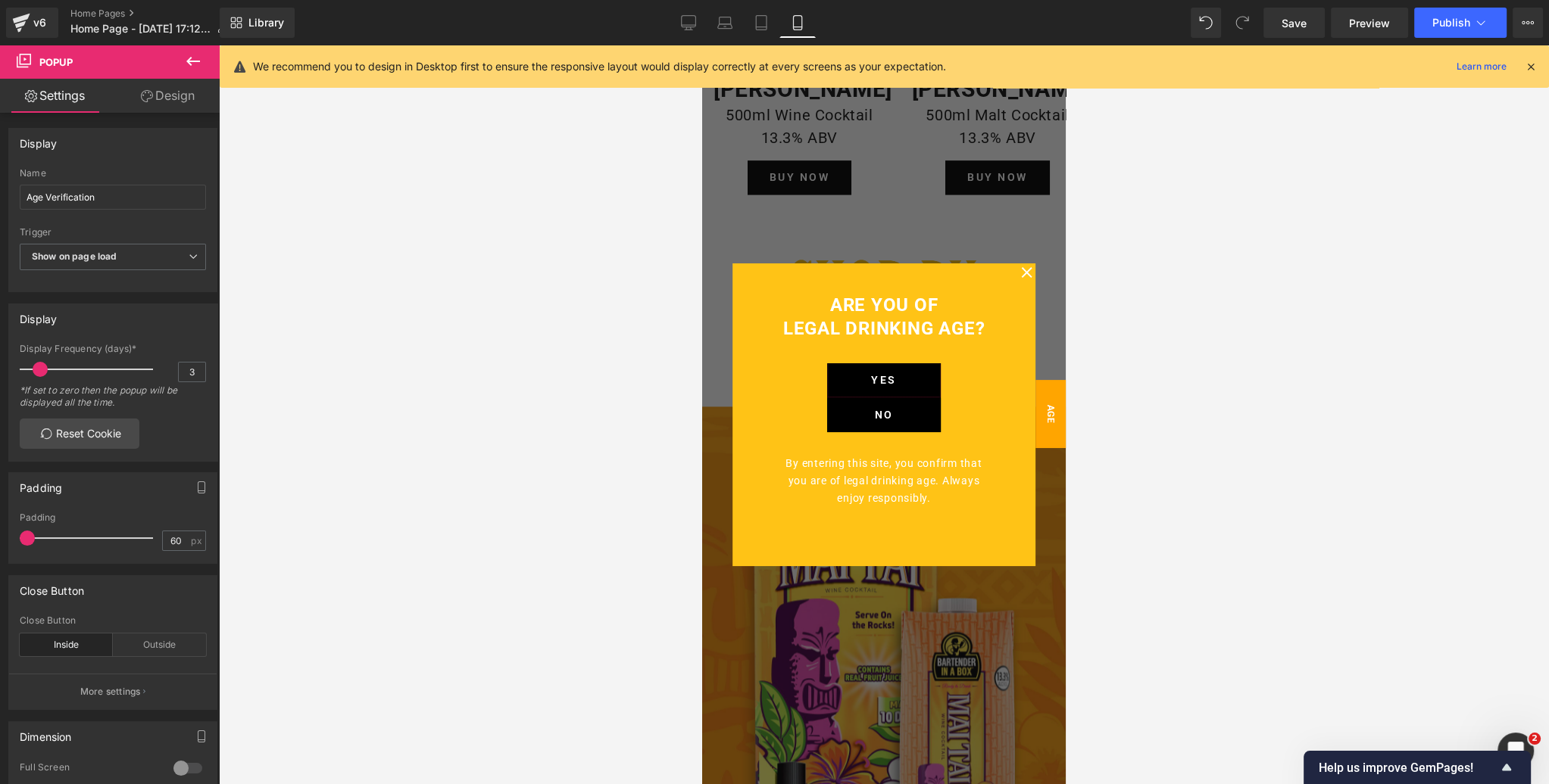
scroll to position [2752, 0]
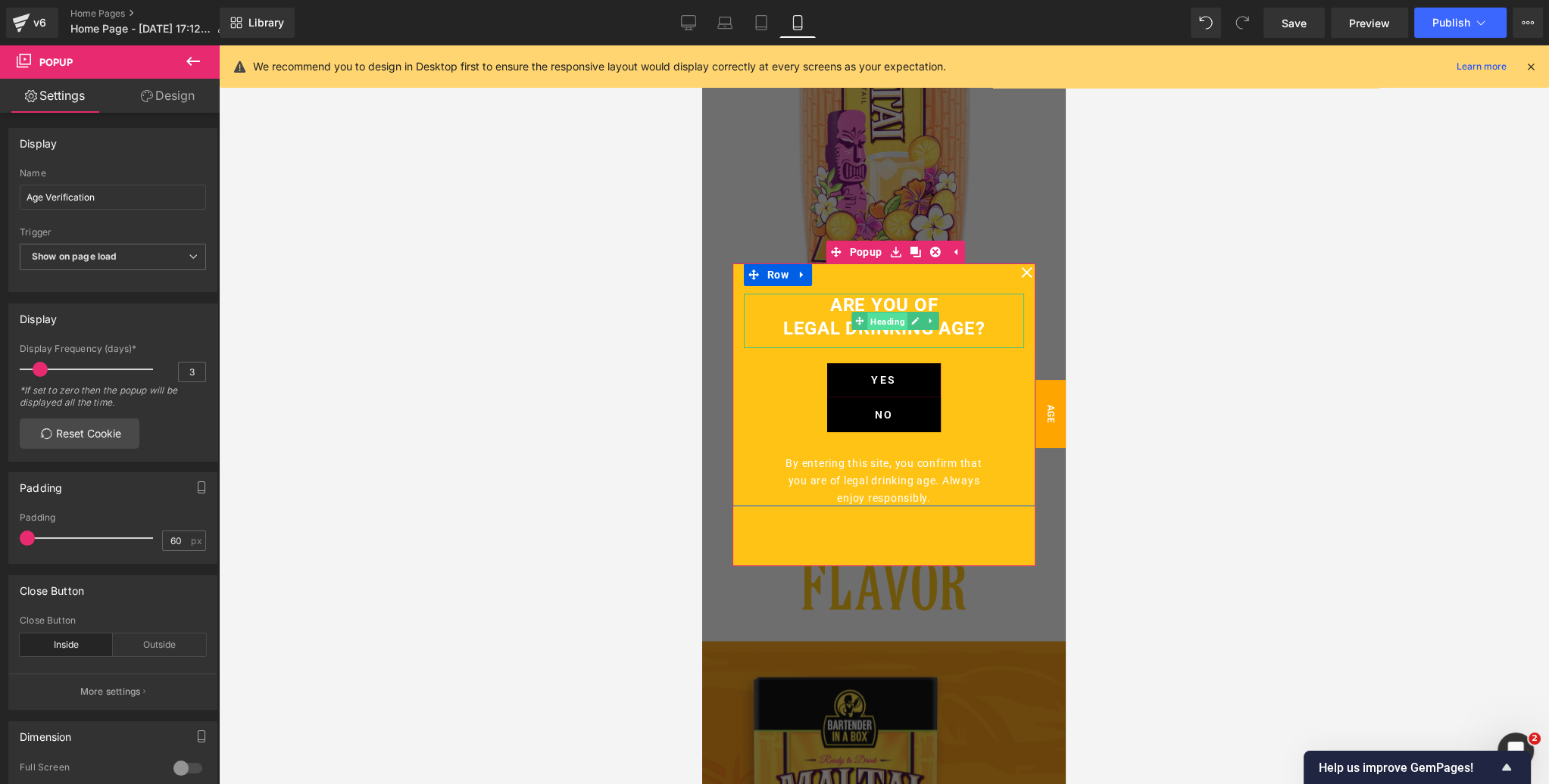
click at [888, 324] on span "Heading" at bounding box center [886, 322] width 40 height 19
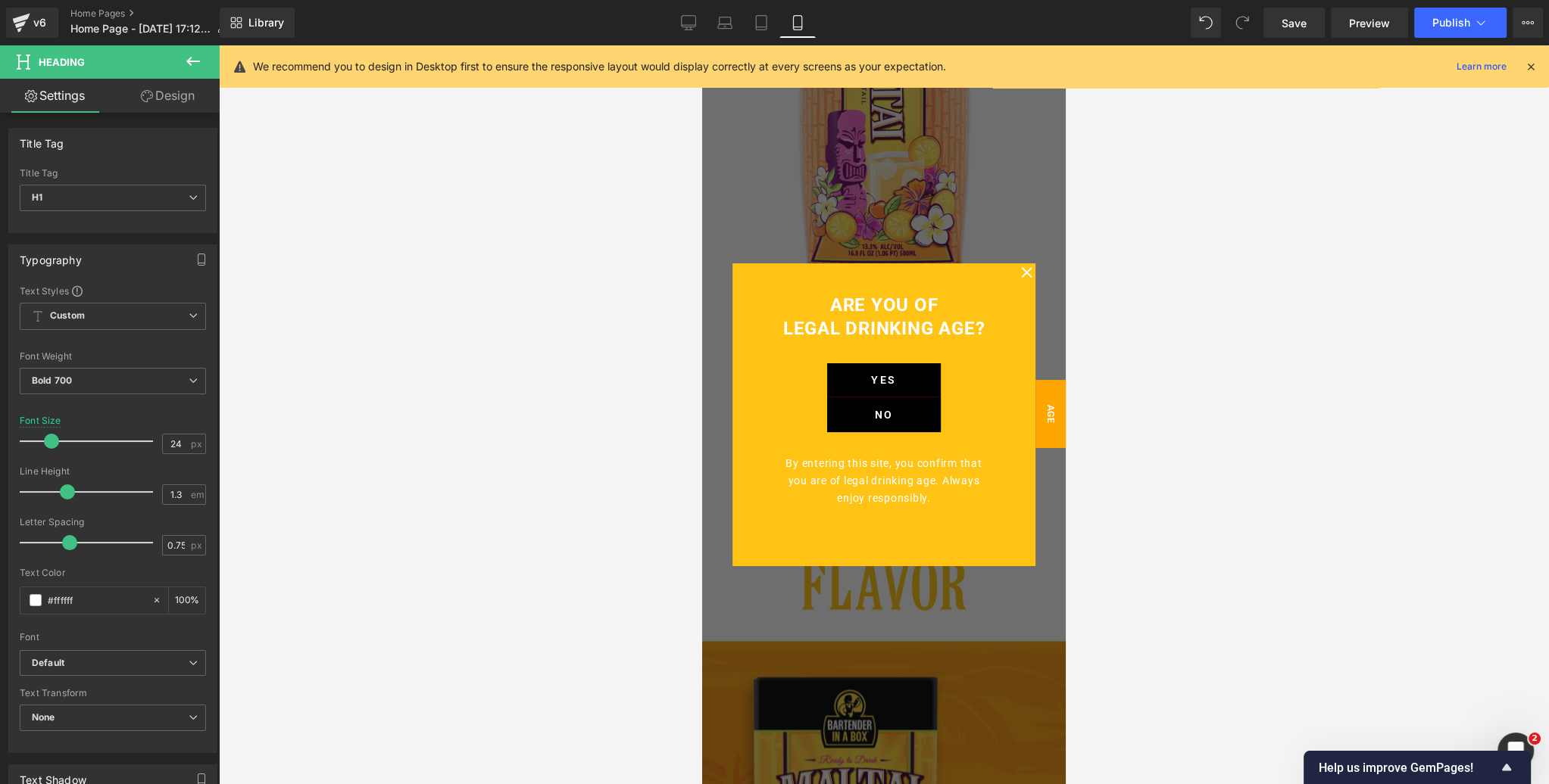
click at [1529, 70] on icon at bounding box center [1530, 66] width 14 height 14
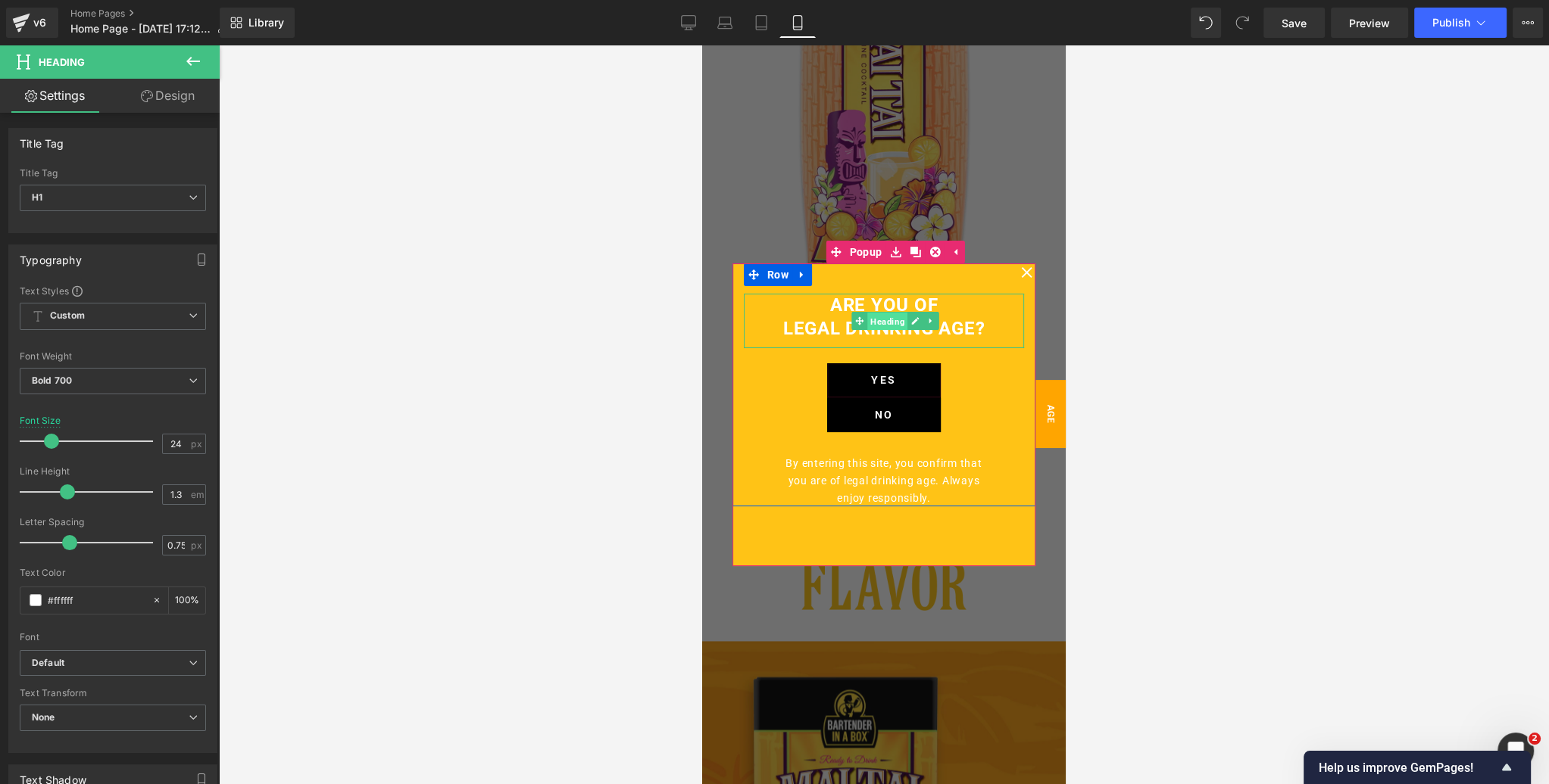
click at [890, 323] on span "Heading" at bounding box center [886, 322] width 40 height 19
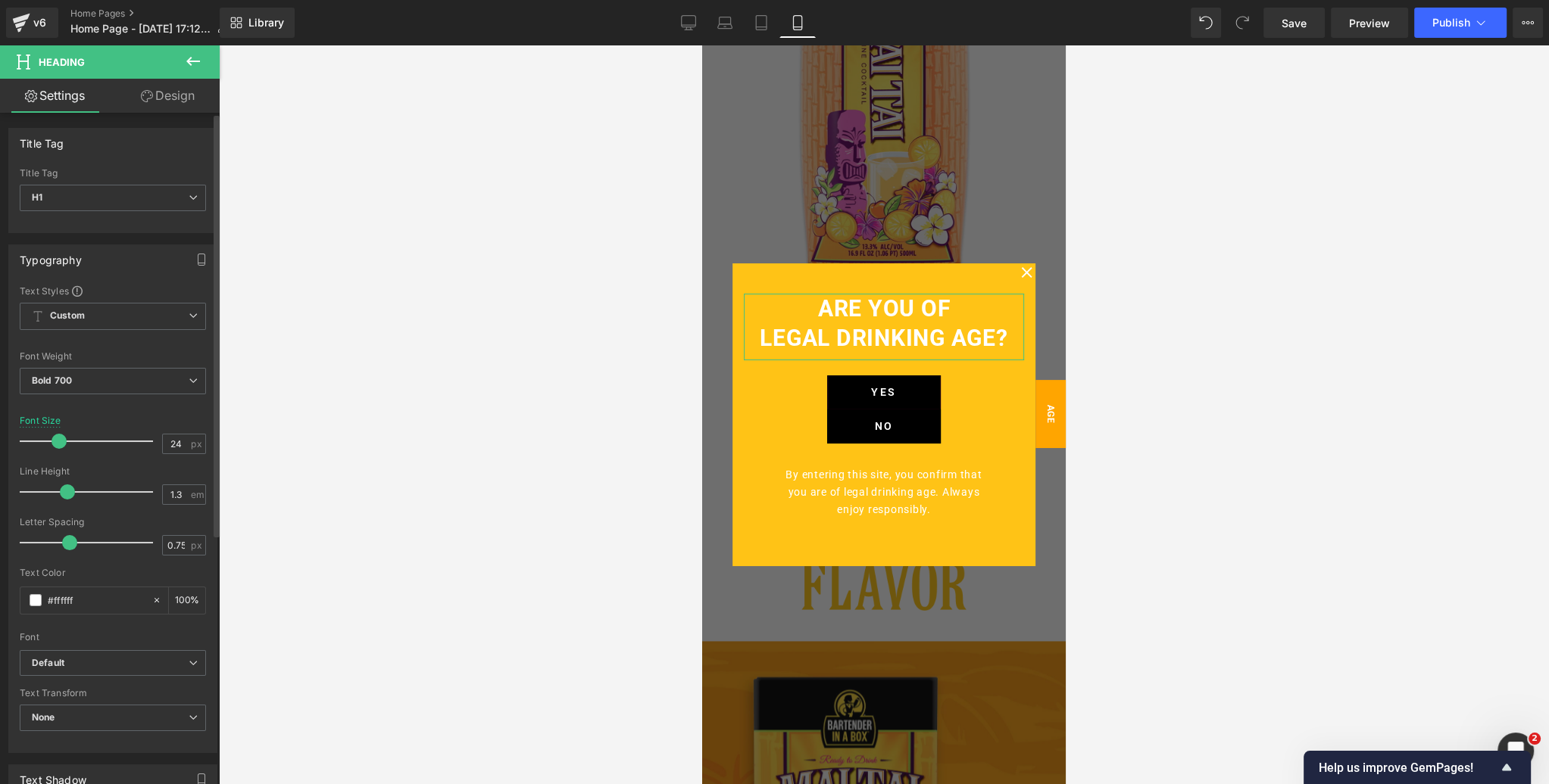
drag, startPoint x: 50, startPoint y: 440, endPoint x: 58, endPoint y: 438, distance: 8.2
click at [58, 438] on span at bounding box center [59, 441] width 15 height 15
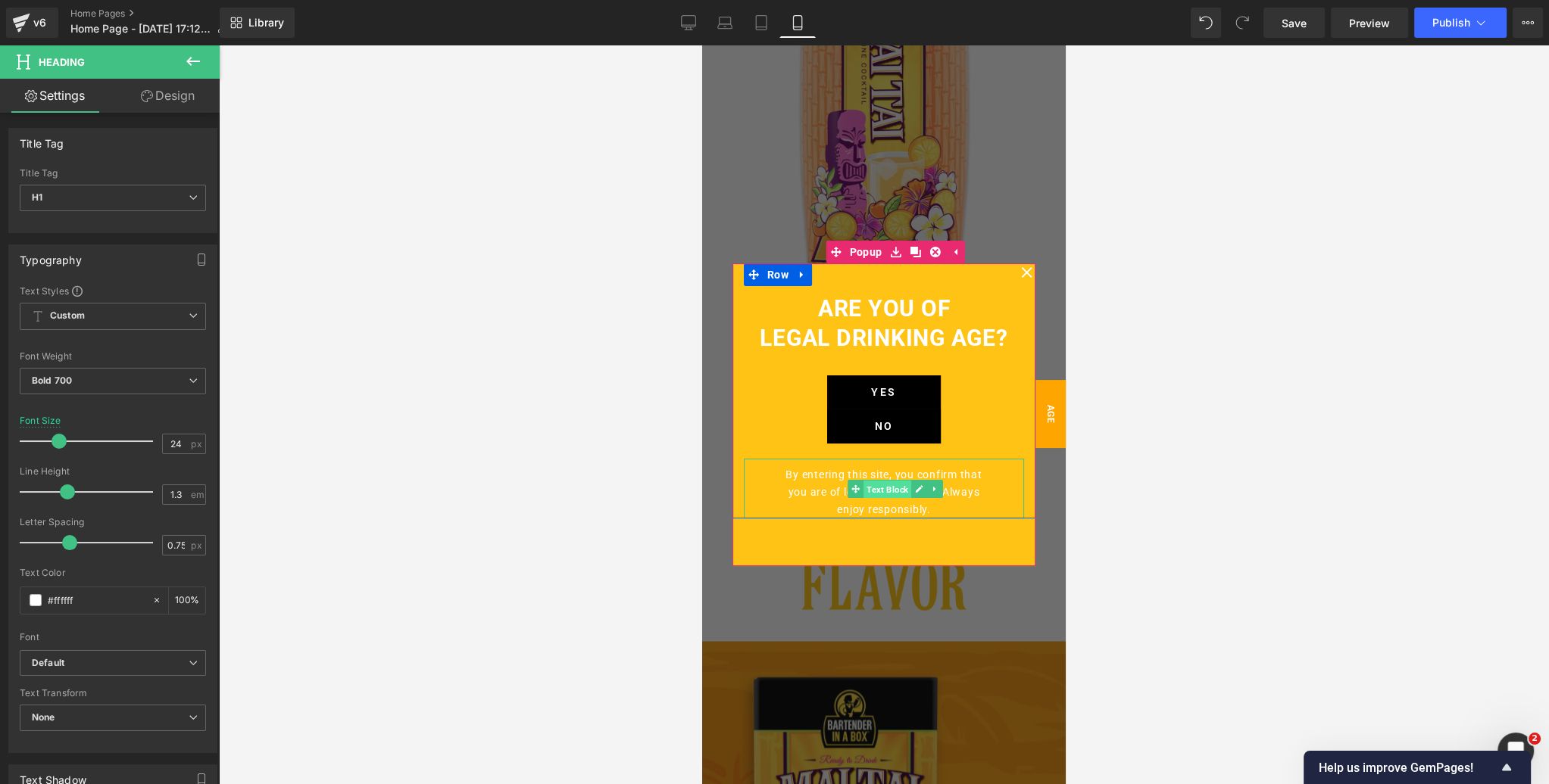
click at [891, 489] on span "Text Block" at bounding box center [886, 490] width 47 height 19
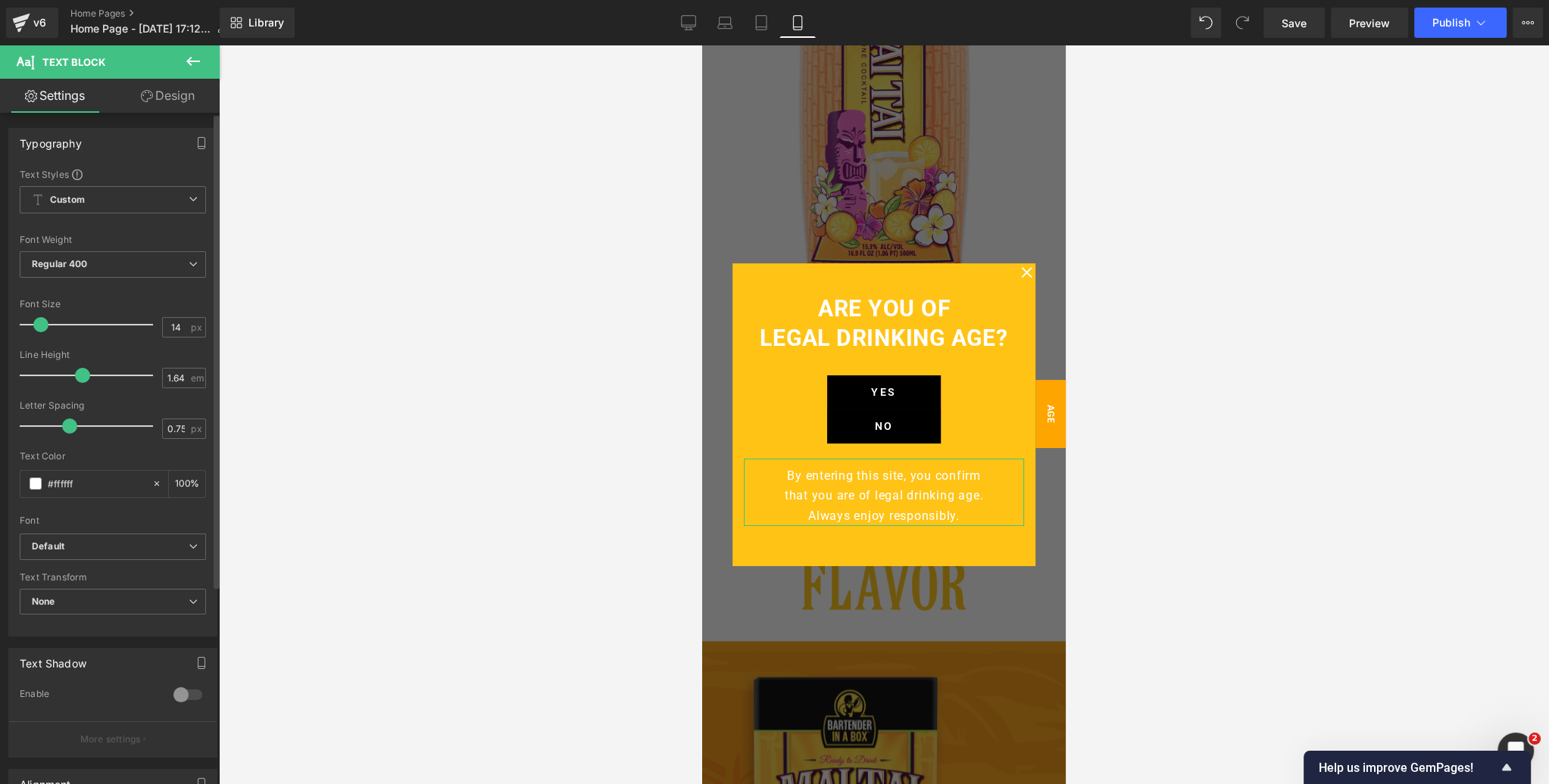
click at [44, 325] on span at bounding box center [41, 324] width 15 height 15
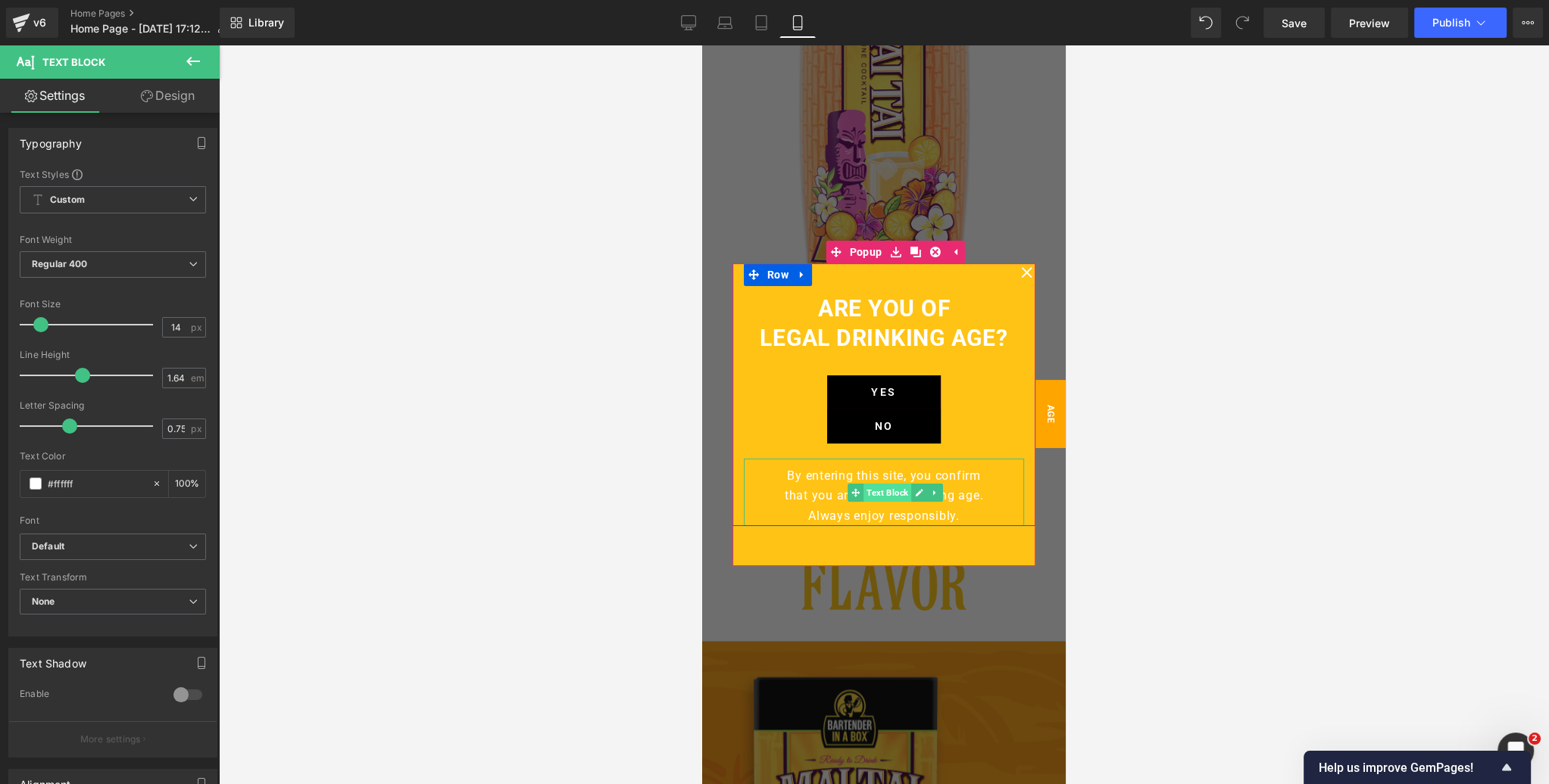
click at [890, 496] on span "Text Block" at bounding box center [886, 493] width 47 height 19
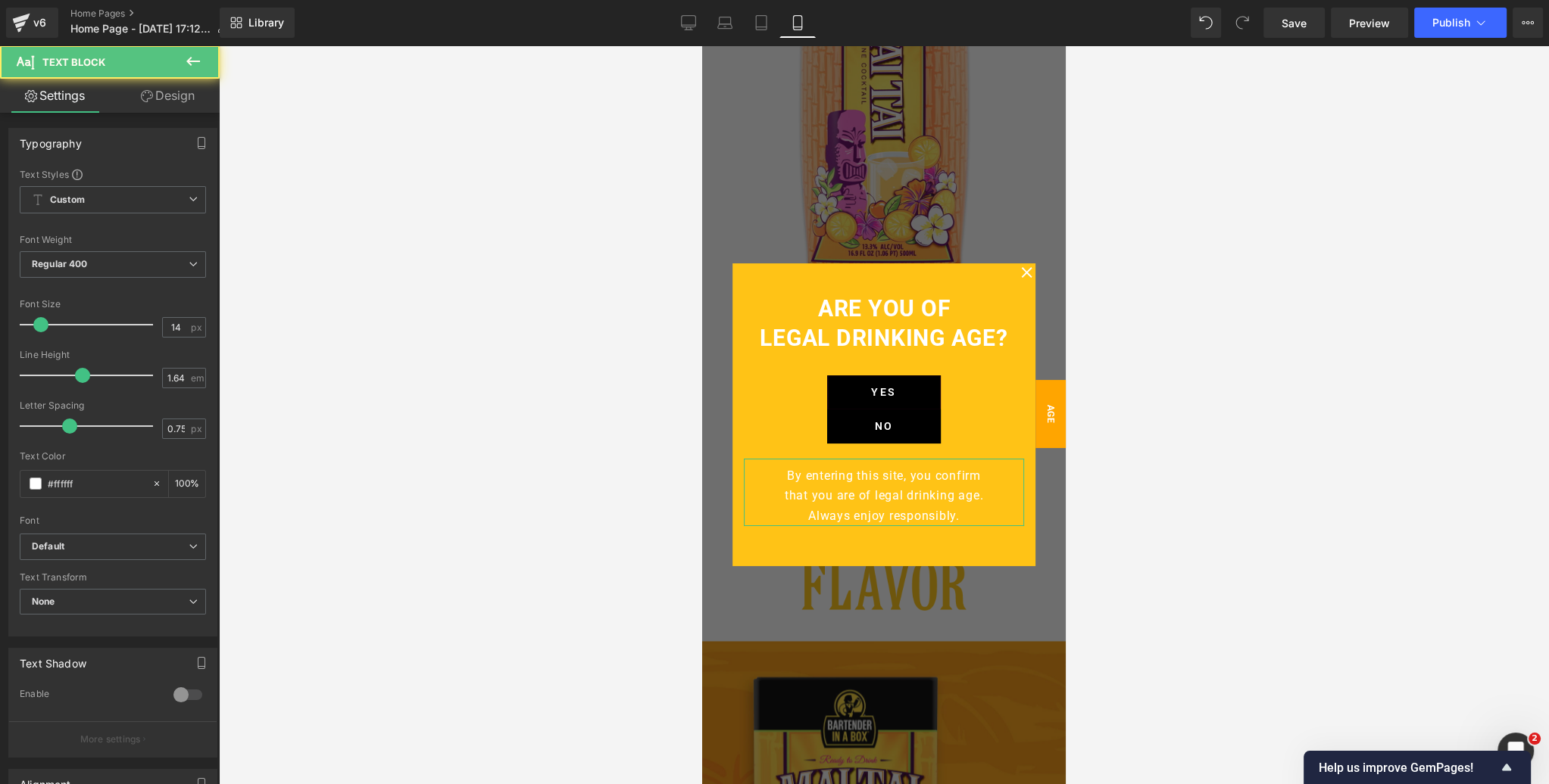
click at [165, 92] on link "Design" at bounding box center [167, 96] width 110 height 34
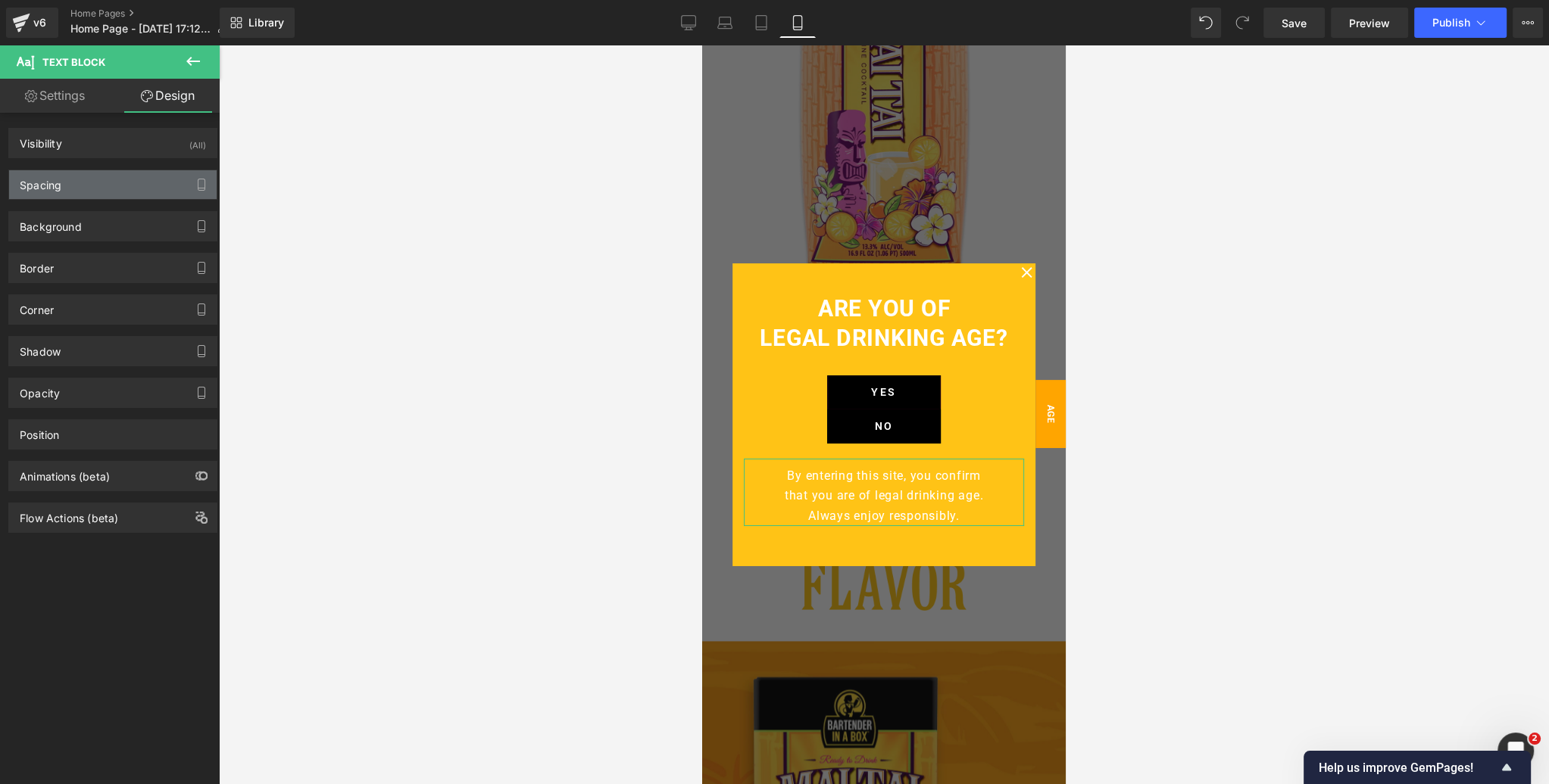
click at [72, 185] on div "Spacing" at bounding box center [112, 184] width 207 height 29
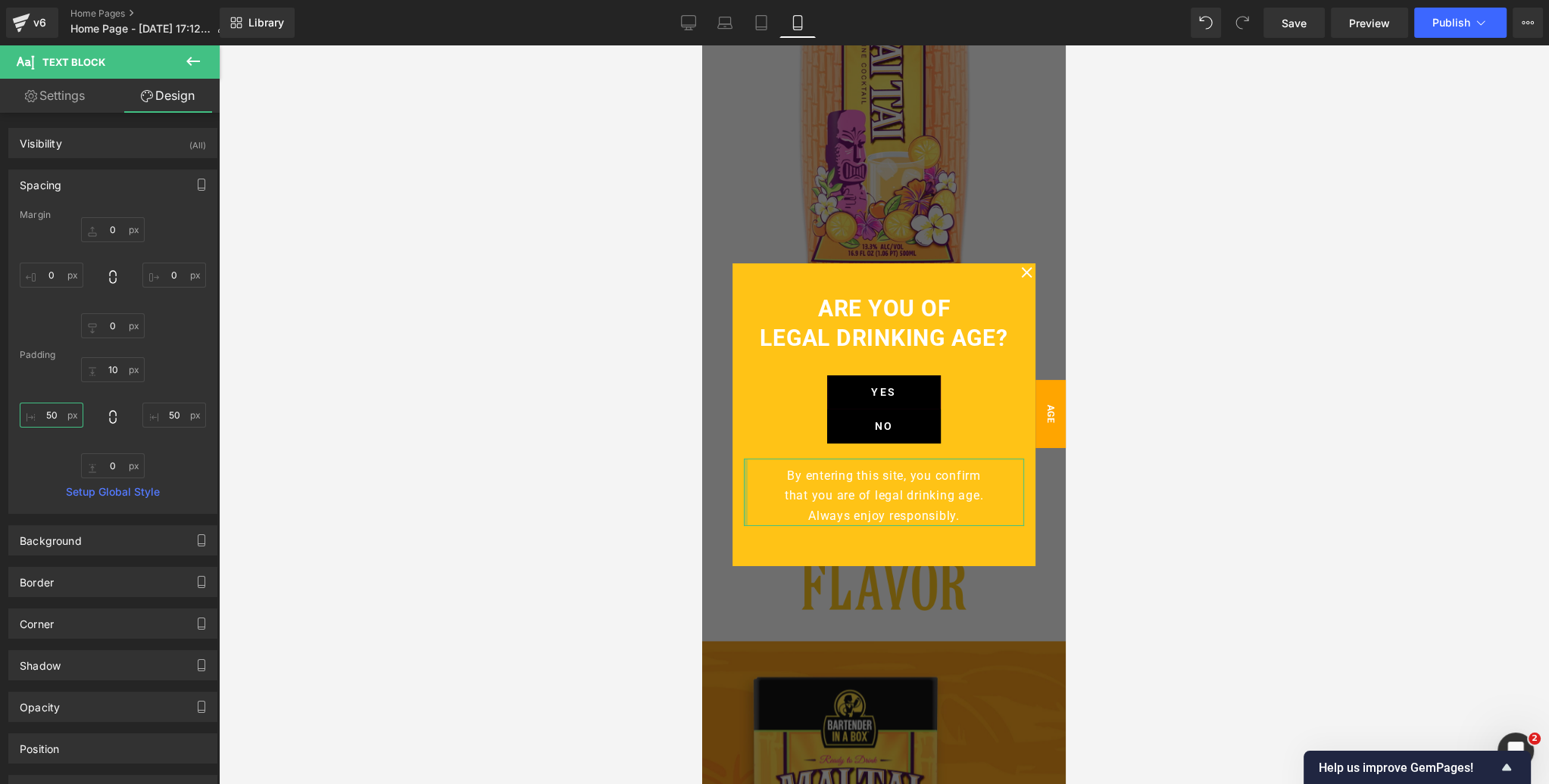
click at [57, 413] on input "text" at bounding box center [51, 415] width 63 height 25
type input "20"
click at [164, 413] on input "text" at bounding box center [174, 415] width 63 height 25
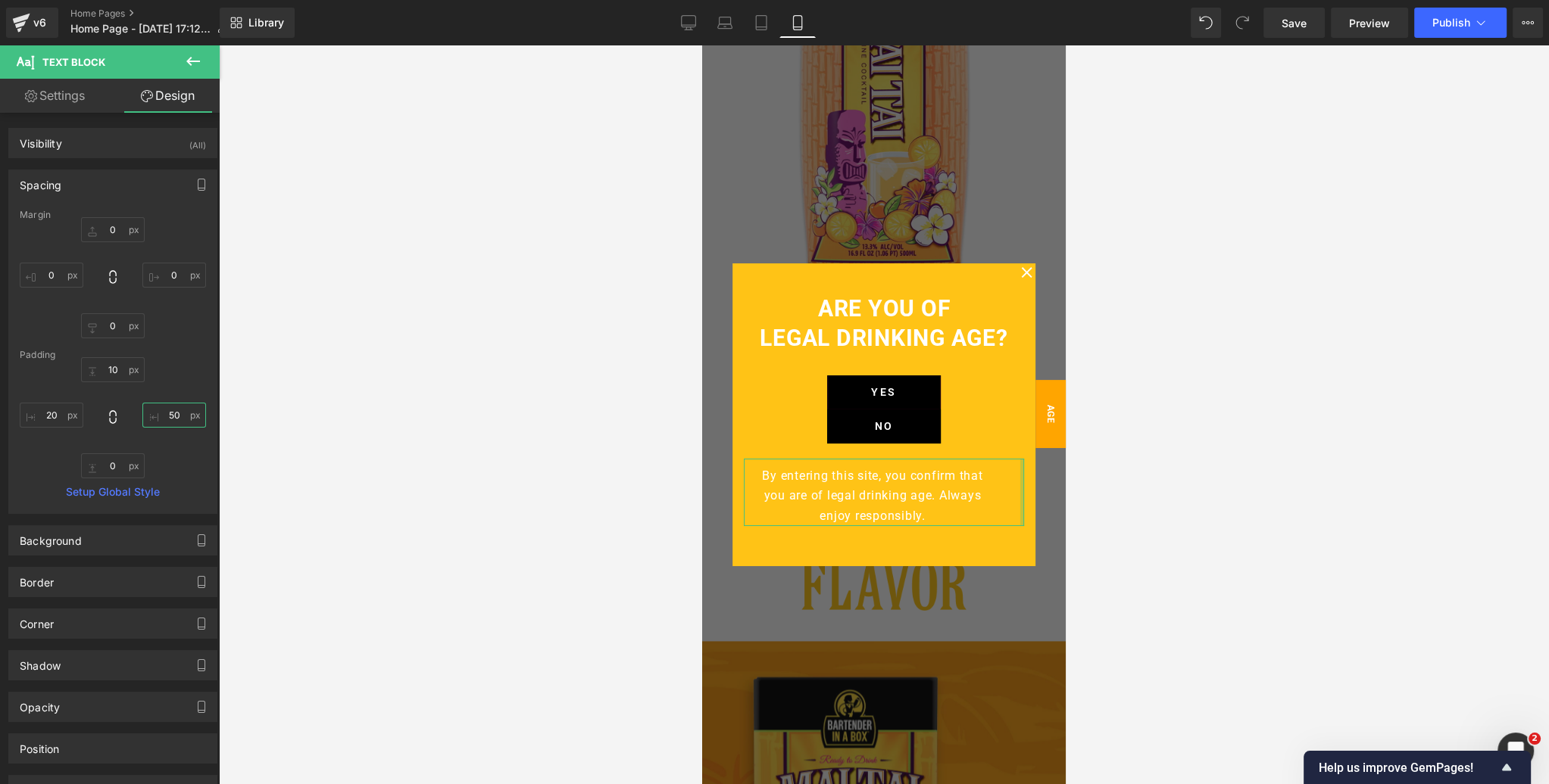
click at [164, 413] on input "text" at bounding box center [174, 415] width 63 height 25
click at [171, 414] on input "text" at bounding box center [174, 415] width 63 height 25
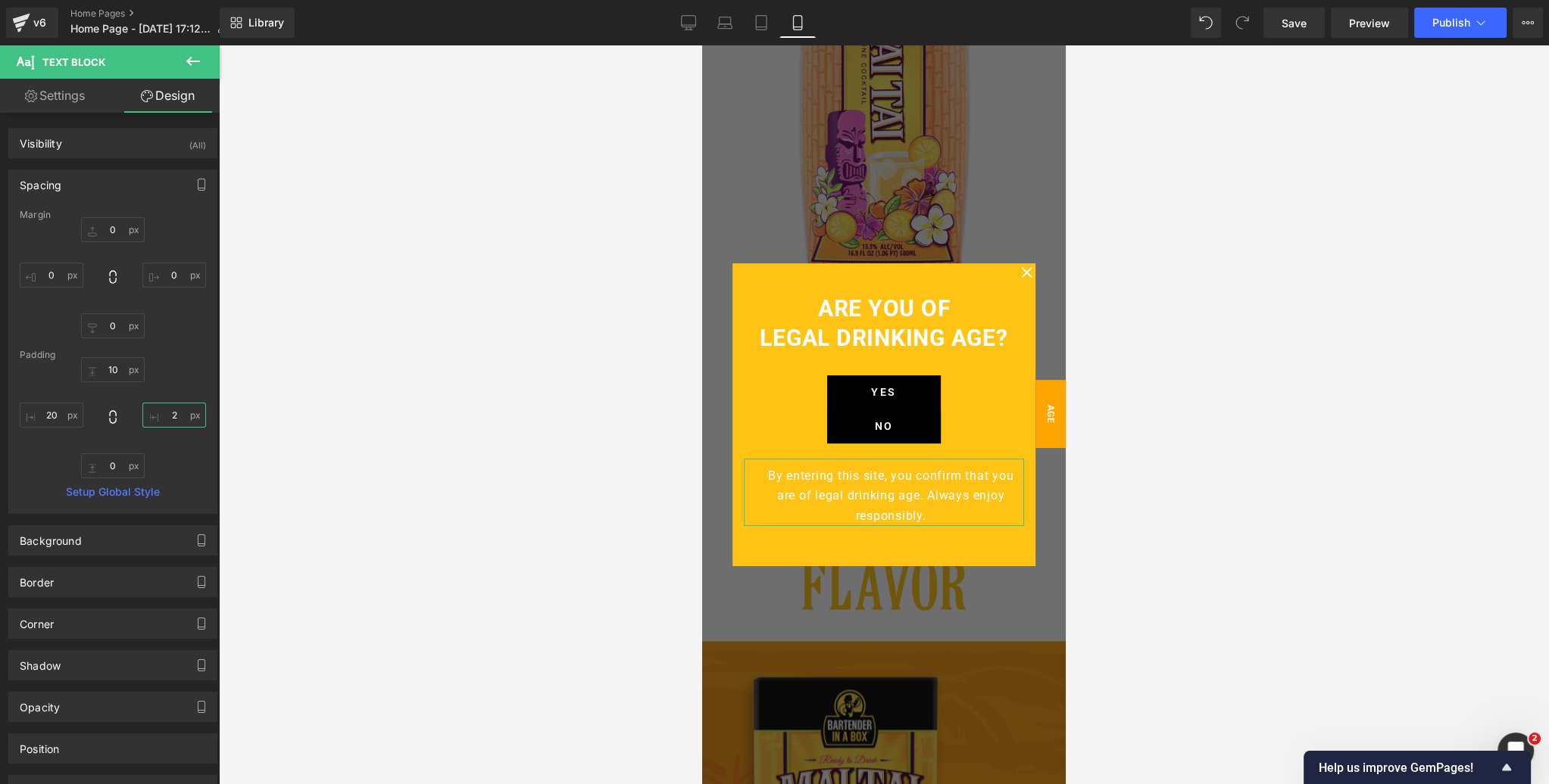
type input "20"
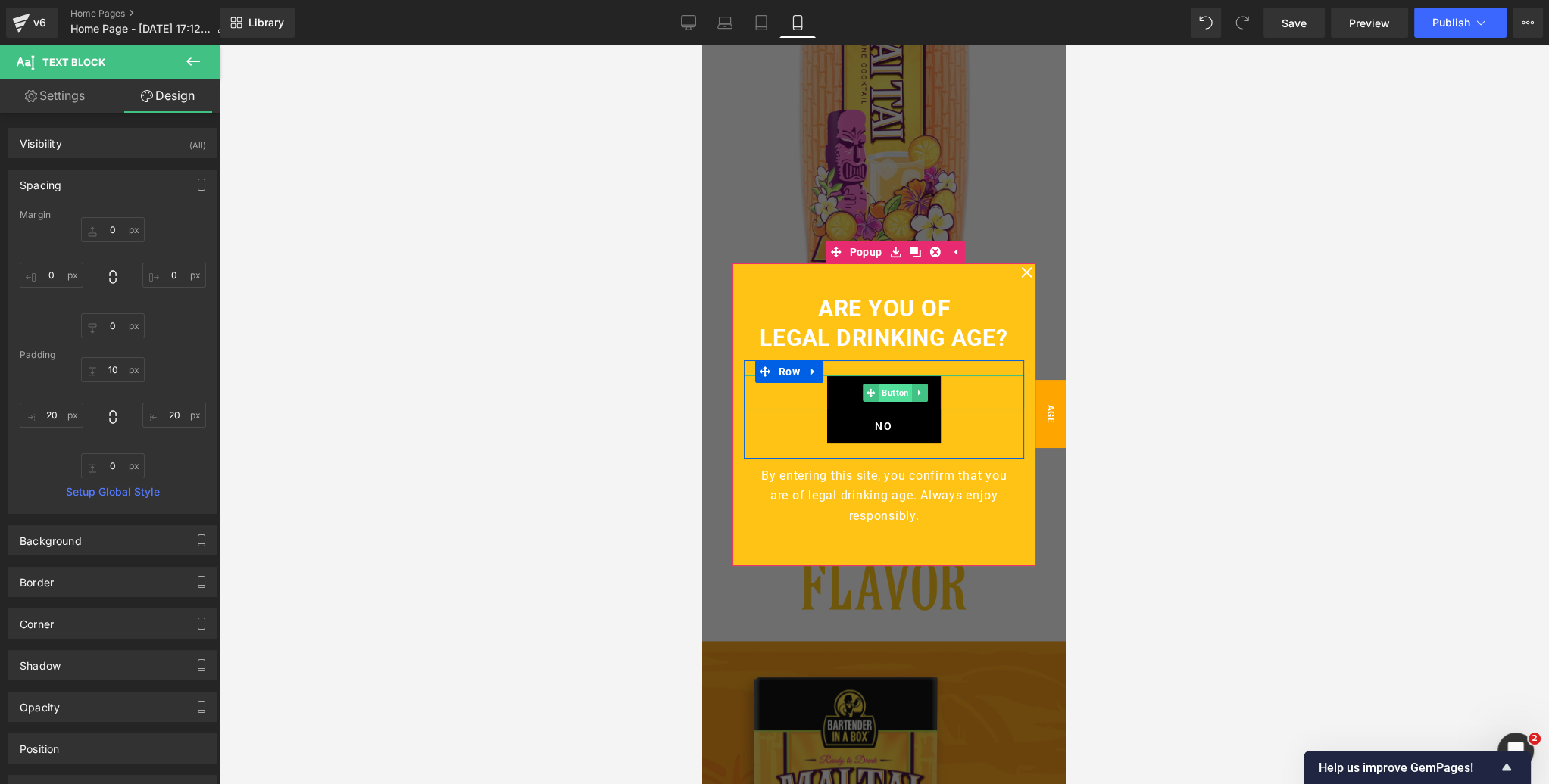
click at [892, 394] on span "Button" at bounding box center [895, 393] width 33 height 19
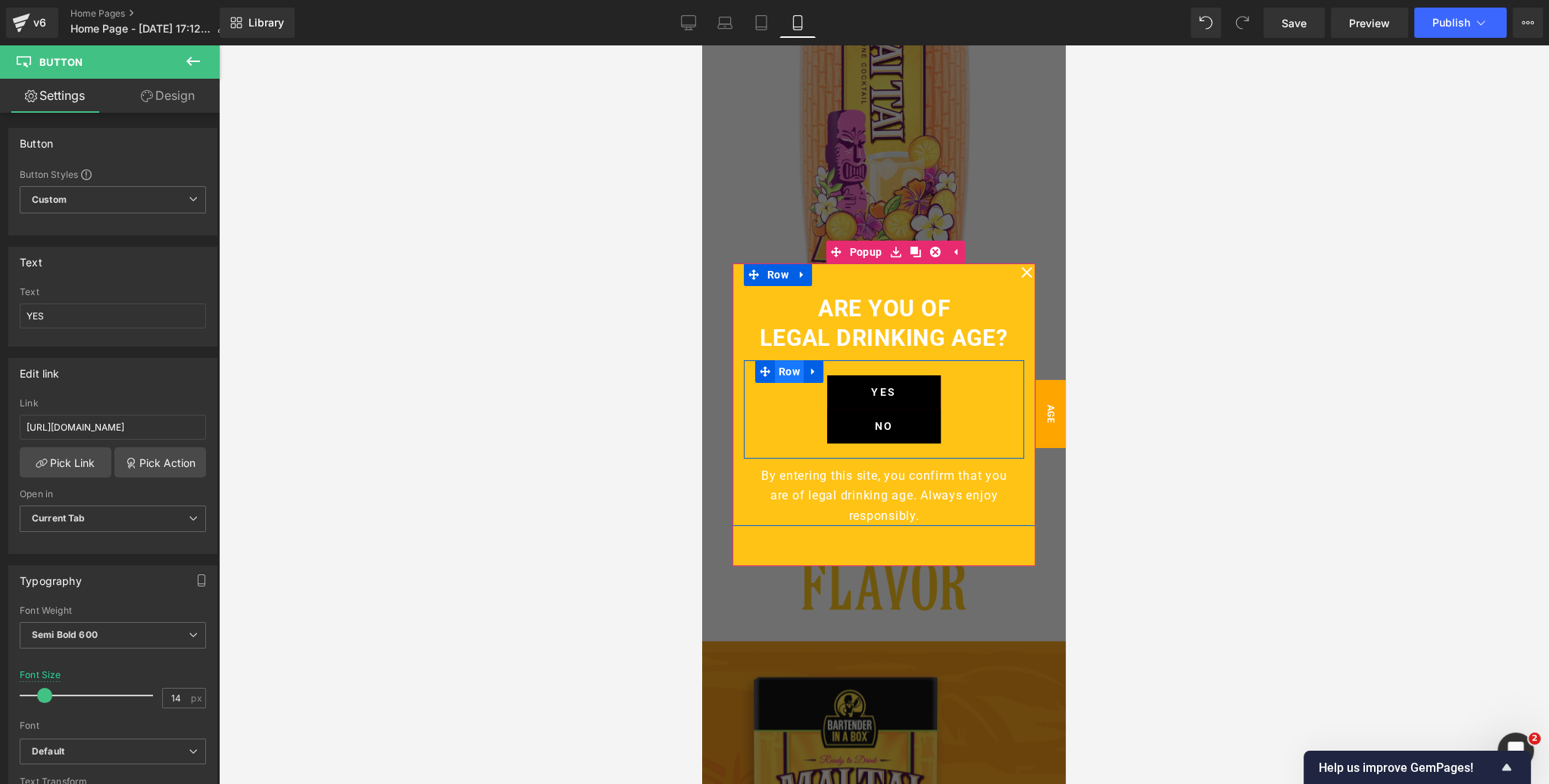
click at [788, 372] on span "Row" at bounding box center [789, 372] width 29 height 22
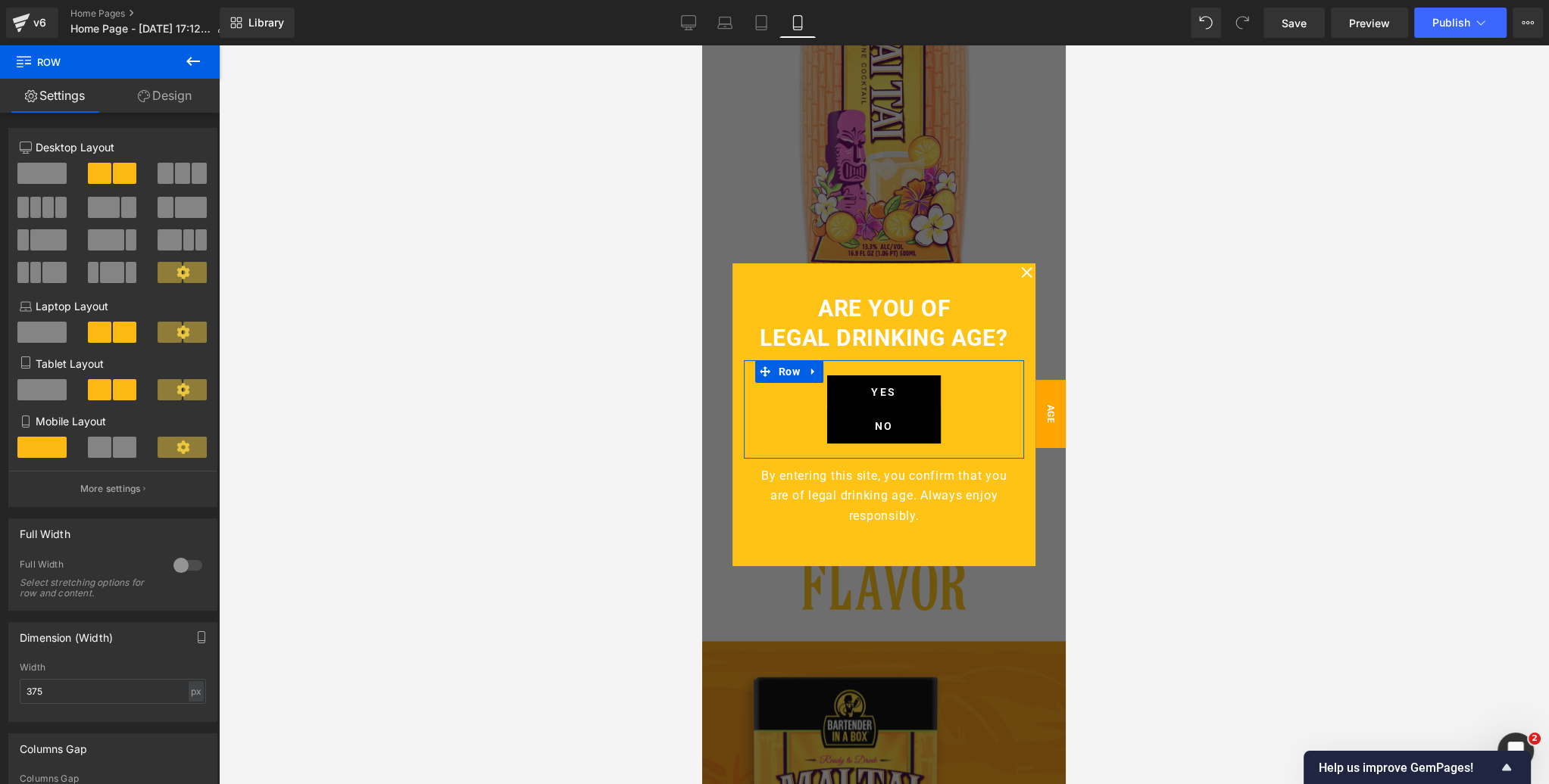
click at [177, 98] on link "Design" at bounding box center [164, 96] width 110 height 34
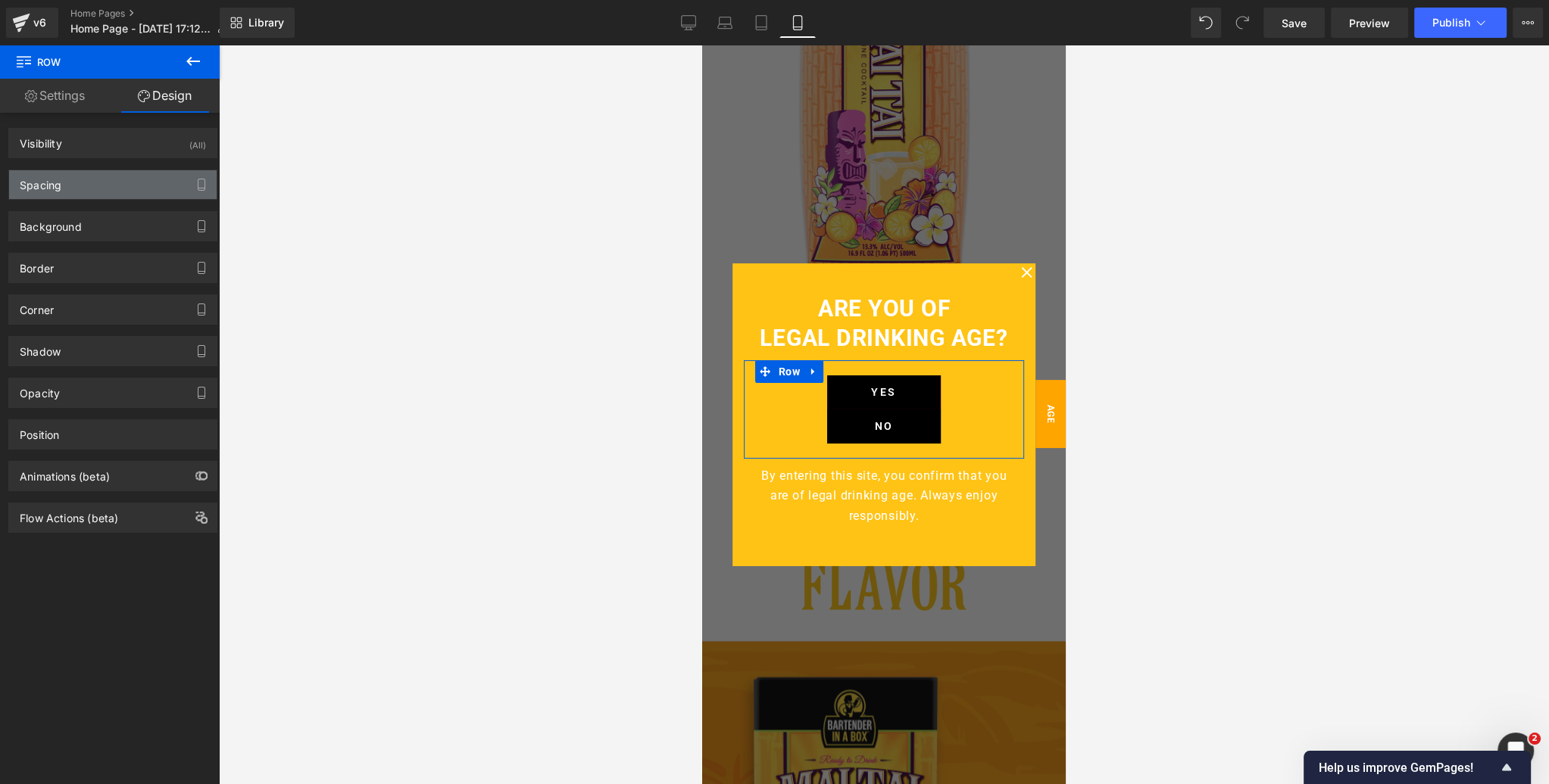
click at [116, 186] on div "Spacing" at bounding box center [112, 184] width 207 height 29
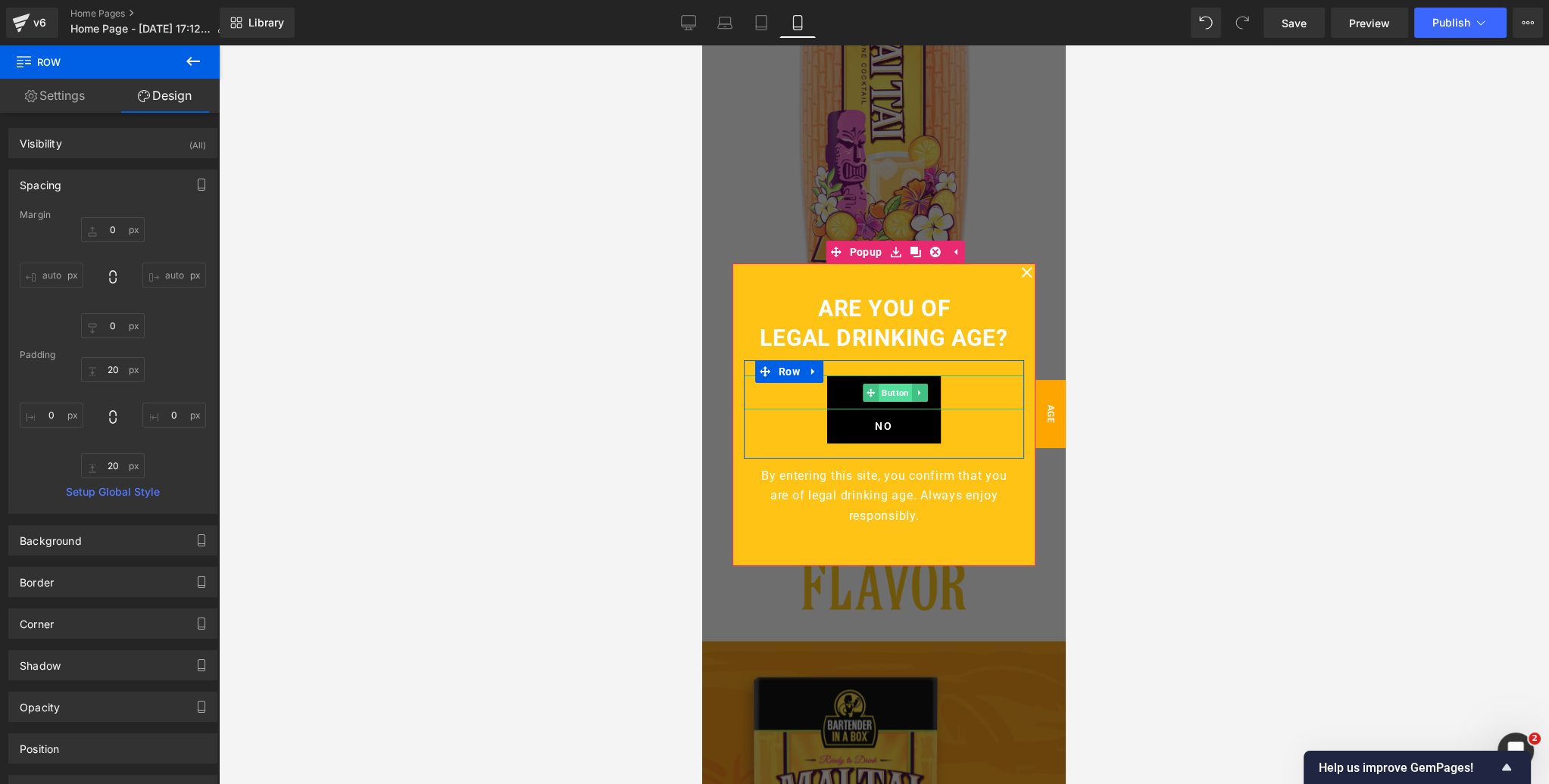
click at [896, 394] on span "Button" at bounding box center [895, 393] width 33 height 19
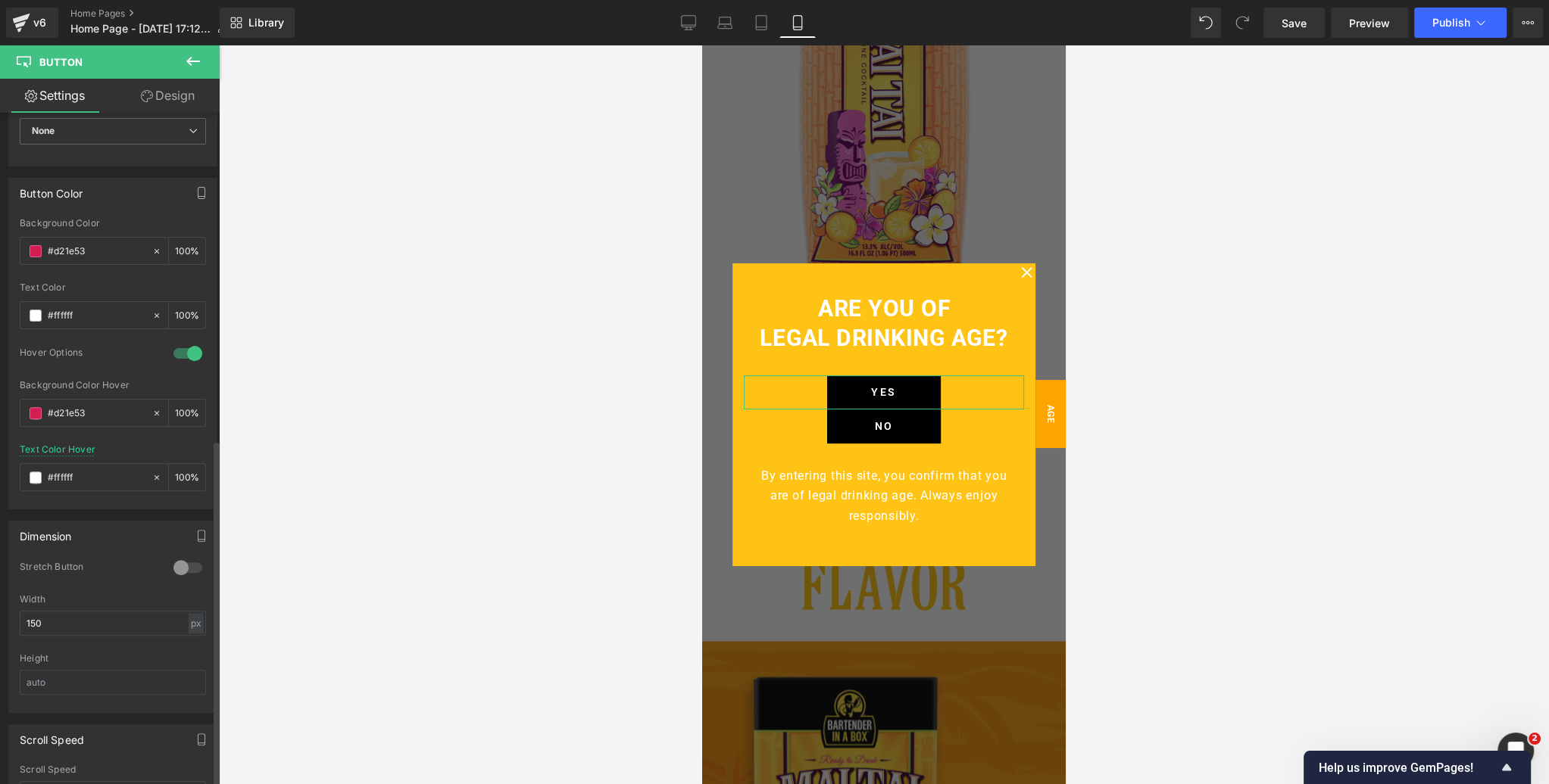
scroll to position [766, 0]
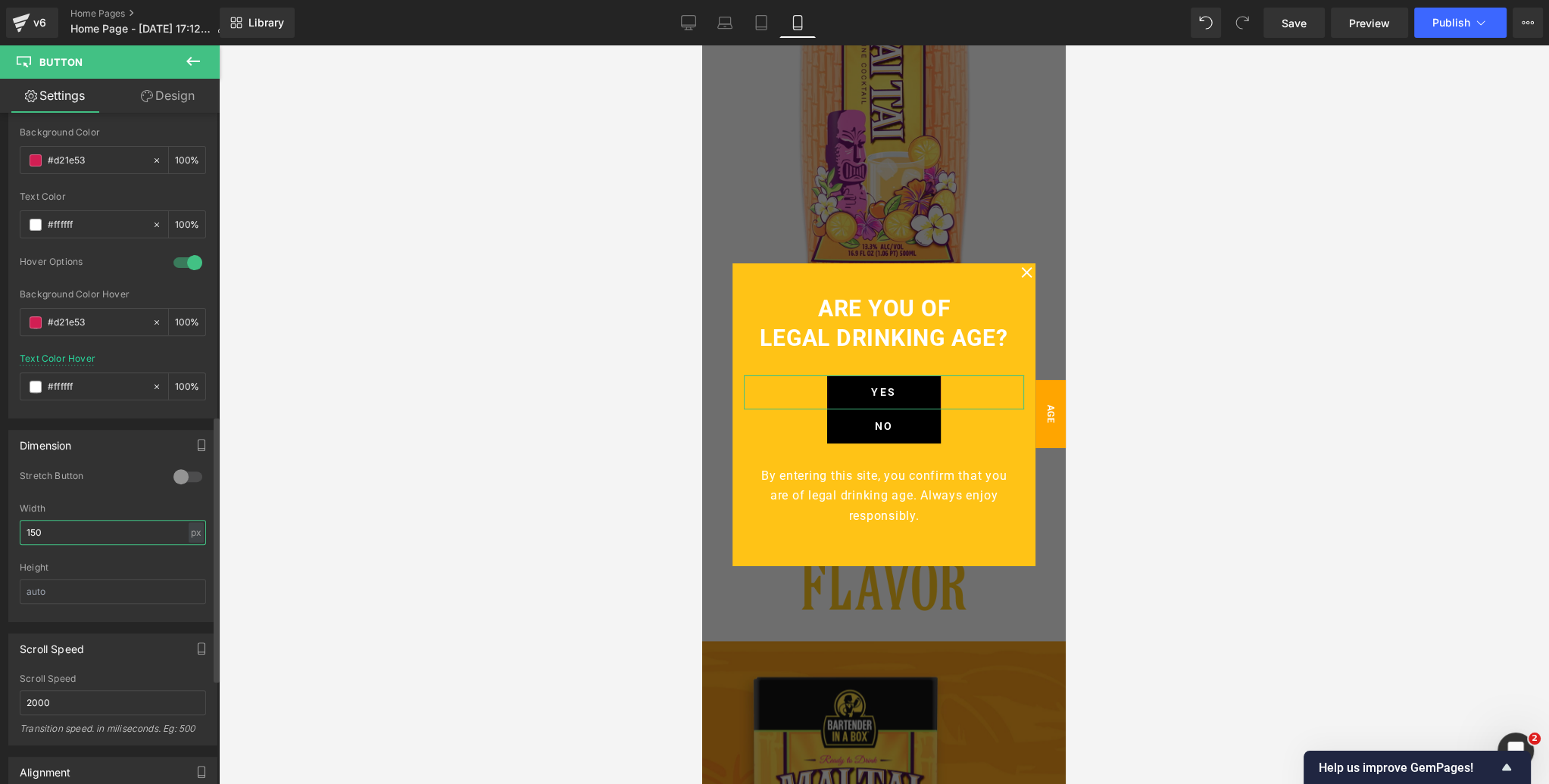
drag, startPoint x: 46, startPoint y: 529, endPoint x: 22, endPoint y: 529, distance: 24.0
click at [22, 529] on input "150" at bounding box center [112, 532] width 186 height 25
drag, startPoint x: 62, startPoint y: 529, endPoint x: 10, endPoint y: 528, distance: 52.0
click at [10, 528] on div "0 Stretch Button 150px Width 300 px % px Height" at bounding box center [112, 545] width 207 height 151
type input "275"
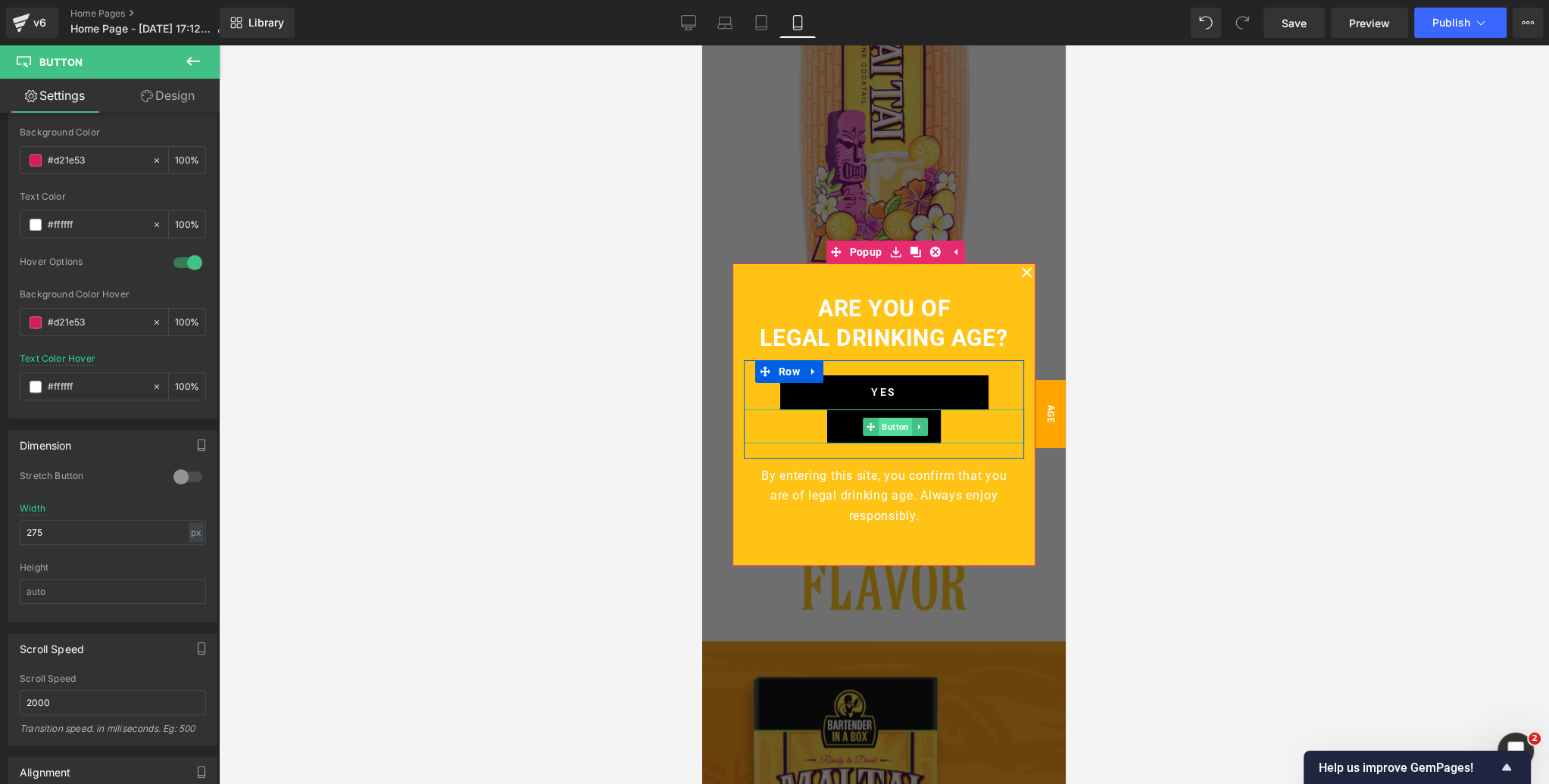
click at [890, 426] on span "Button" at bounding box center [895, 427] width 33 height 19
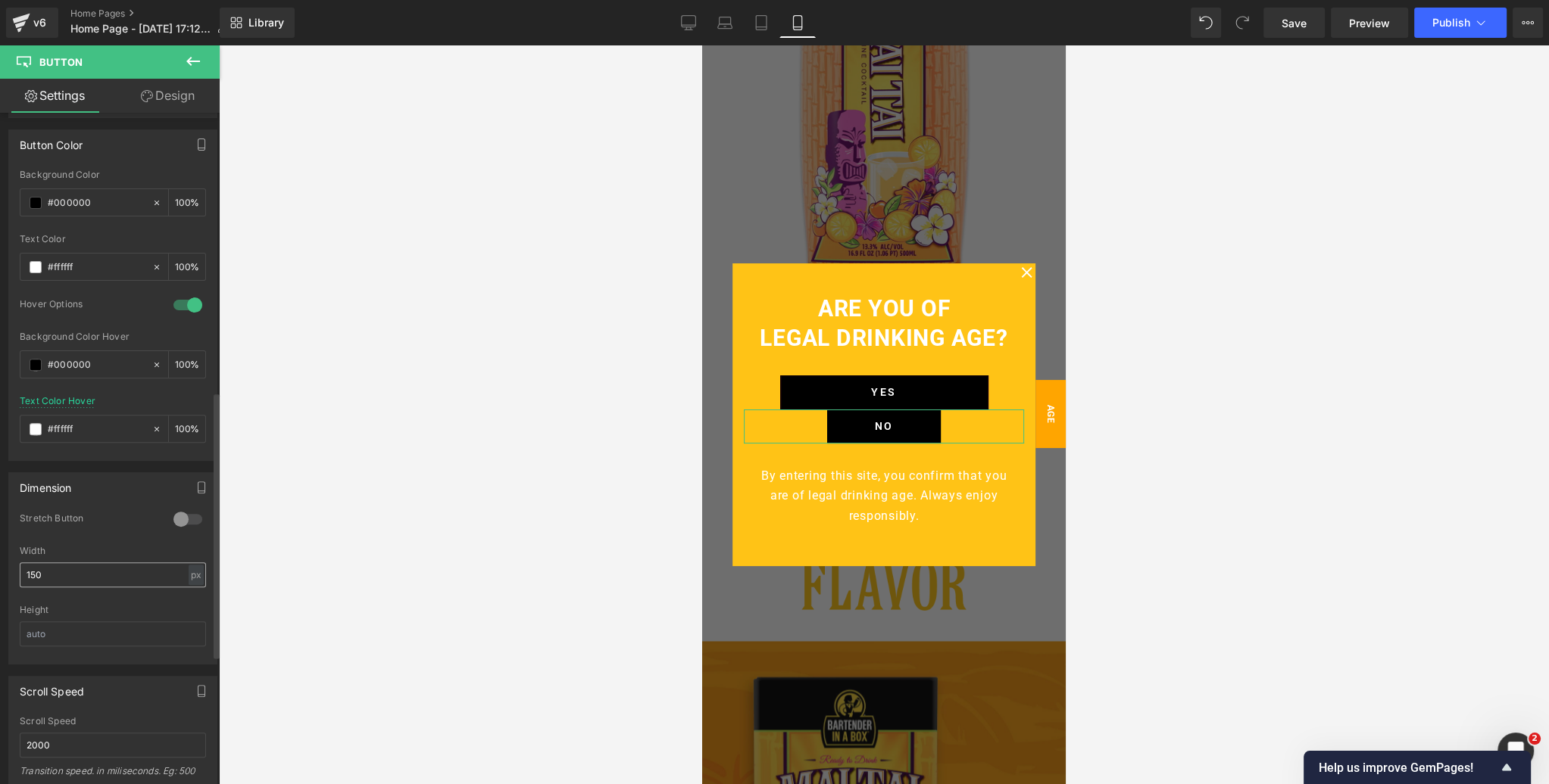
scroll to position [771, 0]
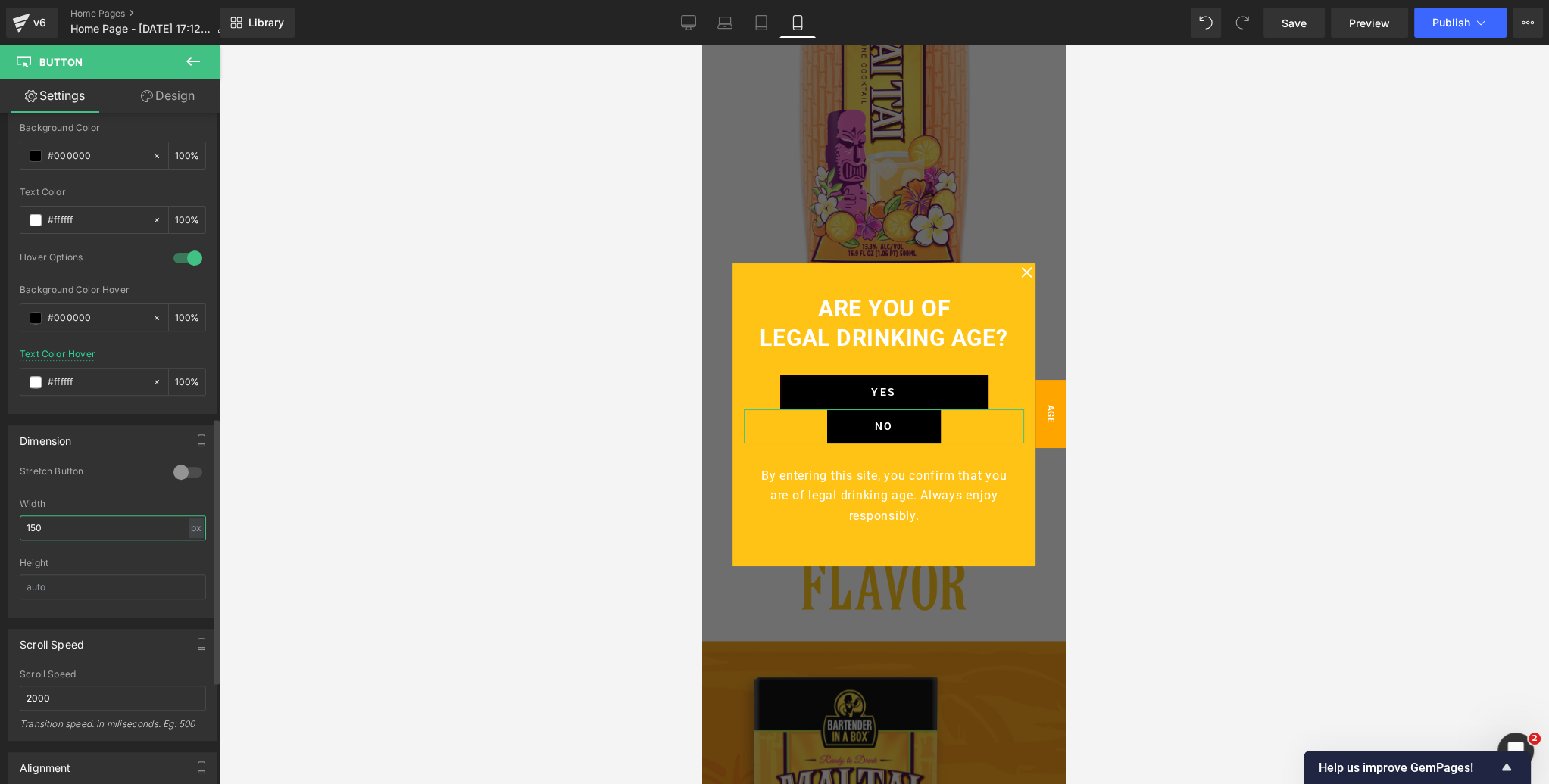
drag, startPoint x: 54, startPoint y: 518, endPoint x: 41, endPoint y: 522, distance: 13.6
click at [20, 518] on input "150" at bounding box center [112, 528] width 186 height 25
drag, startPoint x: 51, startPoint y: 522, endPoint x: 20, endPoint y: 523, distance: 31.0
click at [20, 523] on input "150" at bounding box center [112, 528] width 186 height 25
type input "275"
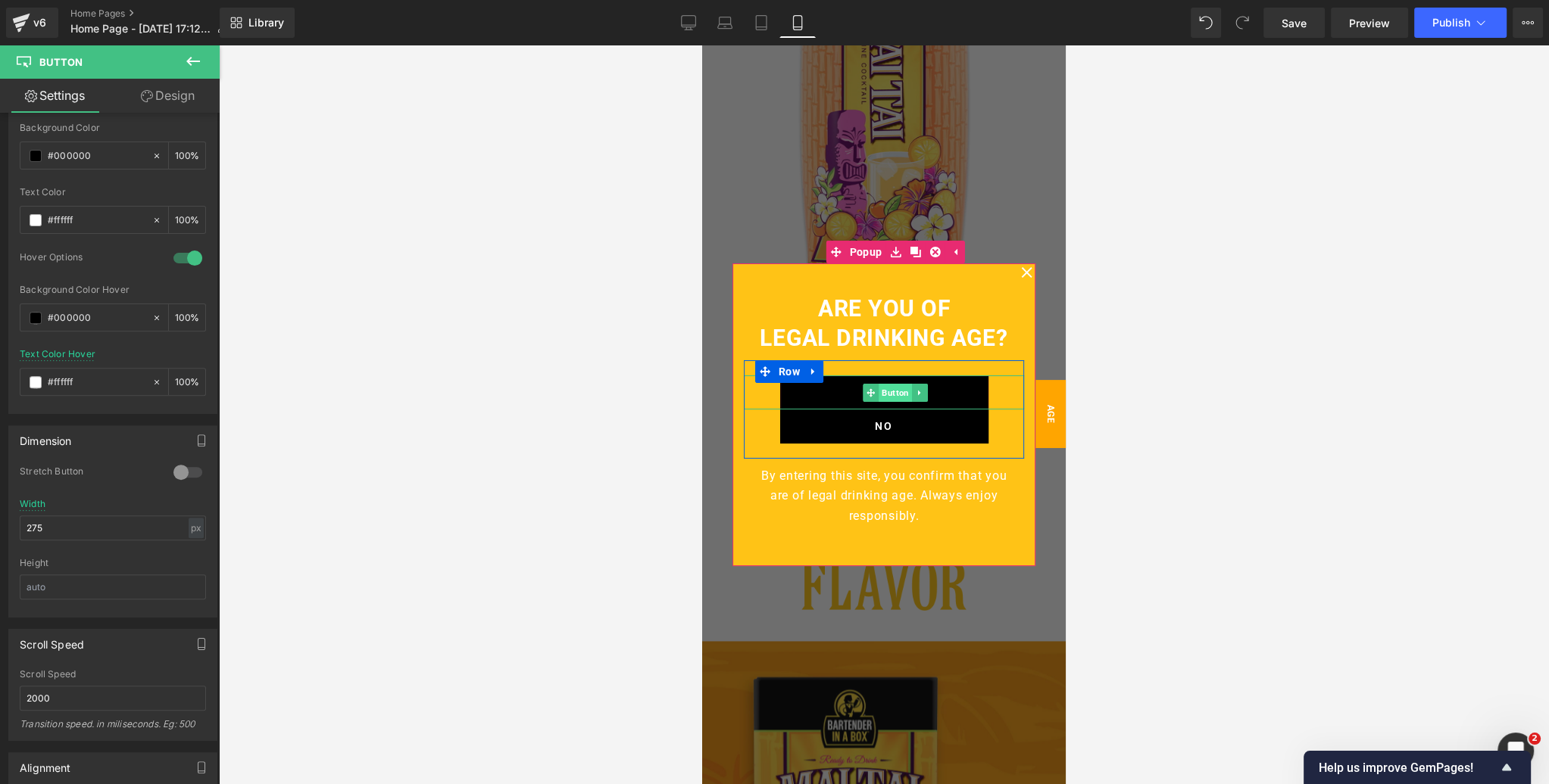
click at [883, 390] on span "Button" at bounding box center [895, 393] width 33 height 19
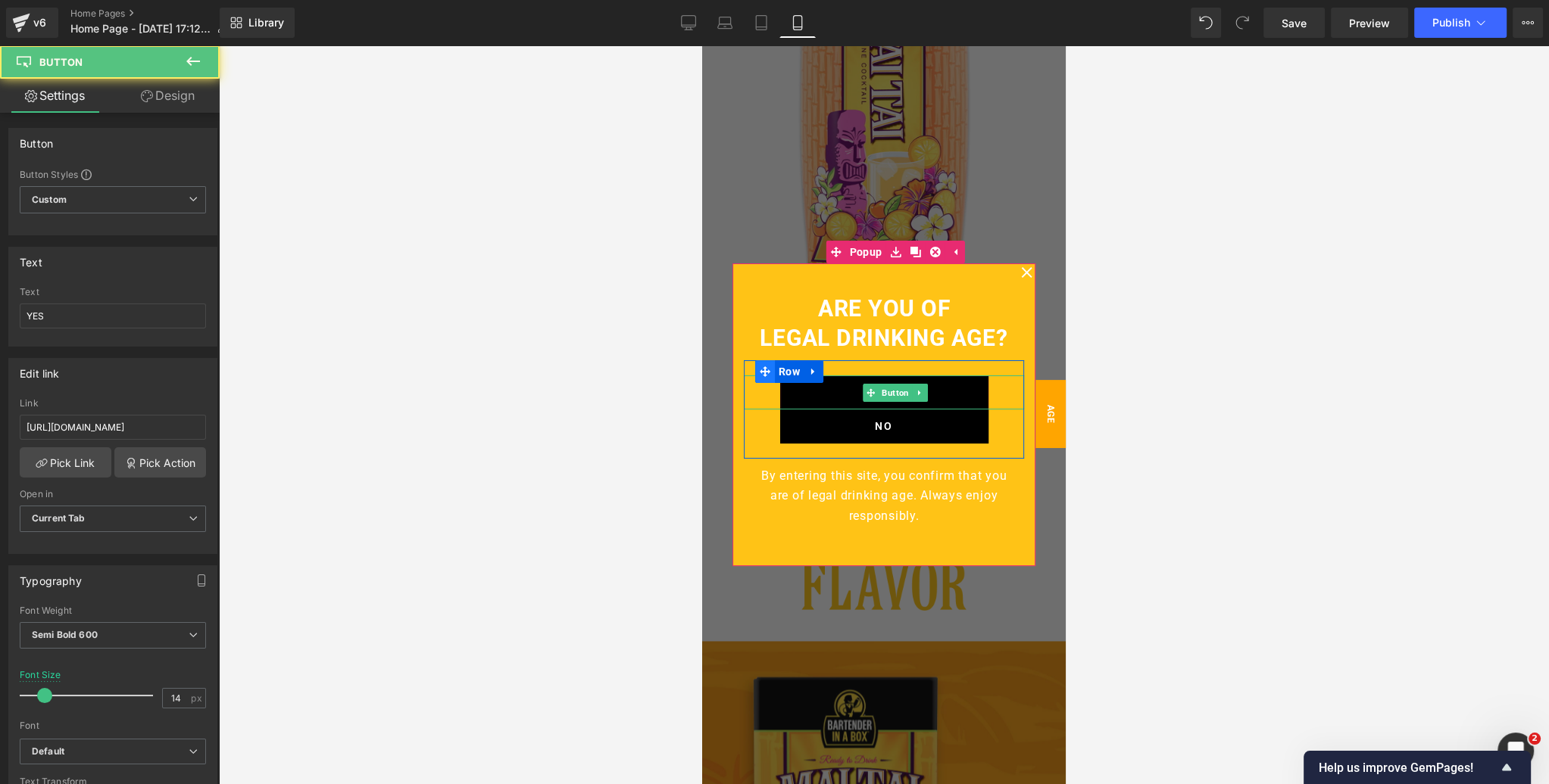
scroll to position [2752, 0]
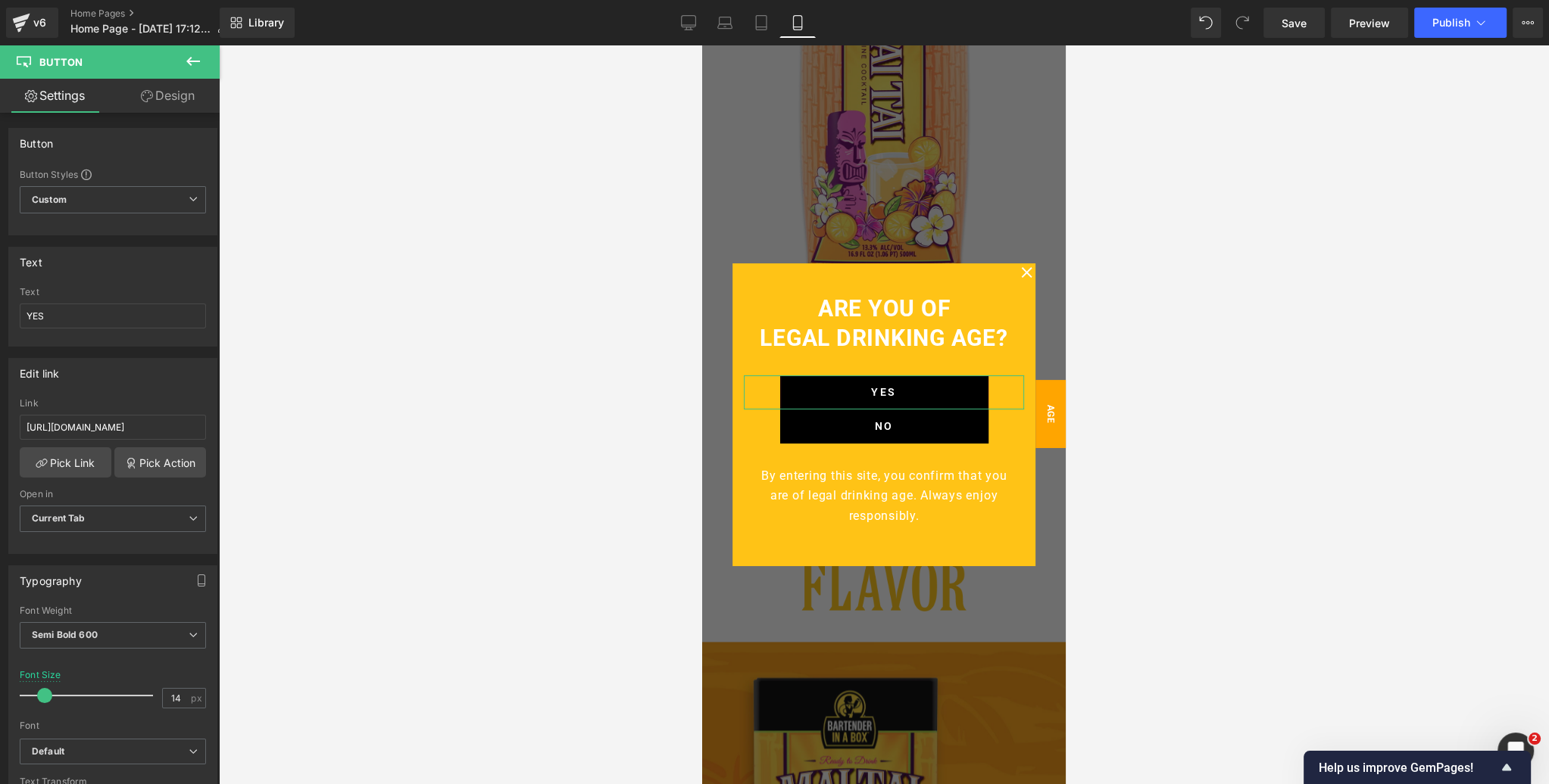
click at [174, 98] on link "Design" at bounding box center [167, 96] width 110 height 34
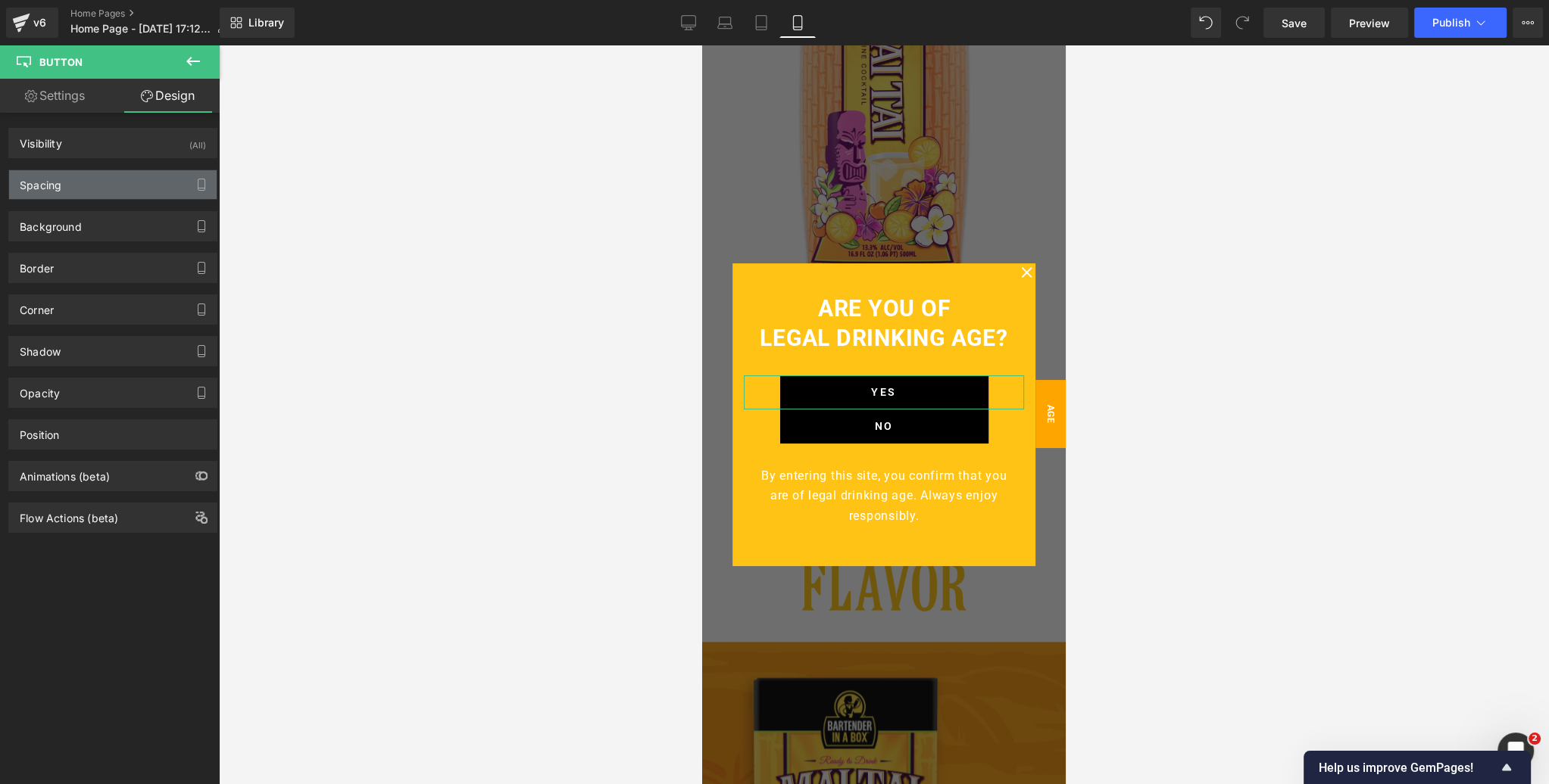
click at [104, 181] on div "Spacing" at bounding box center [112, 184] width 207 height 29
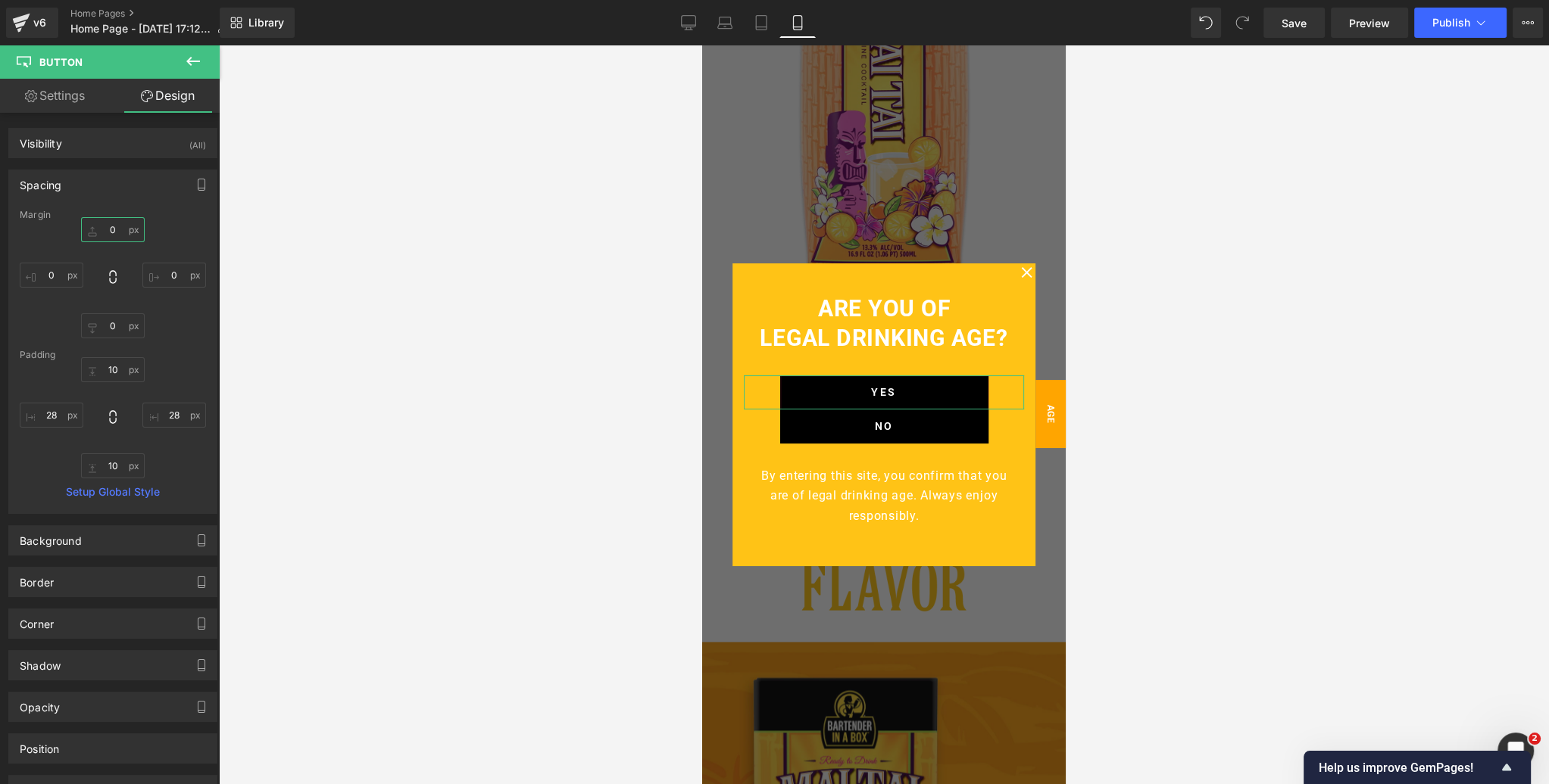
click at [117, 228] on input "text" at bounding box center [112, 229] width 63 height 25
click at [113, 322] on input "text" at bounding box center [112, 325] width 63 height 25
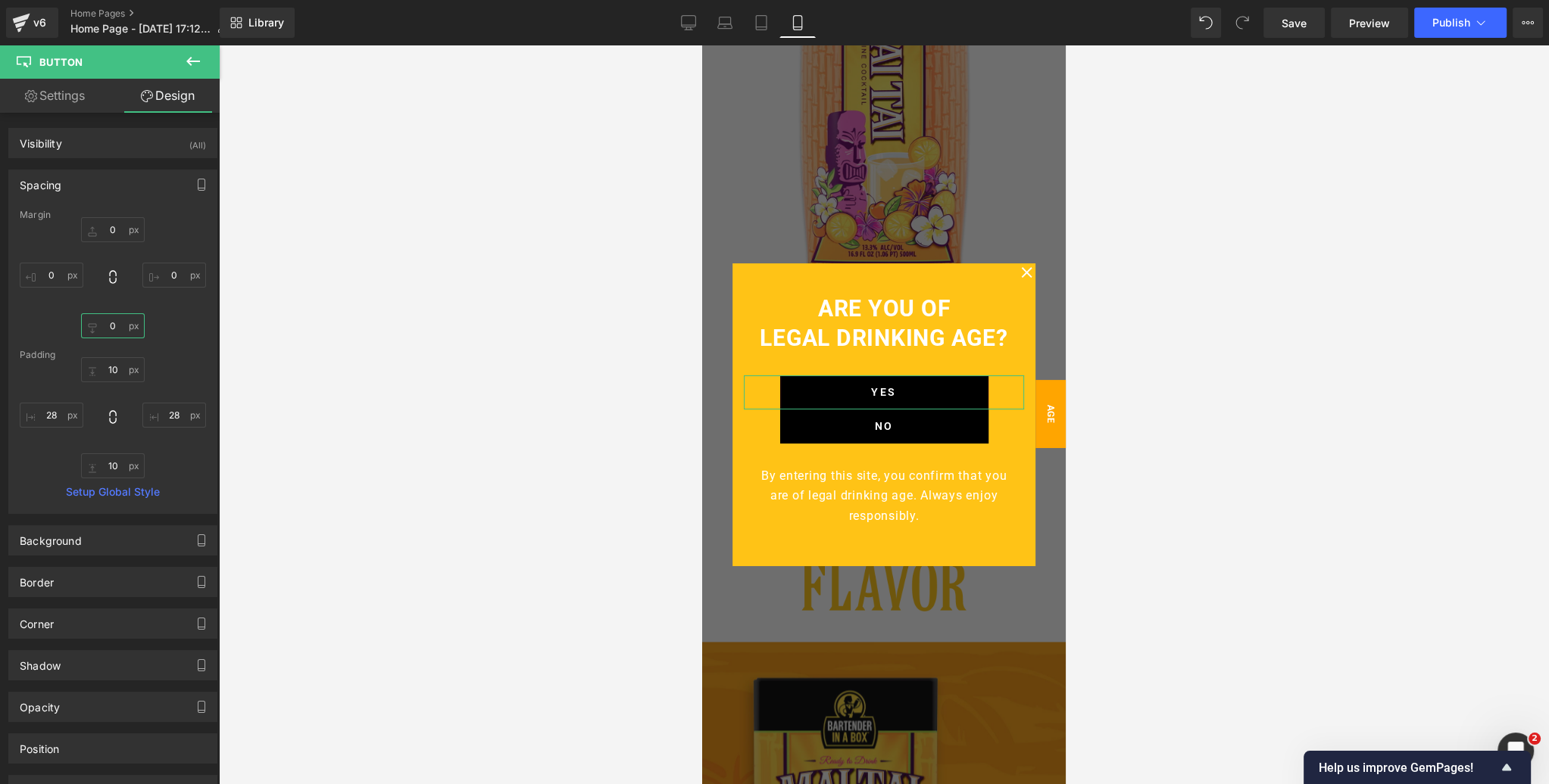
click at [113, 322] on input "text" at bounding box center [112, 325] width 63 height 25
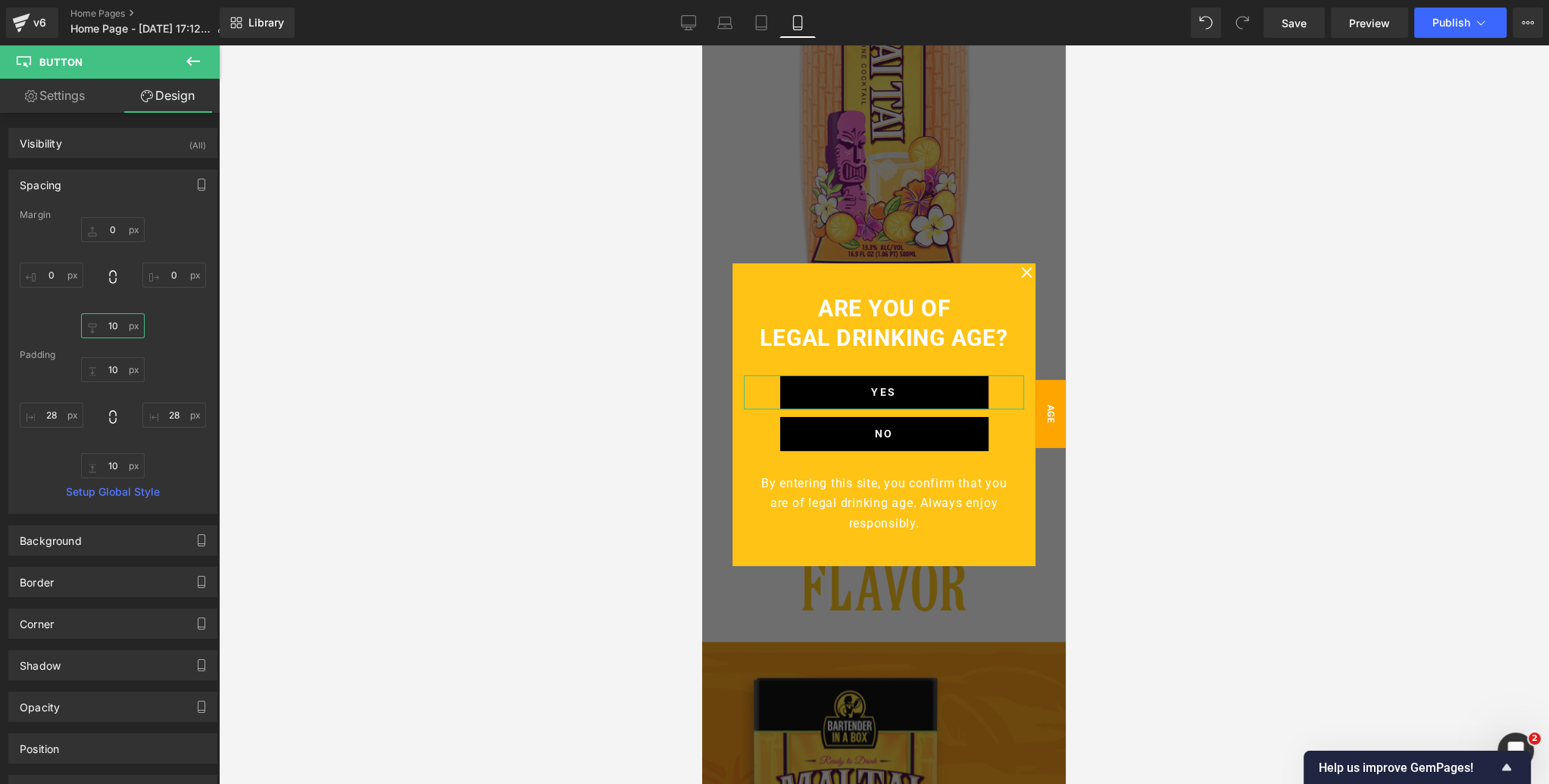
type input "10"
click at [183, 313] on div "10" at bounding box center [112, 278] width 186 height 121
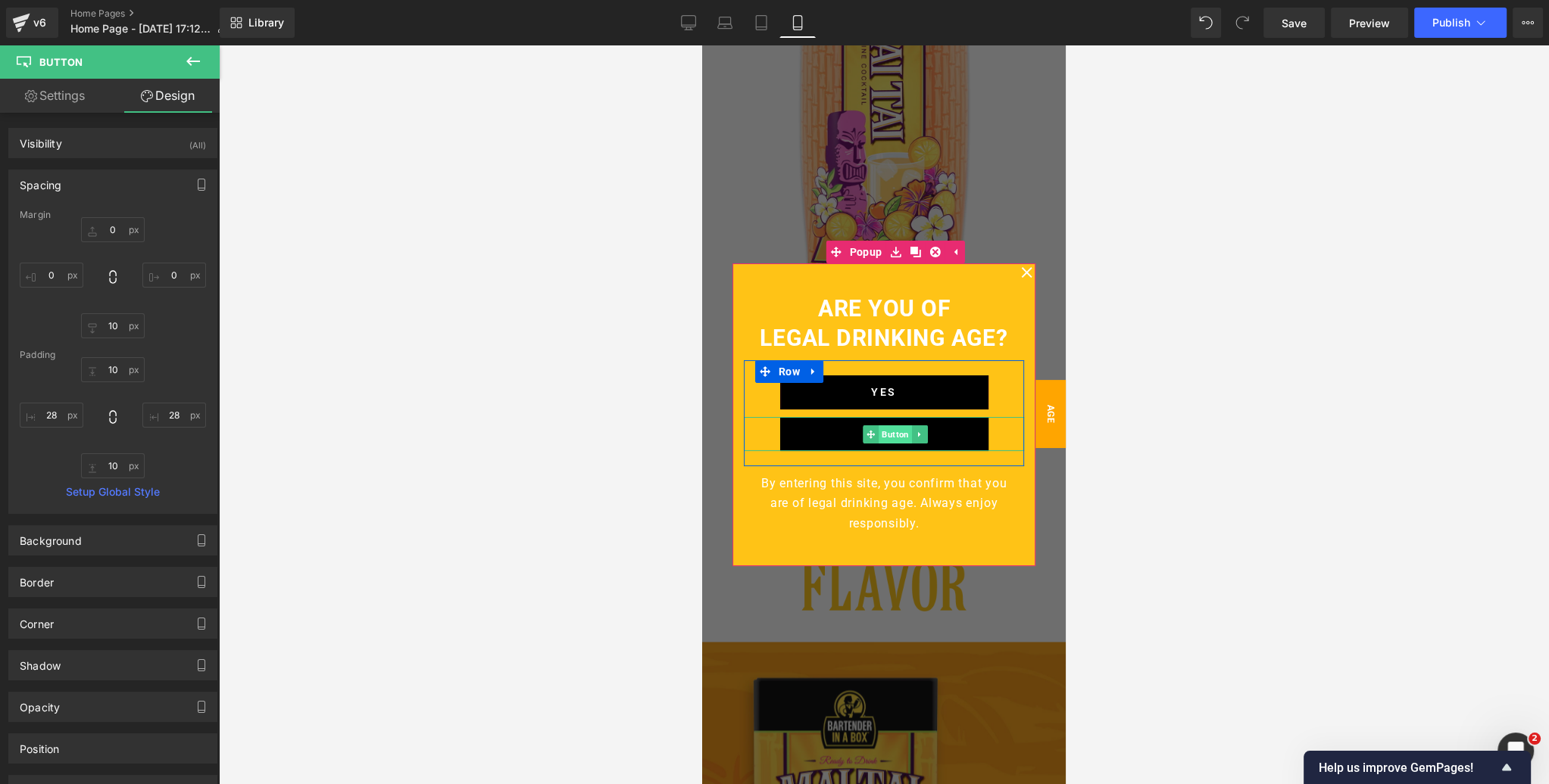
click at [889, 433] on span "Button" at bounding box center [895, 435] width 33 height 19
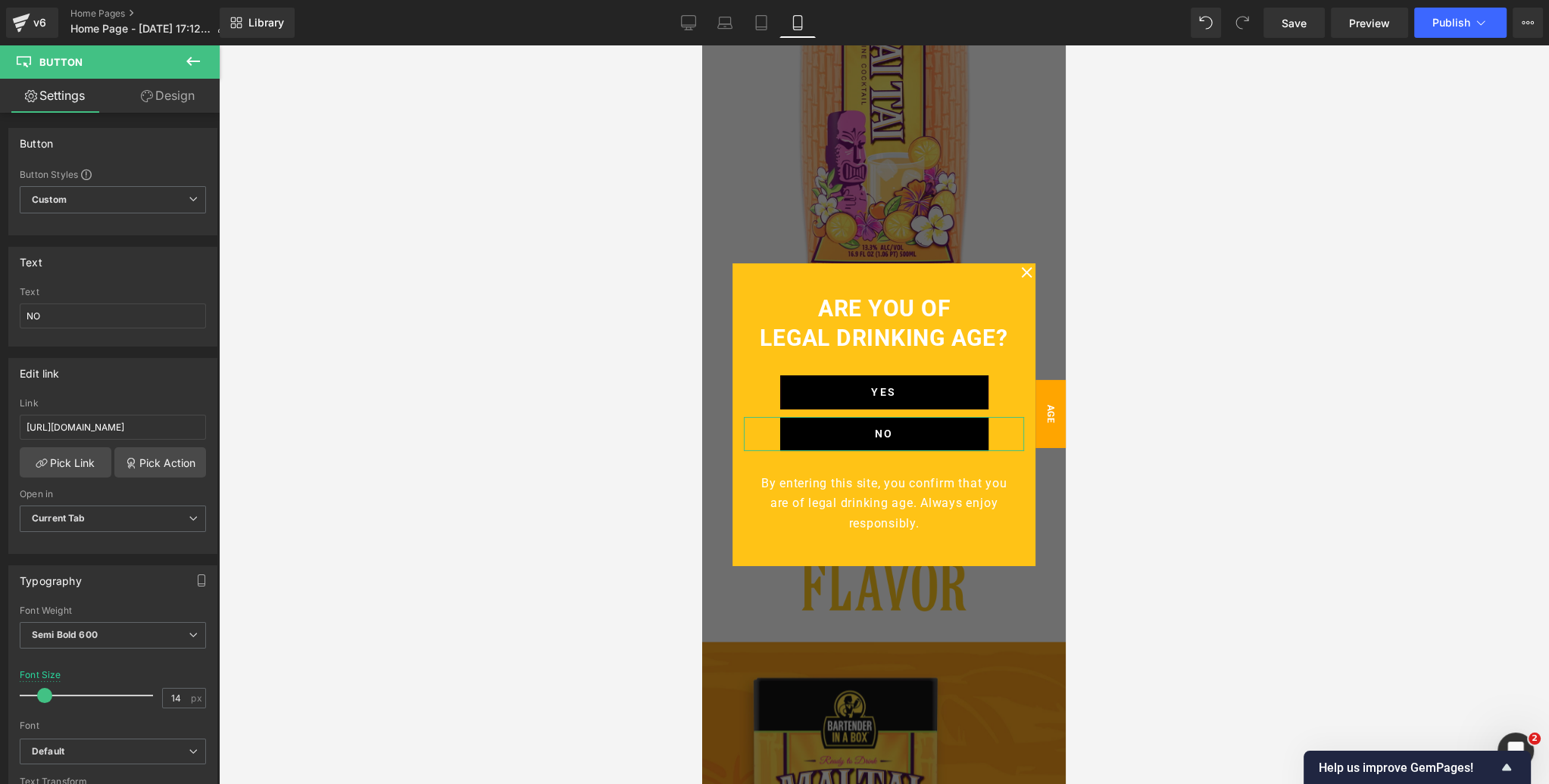
click at [192, 92] on link "Design" at bounding box center [167, 96] width 110 height 34
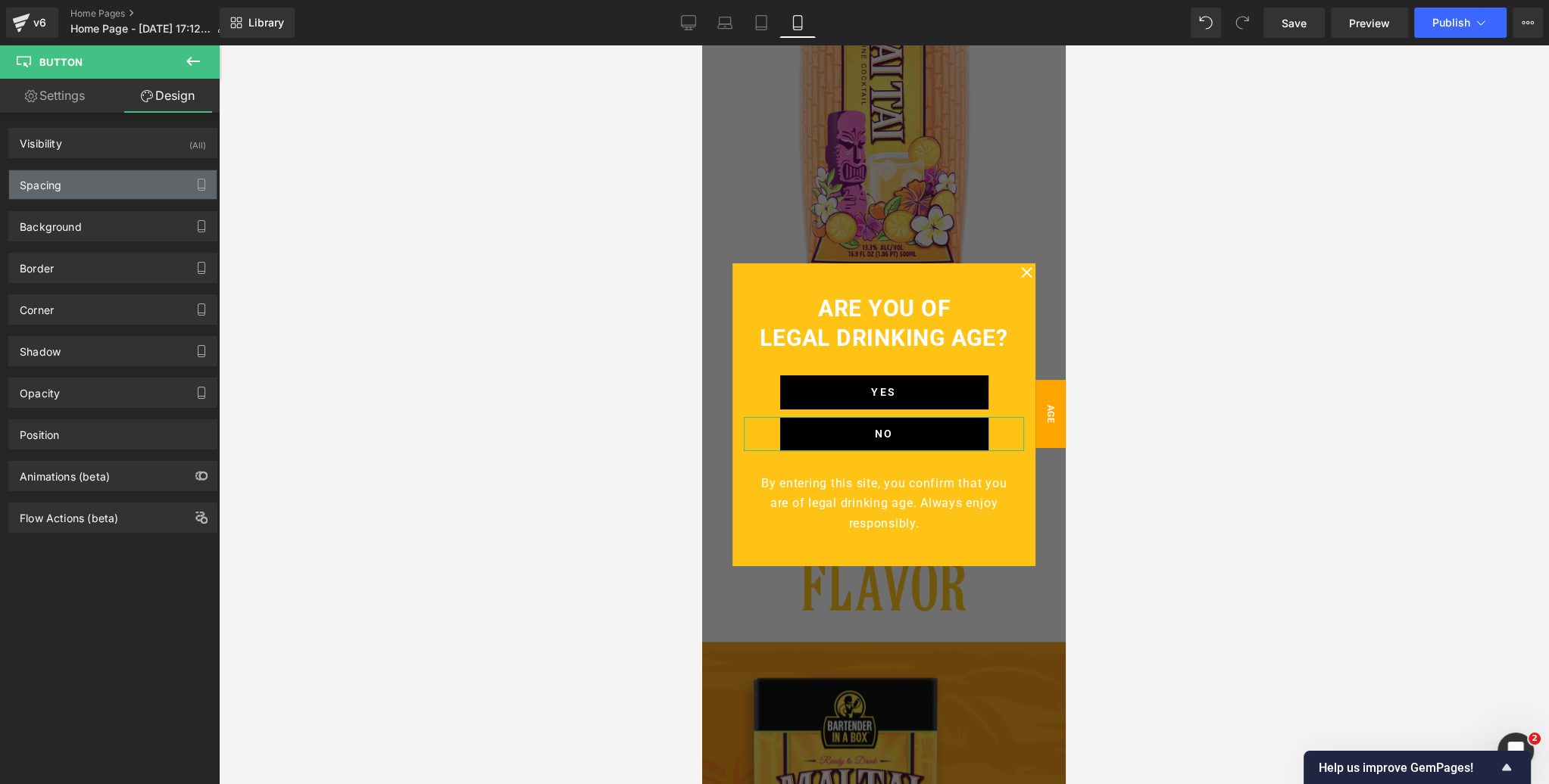
click at [81, 190] on div "Spacing" at bounding box center [112, 184] width 207 height 29
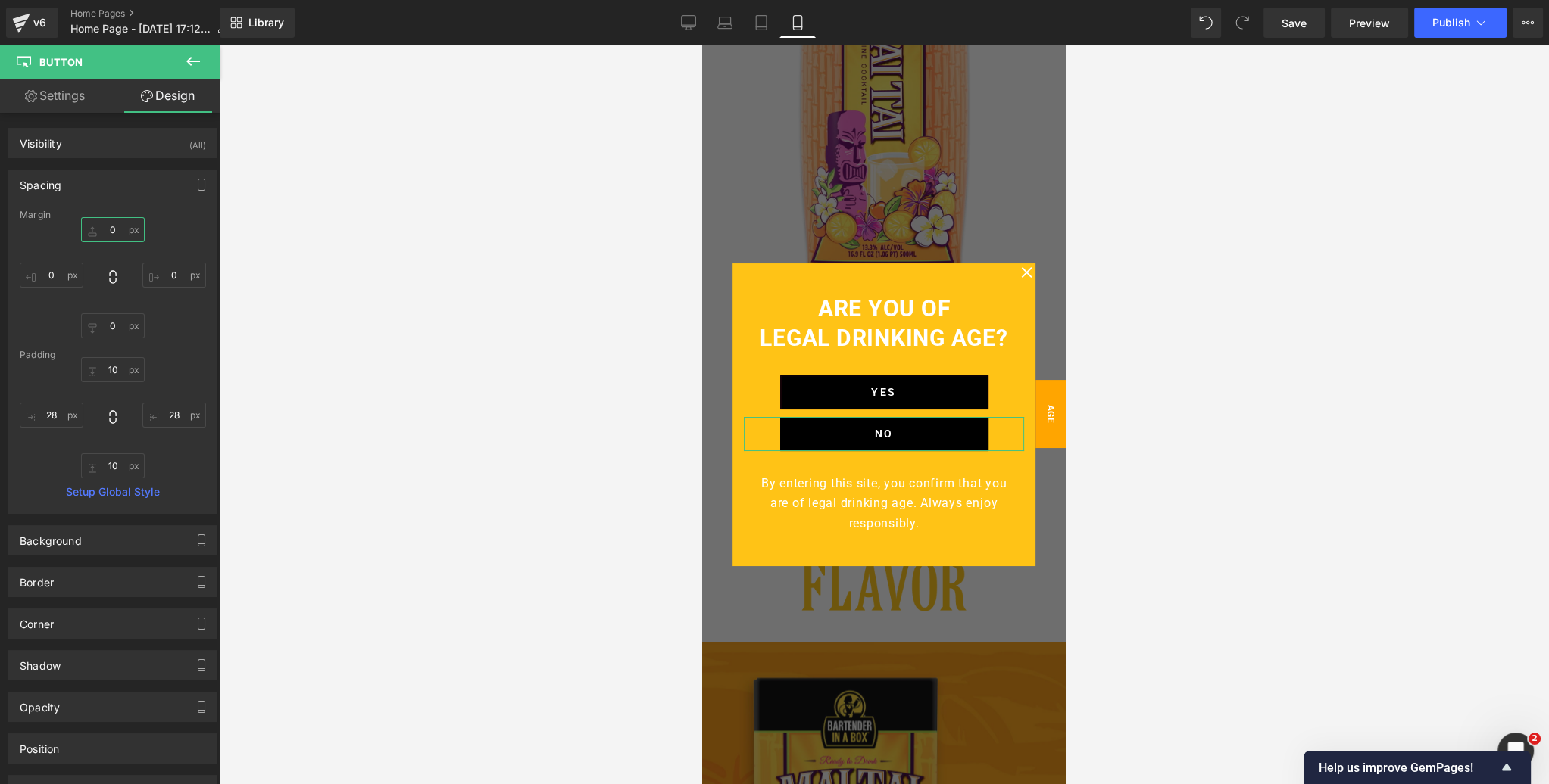
click at [114, 230] on input "text" at bounding box center [112, 229] width 63 height 25
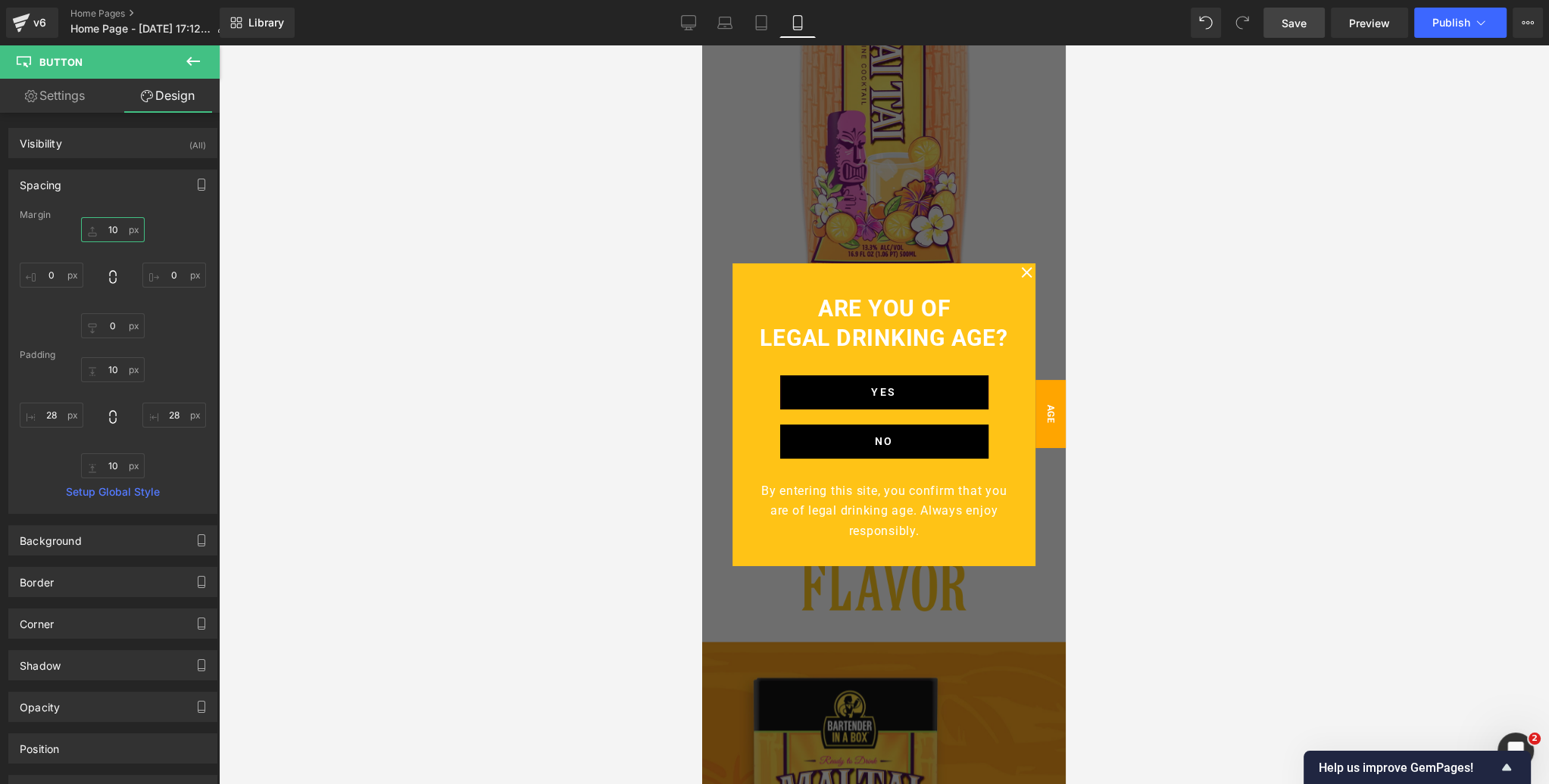
type input "10"
click at [1296, 27] on span "Save" at bounding box center [1293, 22] width 25 height 16
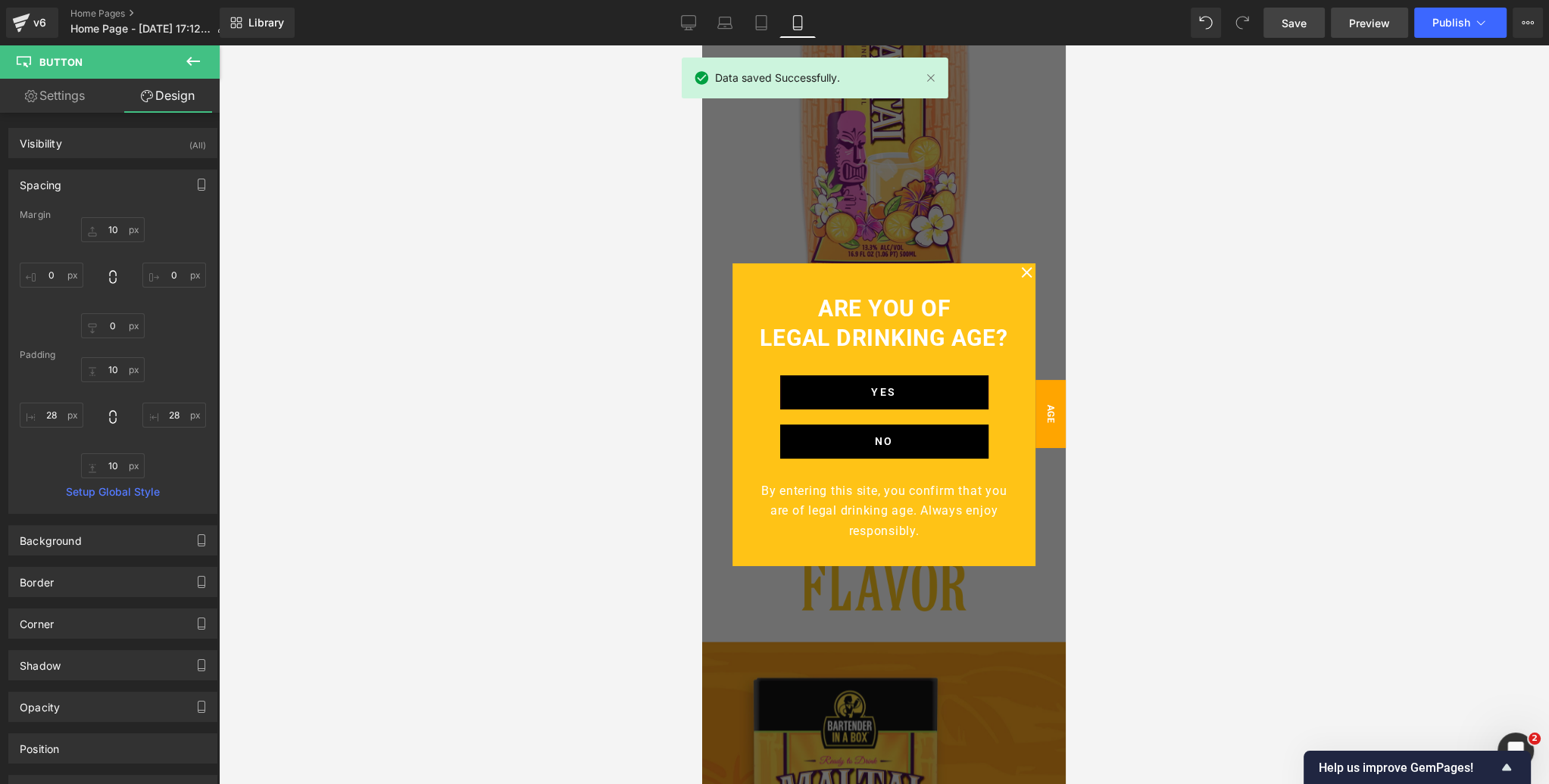
click at [1369, 30] on span "Preview" at bounding box center [1370, 22] width 41 height 16
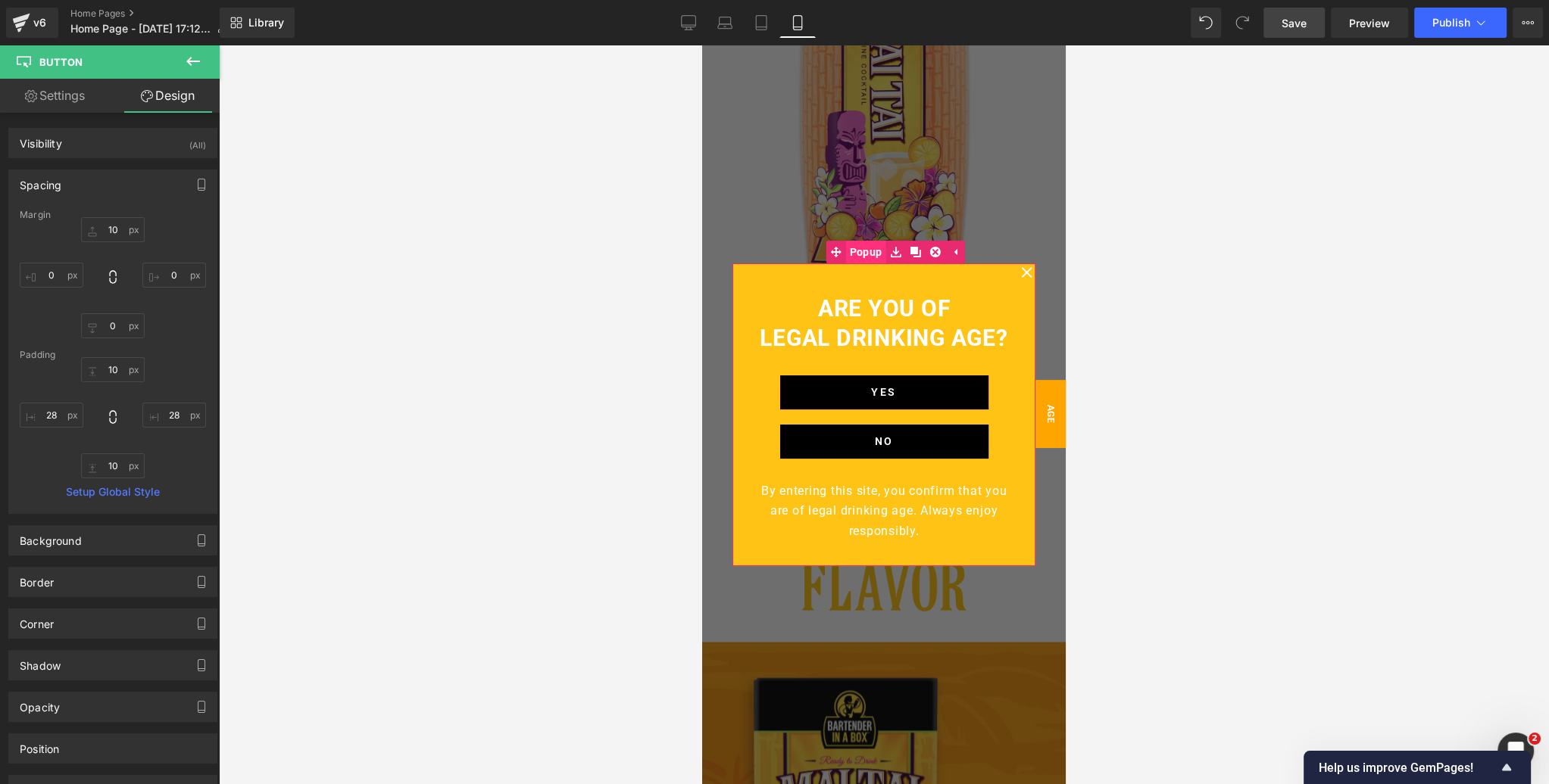
click at [865, 252] on span "Popup" at bounding box center [865, 252] width 40 height 22
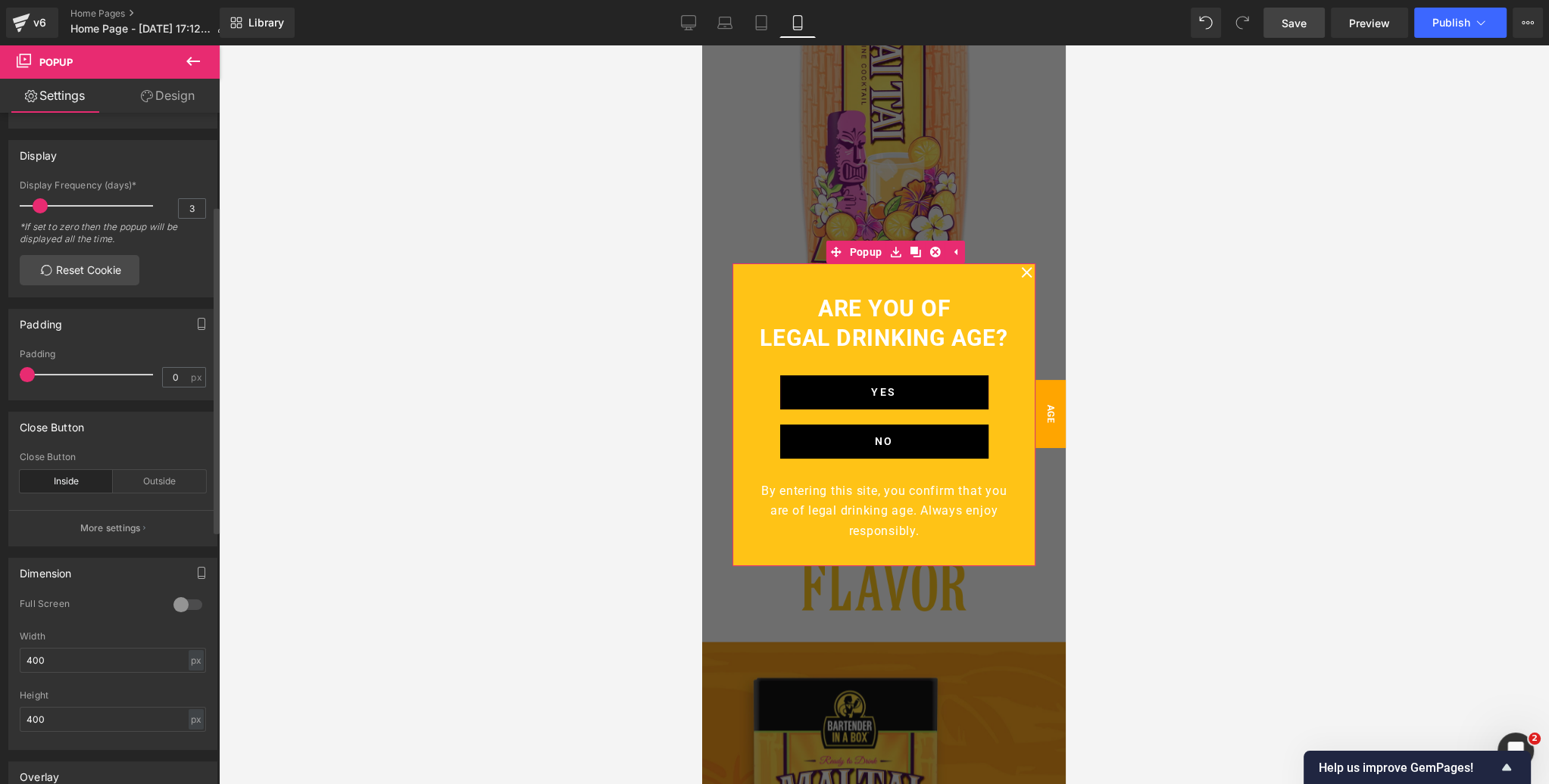
scroll to position [192, 0]
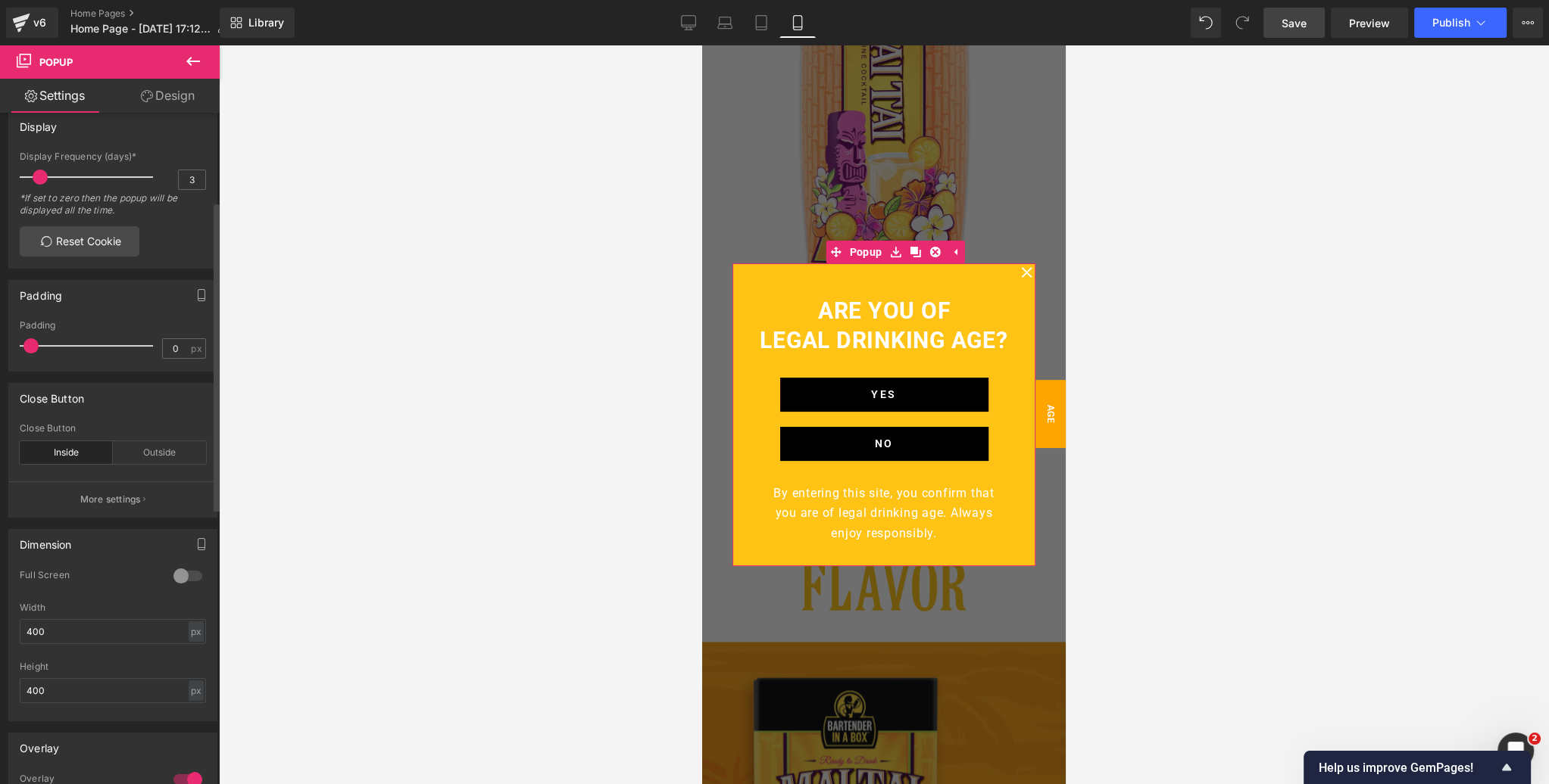
click at [33, 345] on span at bounding box center [31, 346] width 15 height 15
drag, startPoint x: 58, startPoint y: 626, endPoint x: 10, endPoint y: 627, distance: 48.0
click at [10, 627] on div "0 Full Screen 0 Full Screen 0 Full Screen 0 Full Screen 400px Width 400 px % px…" at bounding box center [112, 645] width 207 height 151
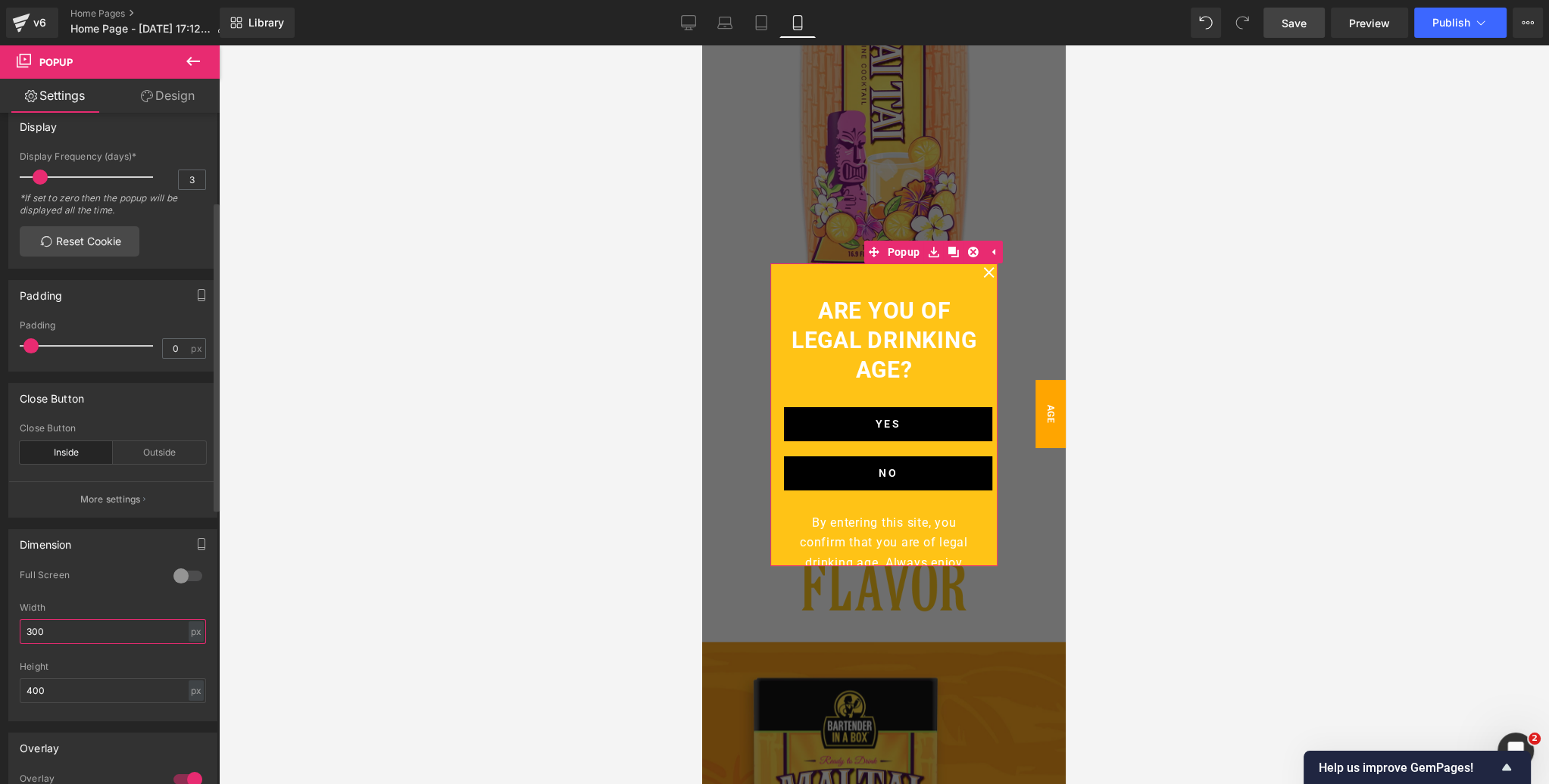
scroll to position [182, 0]
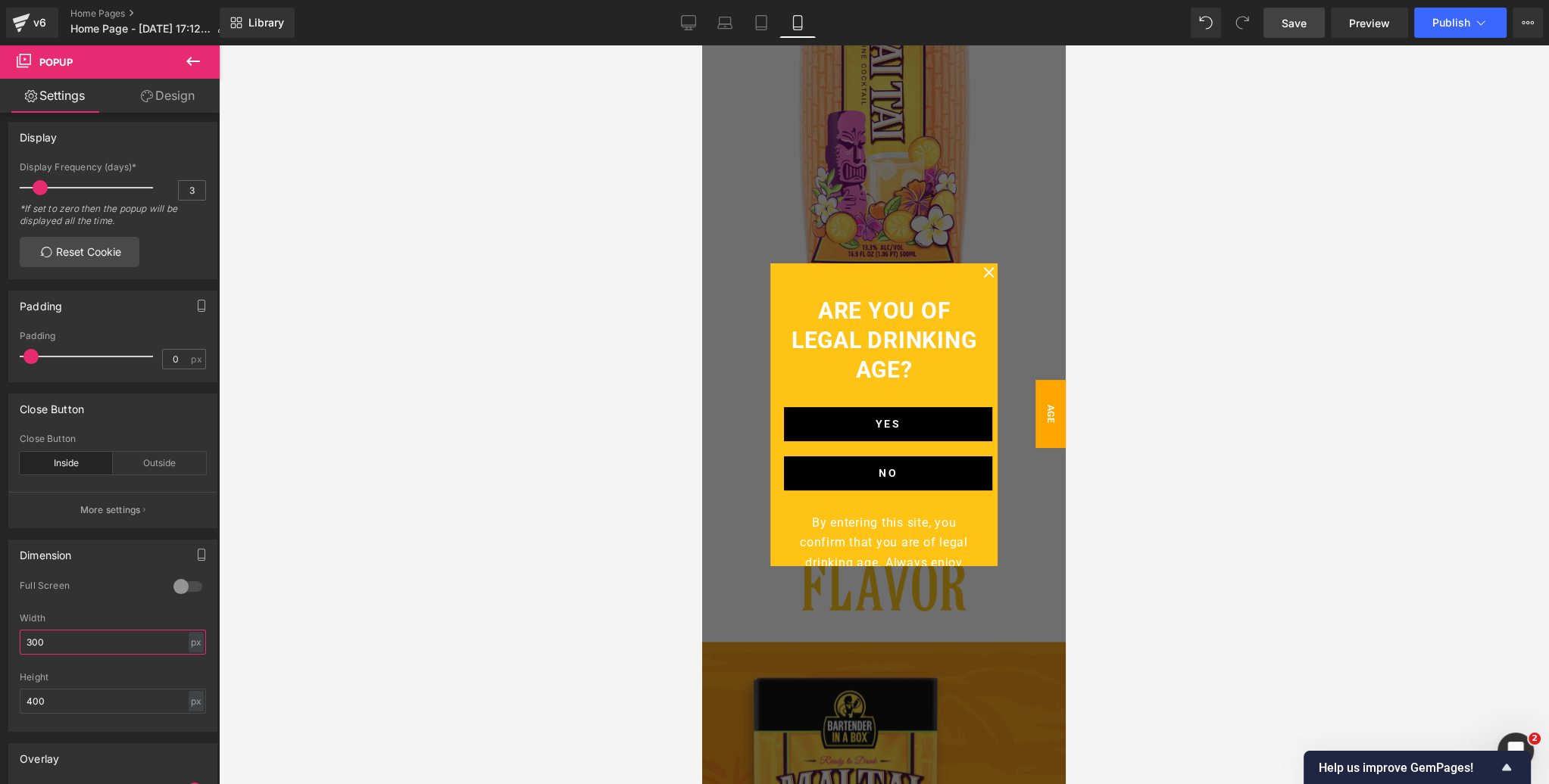
type input "300"
click at [1294, 24] on span "Save" at bounding box center [1293, 22] width 25 height 16
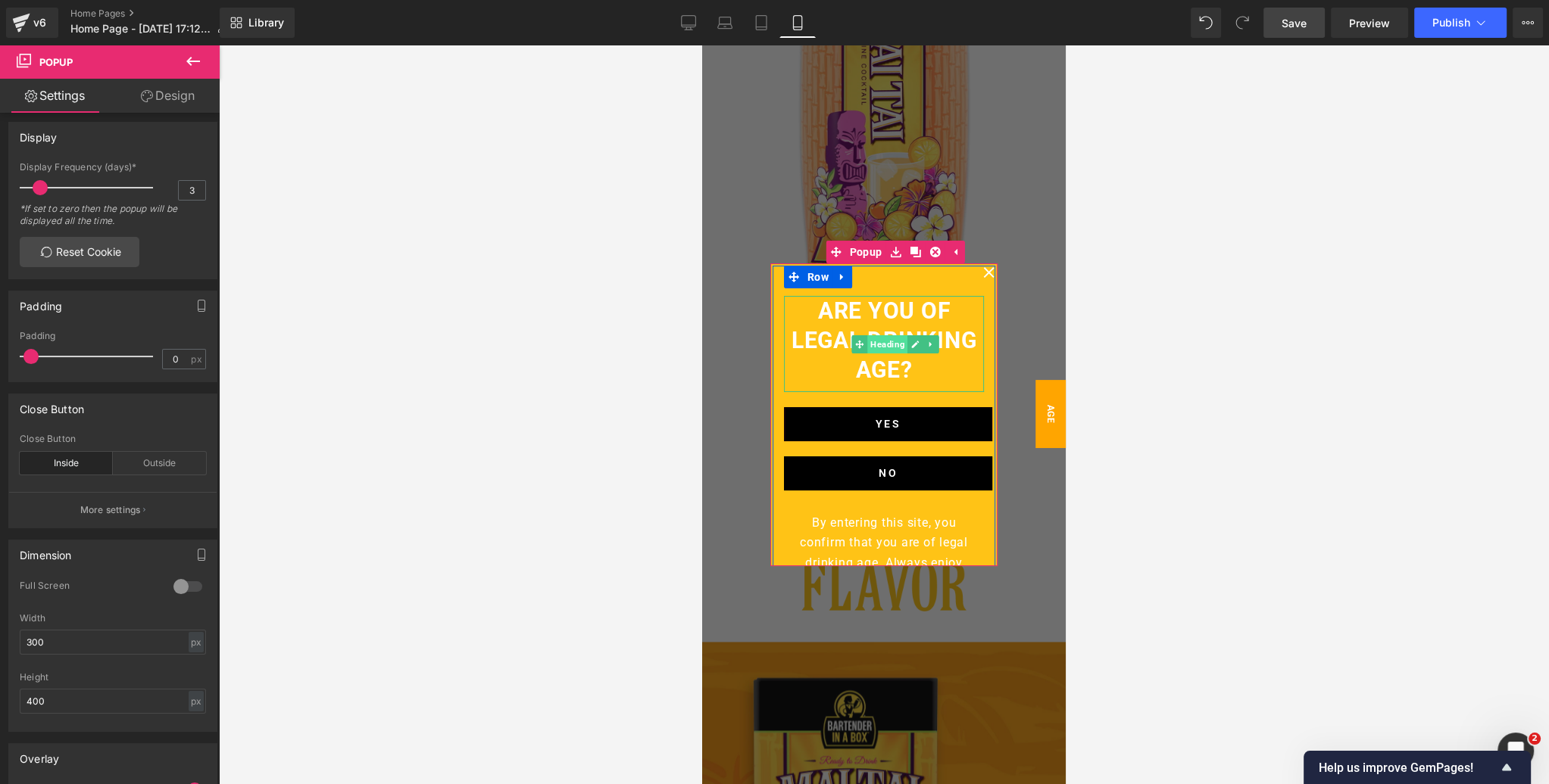
drag, startPoint x: 889, startPoint y: 346, endPoint x: 1175, endPoint y: 415, distance: 294.2
click at [889, 346] on span "Heading" at bounding box center [886, 345] width 40 height 19
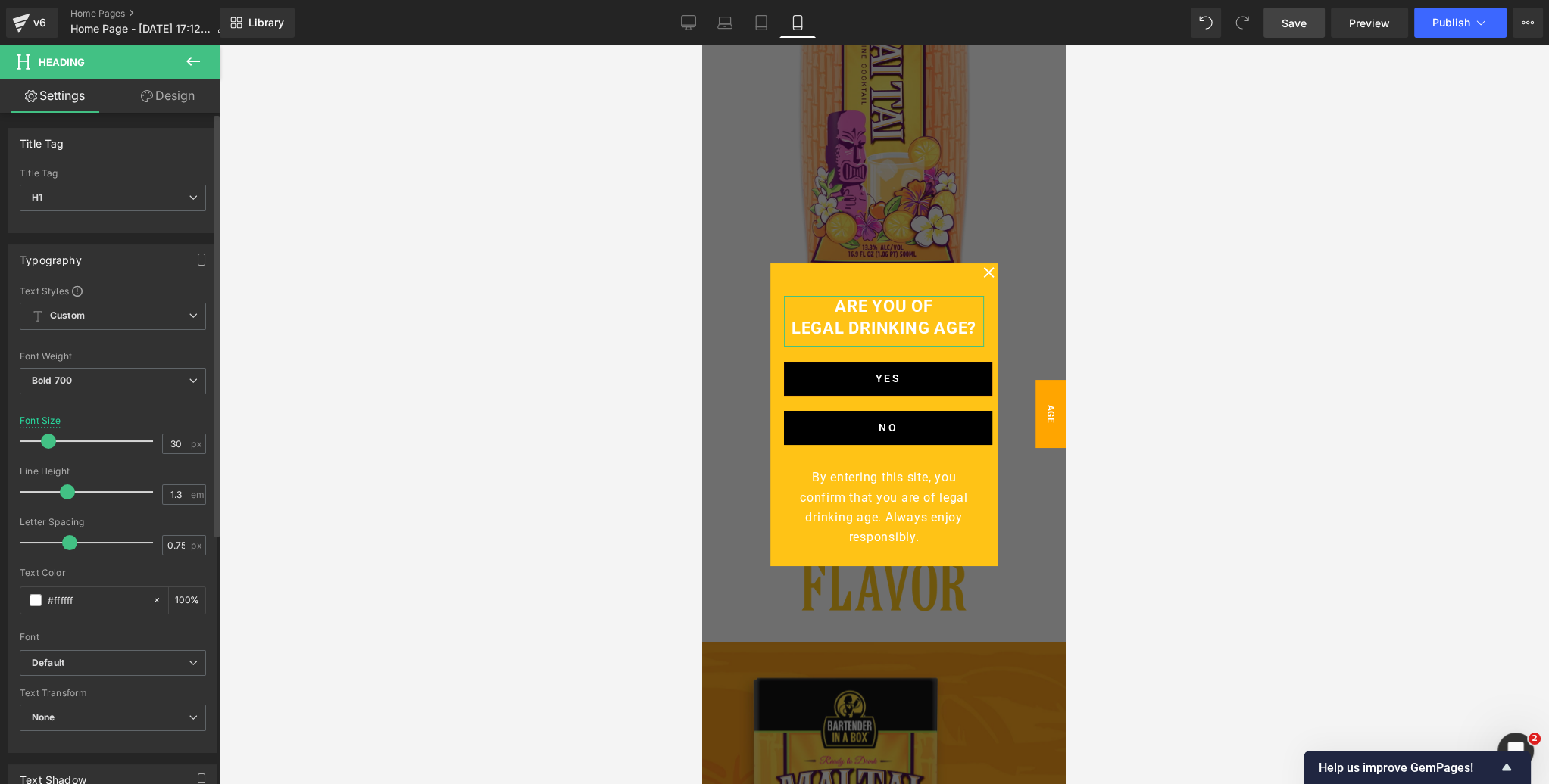
drag, startPoint x: 53, startPoint y: 440, endPoint x: 45, endPoint y: 442, distance: 8.2
click at [45, 442] on span at bounding box center [48, 441] width 15 height 15
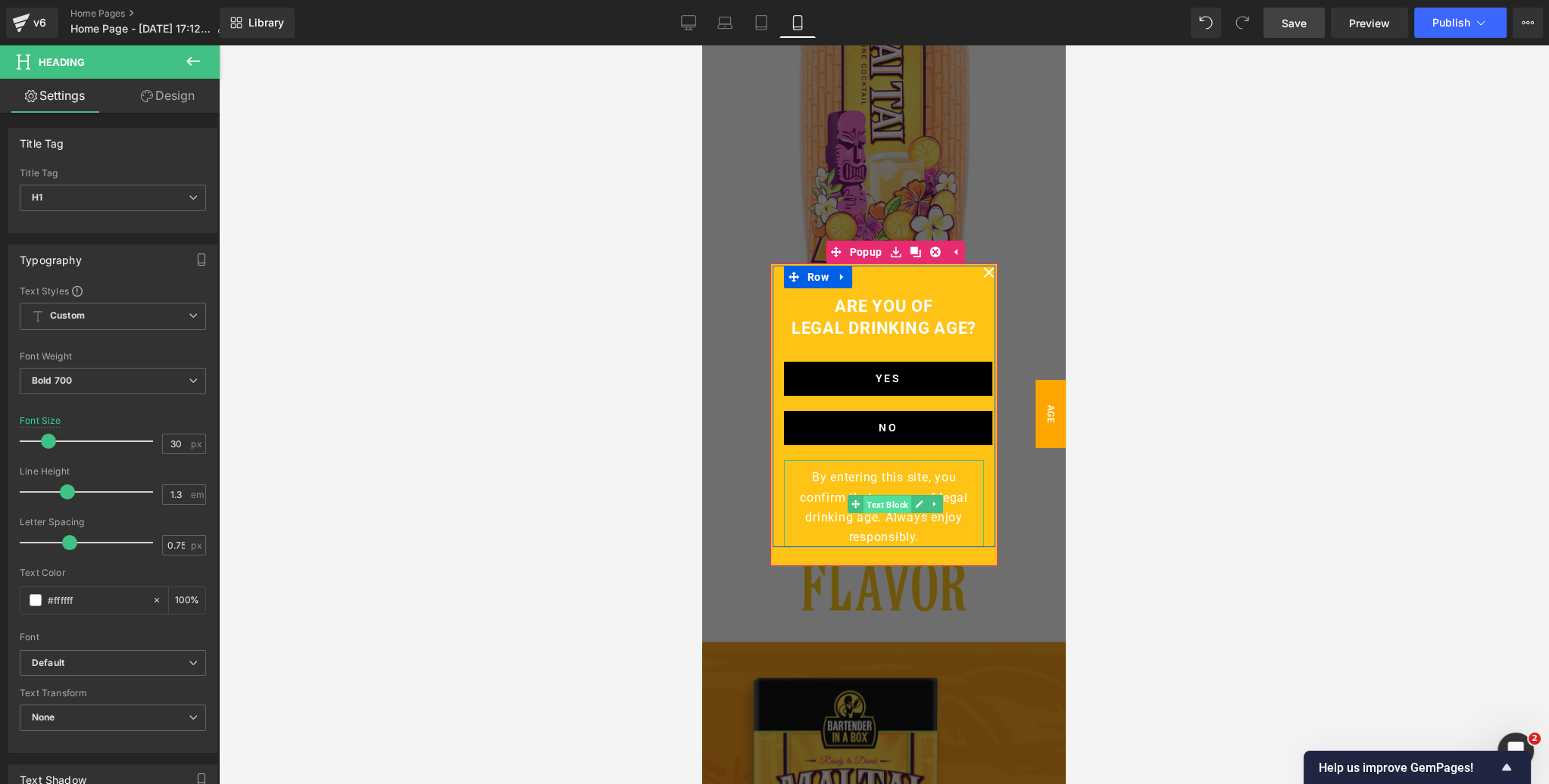
click at [899, 500] on span "Text Block" at bounding box center [886, 505] width 47 height 19
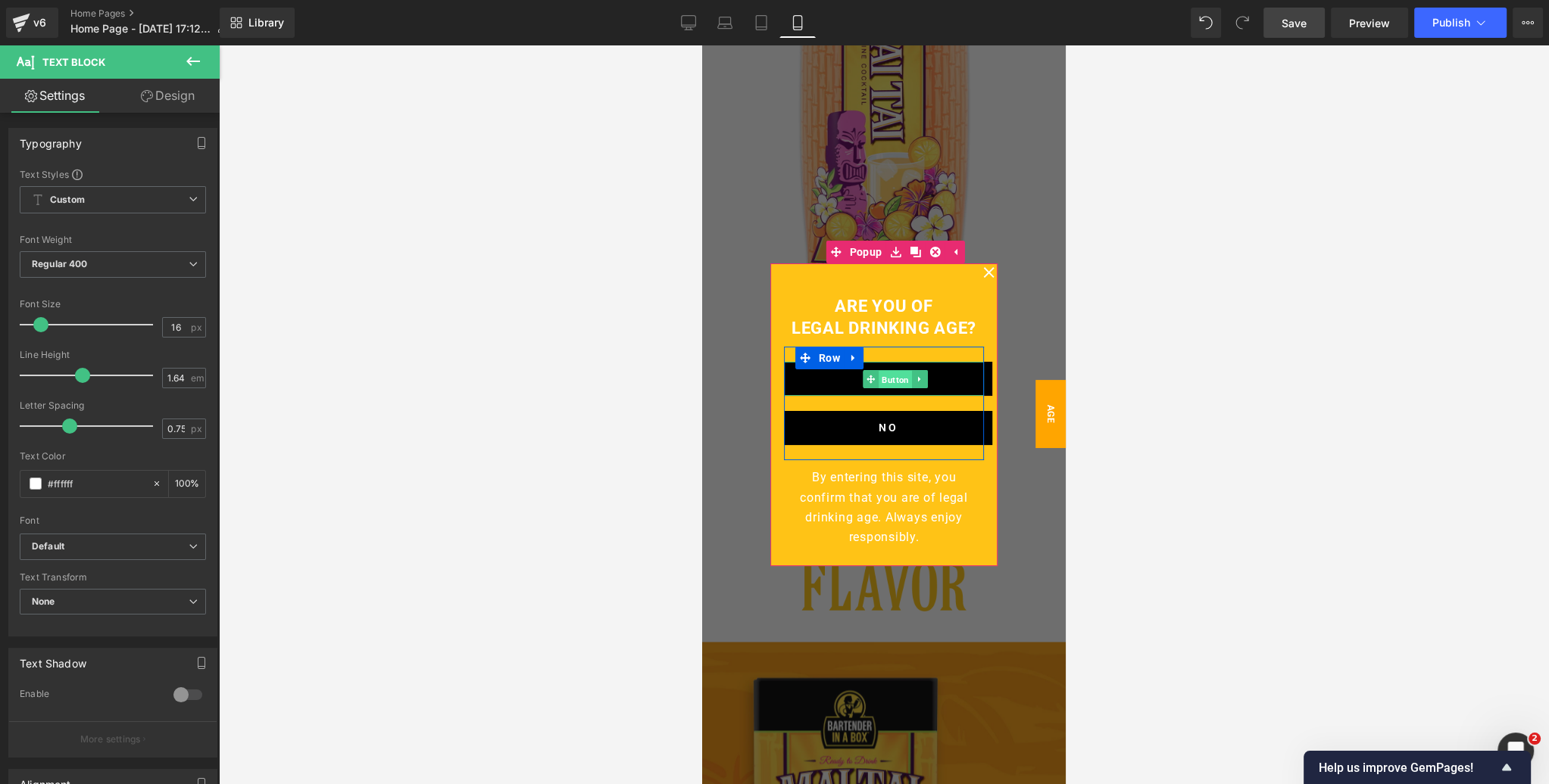
click at [890, 379] on span "Button" at bounding box center [895, 380] width 33 height 19
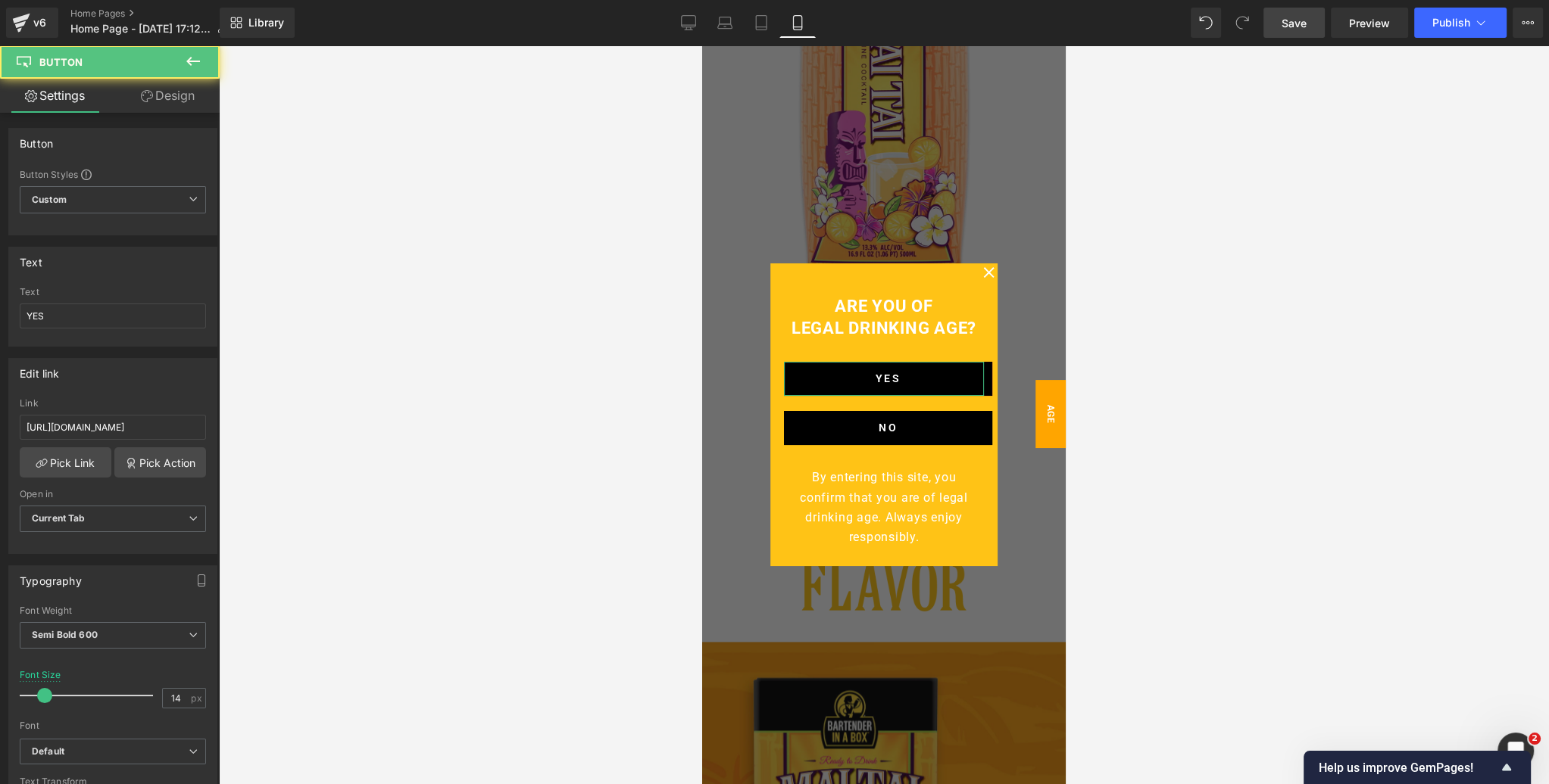
click at [168, 100] on link "Design" at bounding box center [167, 96] width 110 height 34
click at [0, 0] on div "Spacing" at bounding box center [0, 0] width 0 height 0
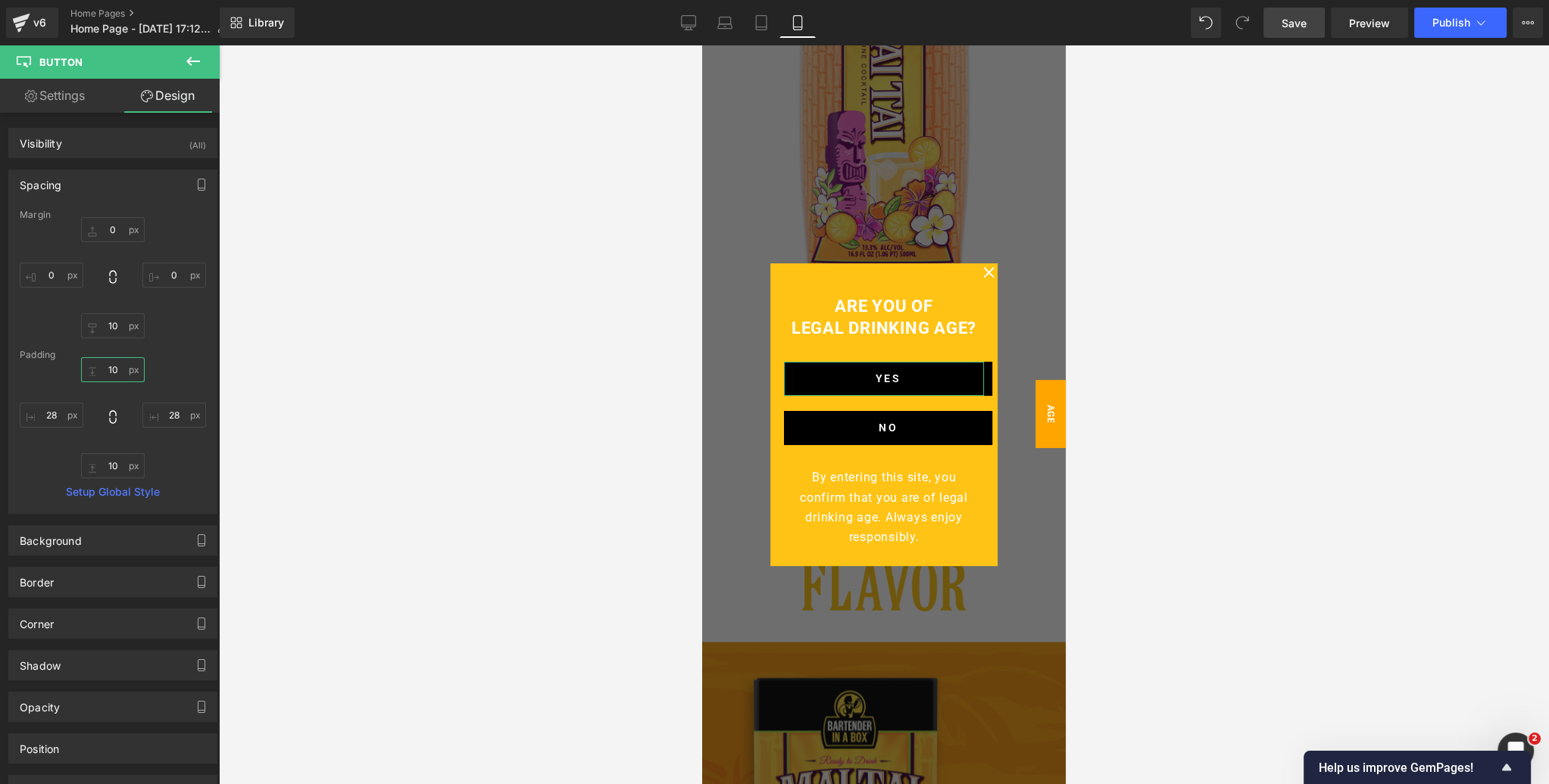
click at [112, 370] on input "text" at bounding box center [112, 370] width 63 height 25
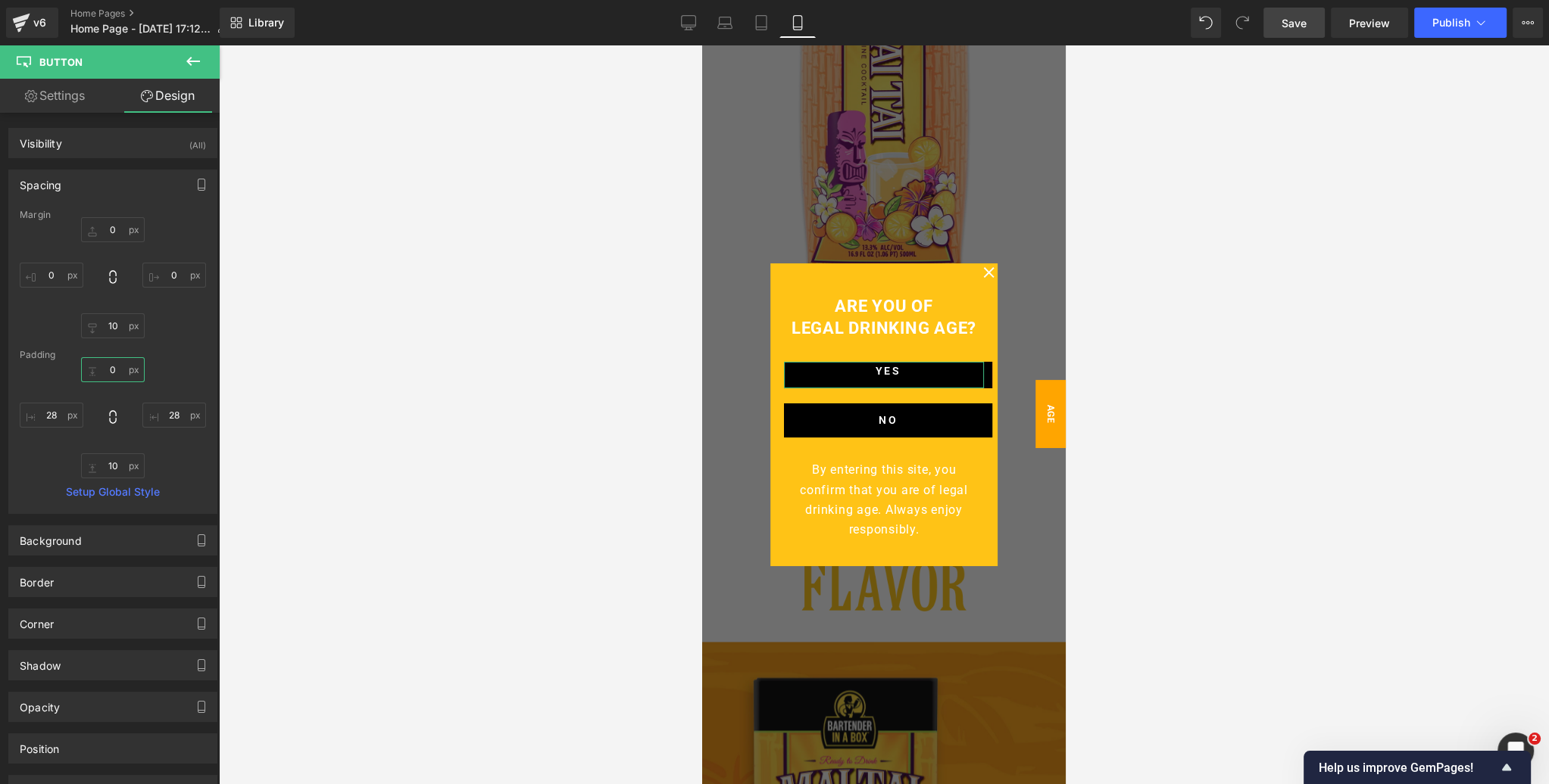
click at [112, 370] on input "0" at bounding box center [112, 370] width 63 height 25
type input "10"
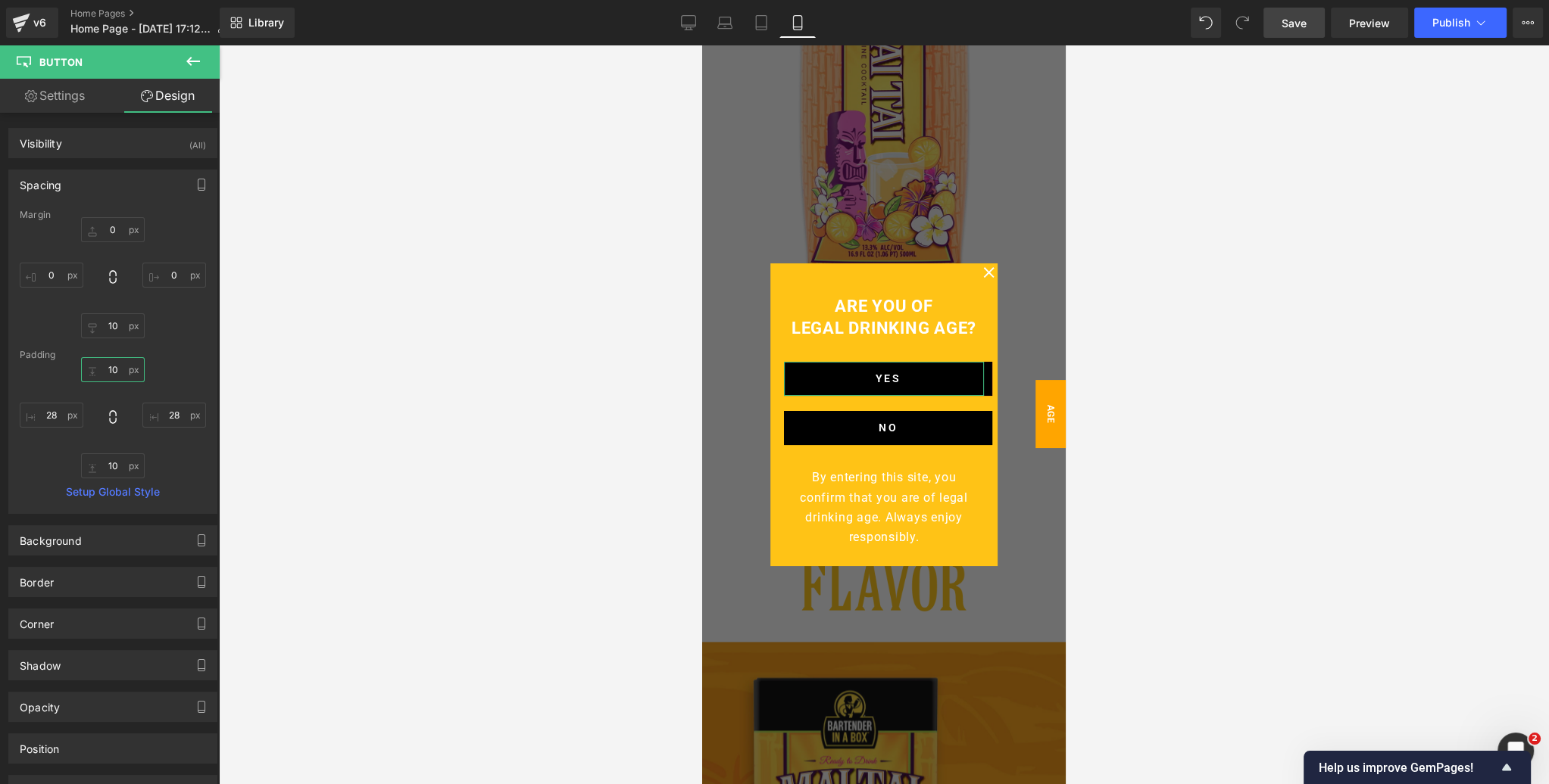
click at [138, 367] on input "10" at bounding box center [112, 370] width 63 height 25
click at [50, 414] on input "text" at bounding box center [51, 415] width 63 height 25
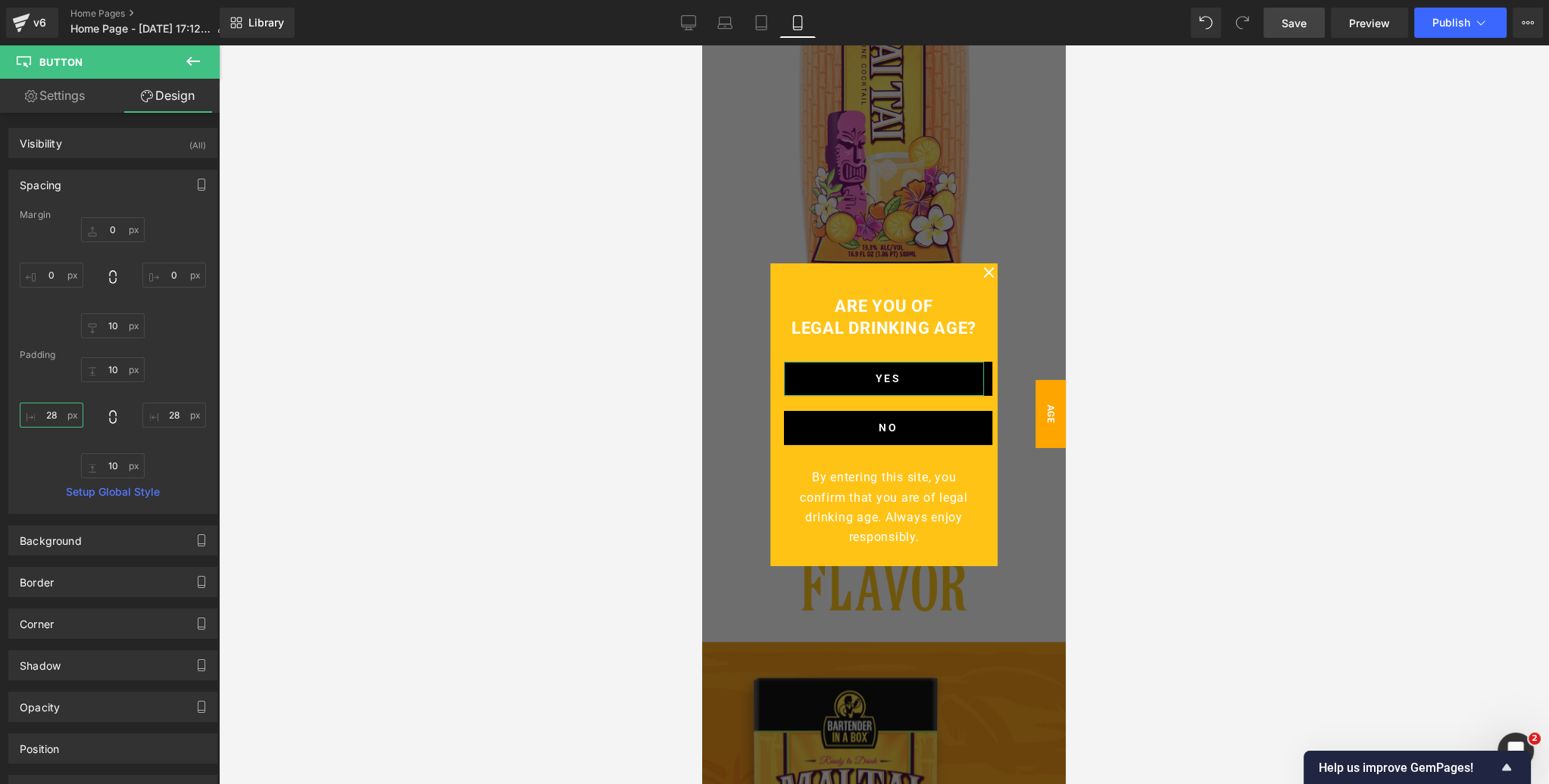
click at [50, 414] on input "text" at bounding box center [51, 415] width 63 height 25
type input "0"
click at [175, 411] on input "text" at bounding box center [174, 415] width 63 height 25
click at [174, 411] on input "text" at bounding box center [174, 415] width 63 height 25
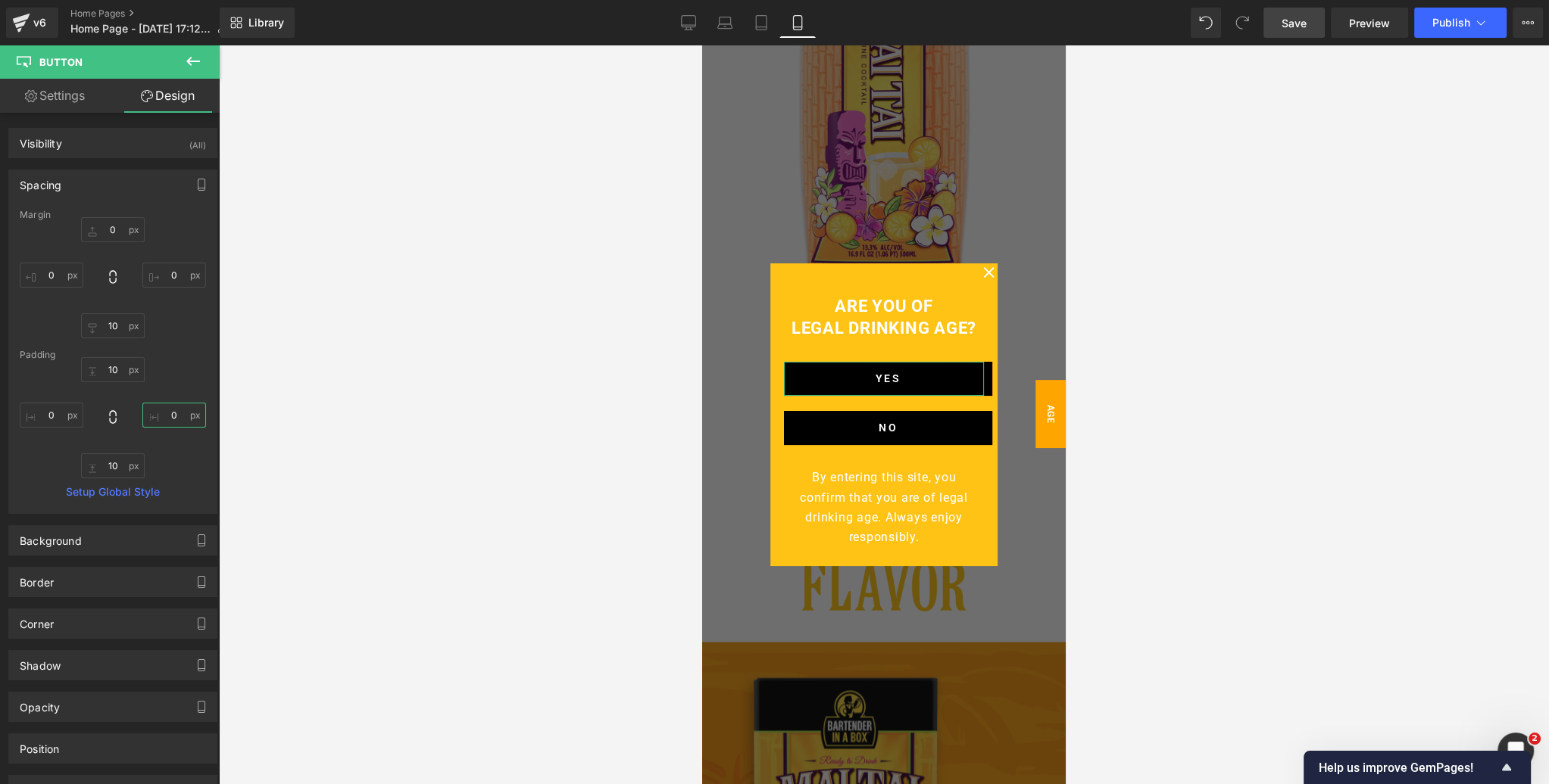
type input "28"
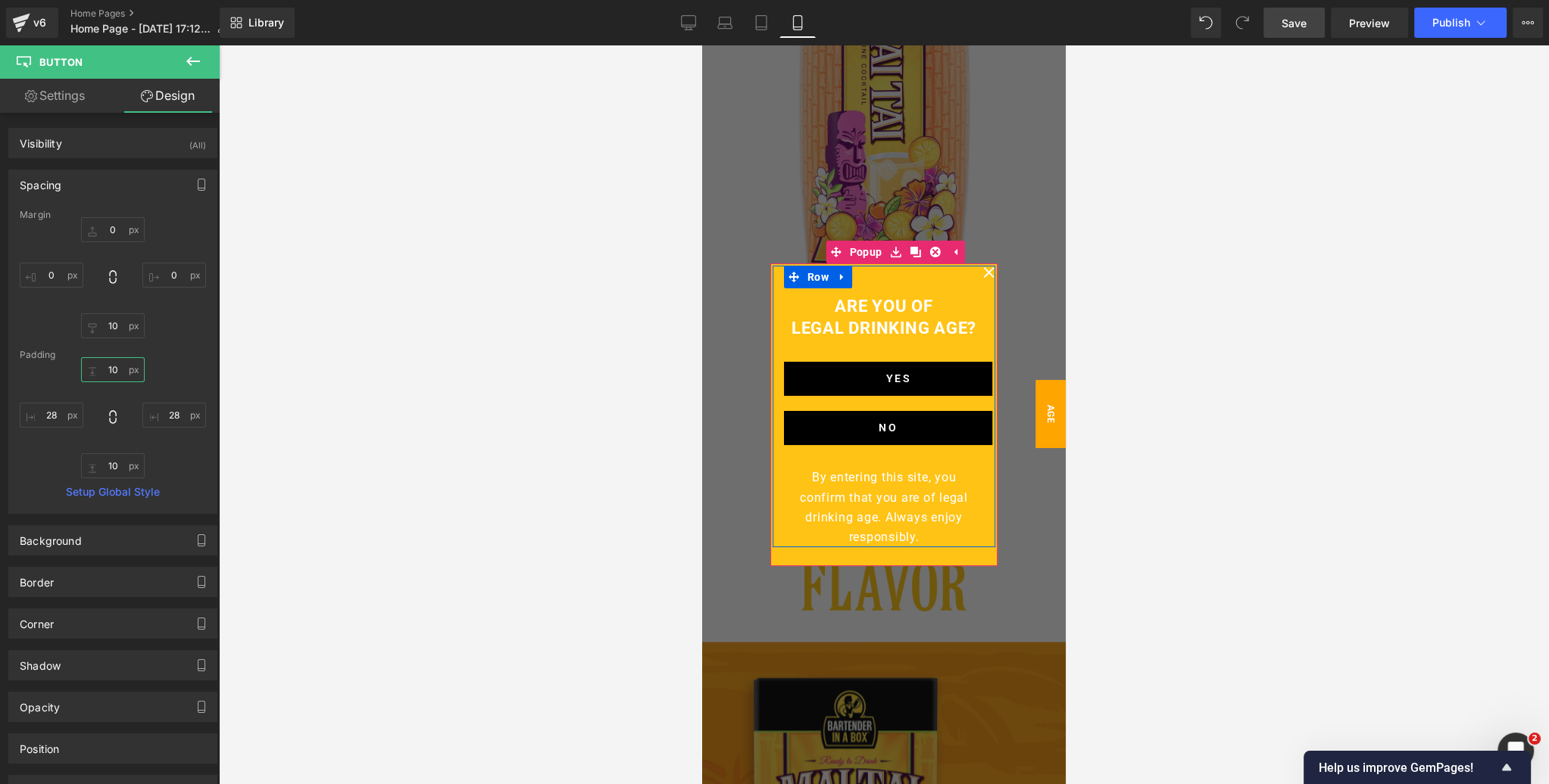
type input "28"
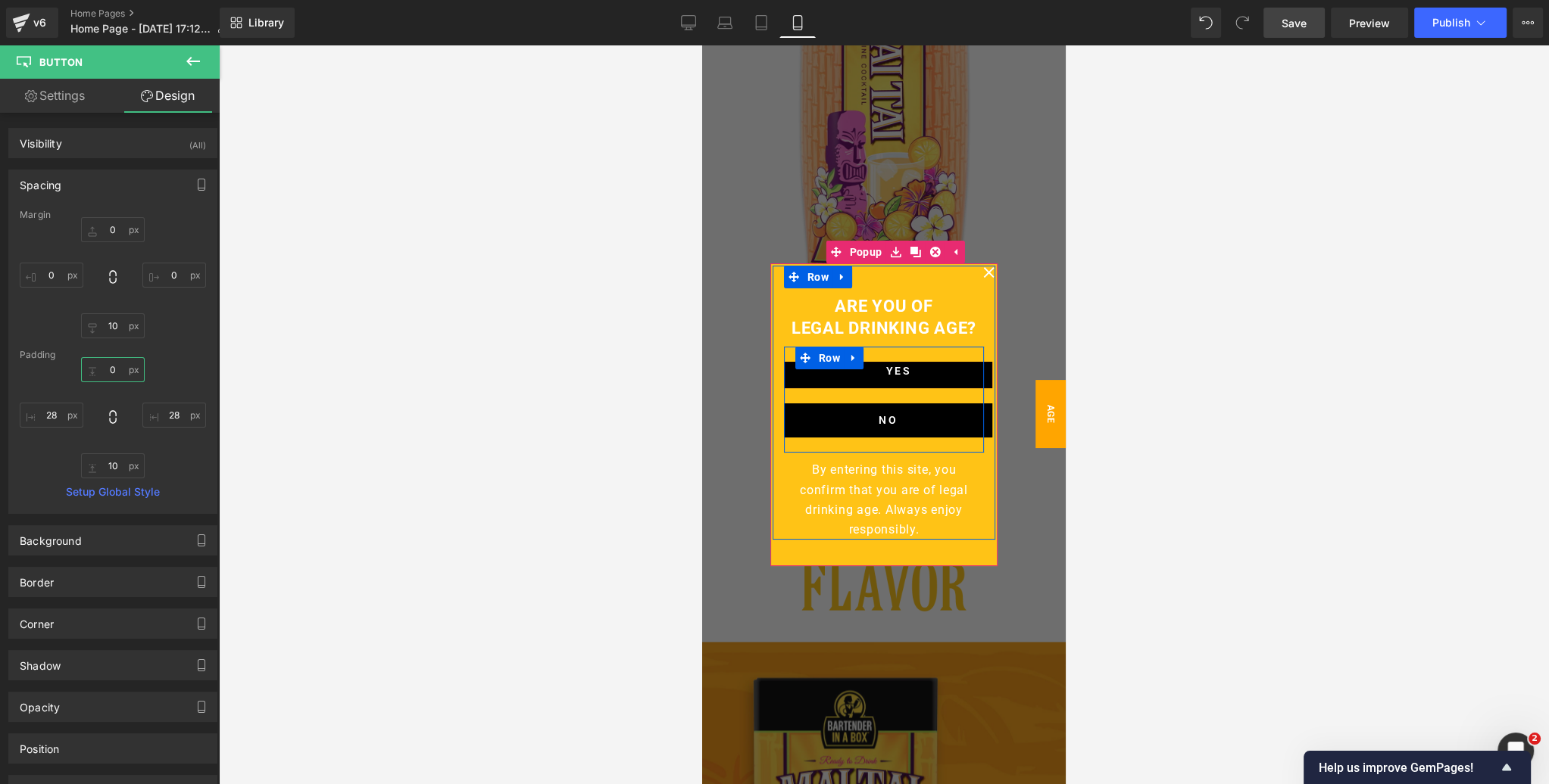
type input "10"
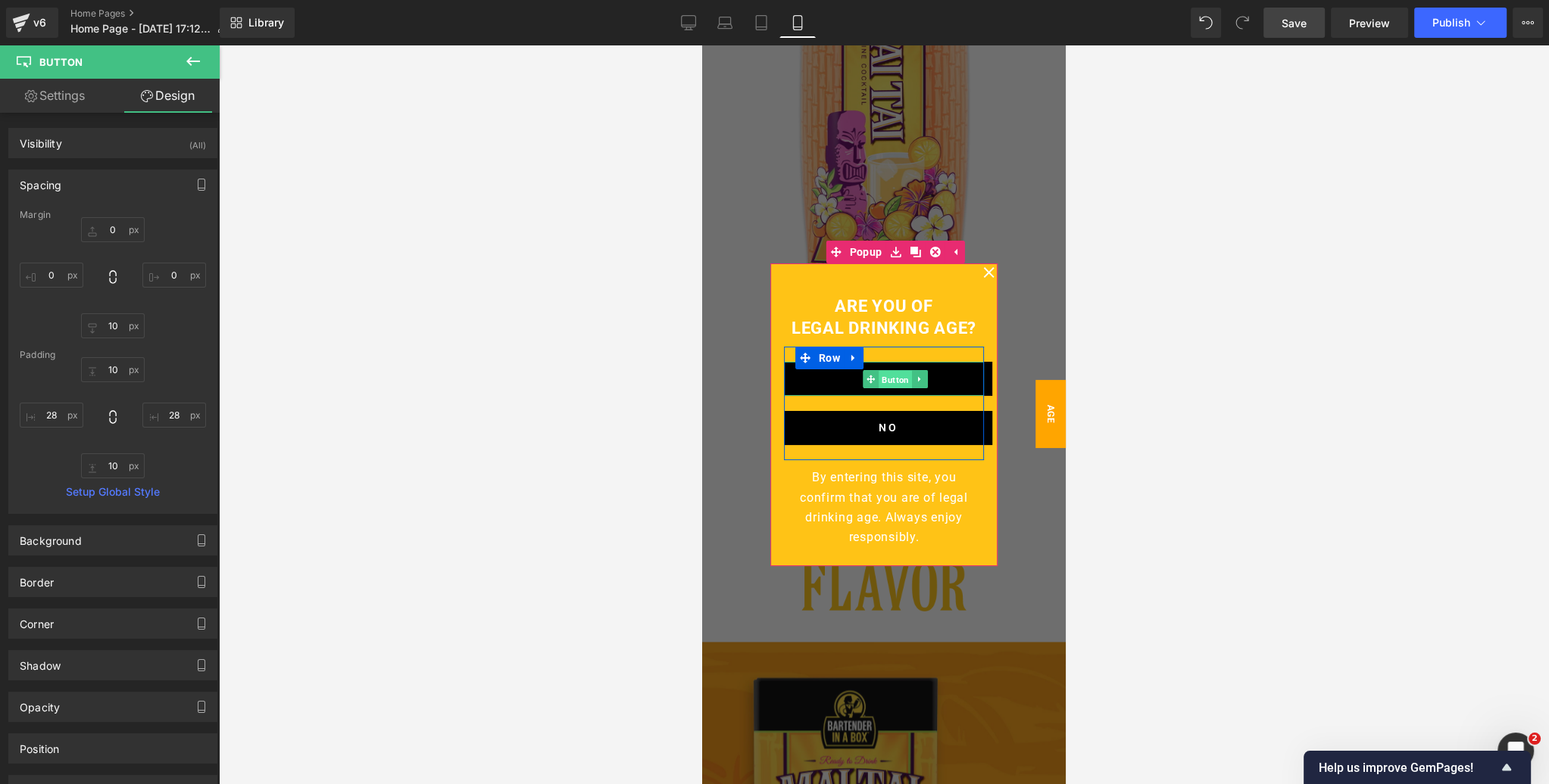
click at [899, 378] on span "Button" at bounding box center [895, 380] width 33 height 19
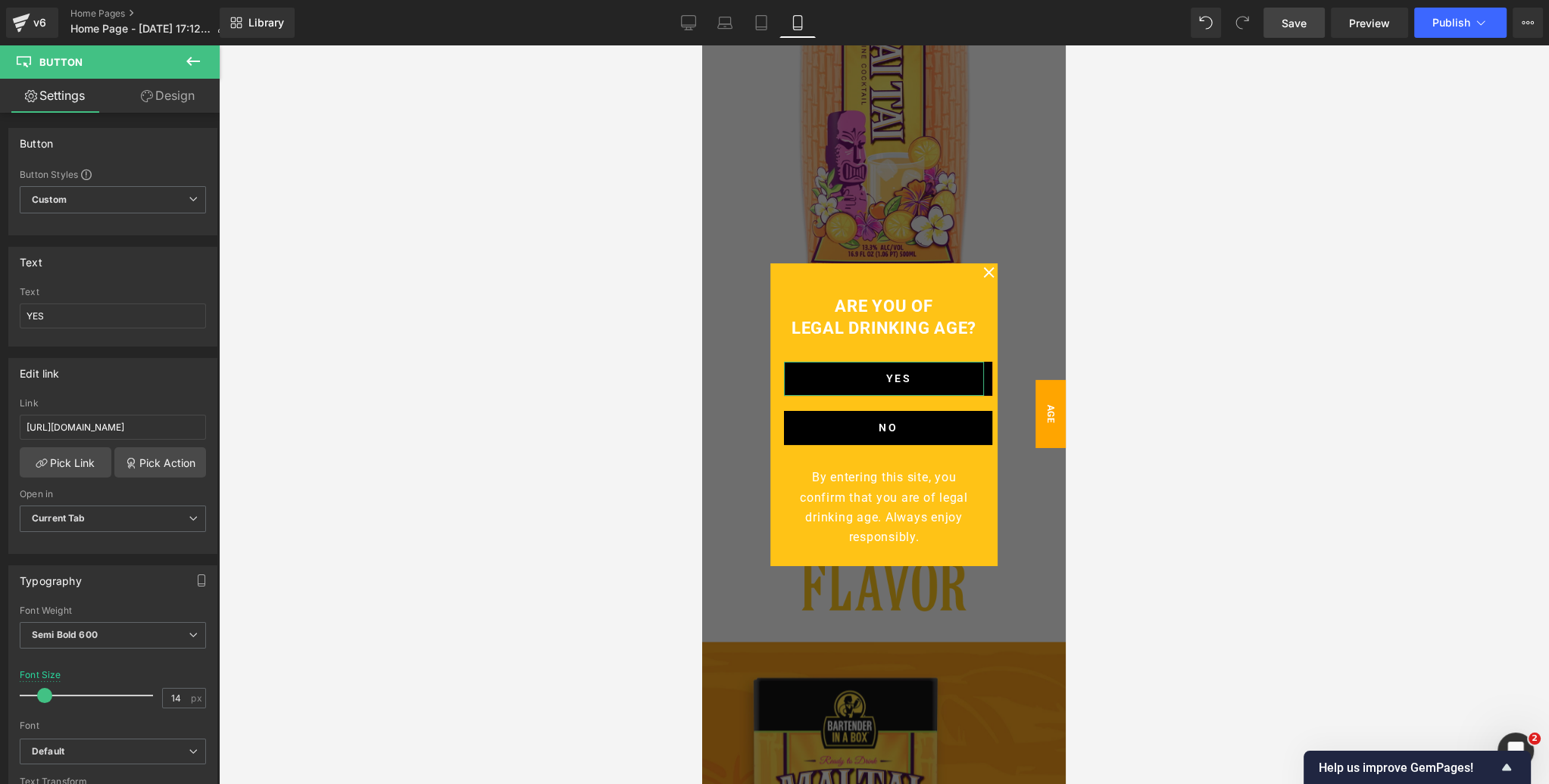
click at [175, 96] on link "Design" at bounding box center [167, 96] width 110 height 34
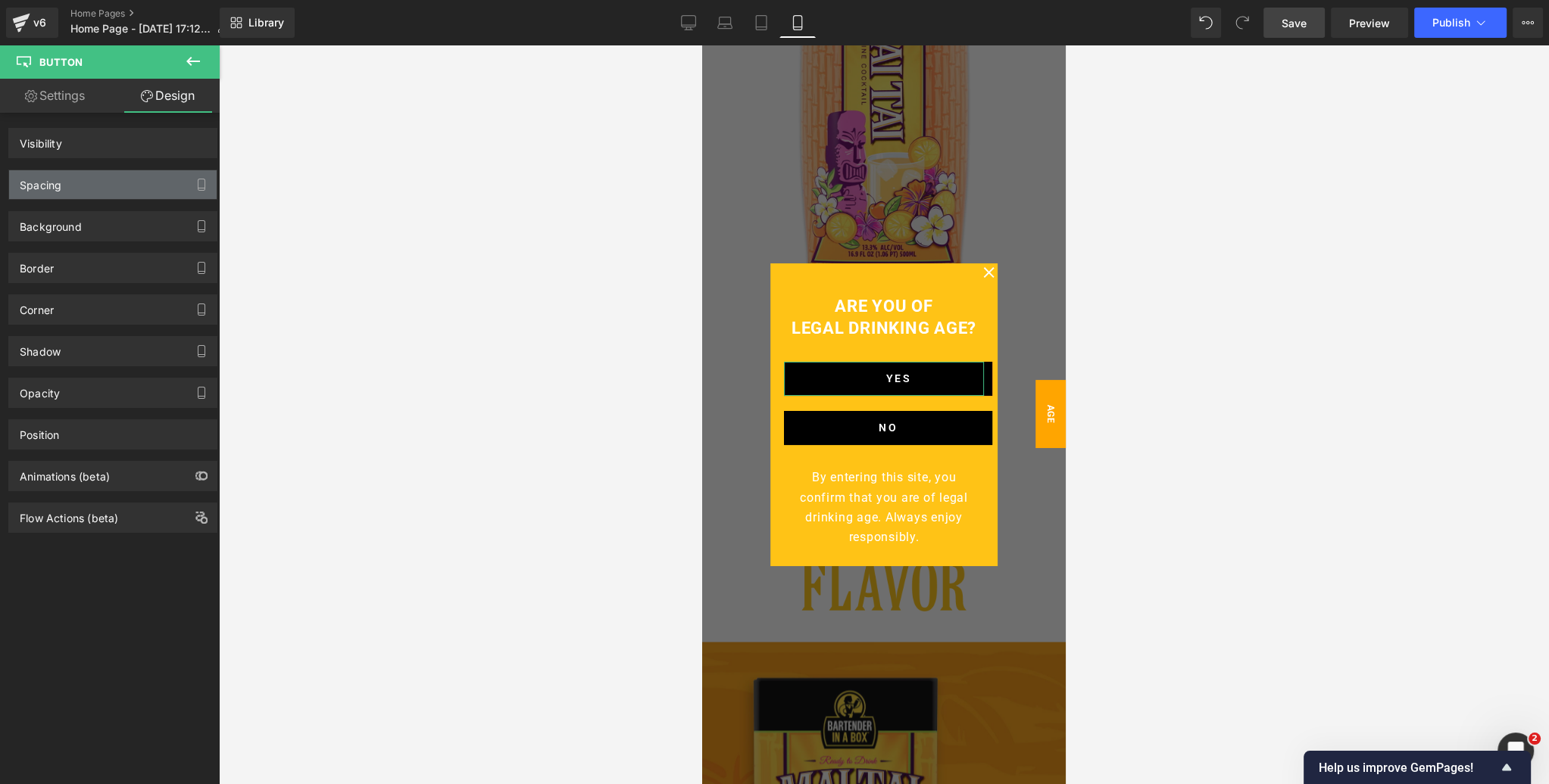
click at [98, 180] on div "Spacing" at bounding box center [112, 184] width 207 height 29
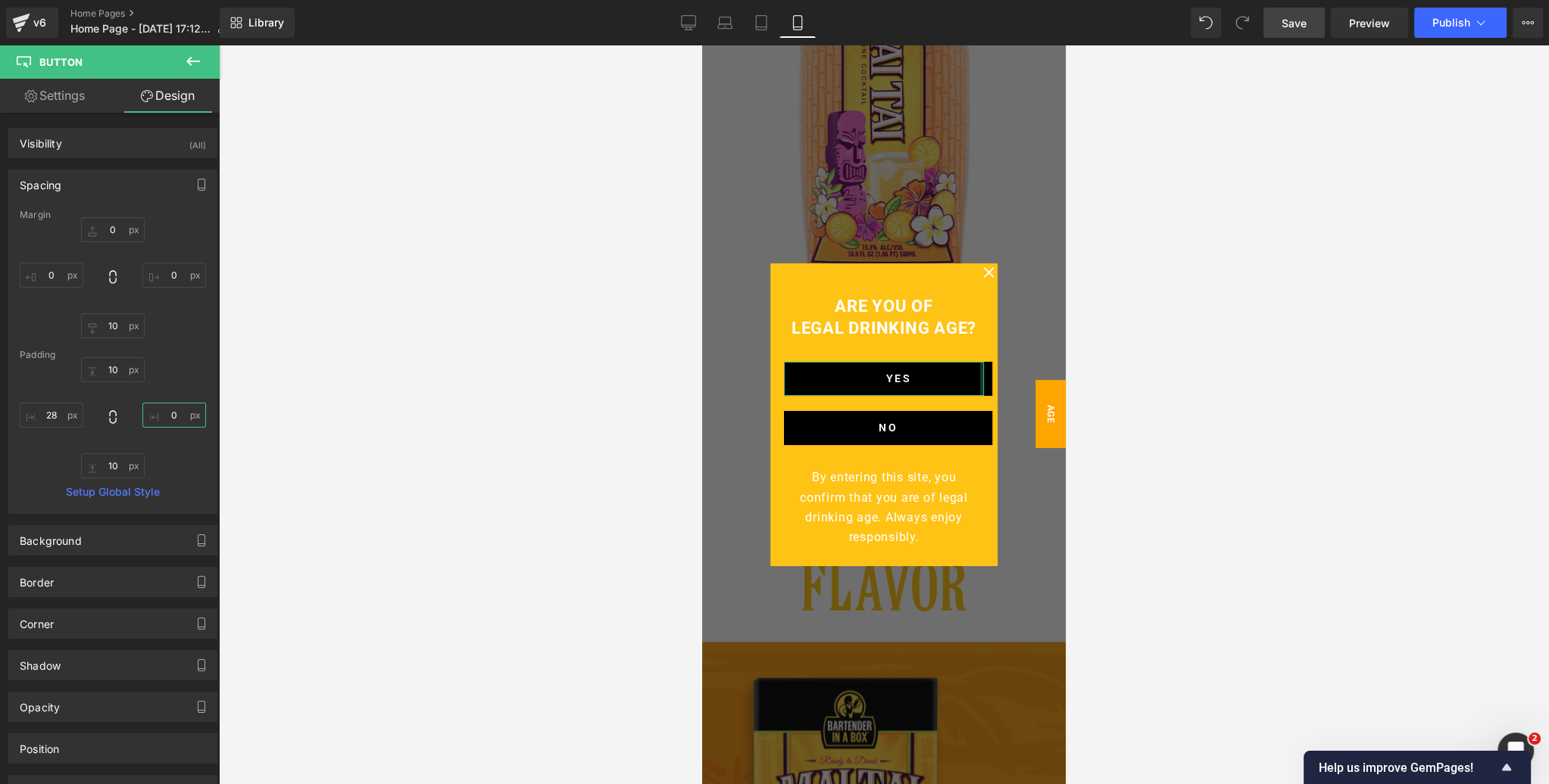
click at [170, 411] on input "text" at bounding box center [174, 415] width 63 height 25
type input "28"
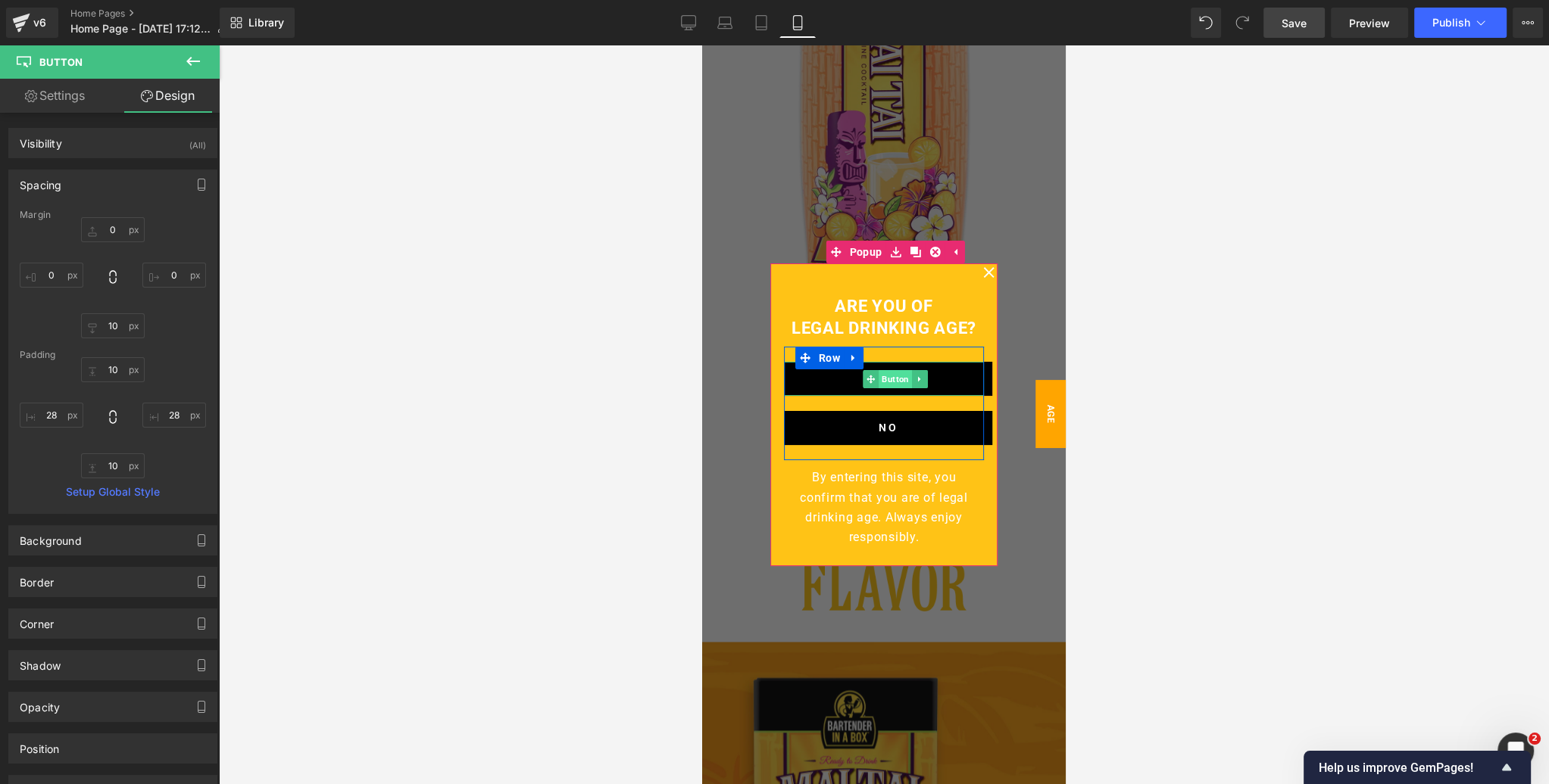
click at [895, 380] on span "Button" at bounding box center [895, 380] width 33 height 19
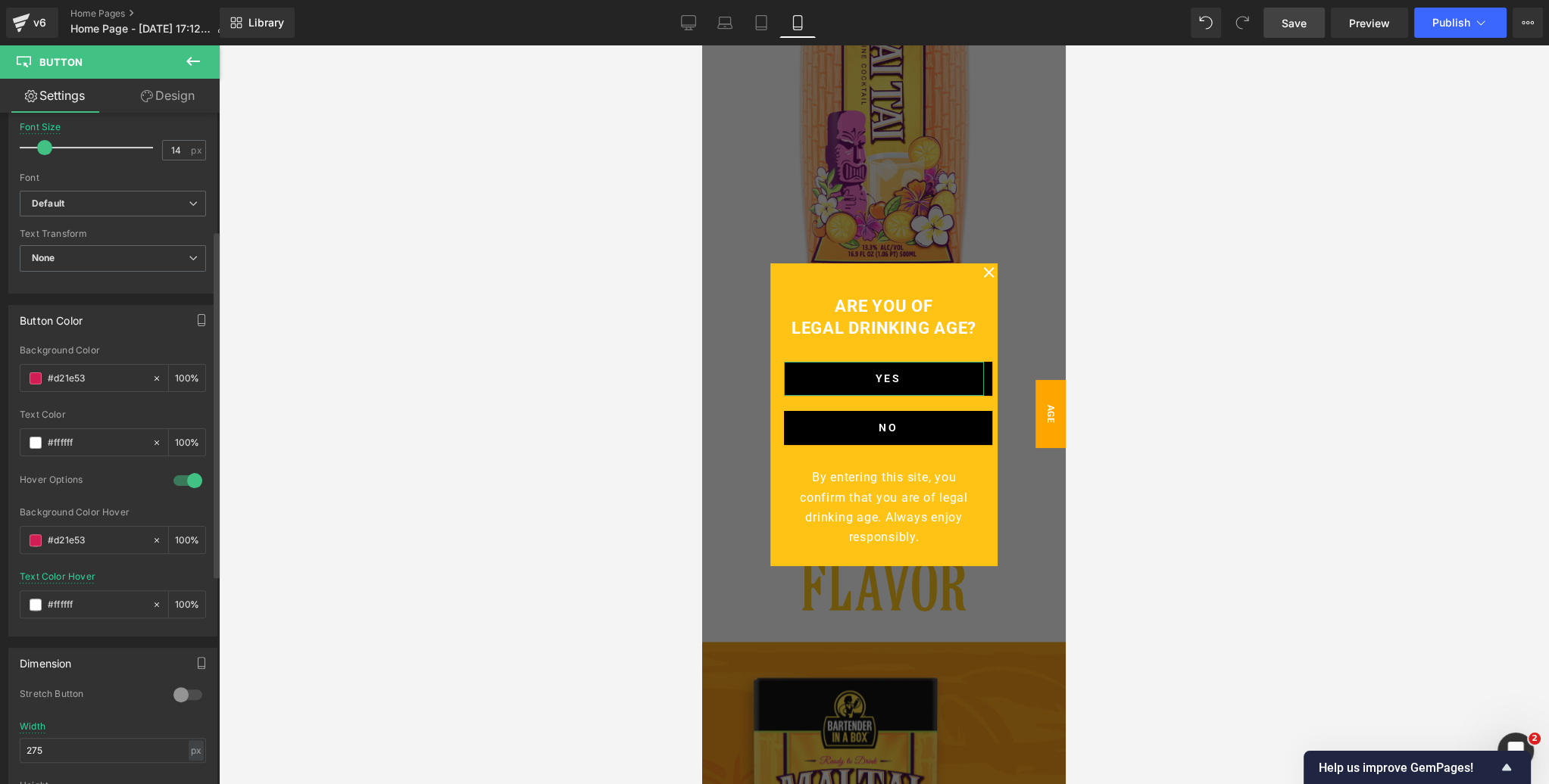
scroll to position [772, 0]
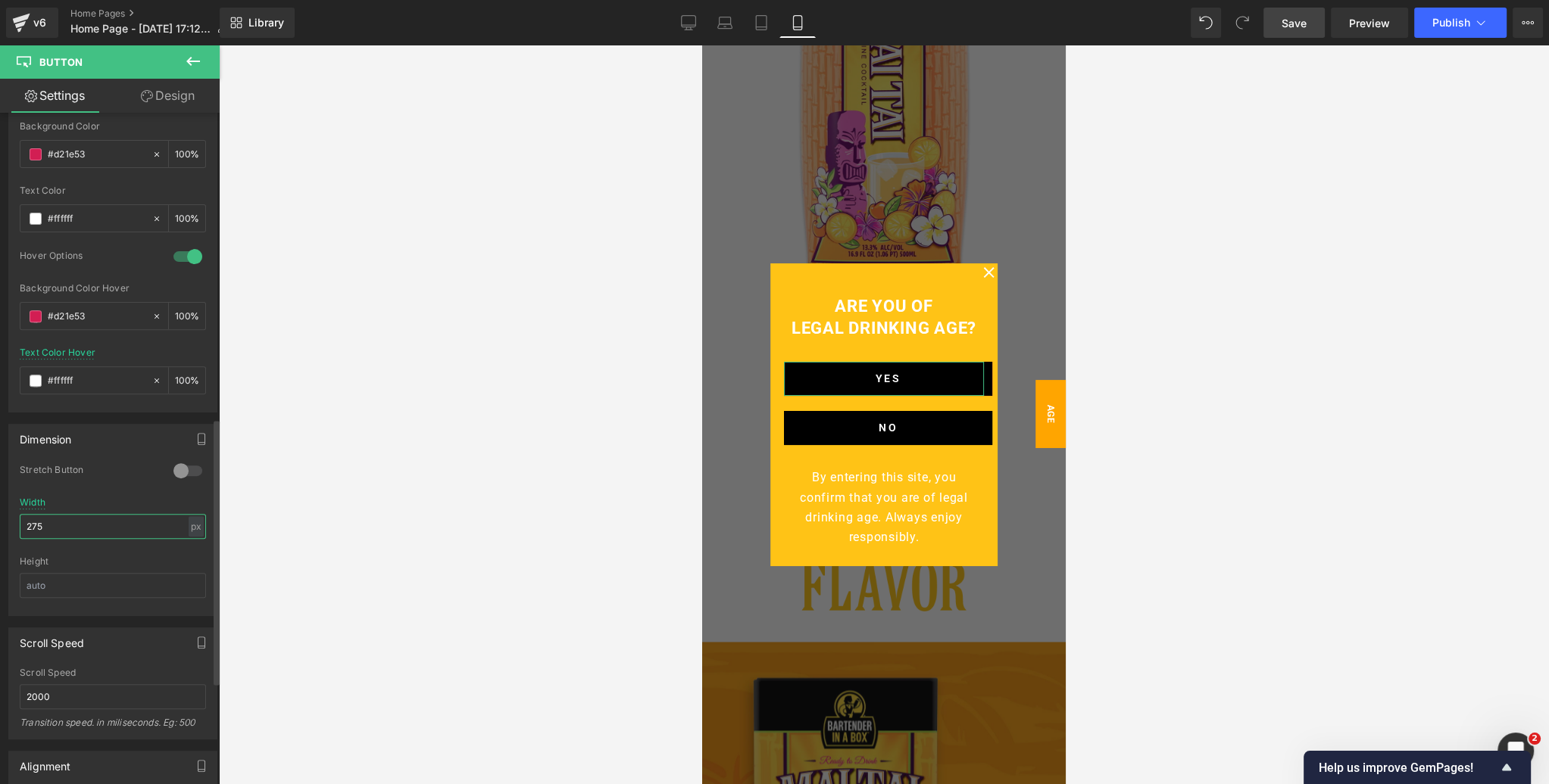
drag, startPoint x: 63, startPoint y: 520, endPoint x: 15, endPoint y: 520, distance: 48.0
click at [15, 520] on div "0 Stretch Button 275px Width 275 px % px Height" at bounding box center [112, 540] width 207 height 151
drag, startPoint x: 46, startPoint y: 520, endPoint x: 19, endPoint y: 521, distance: 27.0
click at [20, 521] on input "175" at bounding box center [112, 526] width 186 height 25
type input "200"
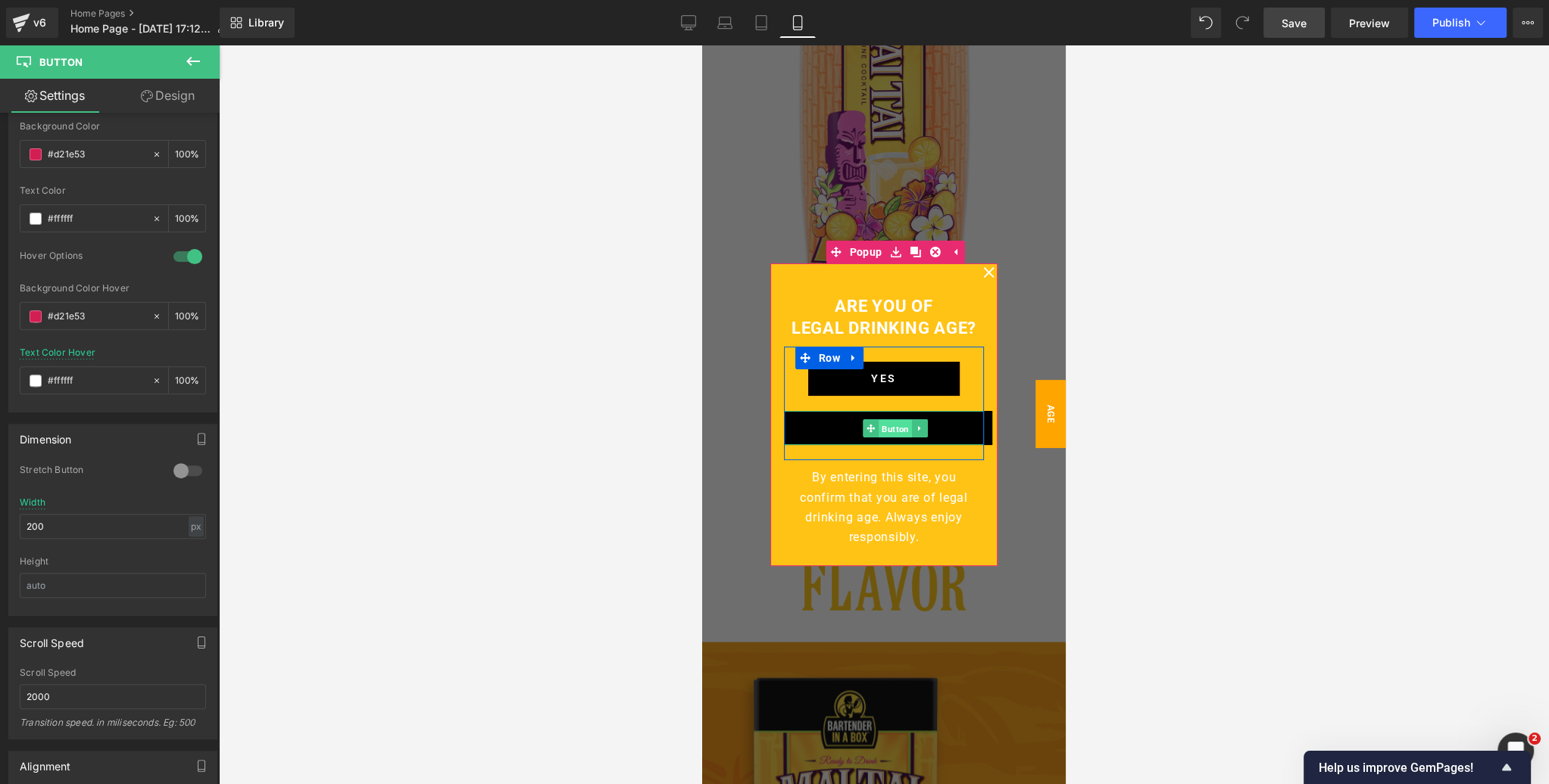
click at [890, 427] on span "Button" at bounding box center [895, 429] width 33 height 19
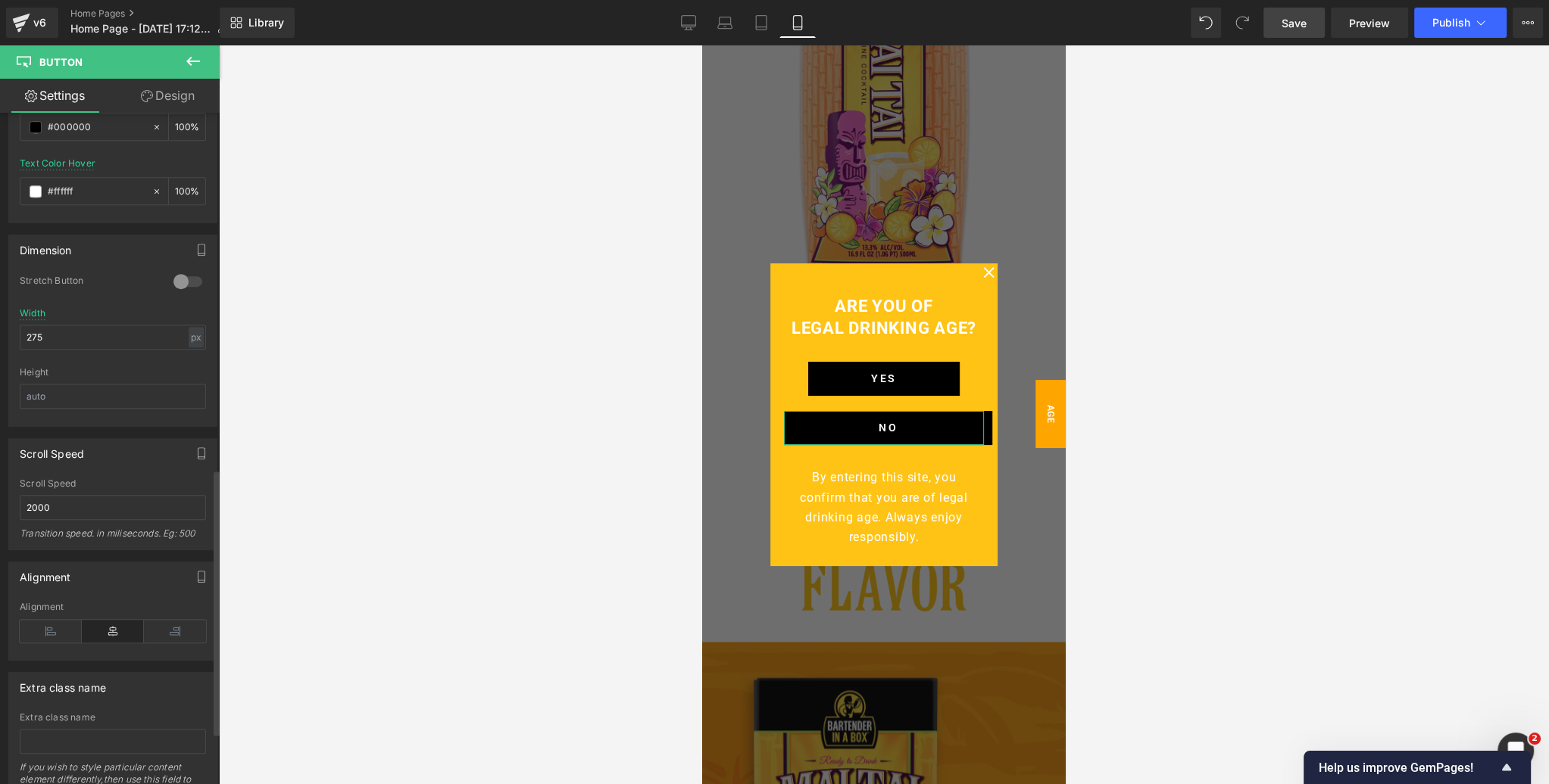
scroll to position [899, 0]
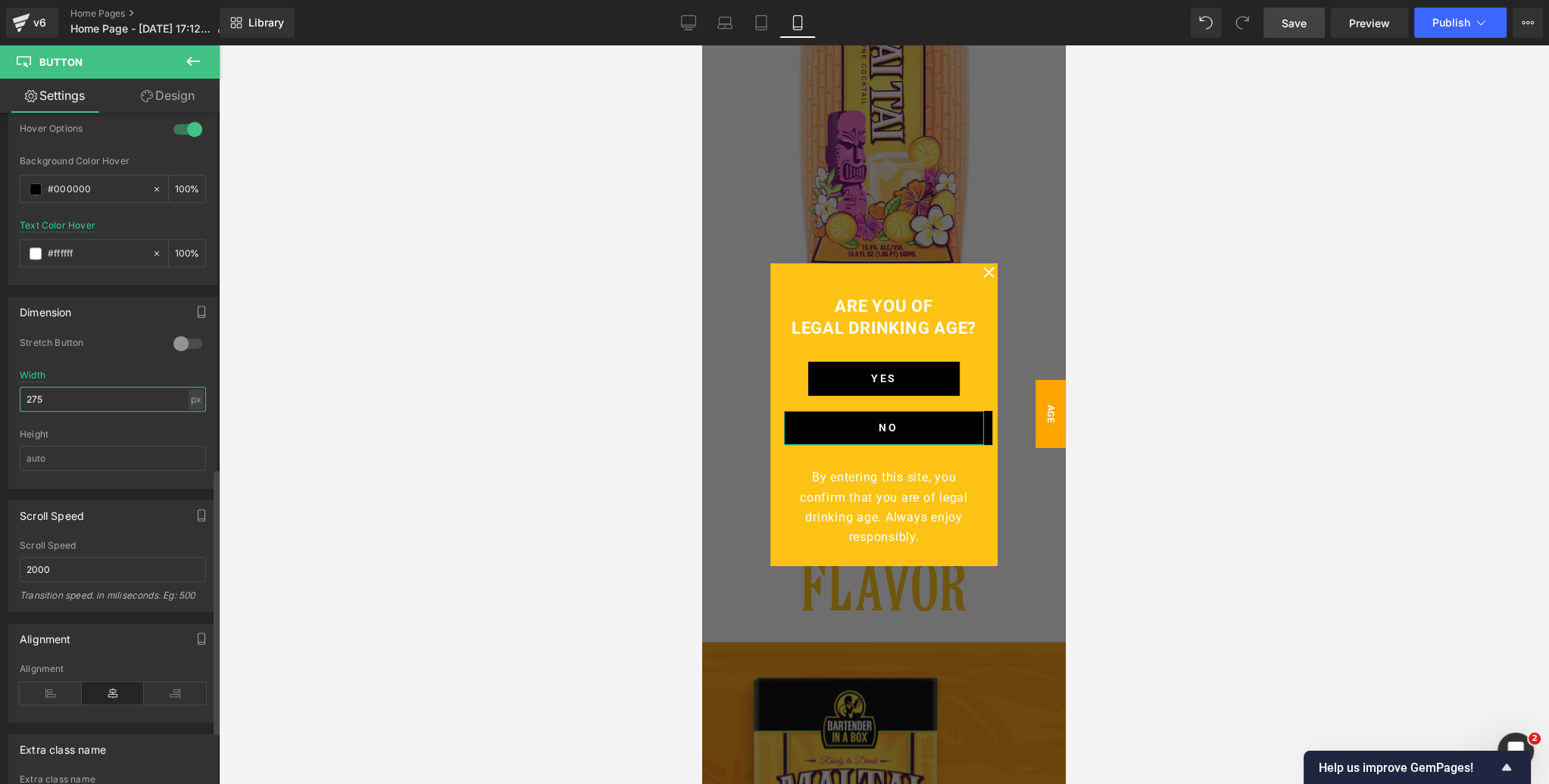
drag, startPoint x: 33, startPoint y: 395, endPoint x: 21, endPoint y: 395, distance: 12.0
click at [21, 395] on input "275" at bounding box center [112, 399] width 186 height 25
type input "200"
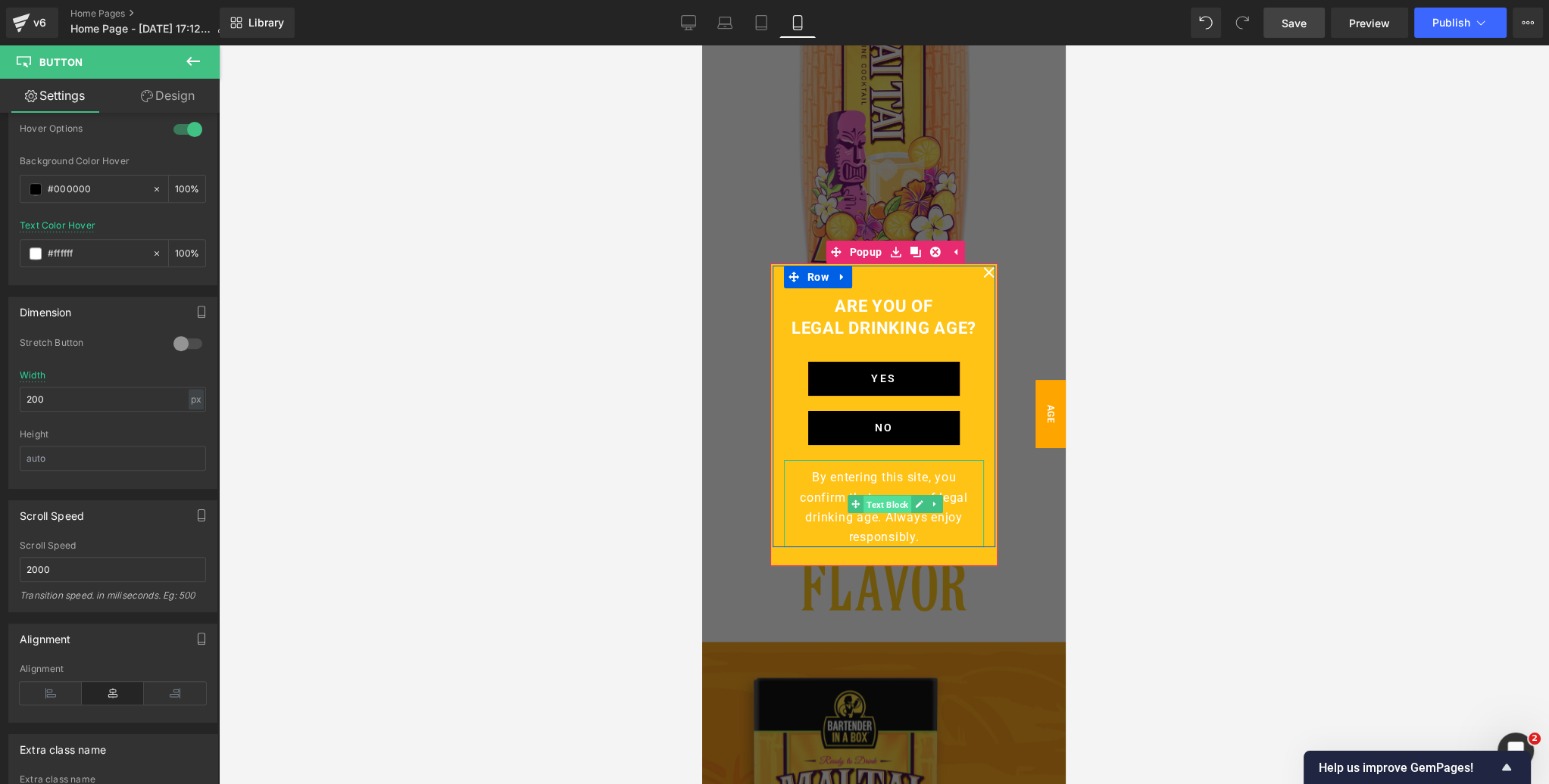
click at [893, 506] on span "Text Block" at bounding box center [886, 505] width 47 height 19
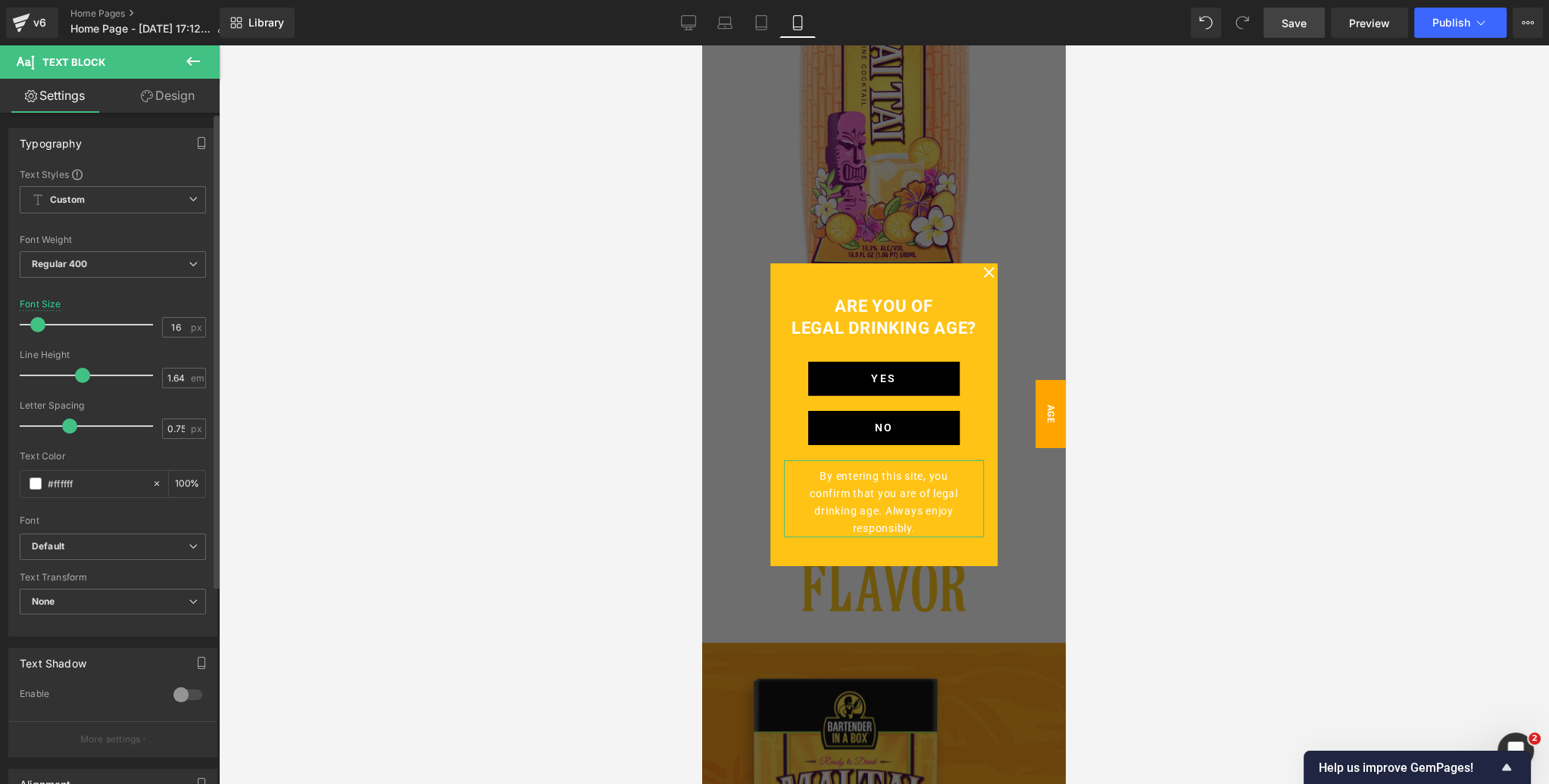
click at [38, 327] on span at bounding box center [38, 324] width 15 height 15
click at [172, 98] on link "Design" at bounding box center [167, 96] width 110 height 34
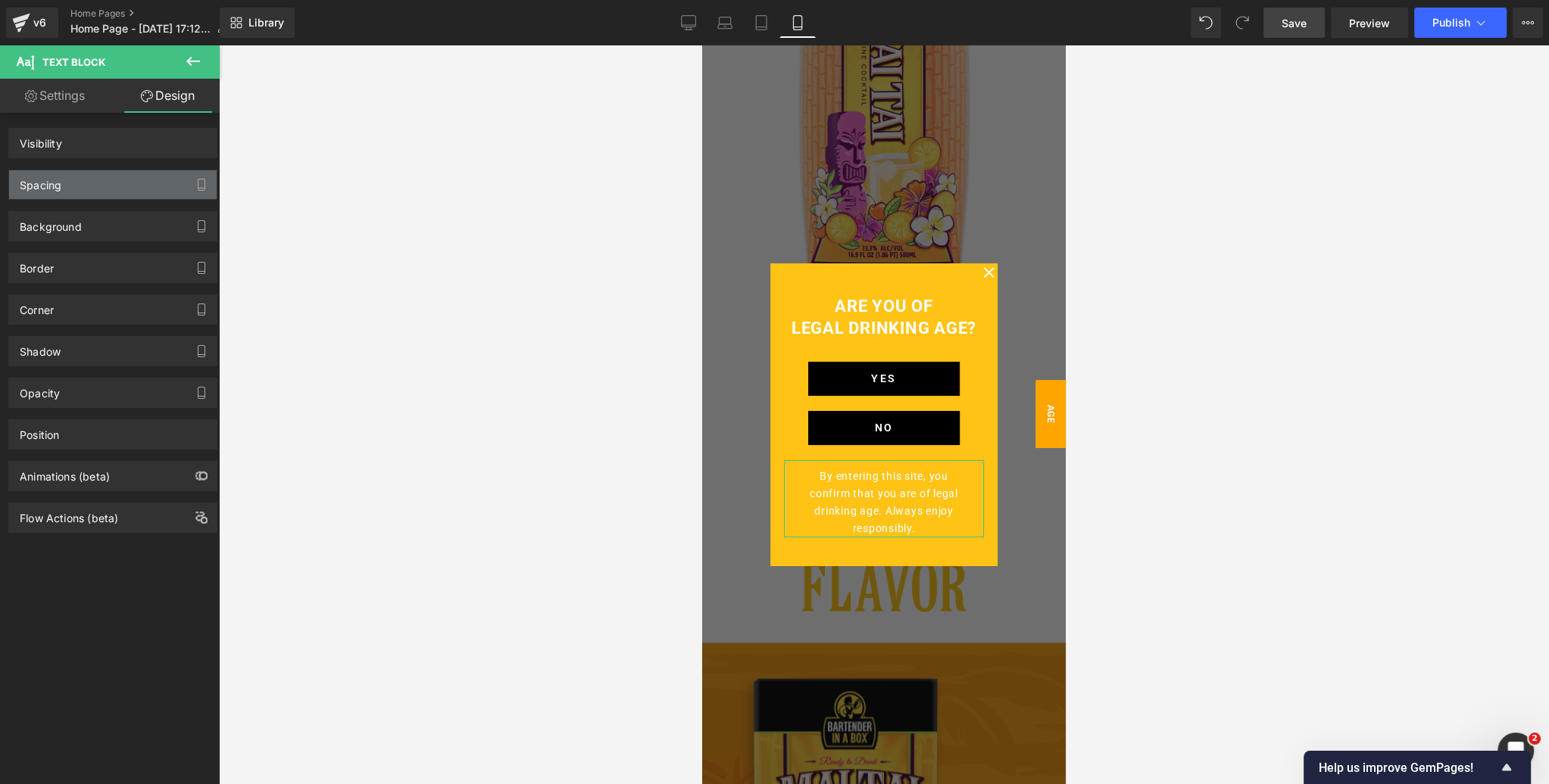
click at [106, 189] on div "Spacing" at bounding box center [112, 184] width 207 height 29
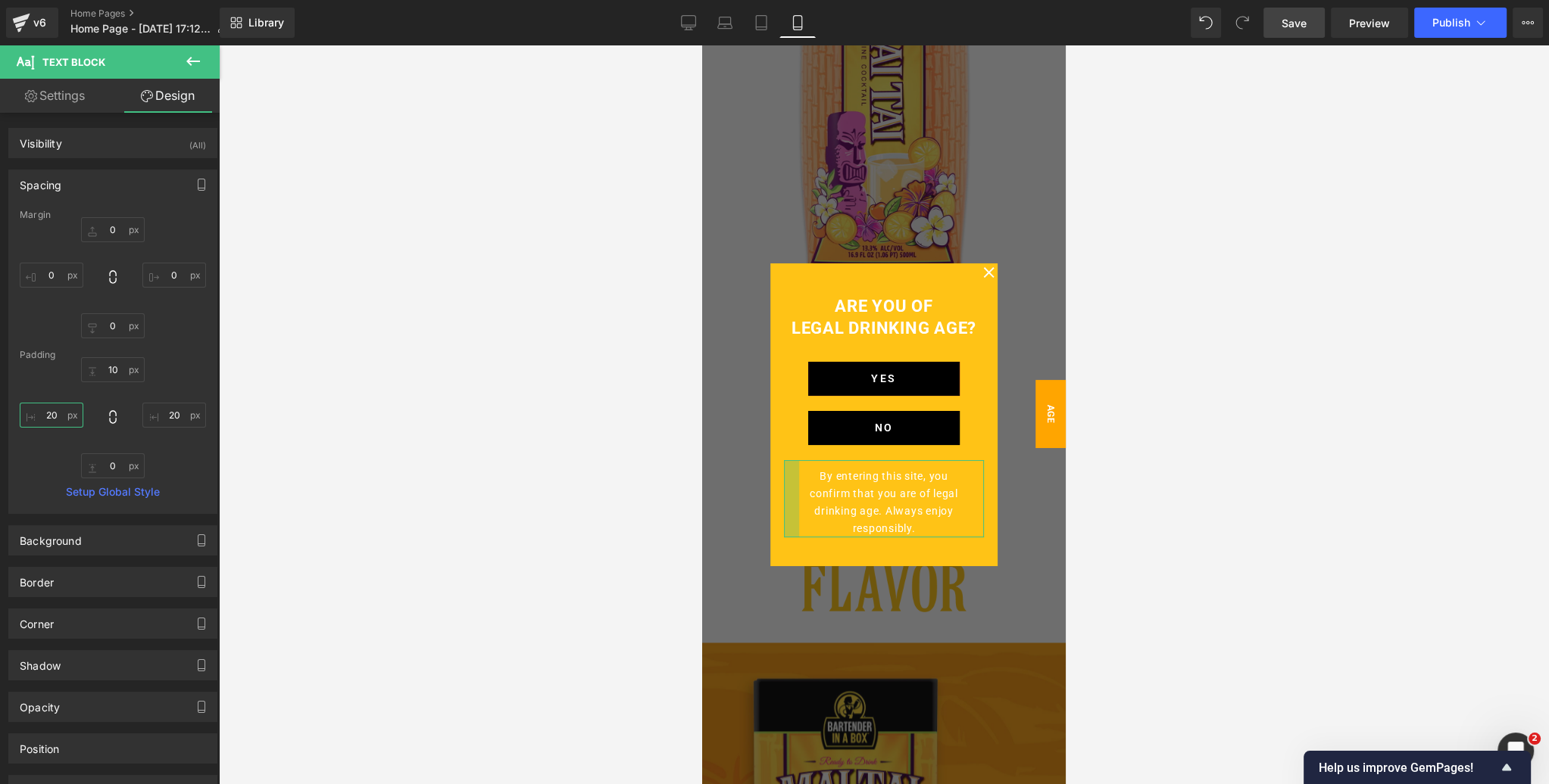
click at [59, 419] on input "text" at bounding box center [51, 415] width 63 height 25
click at [59, 419] on input "text" at bounding box center [51, 415] width 63 height 25
type input "0"
click at [171, 416] on input "text" at bounding box center [174, 415] width 63 height 25
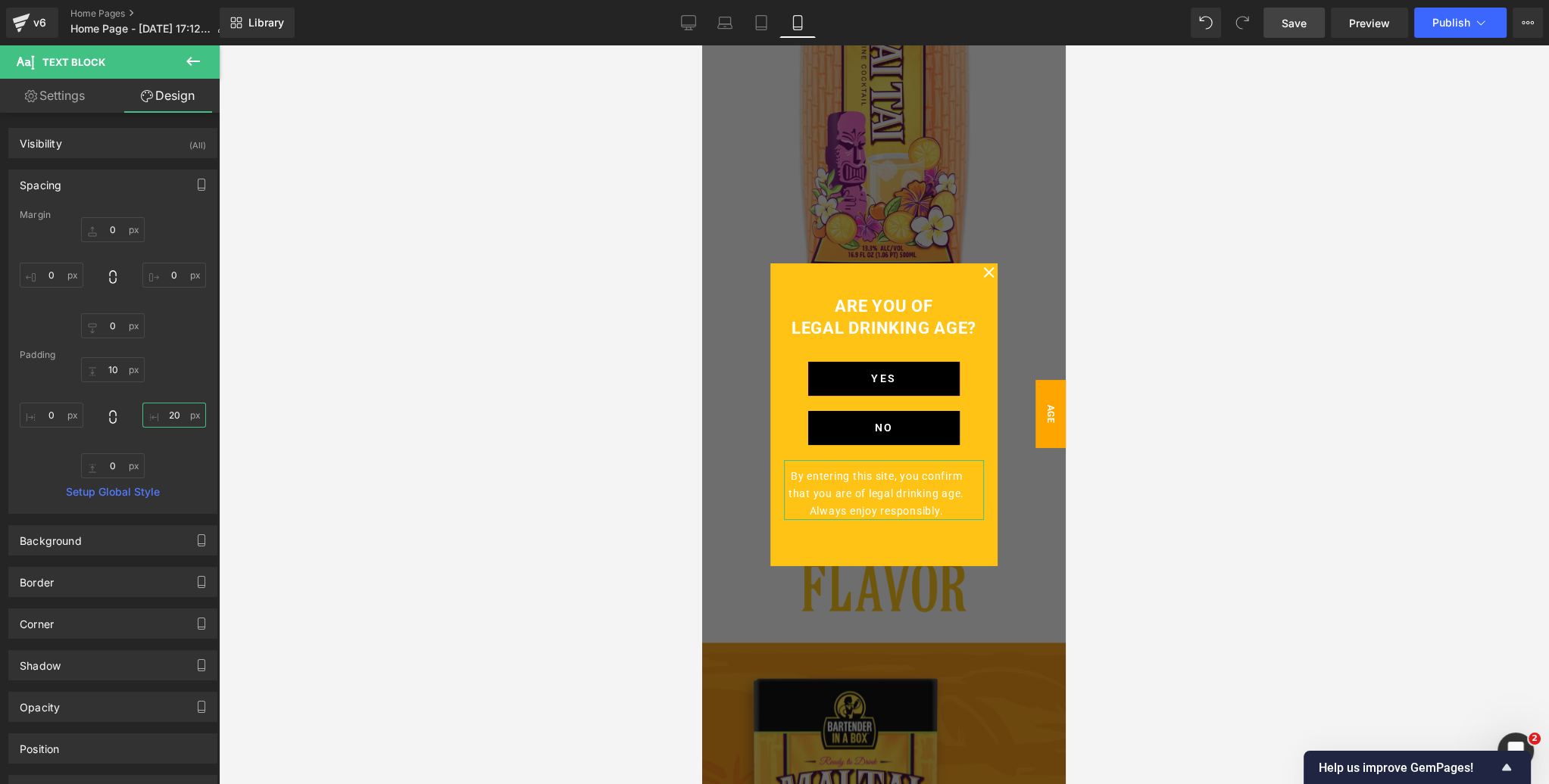
click at [171, 416] on input "text" at bounding box center [174, 415] width 63 height 25
click at [172, 416] on input "text" at bounding box center [174, 415] width 63 height 25
type input "0"
click at [866, 254] on span "Popup" at bounding box center [865, 252] width 40 height 22
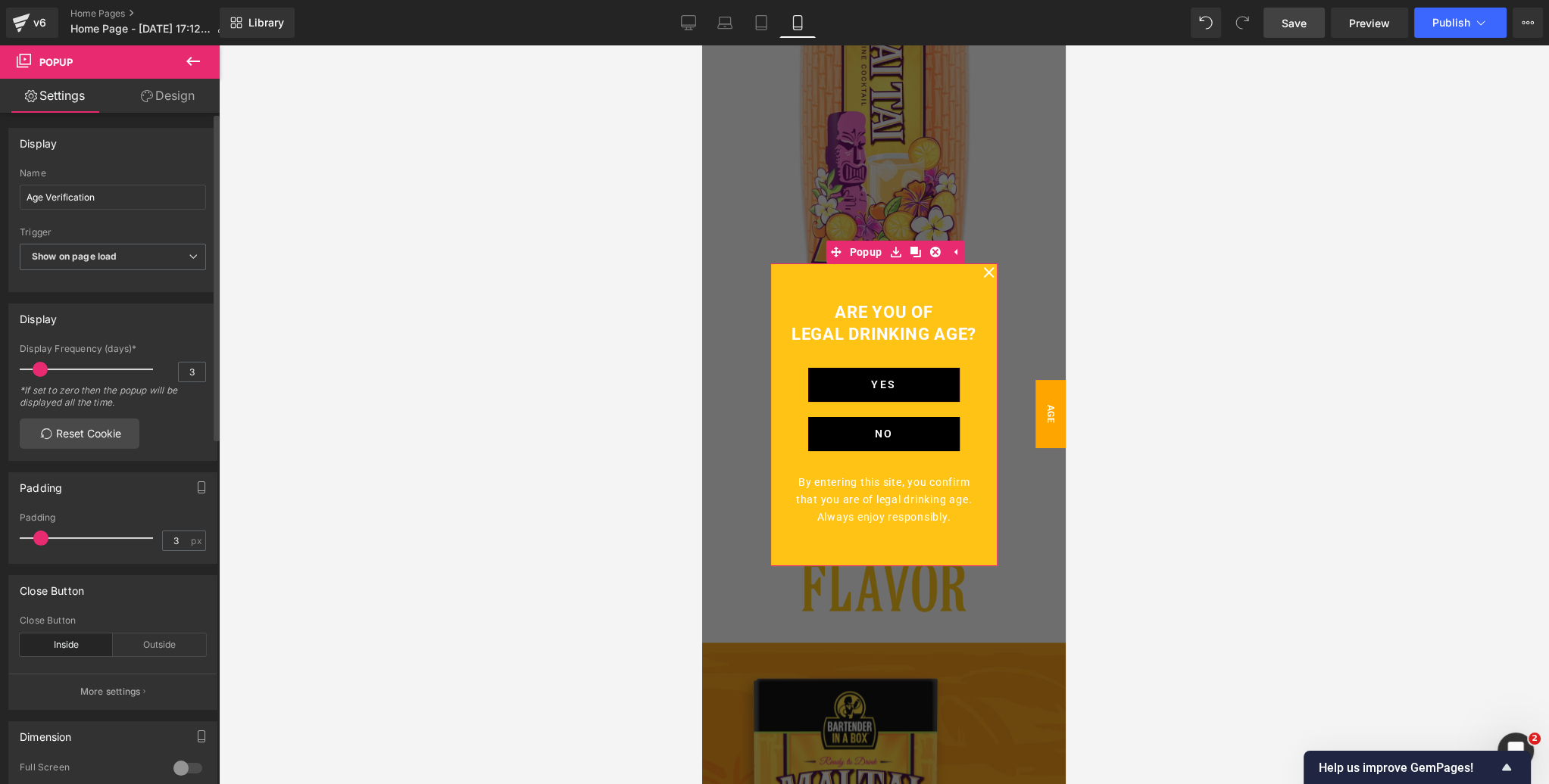
drag, startPoint x: 34, startPoint y: 539, endPoint x: 43, endPoint y: 537, distance: 9.2
click at [43, 537] on span at bounding box center [41, 538] width 15 height 15
click at [1299, 19] on span "Save" at bounding box center [1293, 22] width 25 height 16
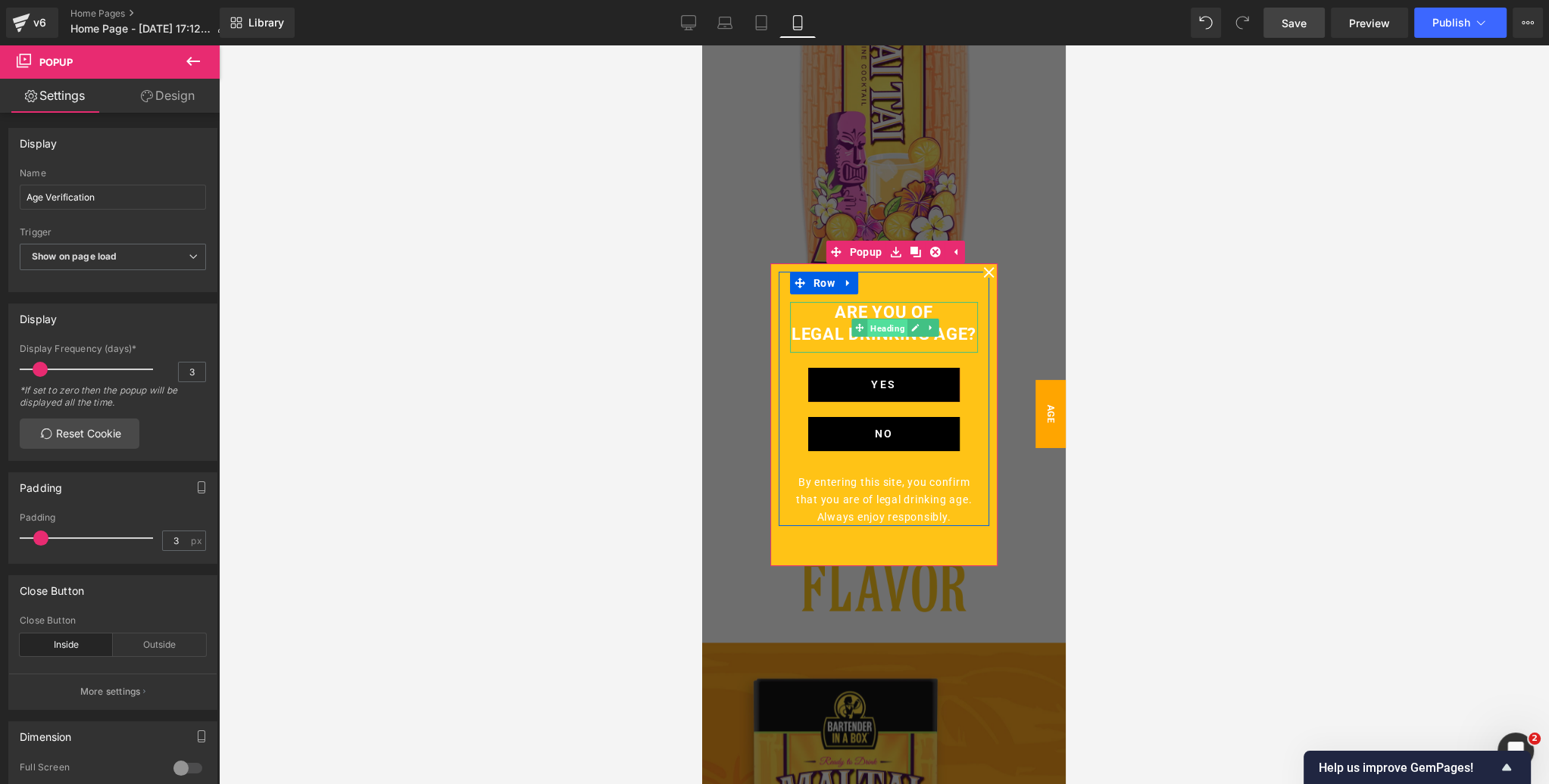
click at [889, 330] on span "Heading" at bounding box center [886, 328] width 40 height 19
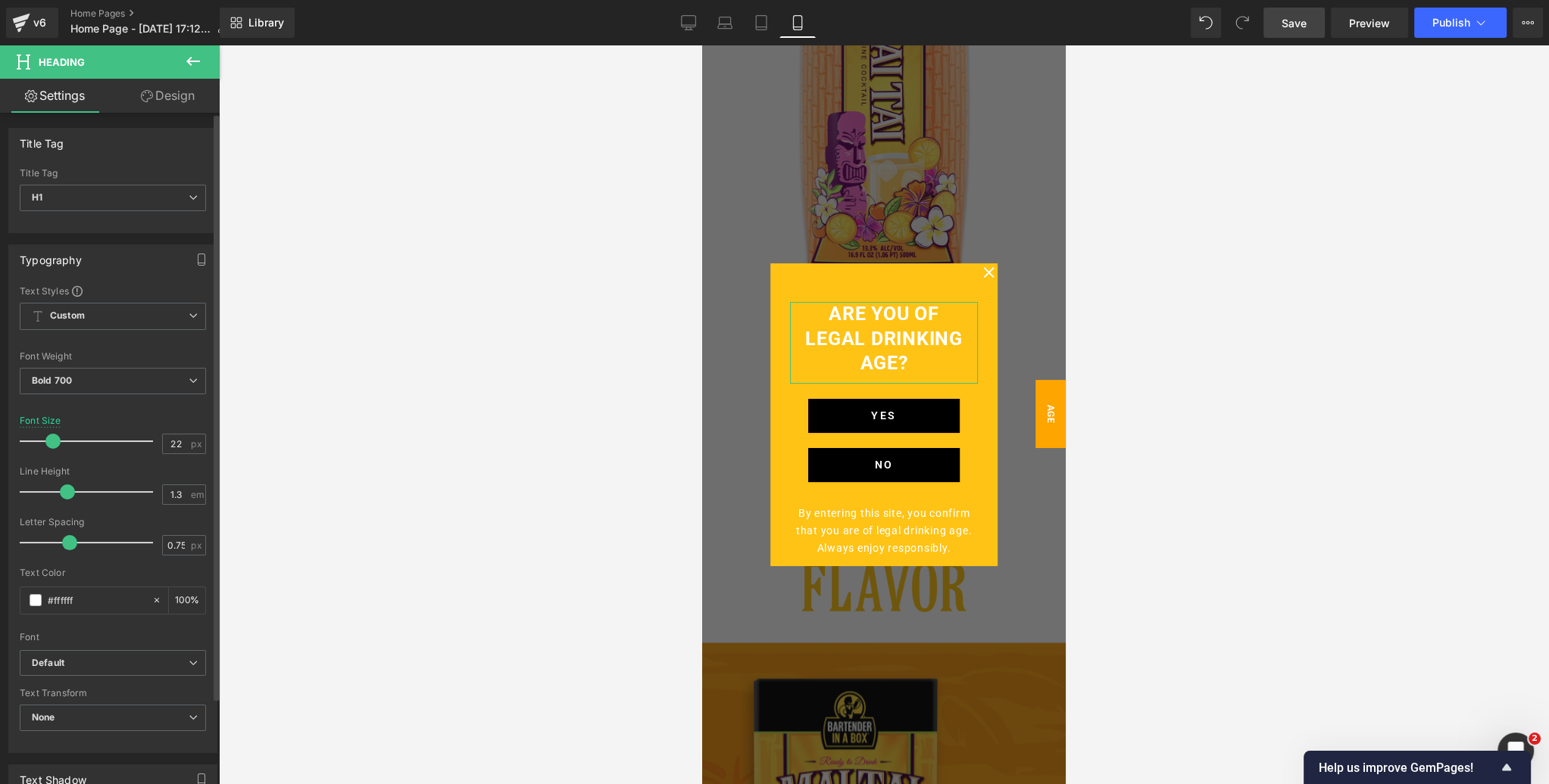
click at [55, 440] on span at bounding box center [53, 441] width 15 height 15
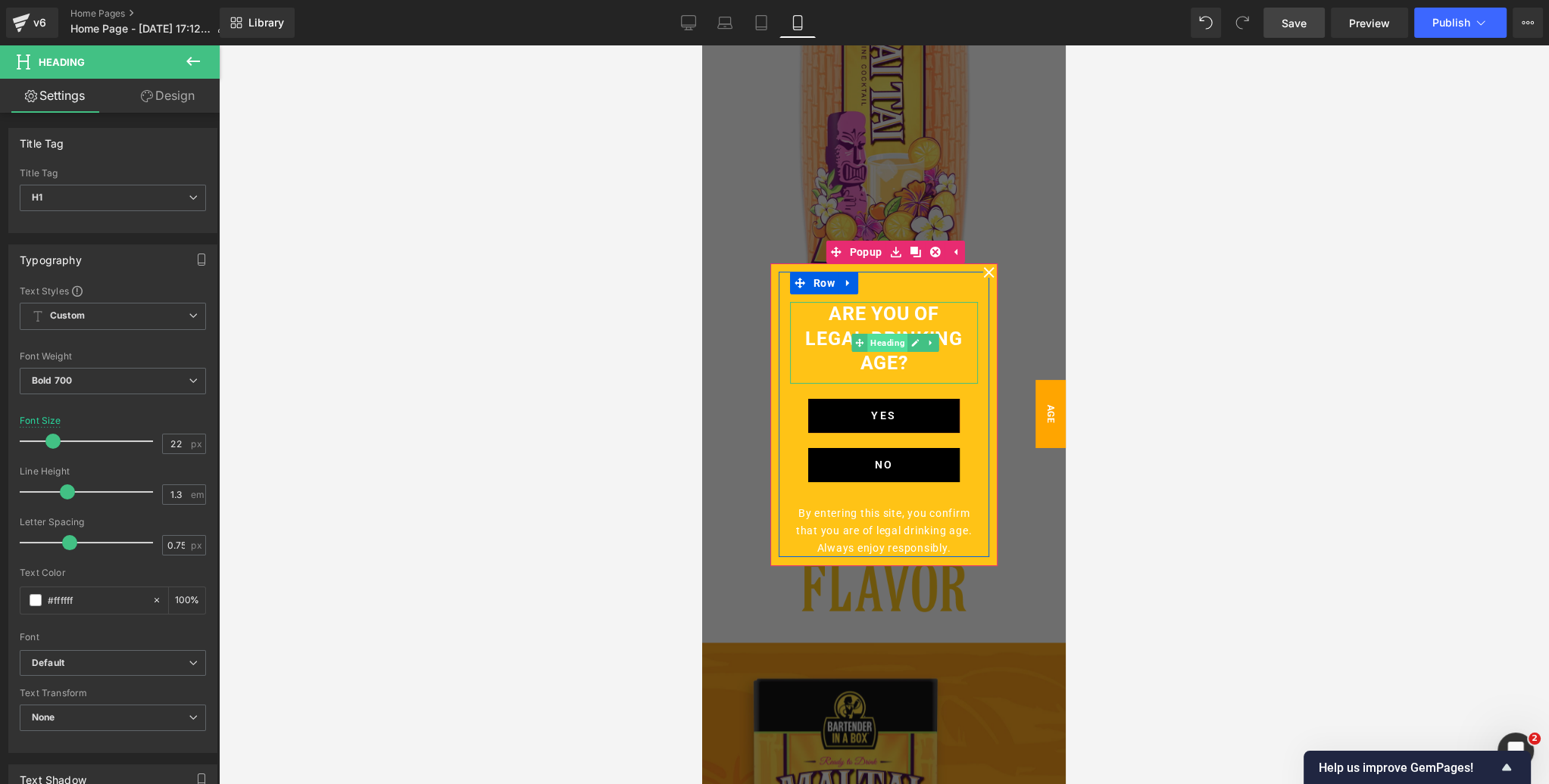
click at [883, 346] on span "Heading" at bounding box center [886, 343] width 40 height 19
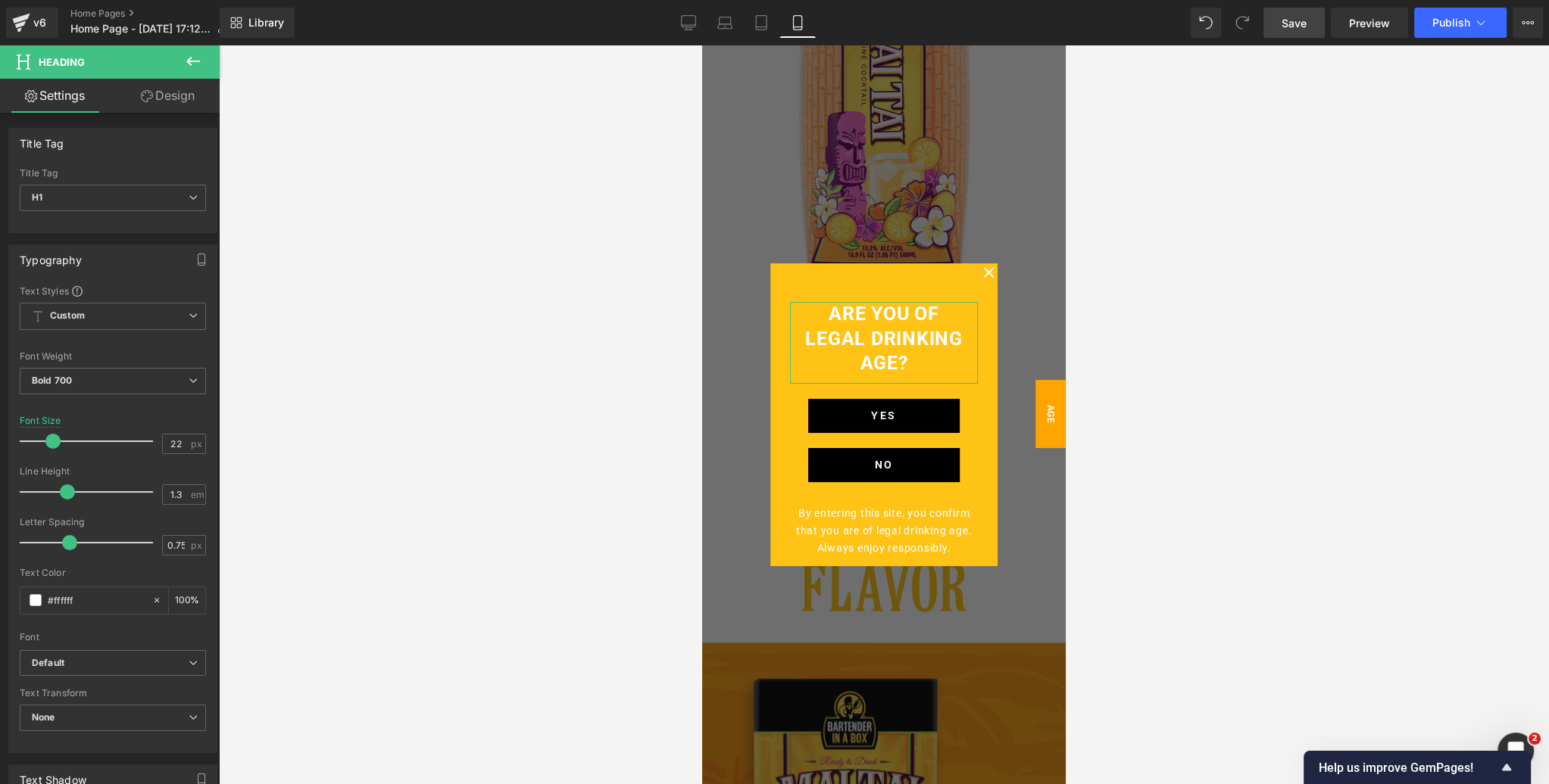
drag, startPoint x: 182, startPoint y: 98, endPoint x: 104, endPoint y: 182, distance: 114.6
click at [181, 98] on link "Design" at bounding box center [167, 96] width 110 height 34
click at [0, 0] on div "Spacing" at bounding box center [0, 0] width 0 height 0
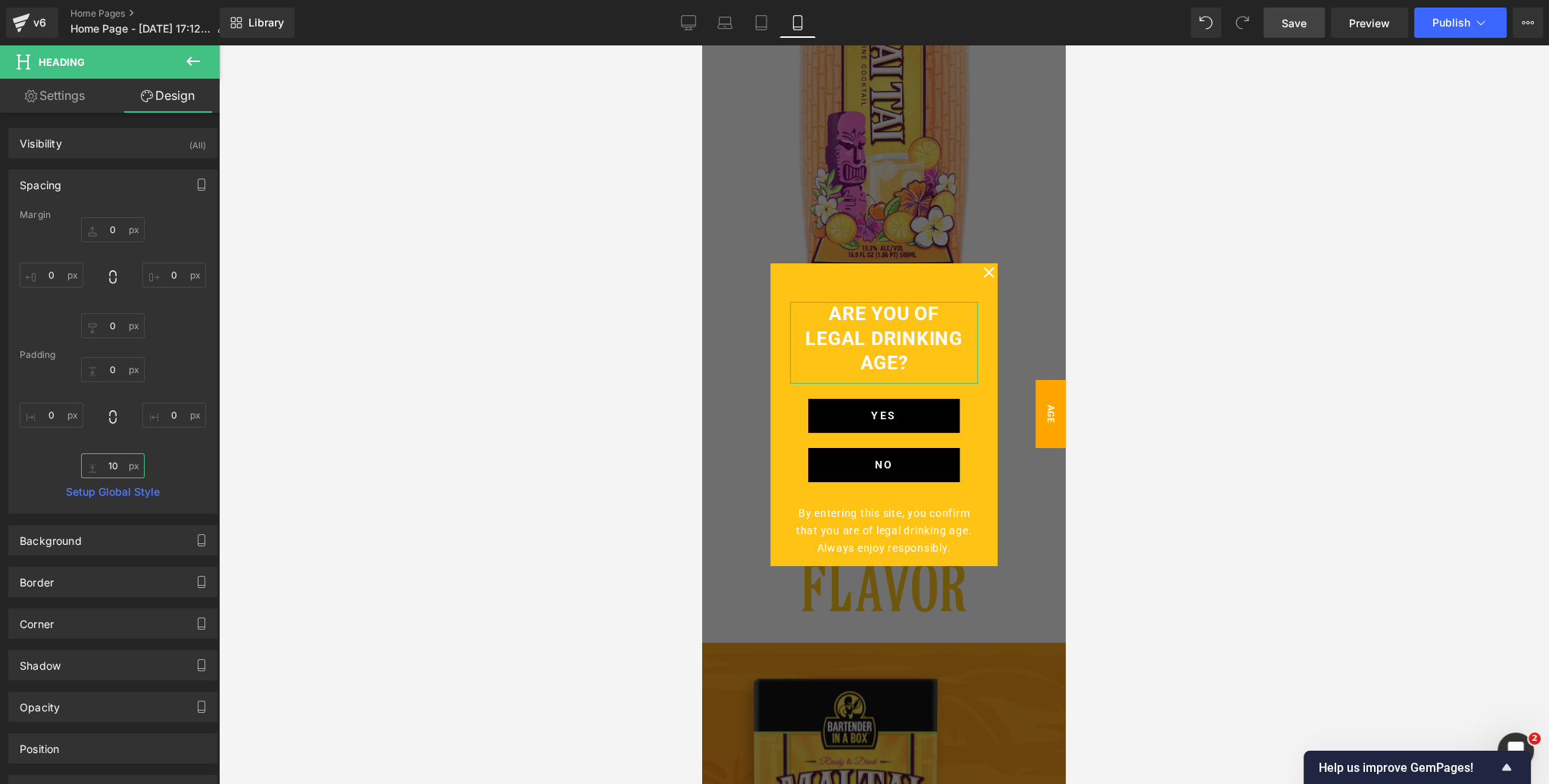
click at [113, 464] on input "text" at bounding box center [112, 465] width 63 height 25
type input "0"
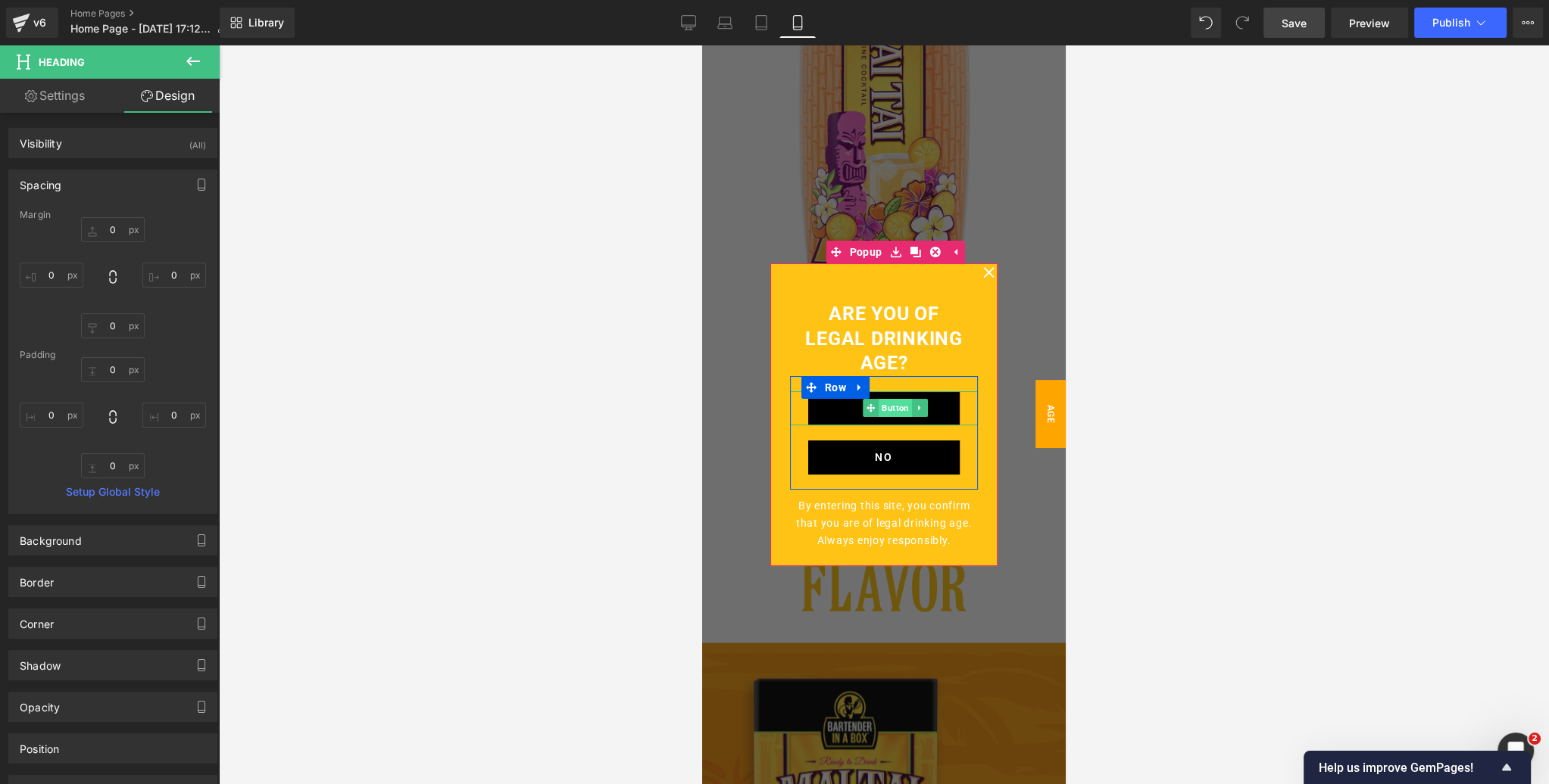
click at [886, 409] on span "Button" at bounding box center [895, 409] width 33 height 19
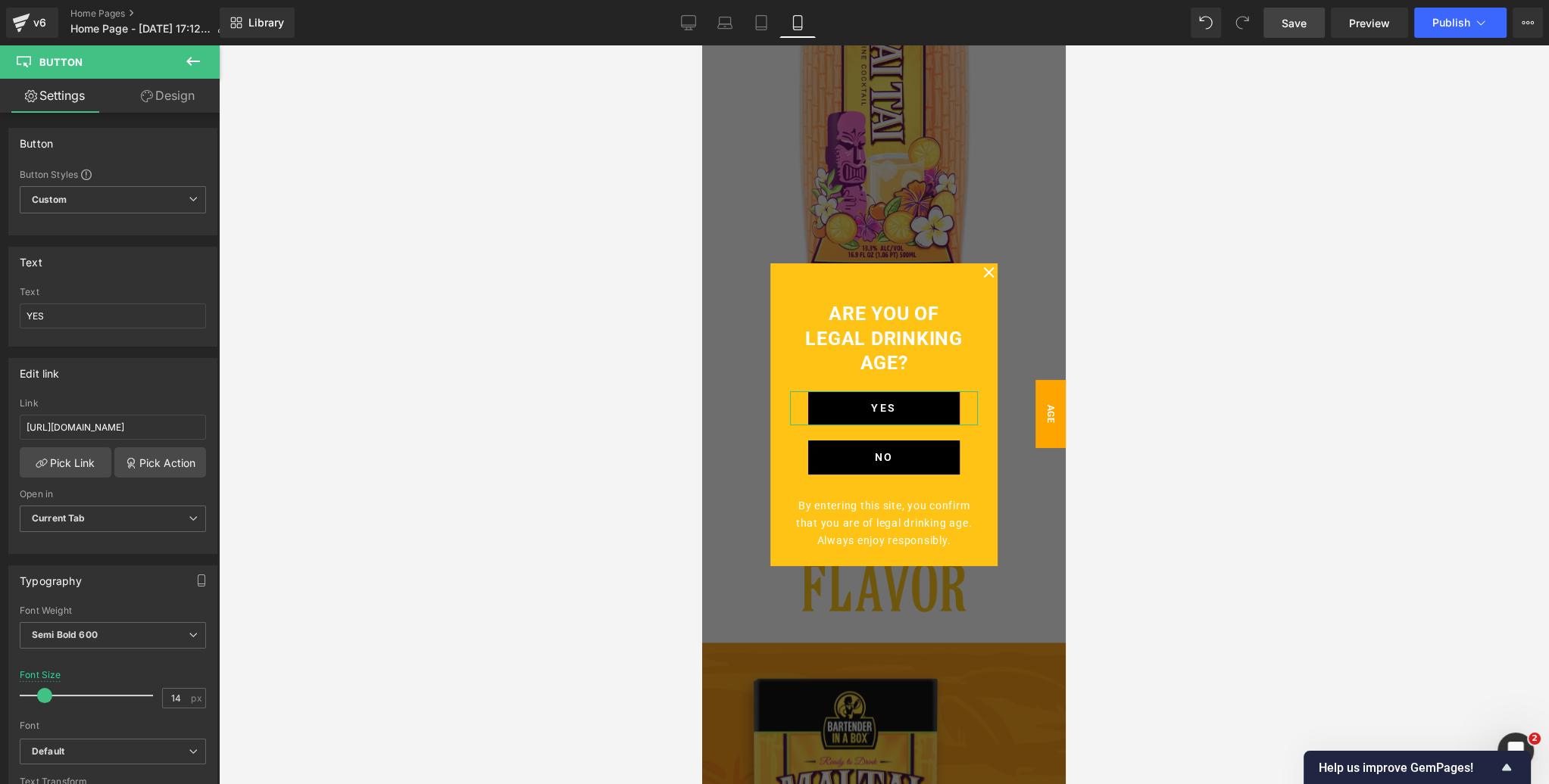
click at [175, 98] on link "Design" at bounding box center [167, 96] width 110 height 34
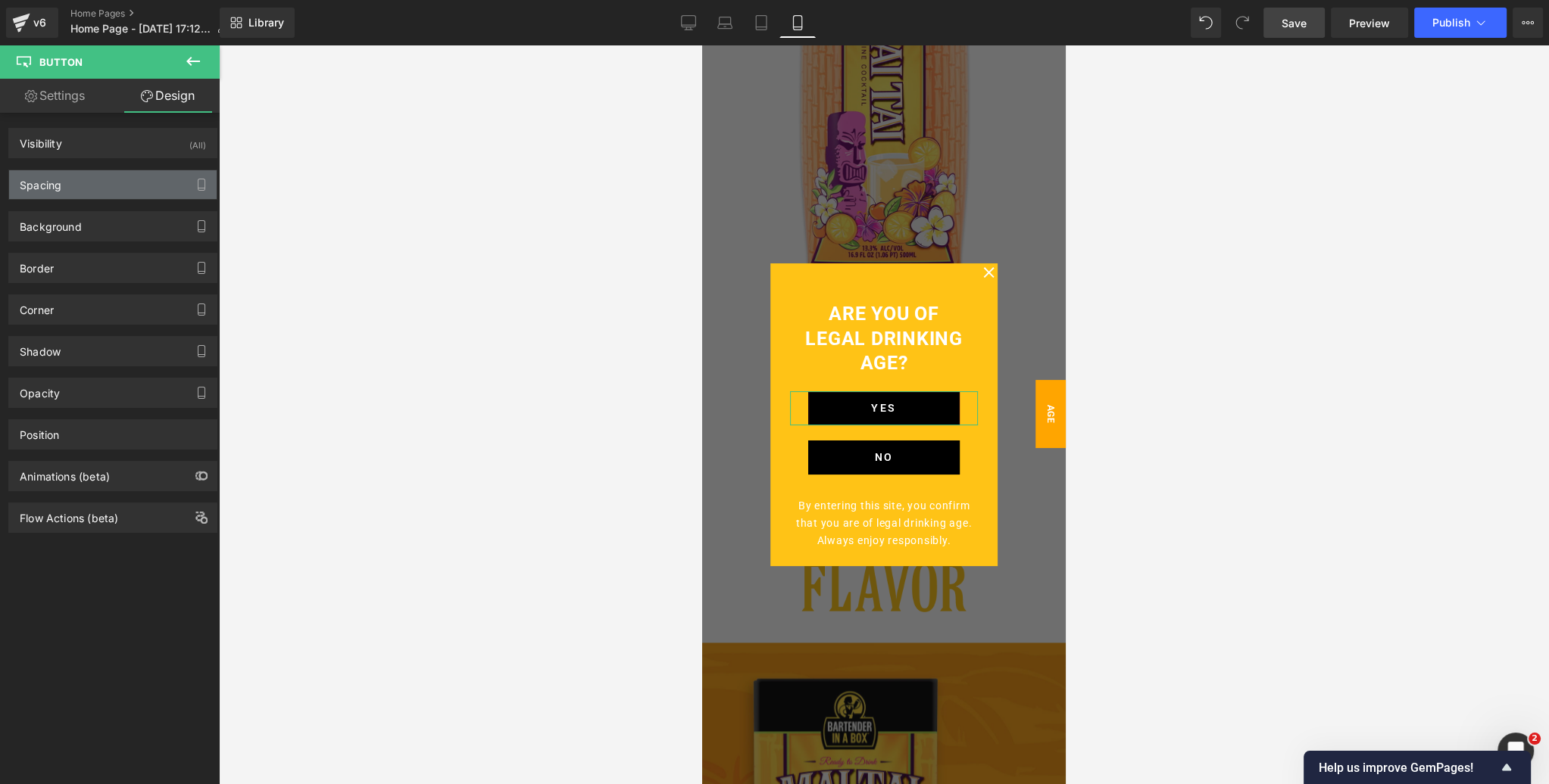
click at [85, 186] on div "Spacing" at bounding box center [112, 184] width 207 height 29
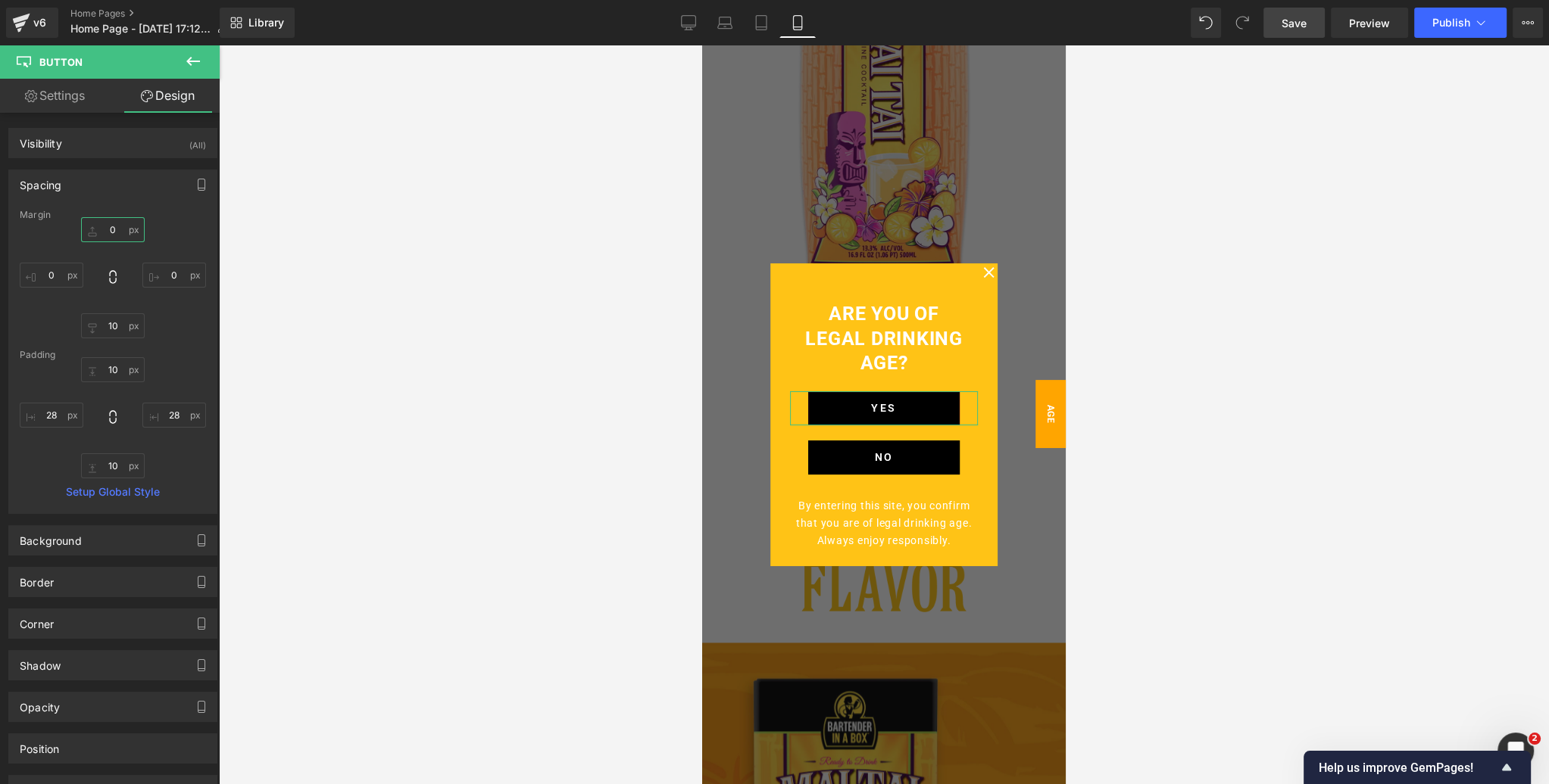
click at [112, 229] on input "text" at bounding box center [112, 229] width 63 height 25
click at [121, 365] on input "text" at bounding box center [112, 370] width 63 height 25
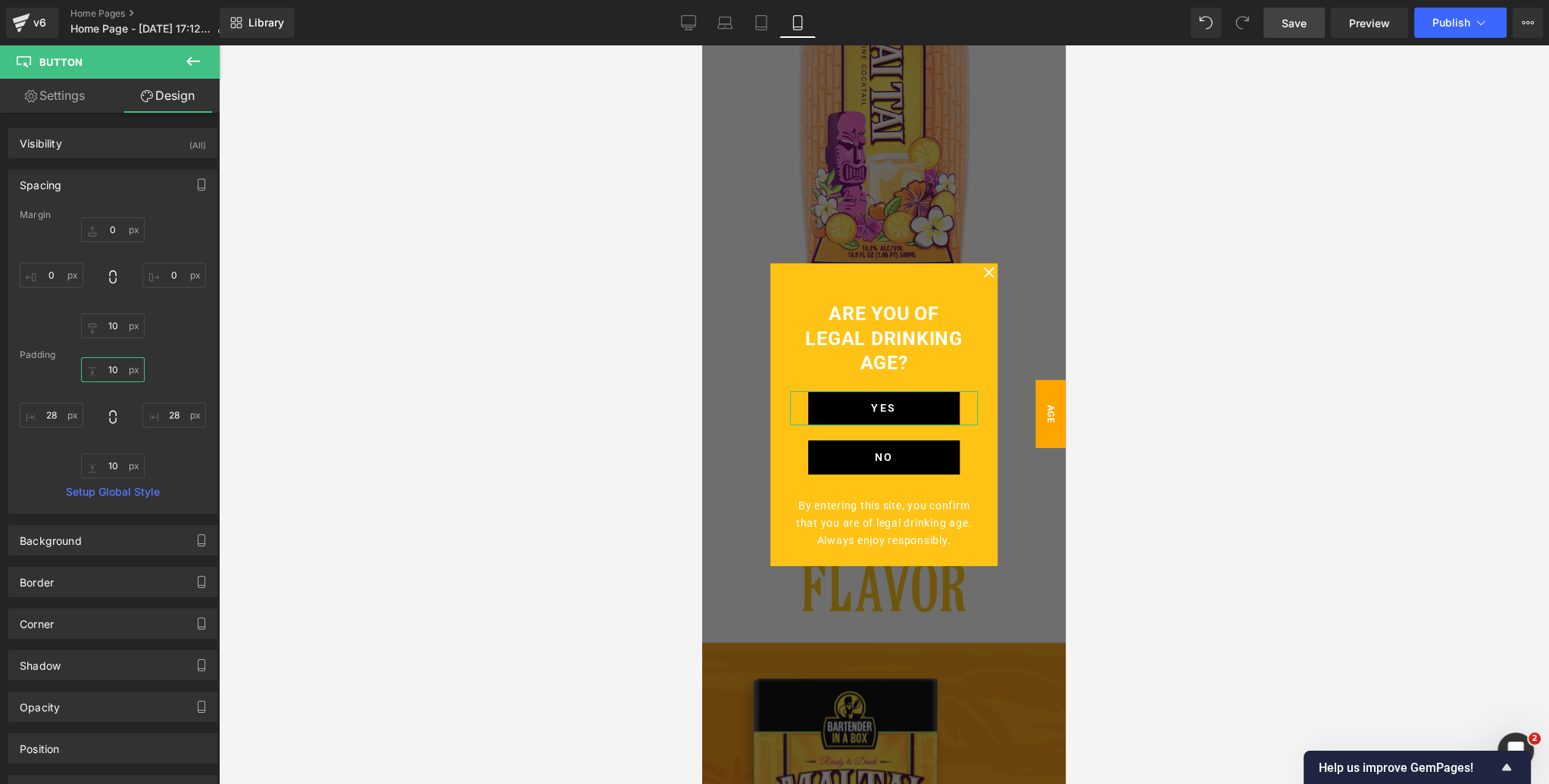
click at [121, 365] on input "text" at bounding box center [112, 370] width 63 height 25
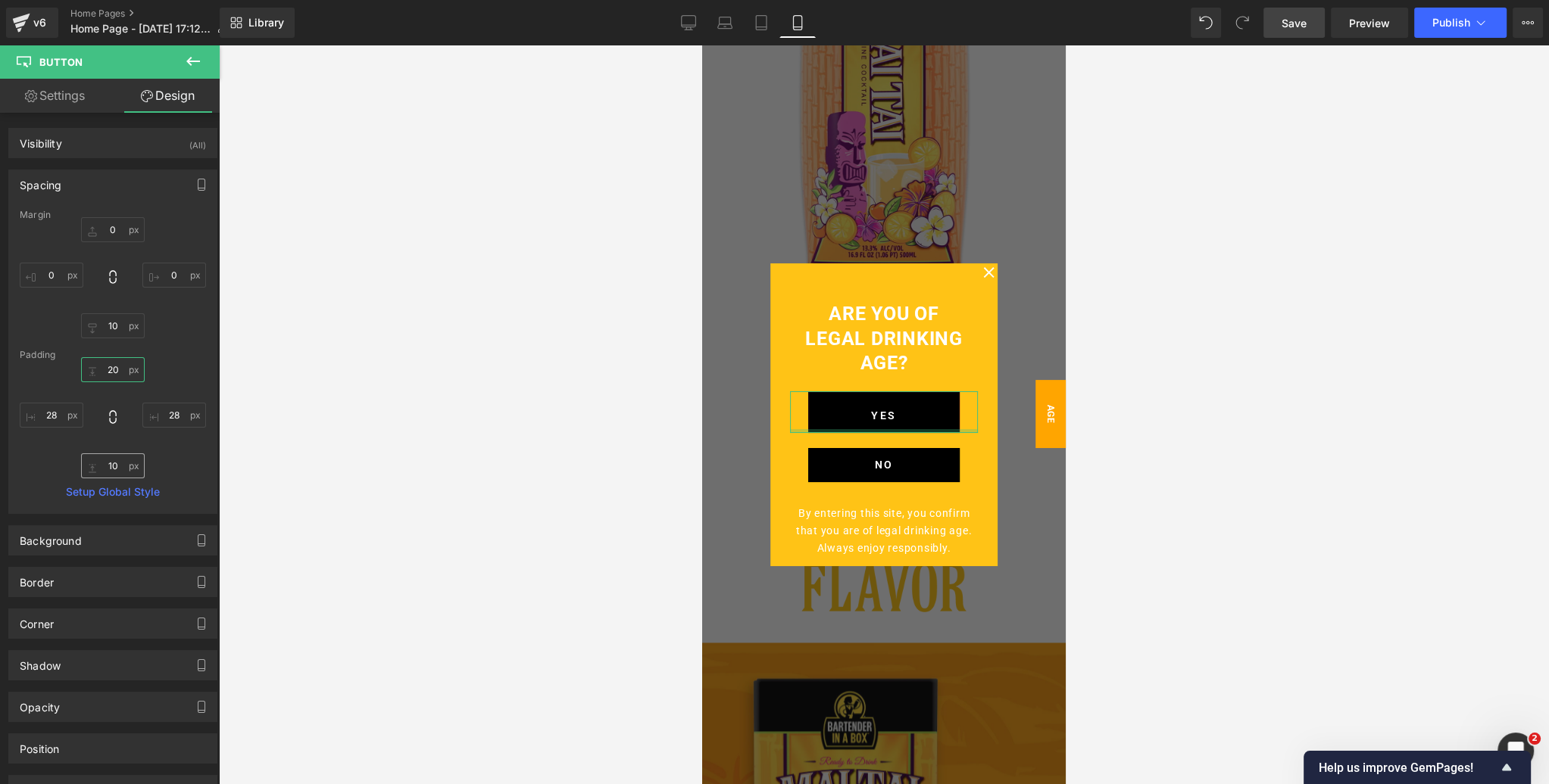
type input "20"
click at [109, 464] on input "text" at bounding box center [112, 465] width 63 height 25
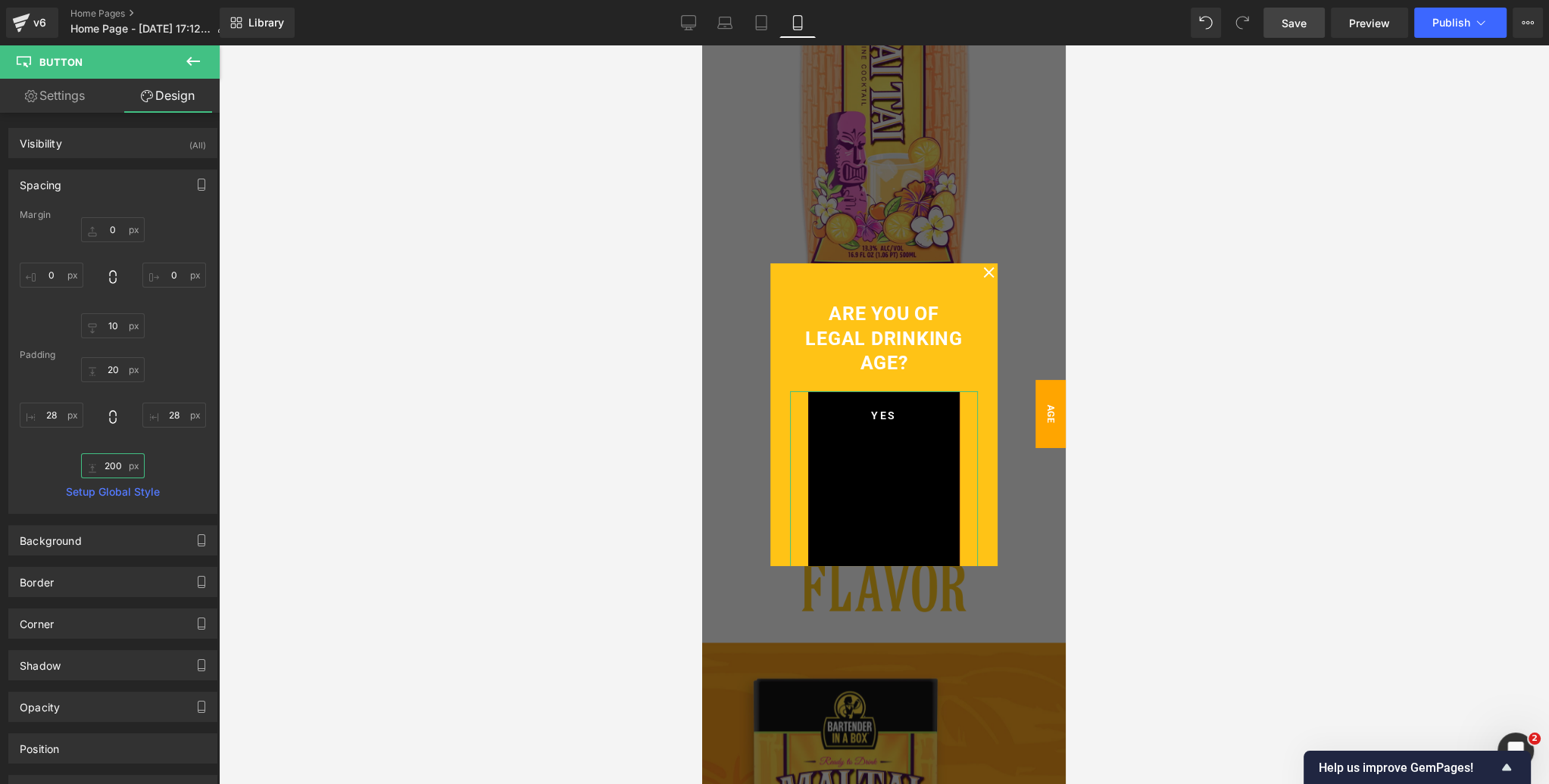
click at [112, 464] on input "200" at bounding box center [112, 465] width 63 height 25
click at [113, 464] on input "200" at bounding box center [112, 465] width 63 height 25
type input "20"
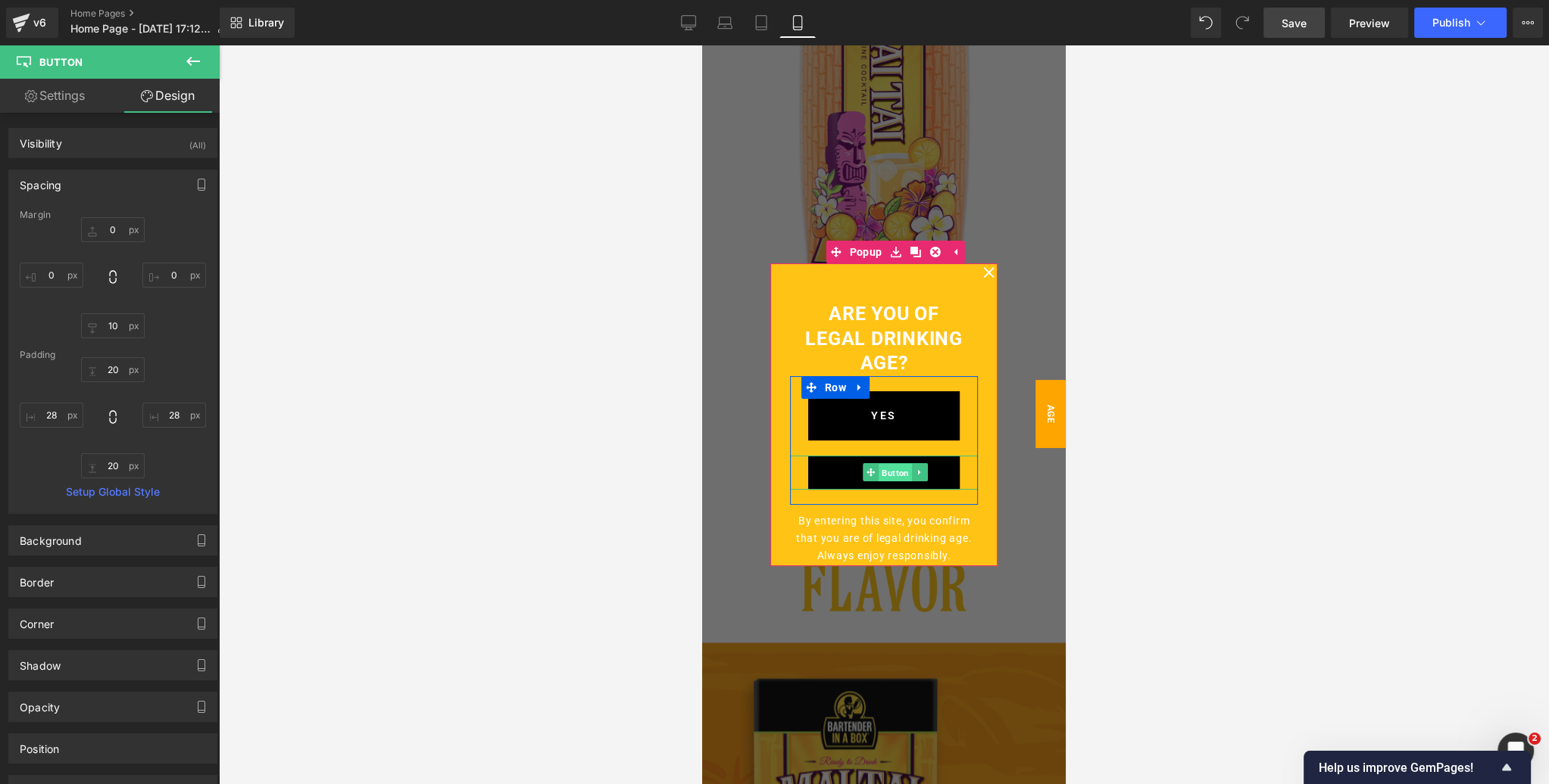
click at [886, 473] on span "Button" at bounding box center [895, 474] width 33 height 19
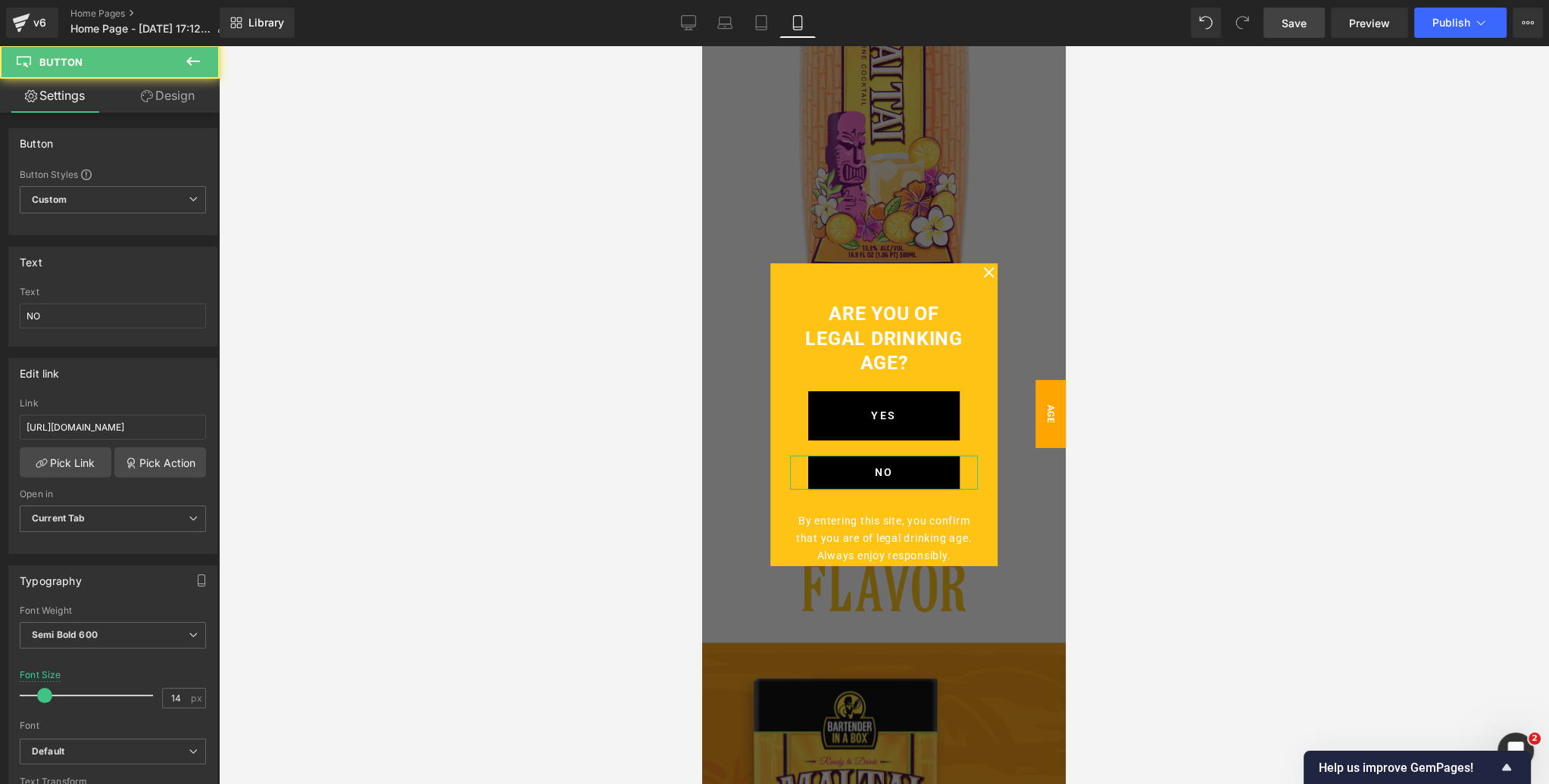
click at [171, 100] on link "Design" at bounding box center [167, 96] width 110 height 34
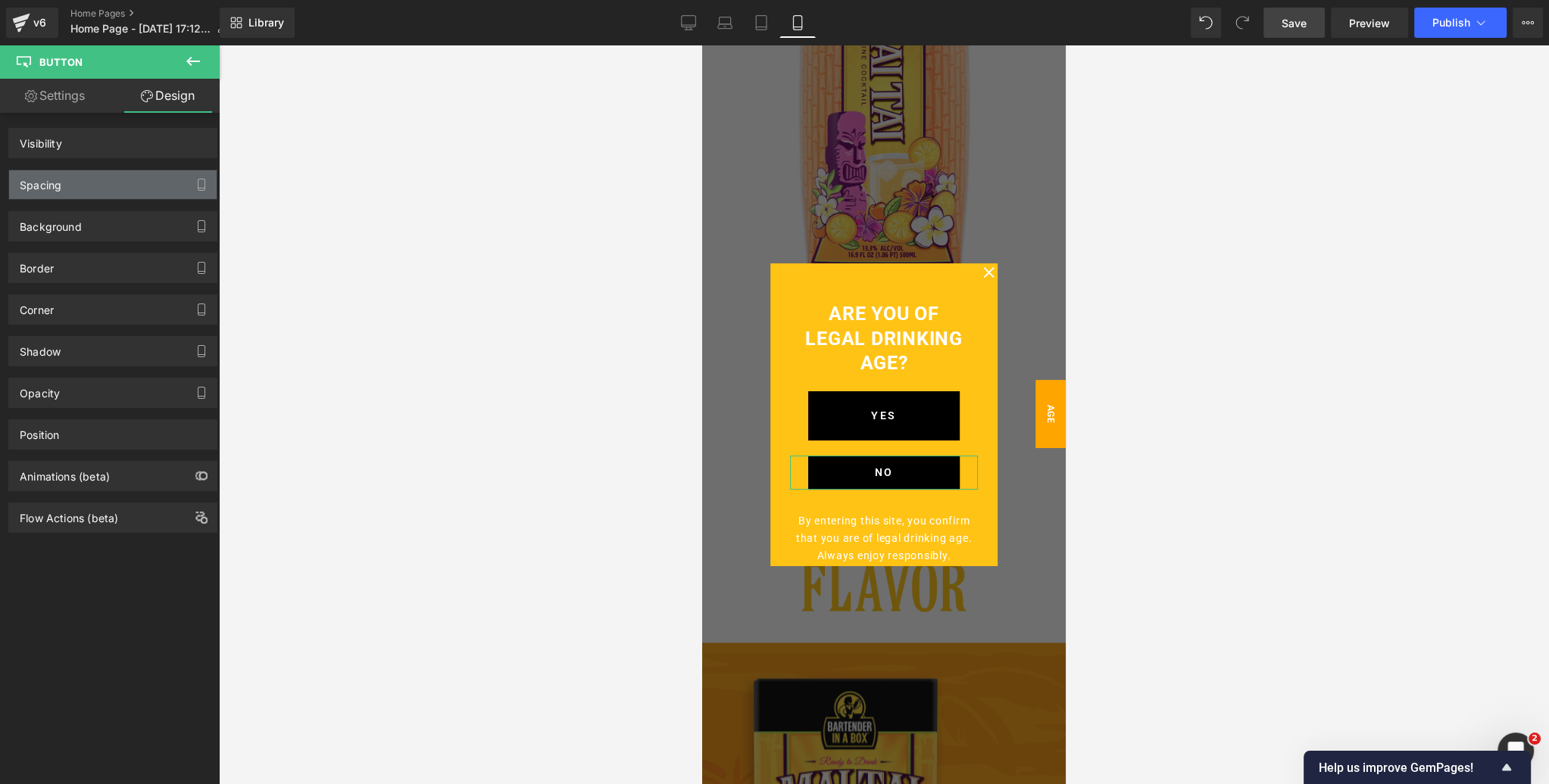
click at [107, 186] on div "Spacing" at bounding box center [112, 184] width 207 height 29
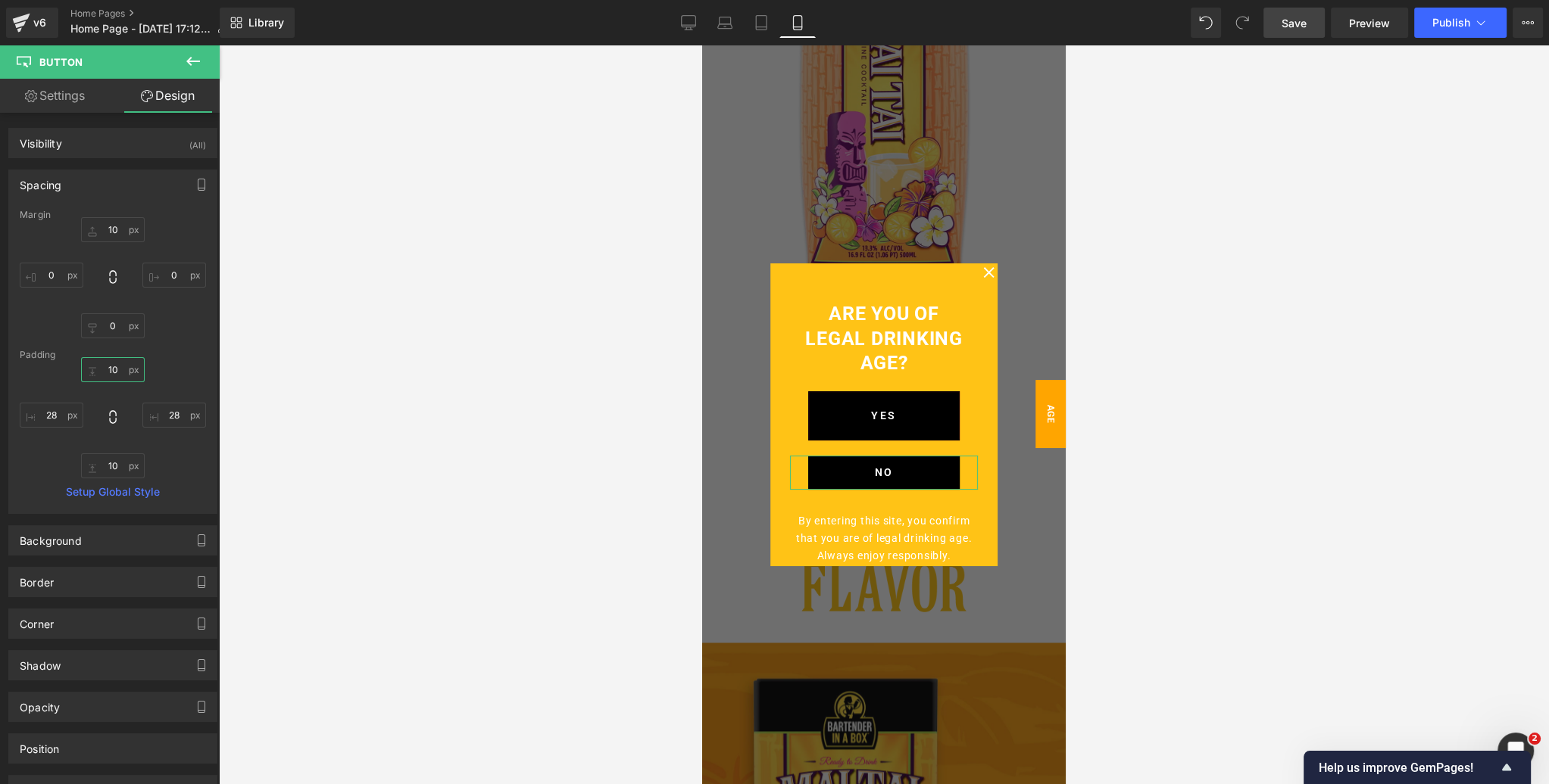
click at [109, 369] on input "text" at bounding box center [112, 370] width 63 height 25
type input "20"
click at [112, 464] on input "text" at bounding box center [112, 465] width 63 height 25
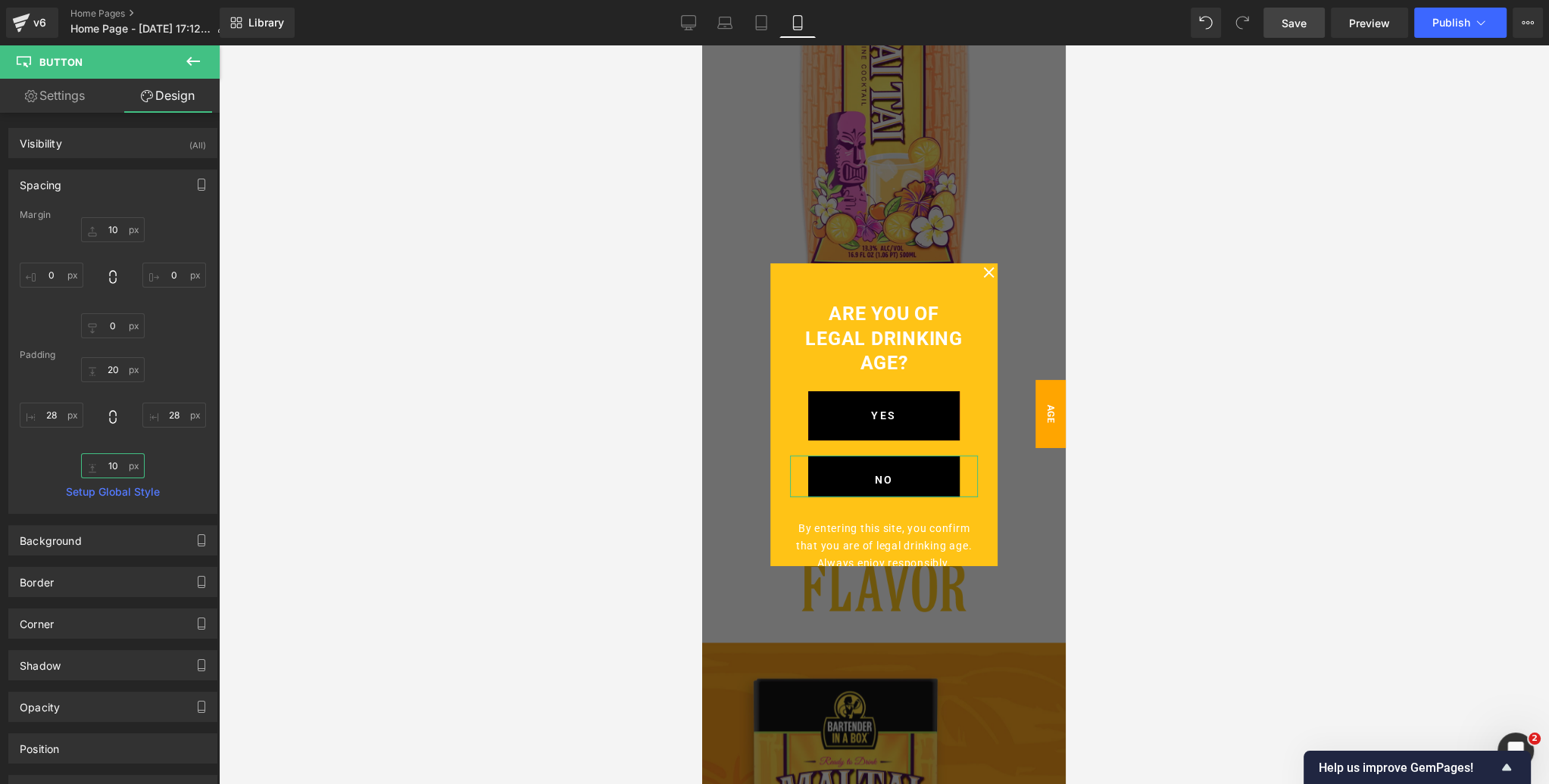
click at [112, 464] on input "text" at bounding box center [112, 465] width 63 height 25
type input "20"
click at [1291, 23] on span "Save" at bounding box center [1293, 22] width 25 height 16
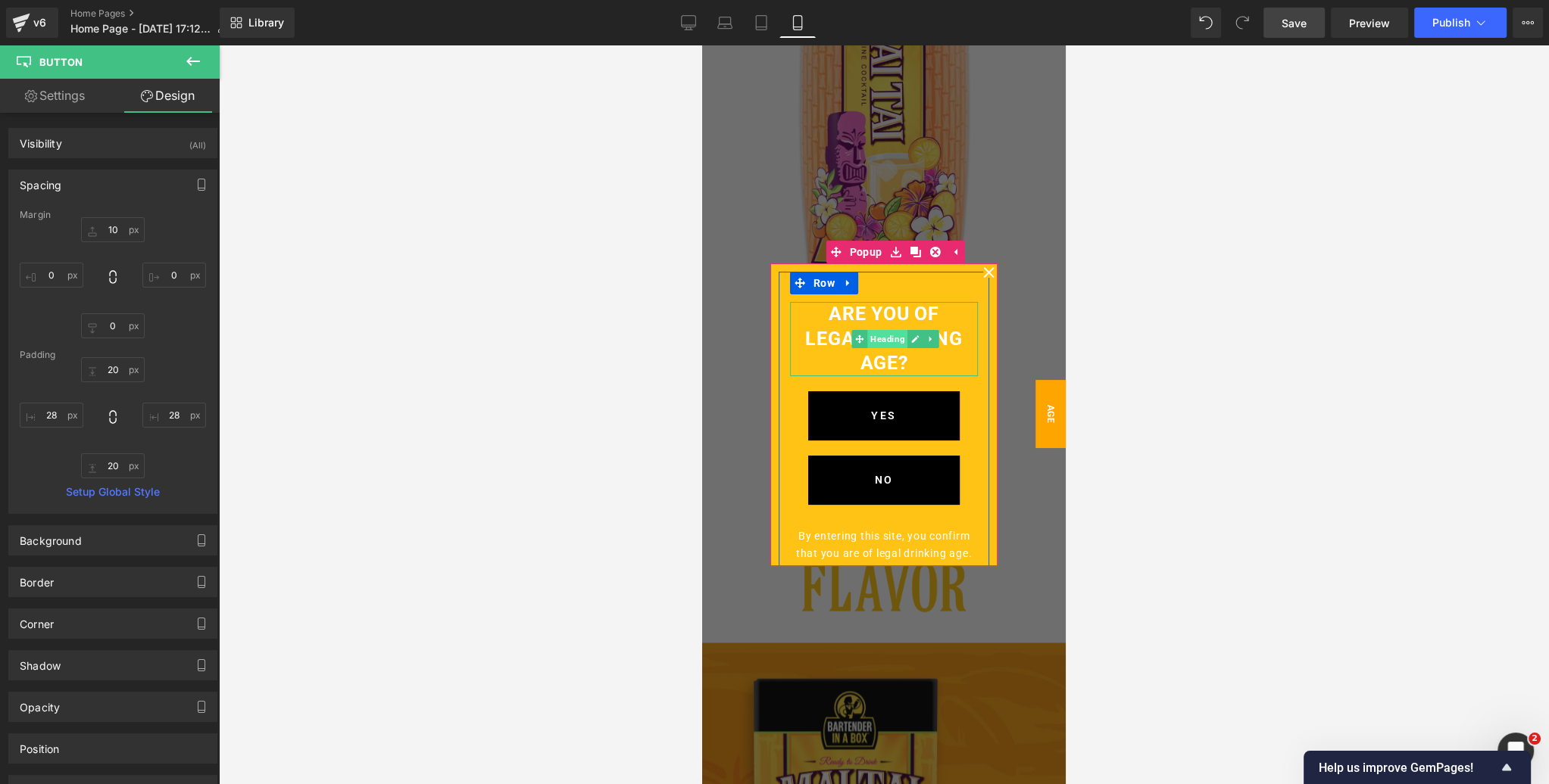
click at [886, 338] on span "Heading" at bounding box center [886, 339] width 40 height 19
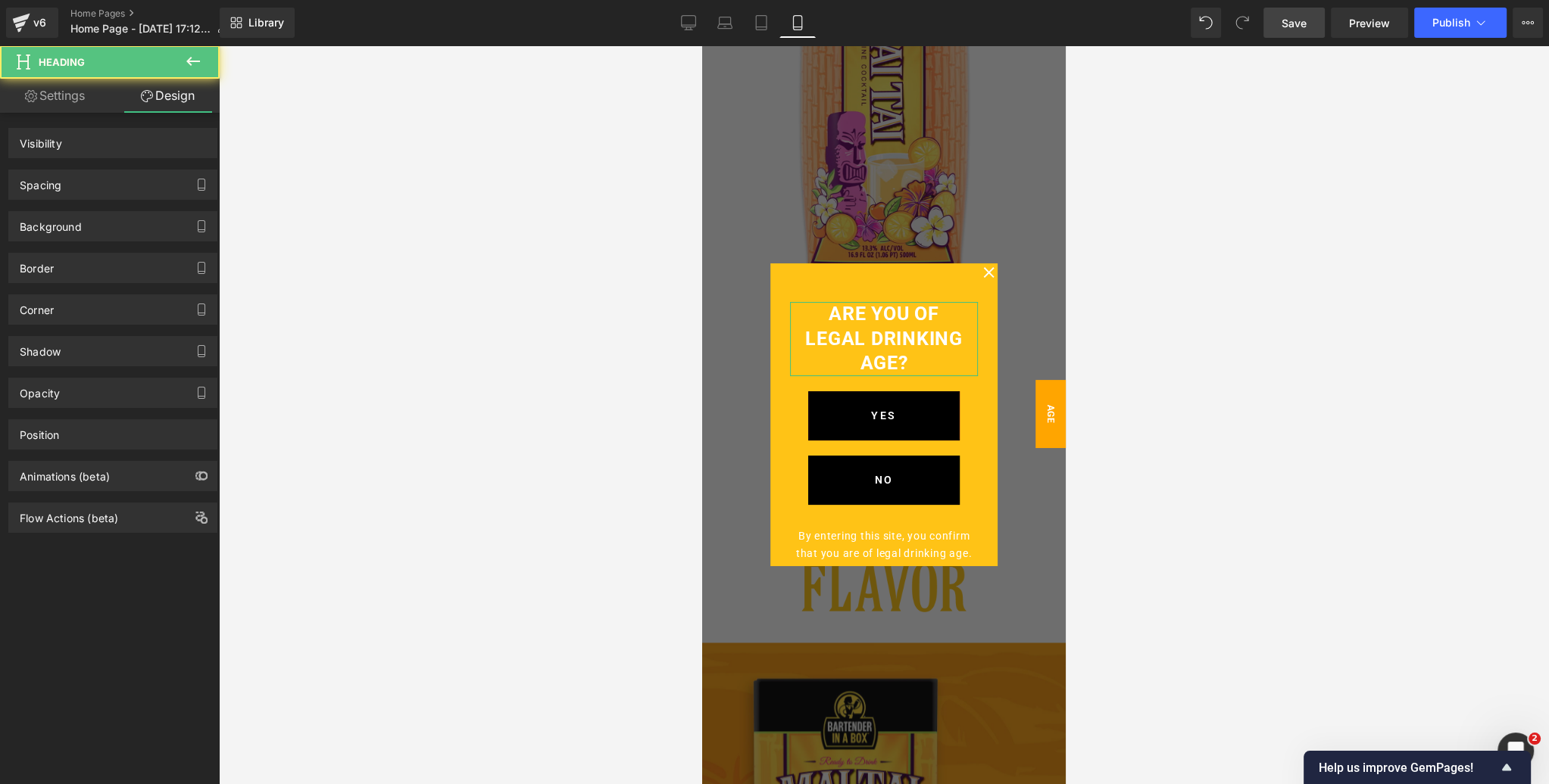
click at [96, 189] on div "Spacing" at bounding box center [112, 184] width 207 height 29
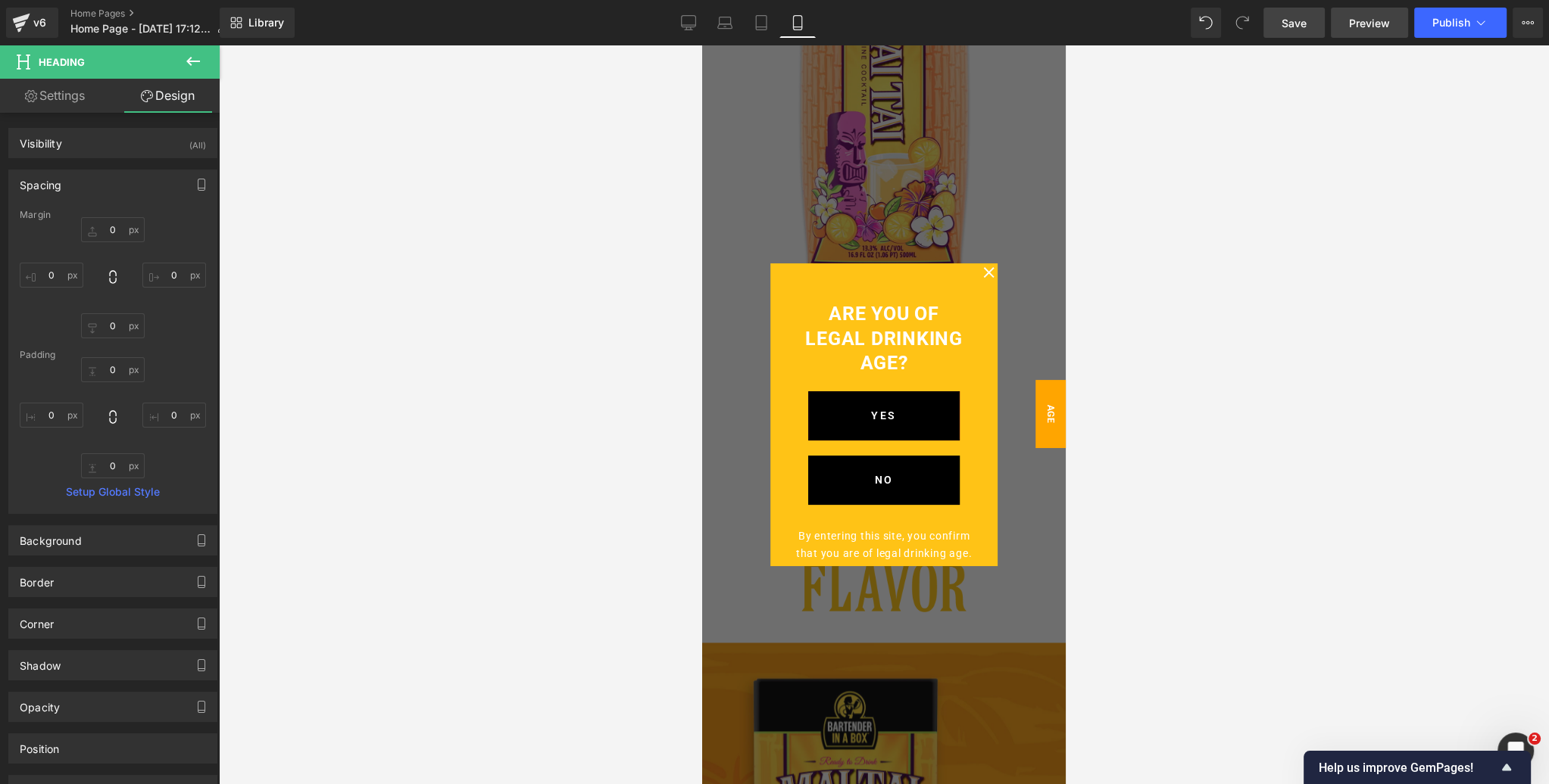
click at [1360, 26] on span "Preview" at bounding box center [1370, 22] width 41 height 16
click at [686, 22] on icon at bounding box center [689, 22] width 15 height 15
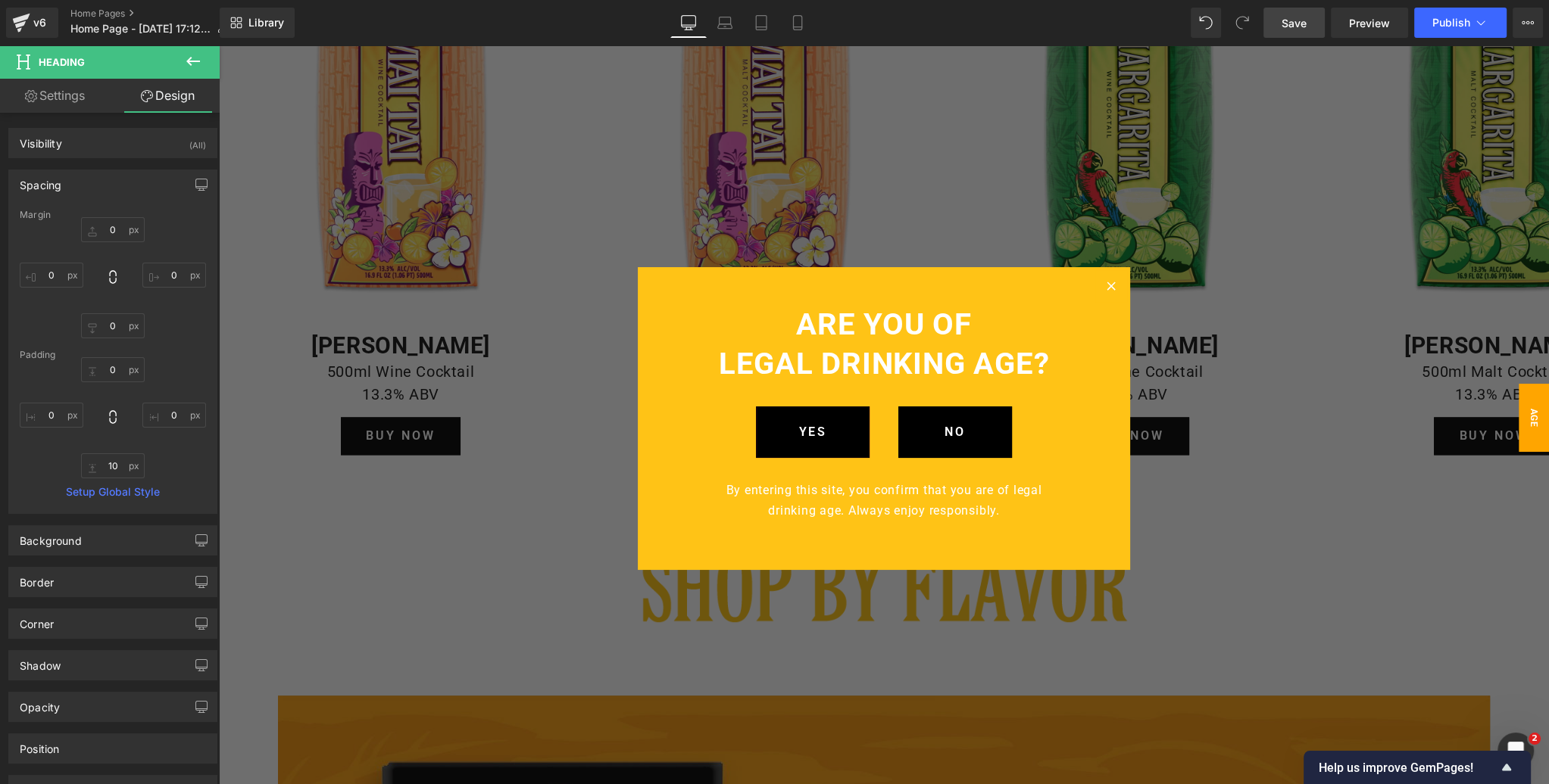
scroll to position [2750, 0]
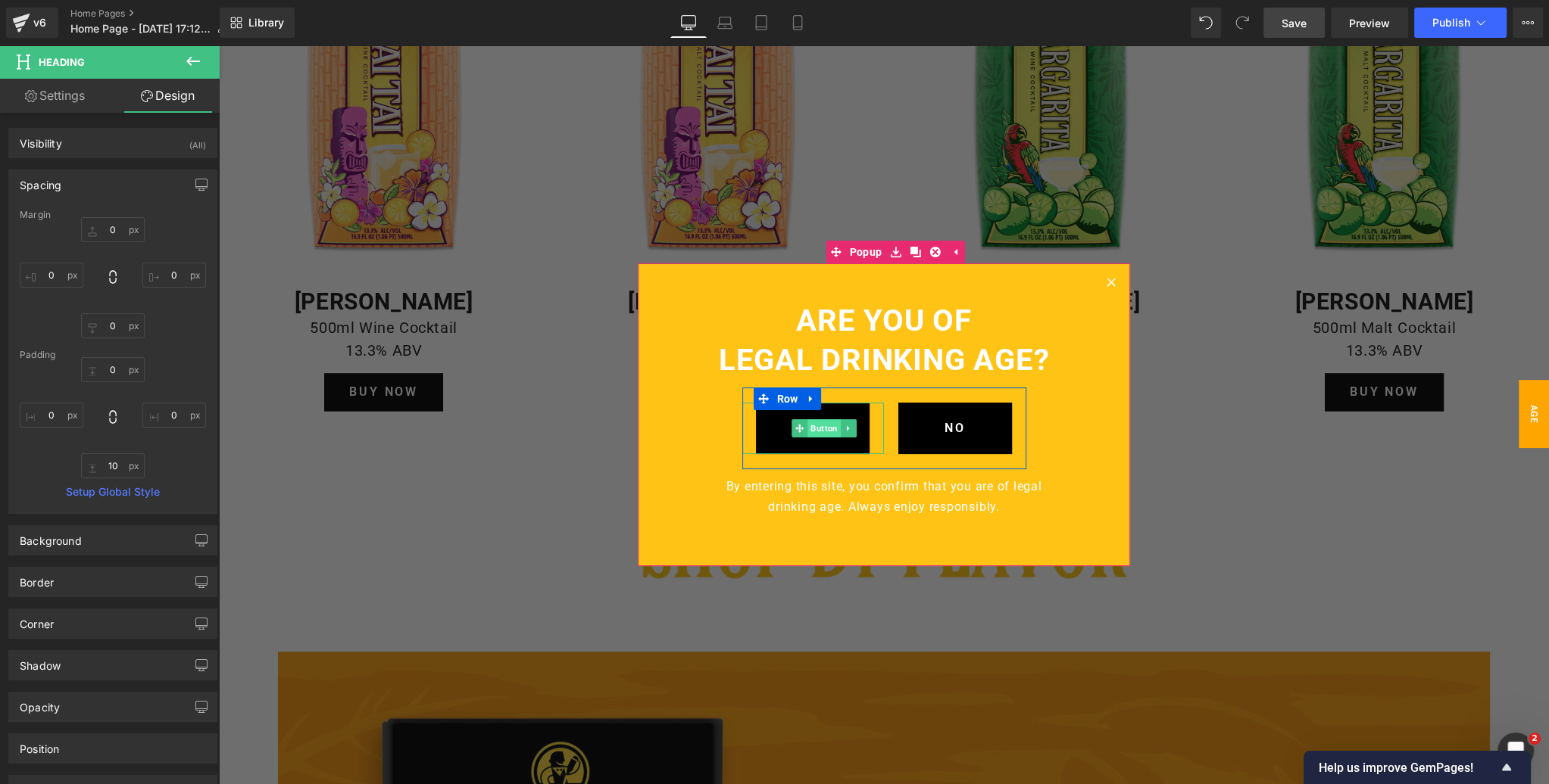
click at [816, 427] on span "Button" at bounding box center [824, 429] width 33 height 19
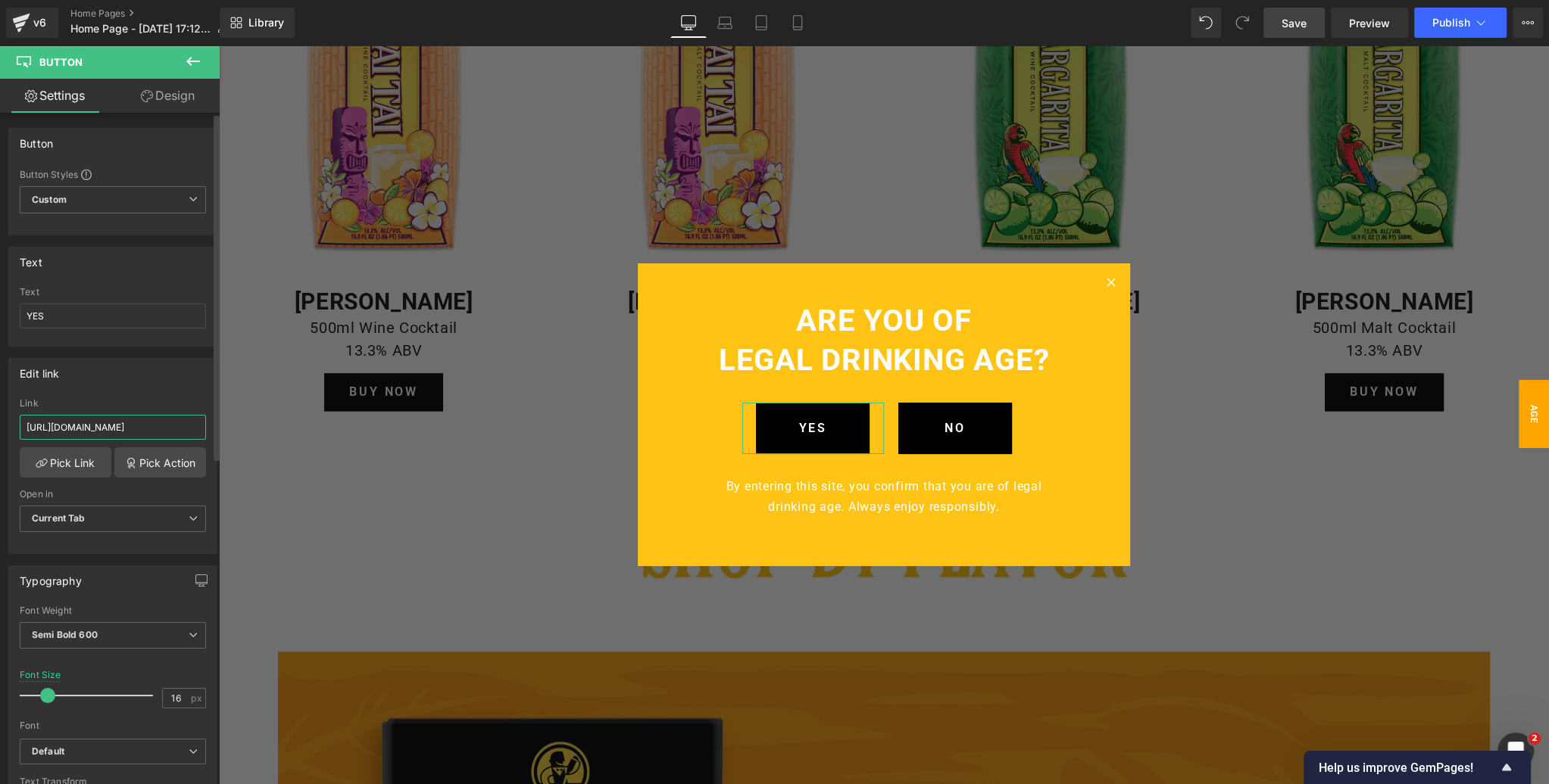
drag, startPoint x: 141, startPoint y: 427, endPoint x: 0, endPoint y: 427, distance: 141.0
click at [0, 427] on div "Edit link [URL][DOMAIN_NAME] Link [URL][DOMAIN_NAME] Pick Link Pick Action Curr…" at bounding box center [113, 450] width 227 height 207
paste input "/a/gempages?preview=1754007149&type=template-index"
type input "[URL][DOMAIN_NAME]"
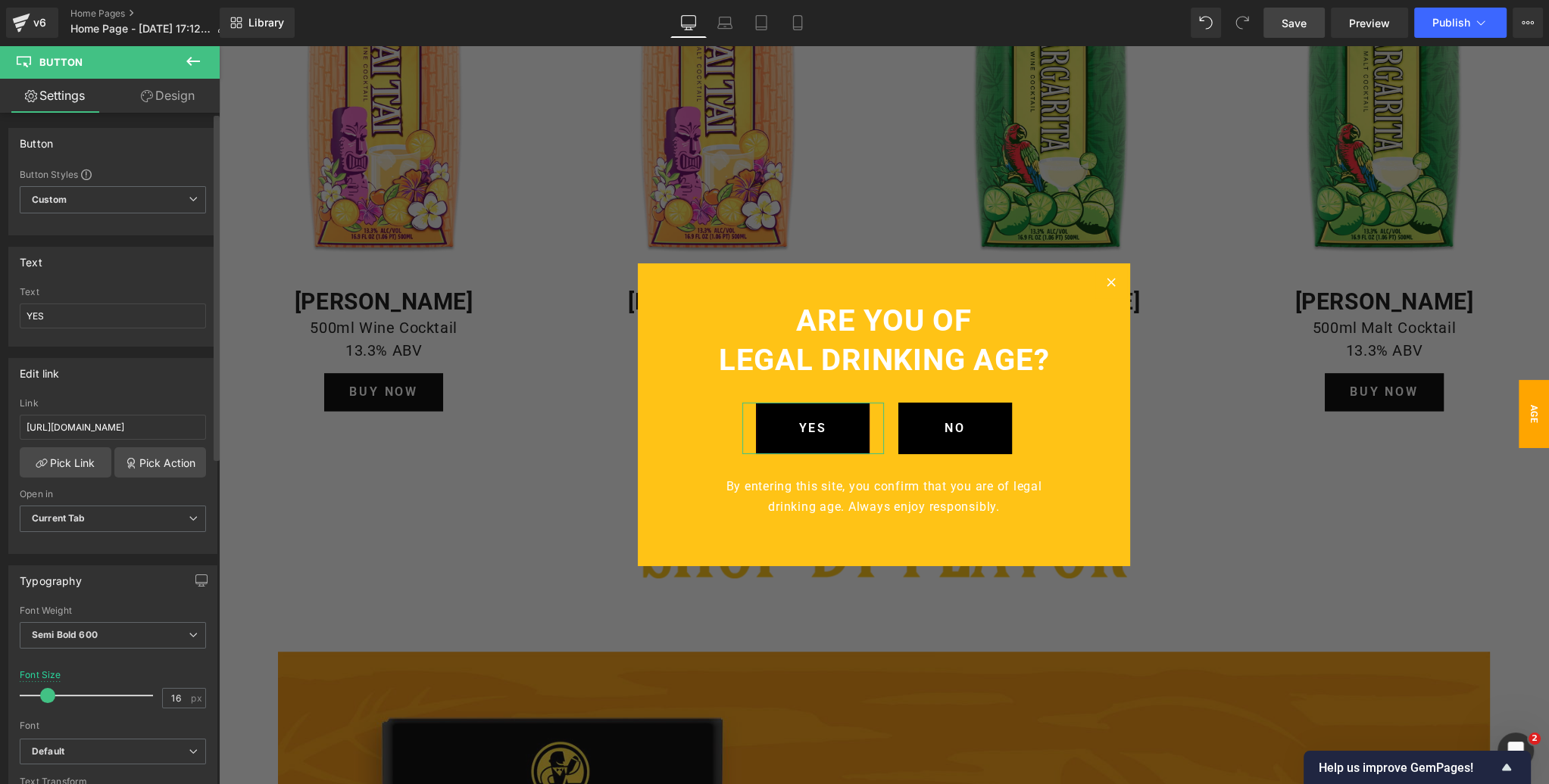
click at [125, 378] on div "Edit link" at bounding box center [112, 372] width 207 height 29
click at [1282, 28] on span "Save" at bounding box center [1293, 22] width 25 height 16
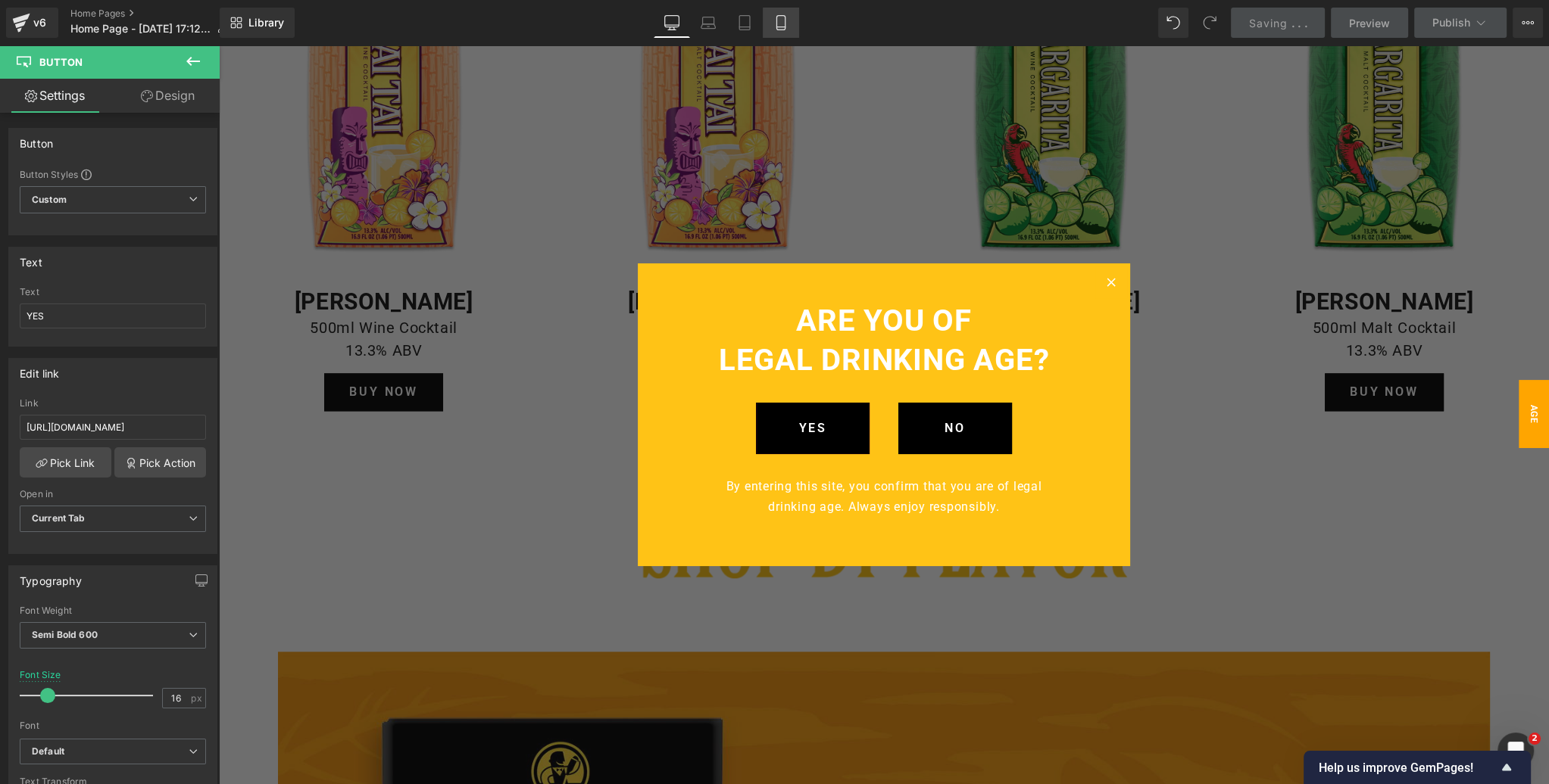
click at [776, 25] on div "Desktop Laptop Tablet Mobile" at bounding box center [726, 22] width 145 height 31
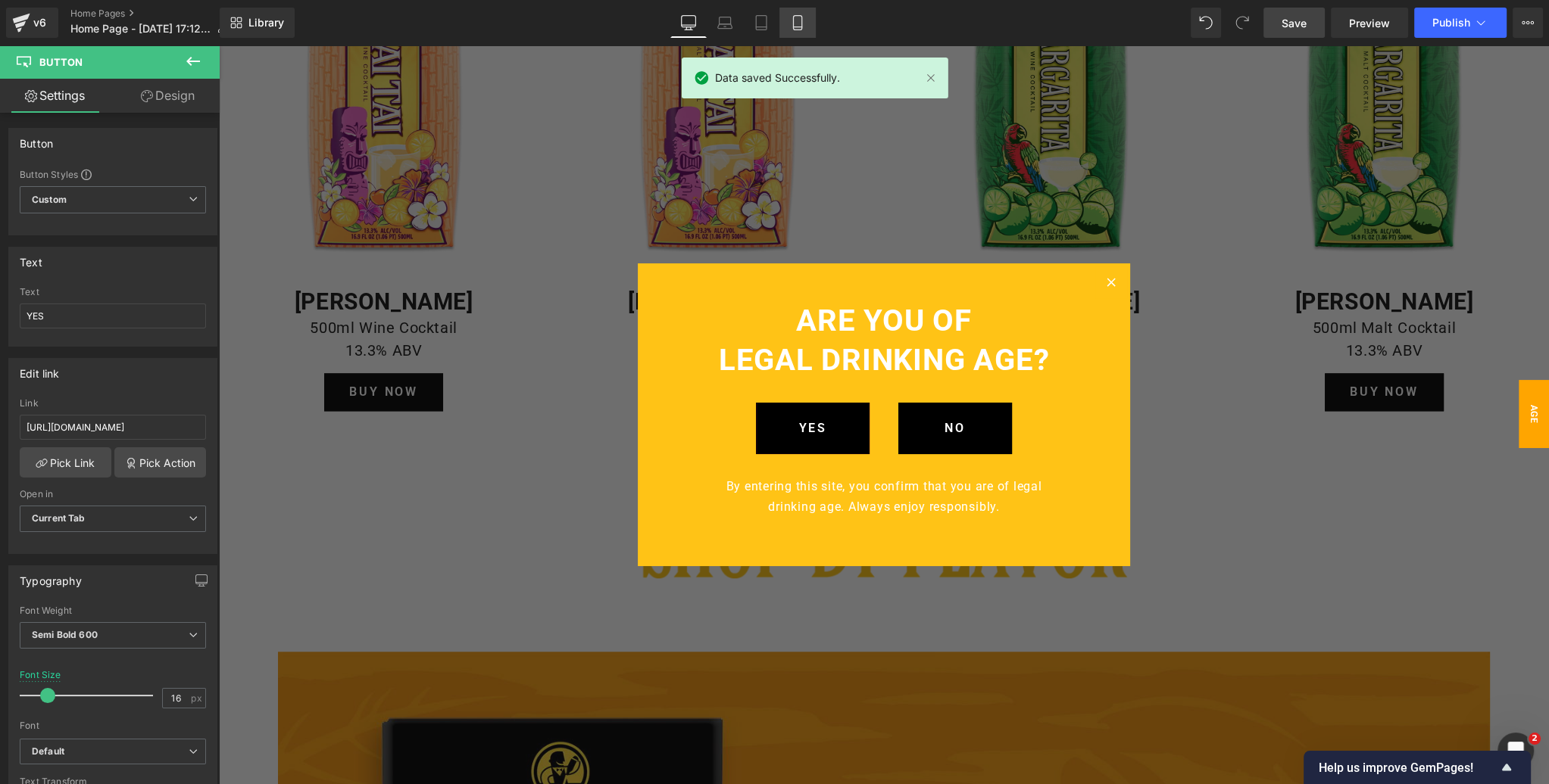
click at [798, 24] on icon at bounding box center [797, 22] width 15 height 15
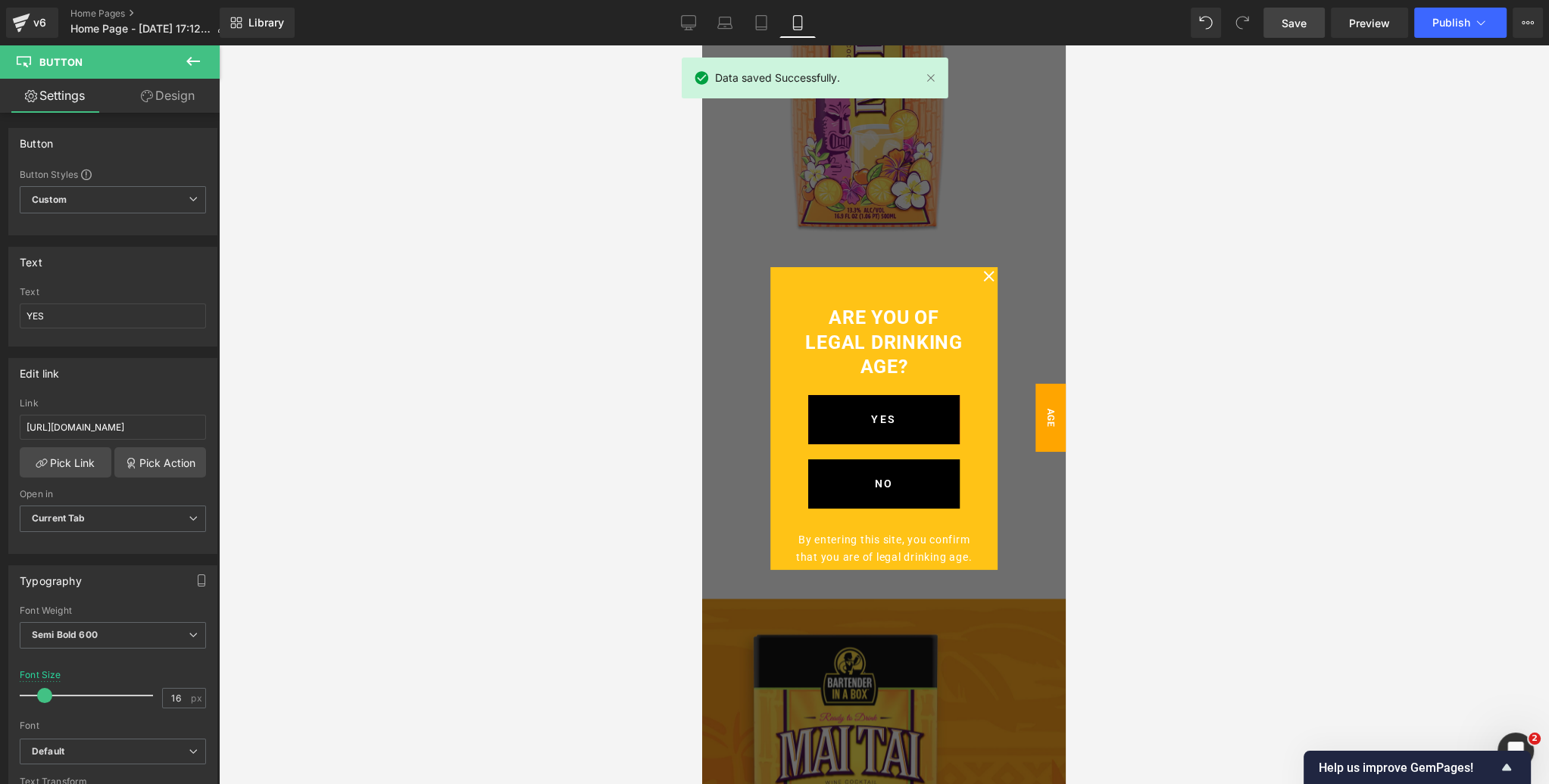
scroll to position [2737, 0]
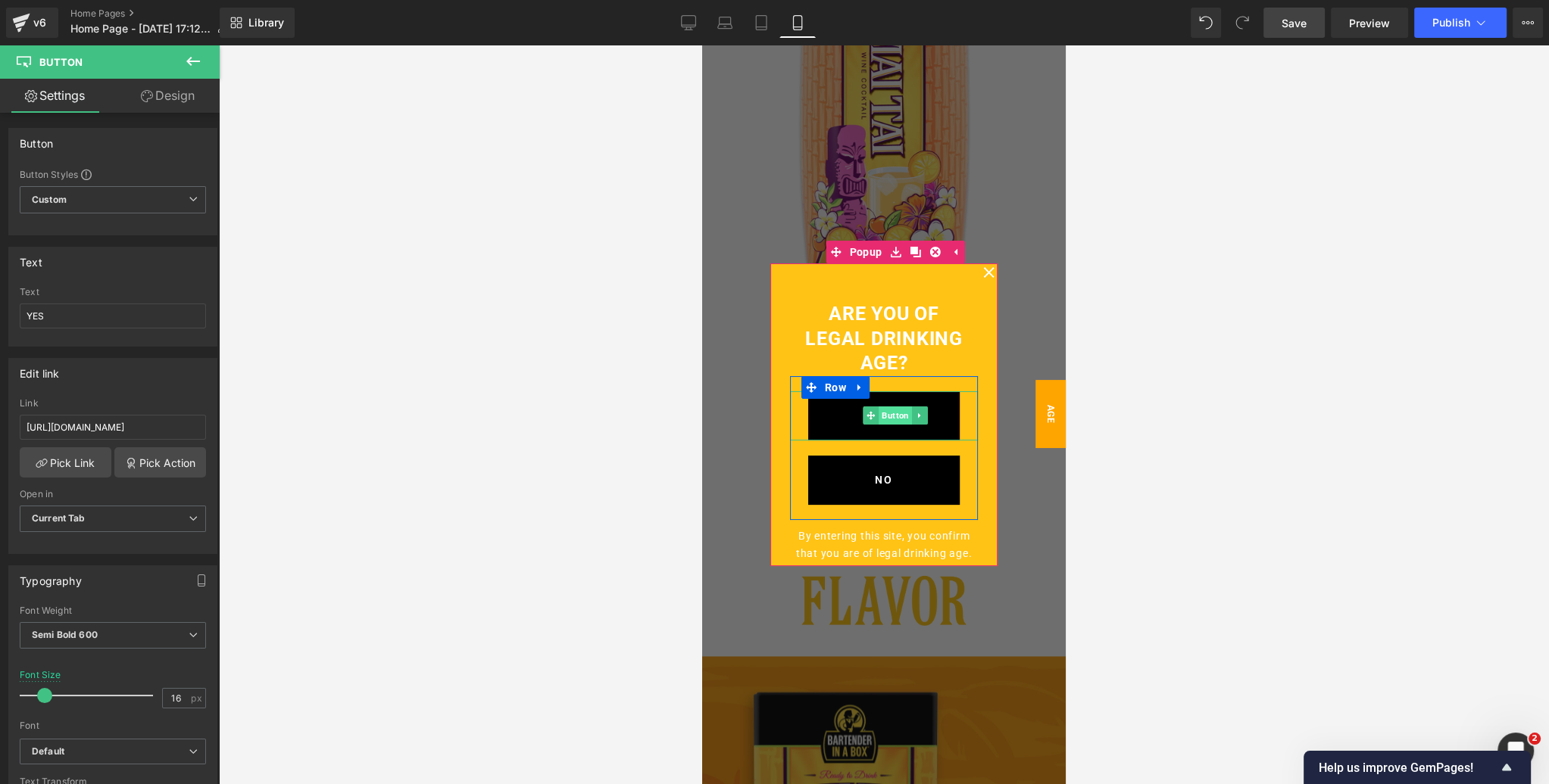
click at [885, 414] on span "Button" at bounding box center [895, 416] width 33 height 19
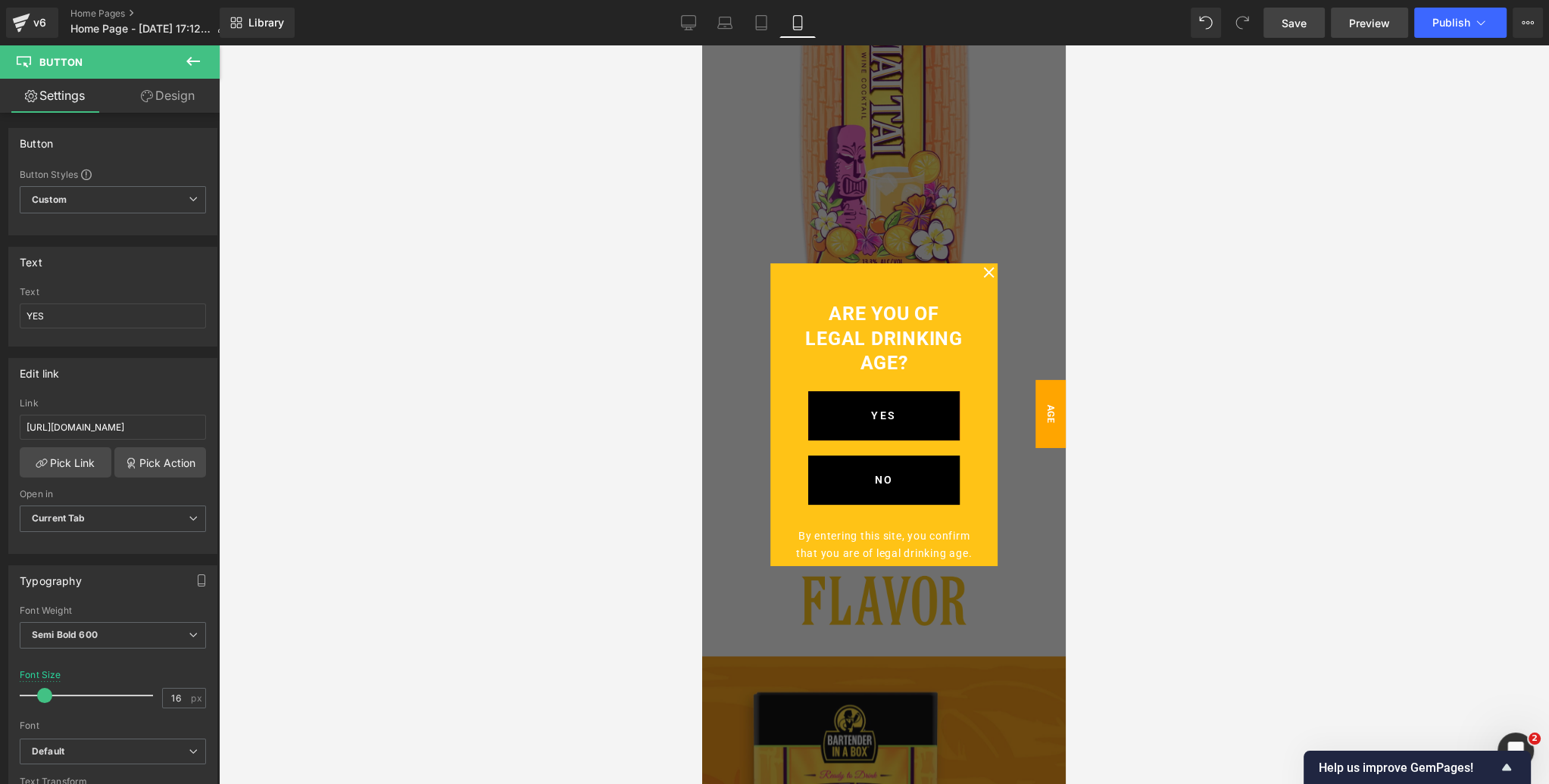
click at [1375, 21] on span "Preview" at bounding box center [1370, 22] width 41 height 16
click at [689, 27] on icon at bounding box center [688, 21] width 14 height 11
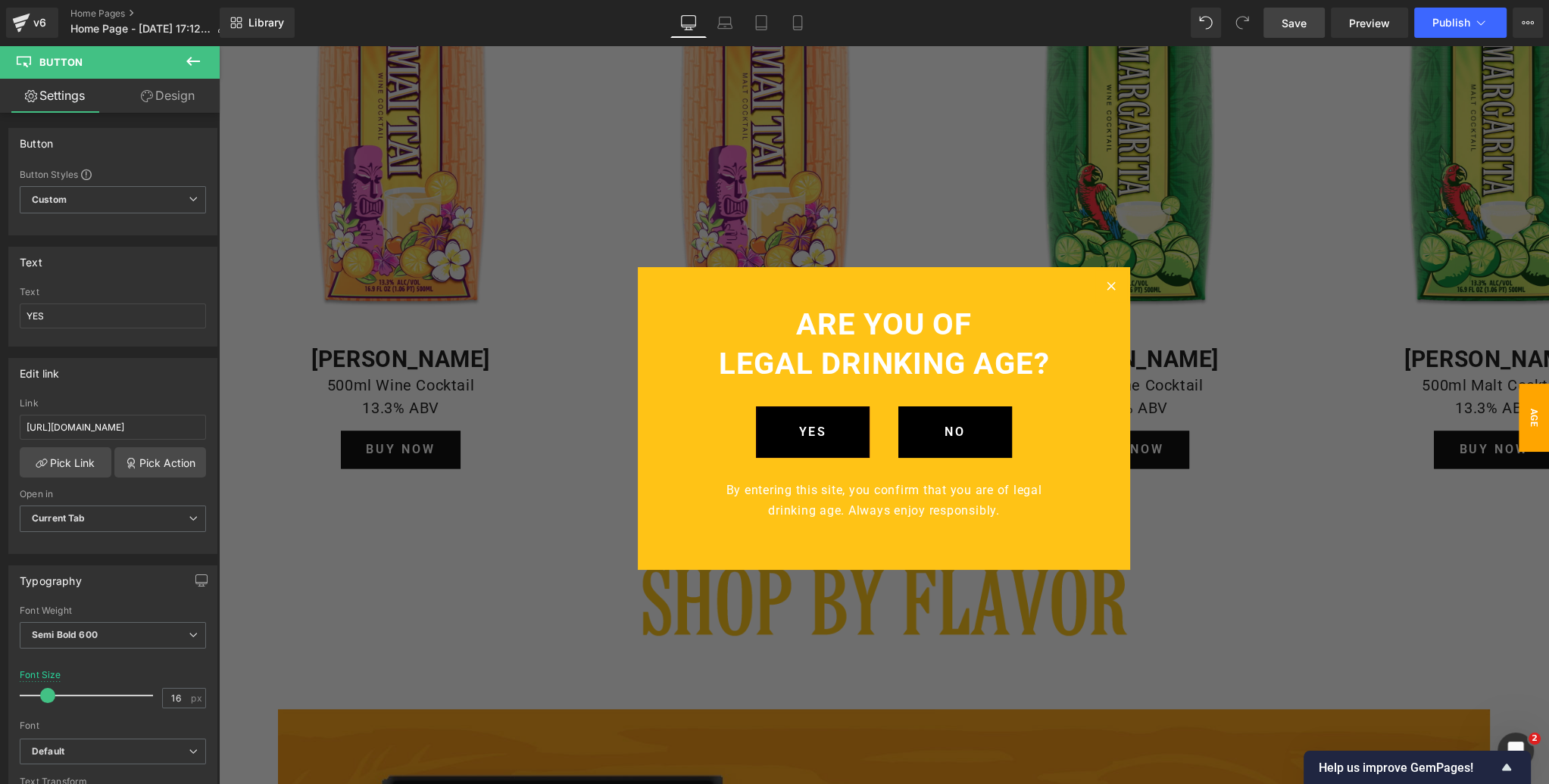
scroll to position [2750, 0]
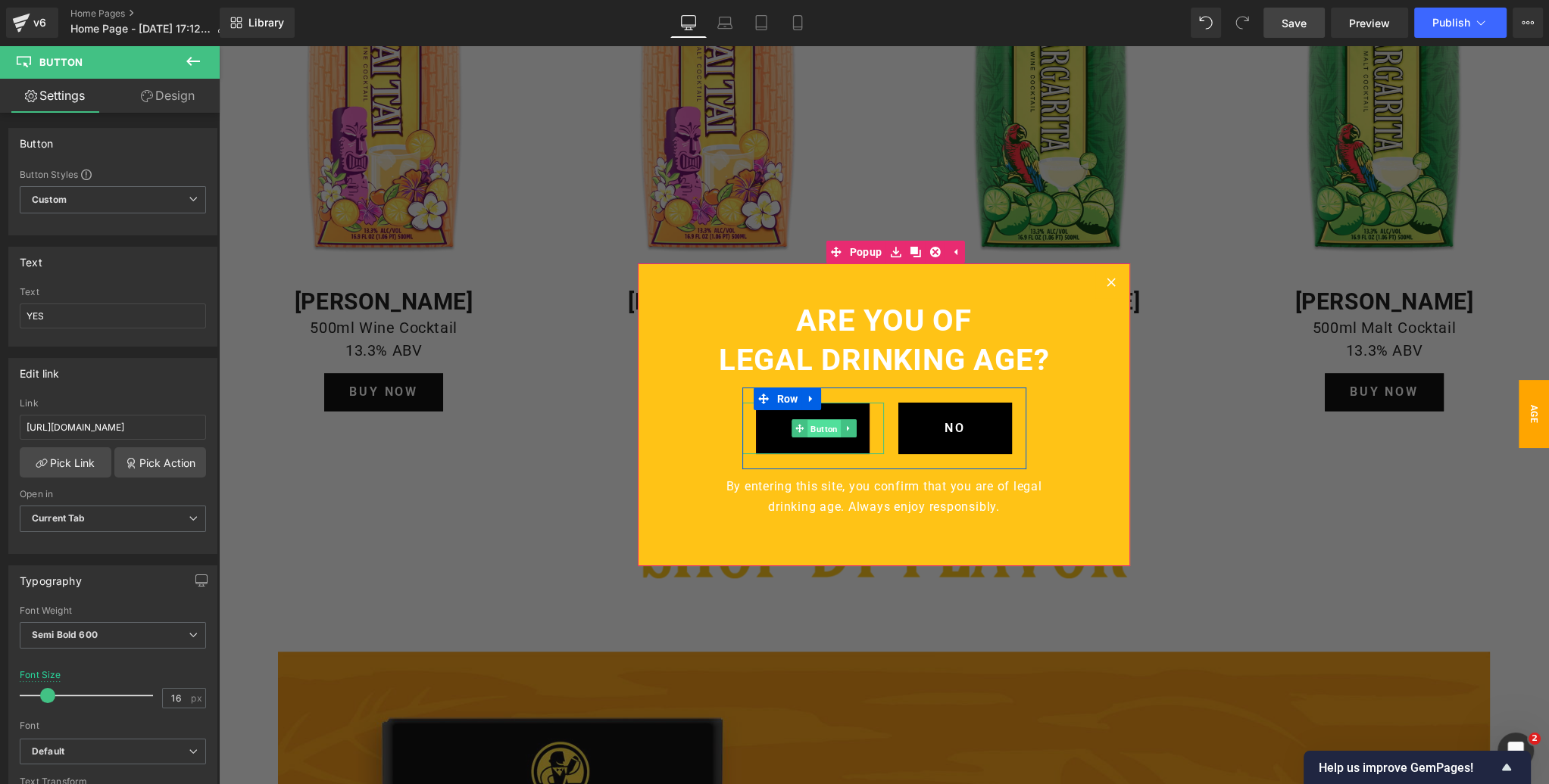
click at [820, 425] on span "Button" at bounding box center [824, 429] width 33 height 19
click at [865, 254] on span "Popup" at bounding box center [865, 253] width 40 height 22
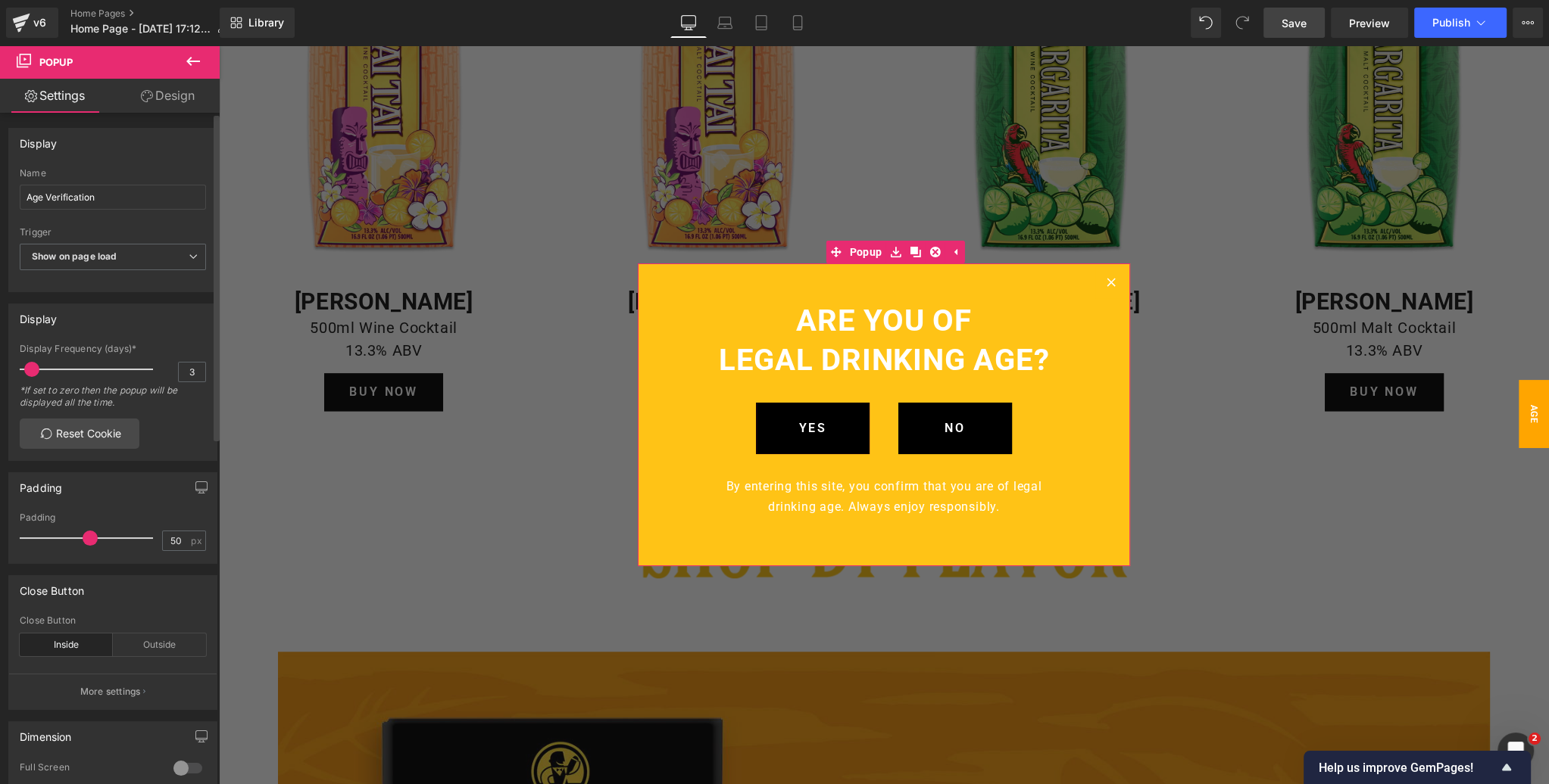
drag, startPoint x: 37, startPoint y: 371, endPoint x: 30, endPoint y: 371, distance: 7.0
click at [30, 371] on span at bounding box center [32, 370] width 15 height 15
click at [74, 431] on link "Reset Cookie" at bounding box center [79, 434] width 120 height 31
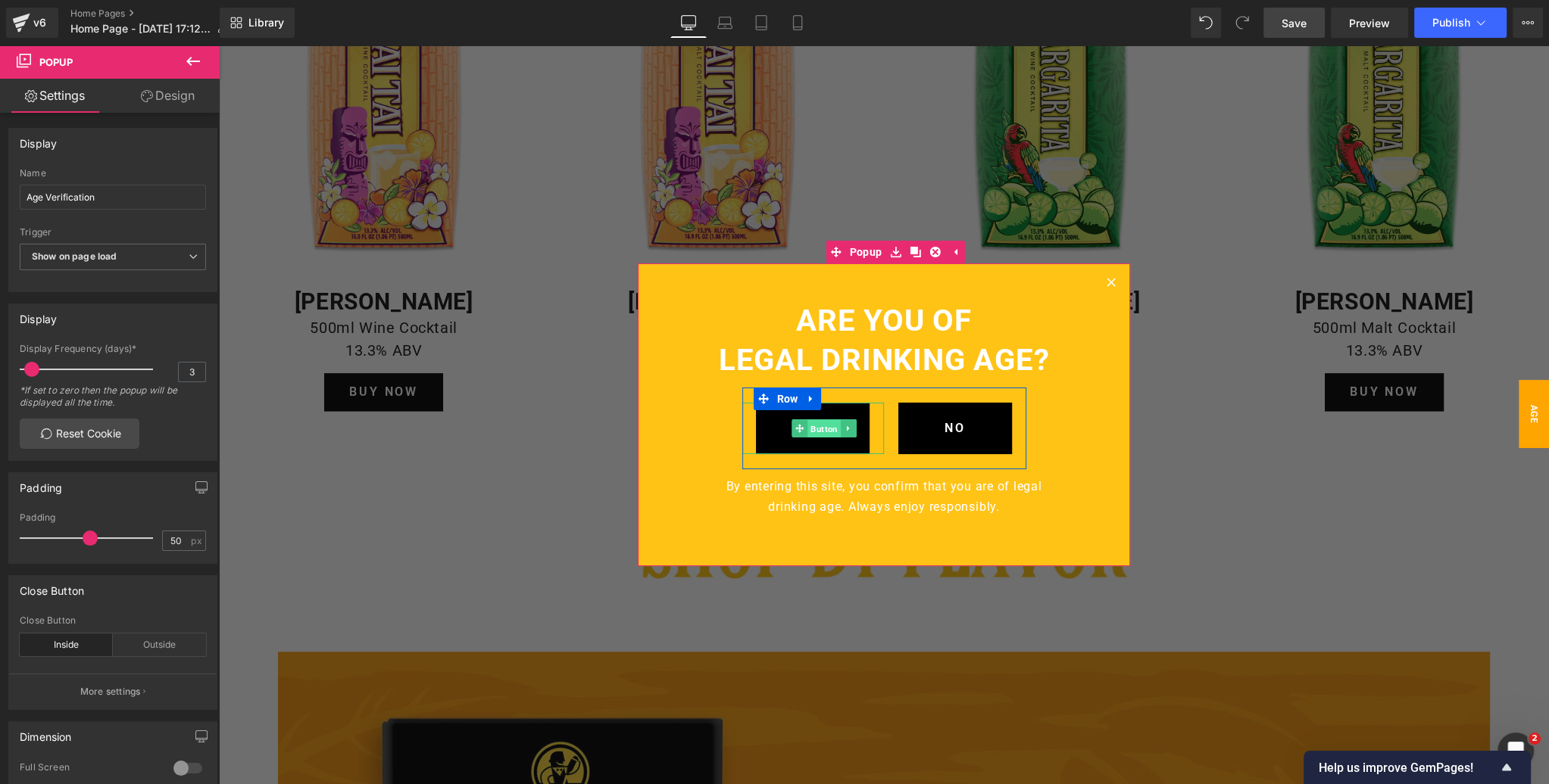
click at [814, 429] on span "Button" at bounding box center [824, 429] width 33 height 19
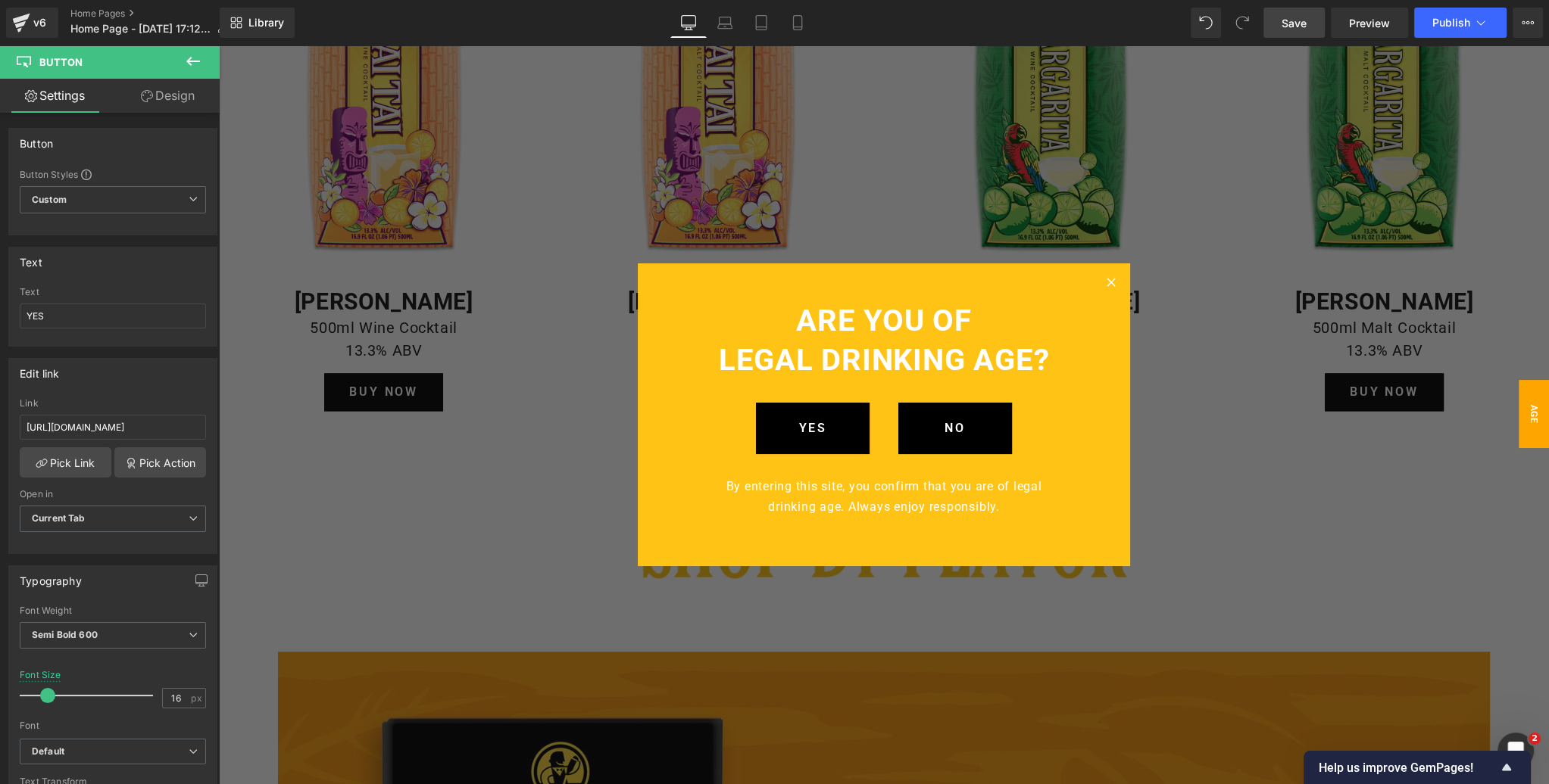
click at [1287, 24] on span "Save" at bounding box center [1293, 22] width 25 height 16
click at [894, 254] on icon at bounding box center [895, 252] width 10 height 10
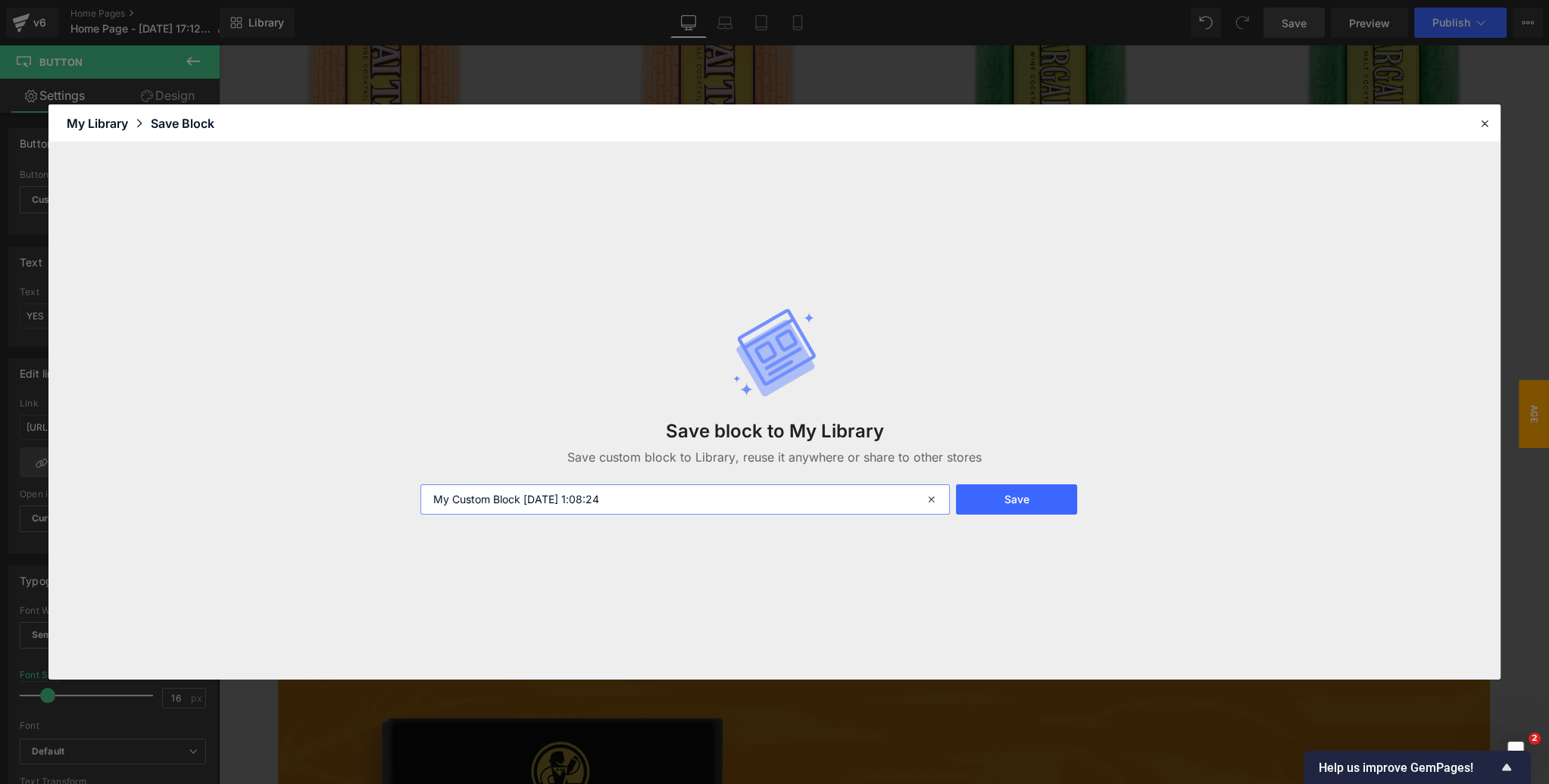
drag, startPoint x: 552, startPoint y: 494, endPoint x: 391, endPoint y: 490, distance: 161.0
click at [391, 490] on div "Save block to My Library Save custom block to Library, reuse it anywhere or sha…" at bounding box center [774, 411] width 1451 height 538
type input "Age Verification 3"
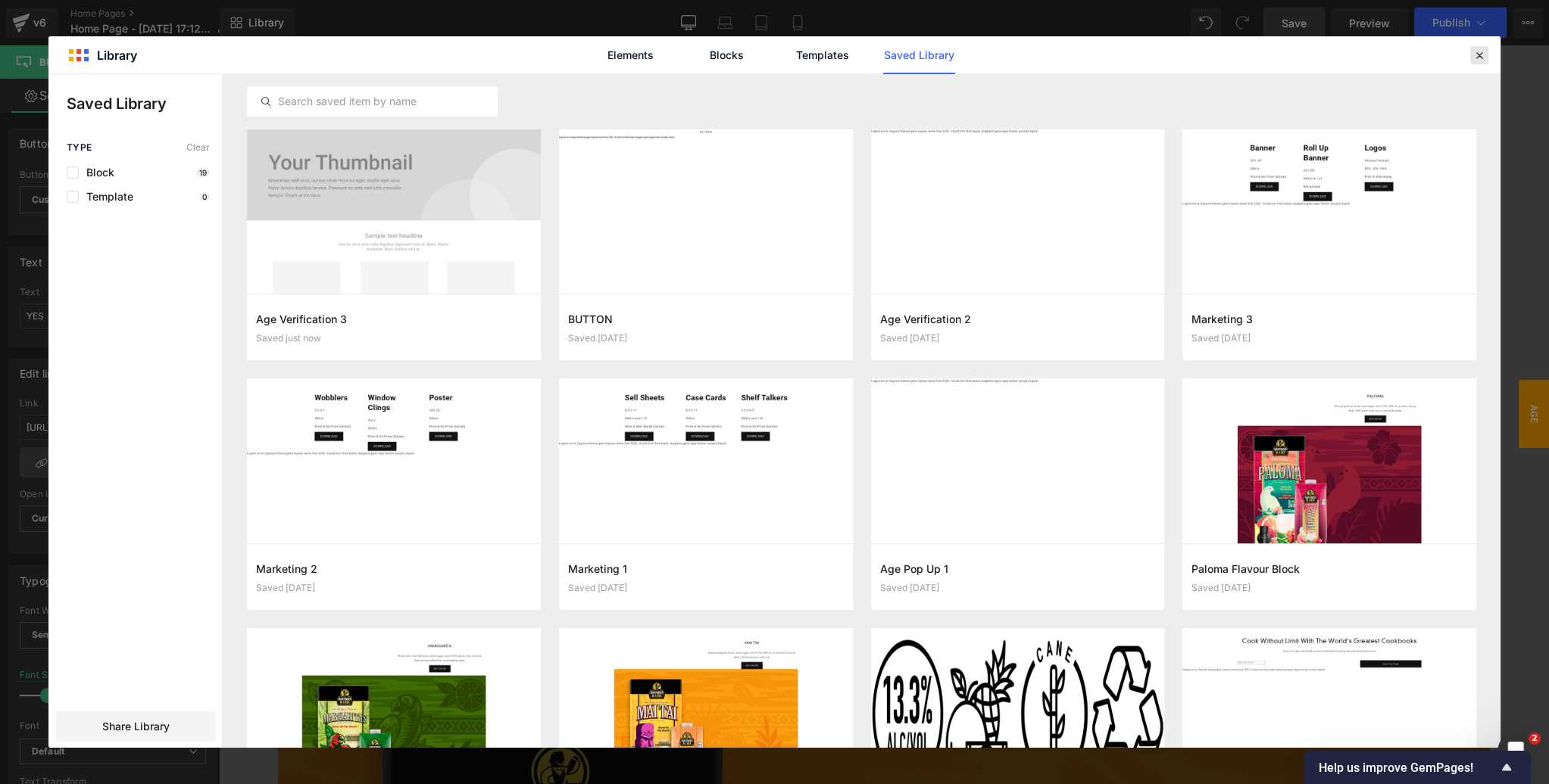
click at [1477, 53] on icon at bounding box center [1478, 55] width 14 height 14
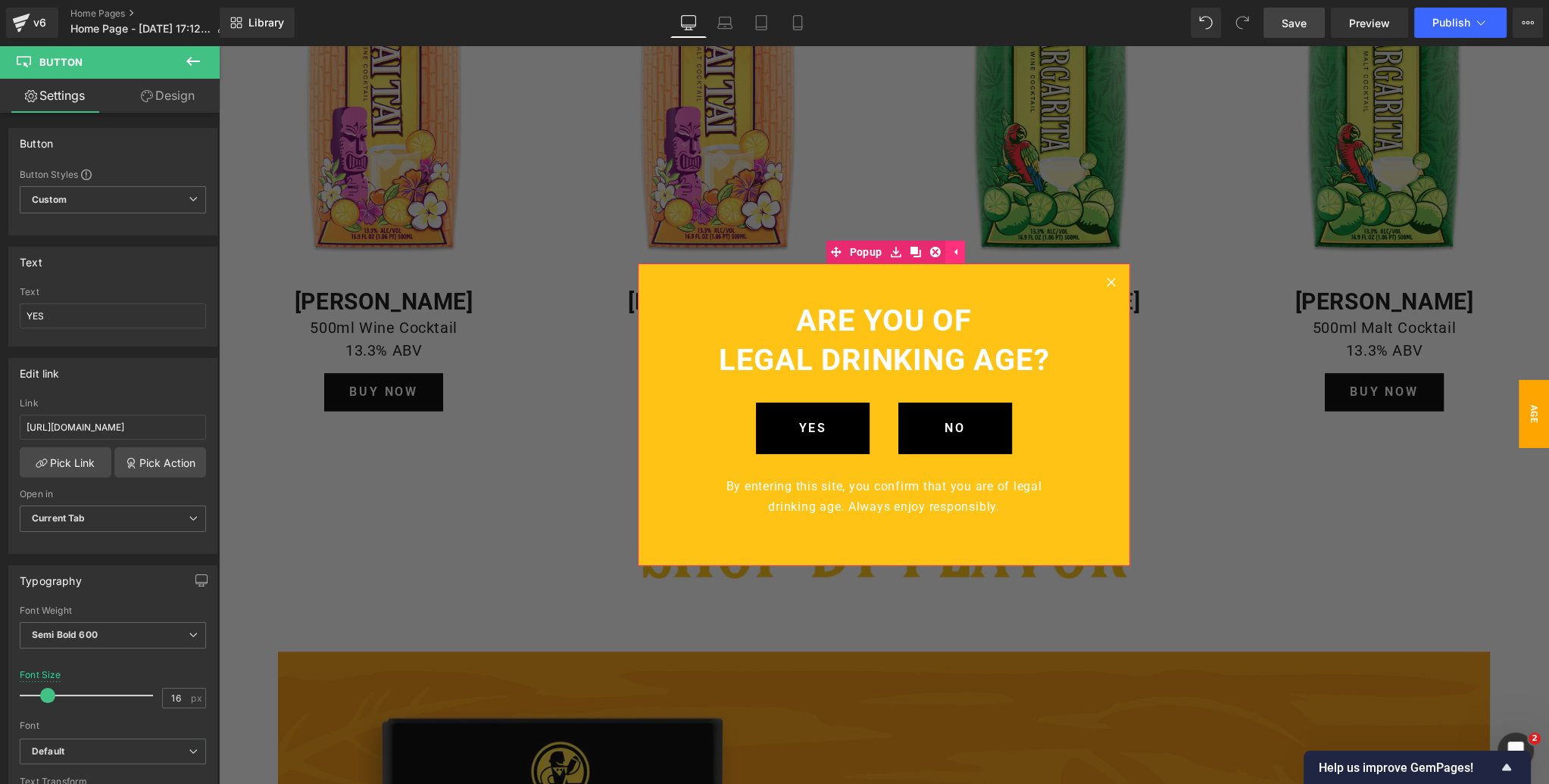
click at [955, 251] on icon at bounding box center [954, 252] width 3 height 7
click at [925, 255] on icon at bounding box center [924, 253] width 10 height 11
click at [936, 251] on icon at bounding box center [934, 253] width 10 height 11
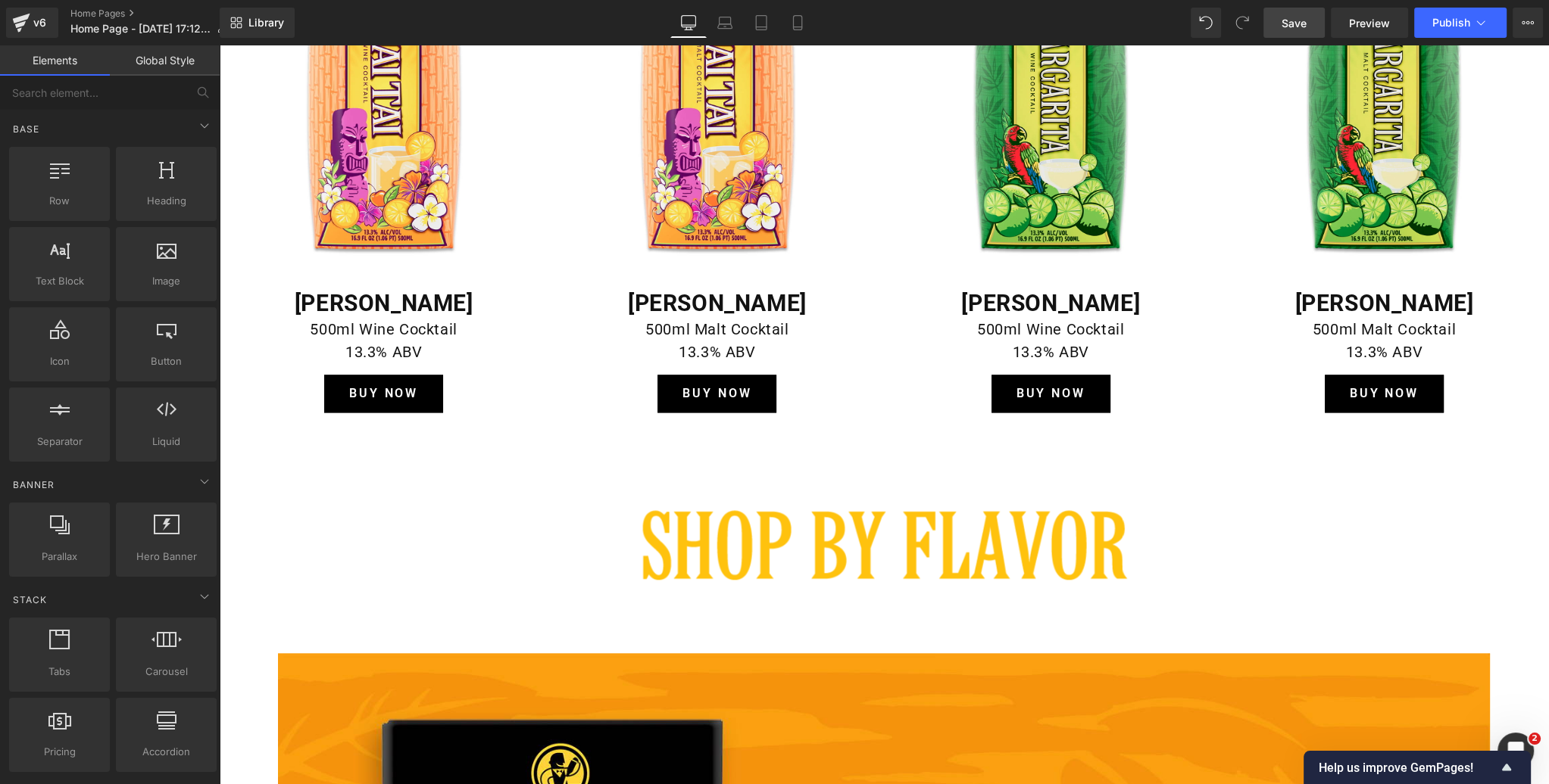
click at [1293, 25] on span "Save" at bounding box center [1293, 22] width 25 height 16
